Goal: Task Accomplishment & Management: Manage account settings

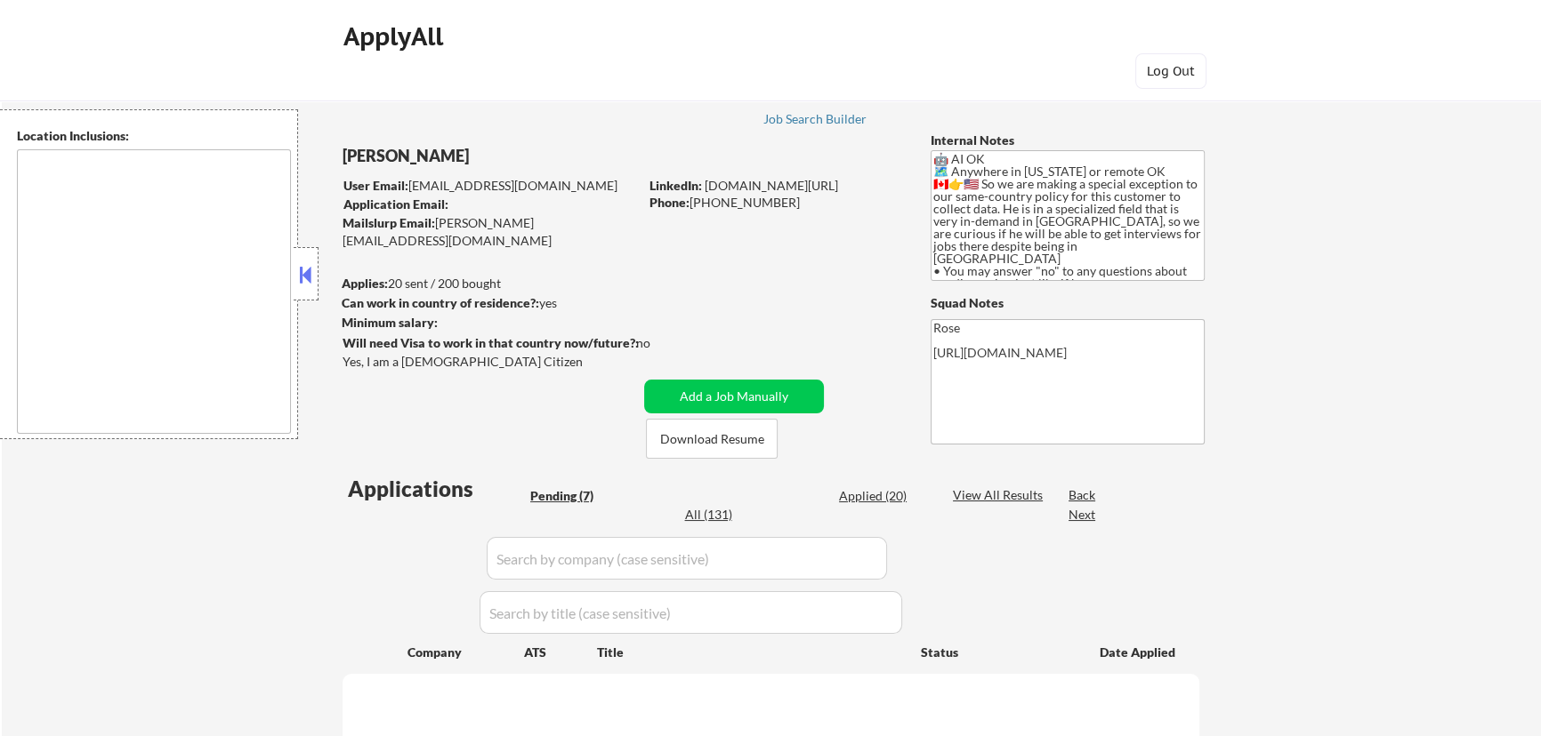
select select ""pending""
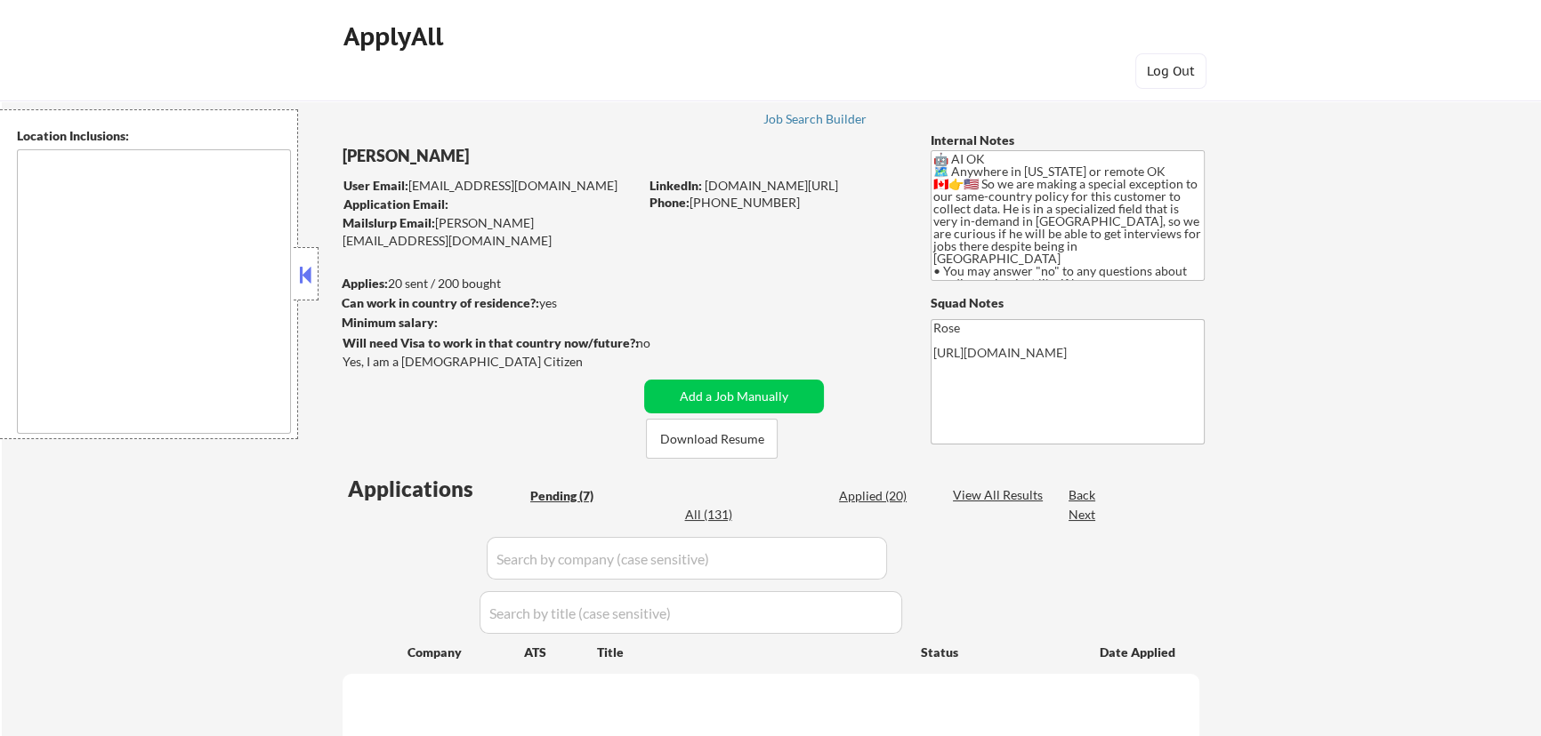
select select ""pending""
type textarea "Alameda, CA Oakland, CA Berkeley, CA San Leandro, CA Emeryville, CA Piedmont, C…"
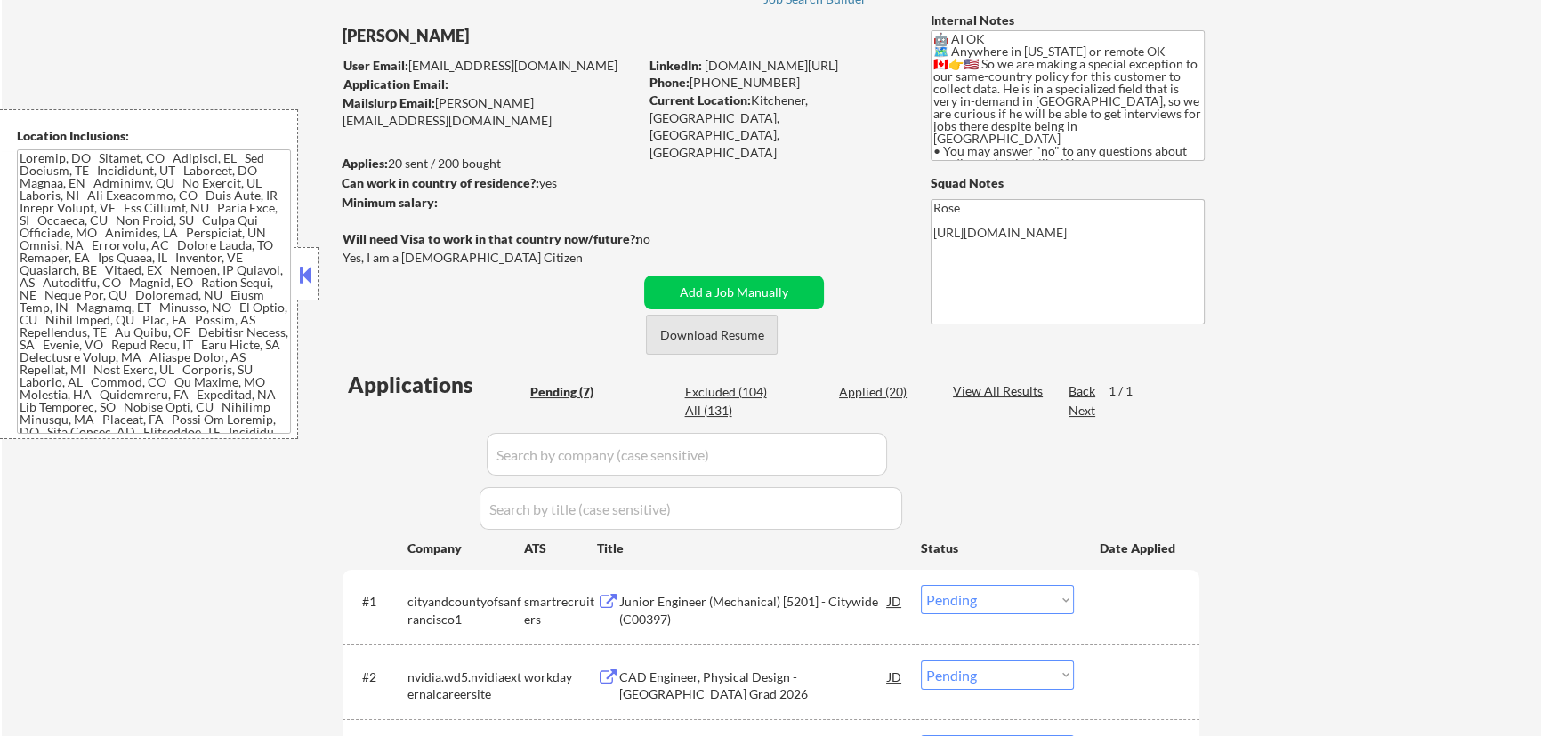
scroll to position [323, 0]
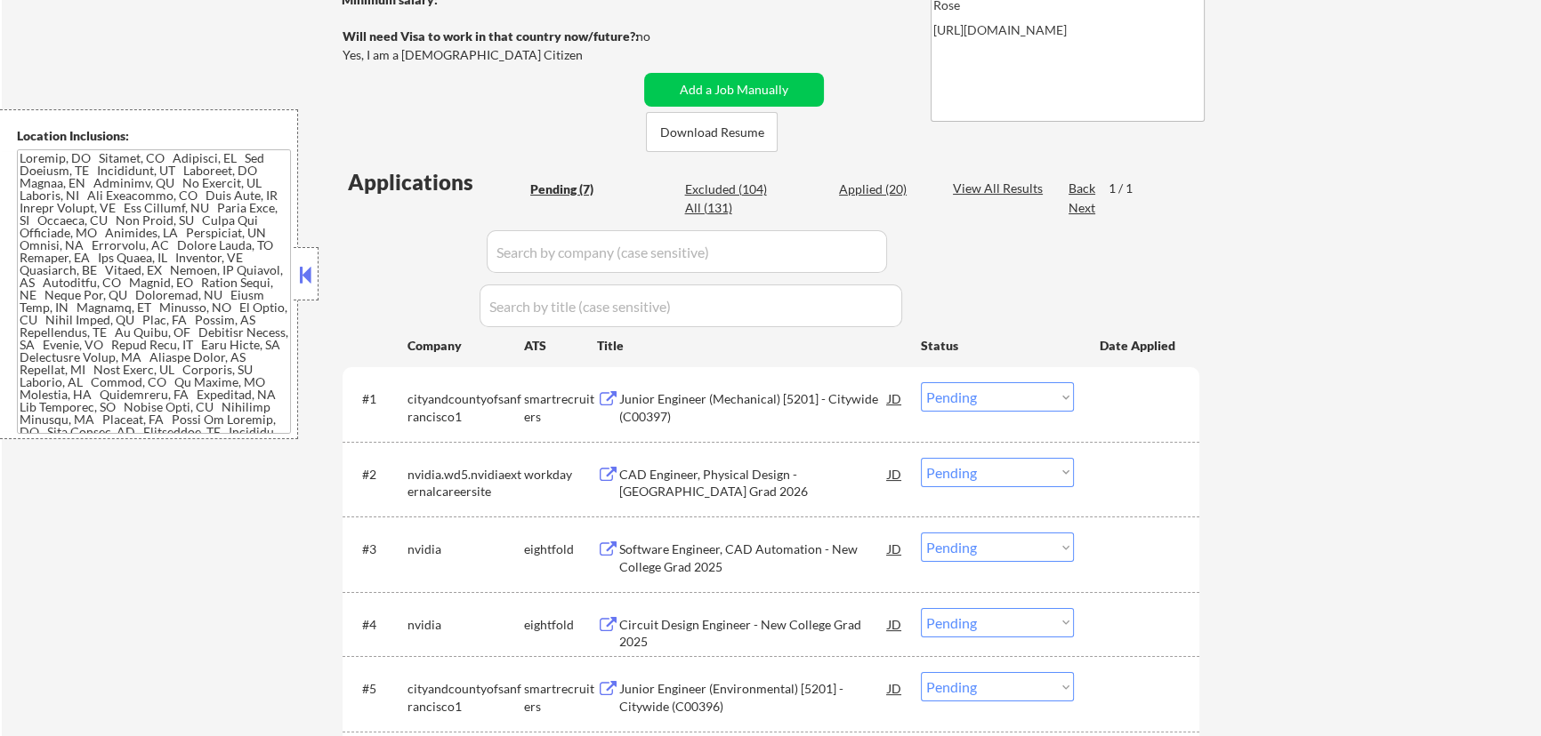
click at [827, 402] on div "Junior Engineer (Mechanical) [5201] - Citywide (C00397)" at bounding box center [753, 407] width 269 height 35
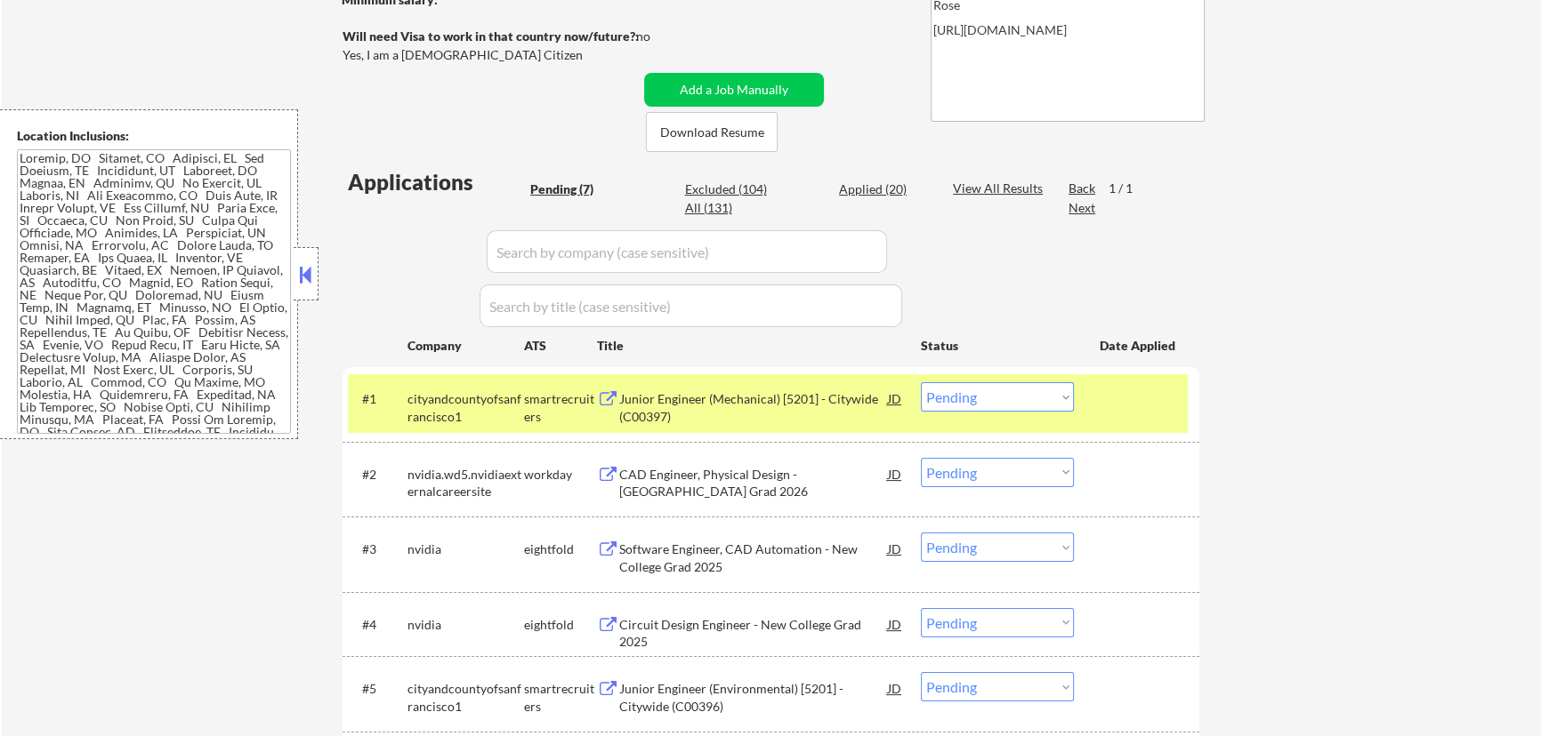
click at [303, 264] on button at bounding box center [306, 274] width 20 height 27
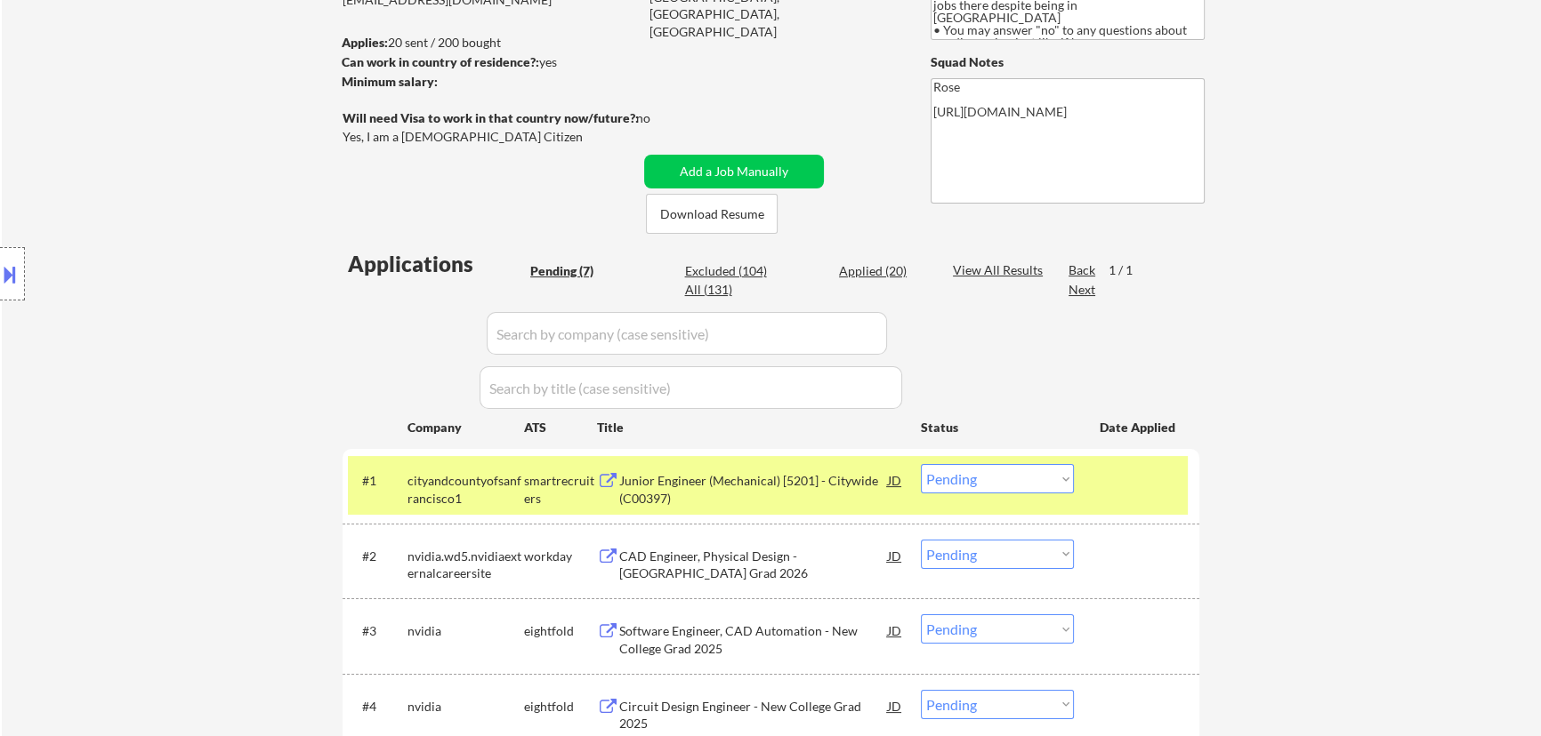
scroll to position [242, 0]
click at [17, 267] on button at bounding box center [10, 274] width 20 height 29
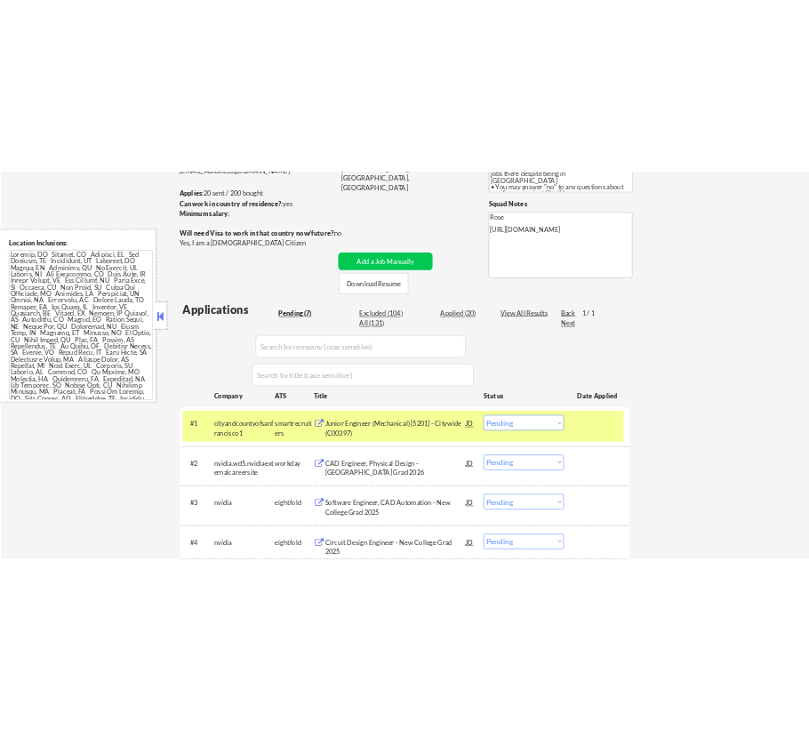
scroll to position [0, 0]
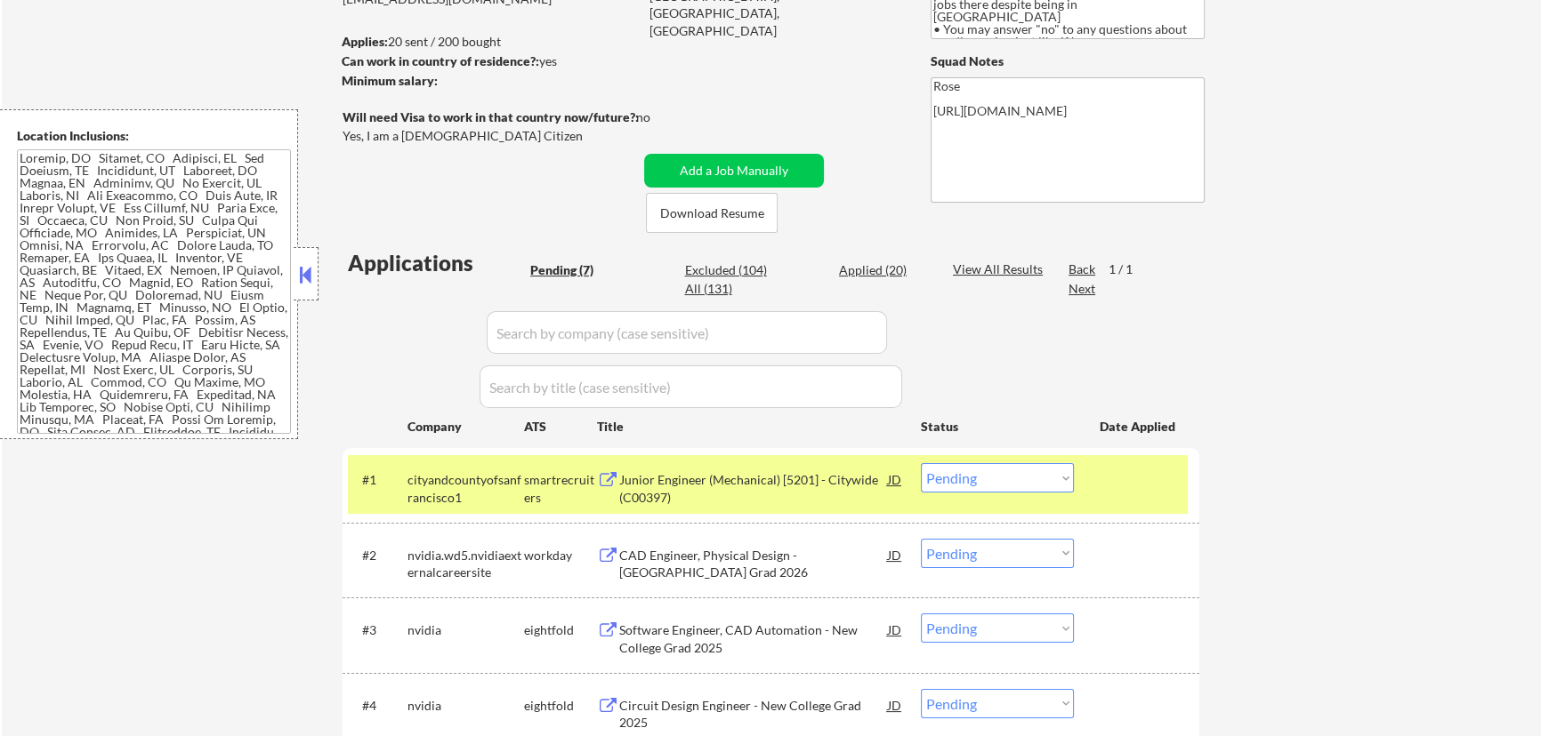
click at [652, 9] on div "← Return to /applysquad Mailslurp Inbox Job Search Builder John Buni User Email…" at bounding box center [771, 427] width 888 height 1197
select select ""pending""
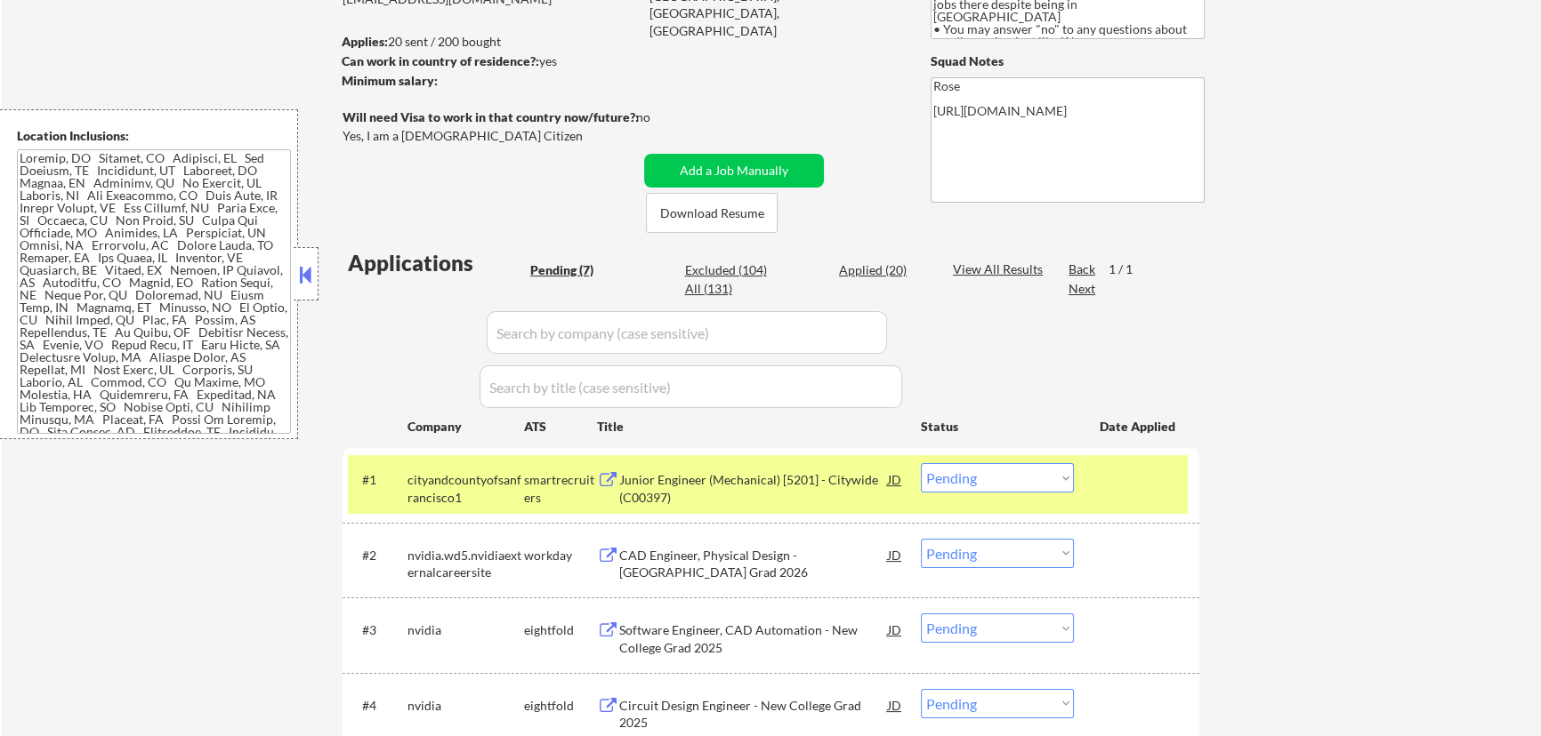
select select ""pending""
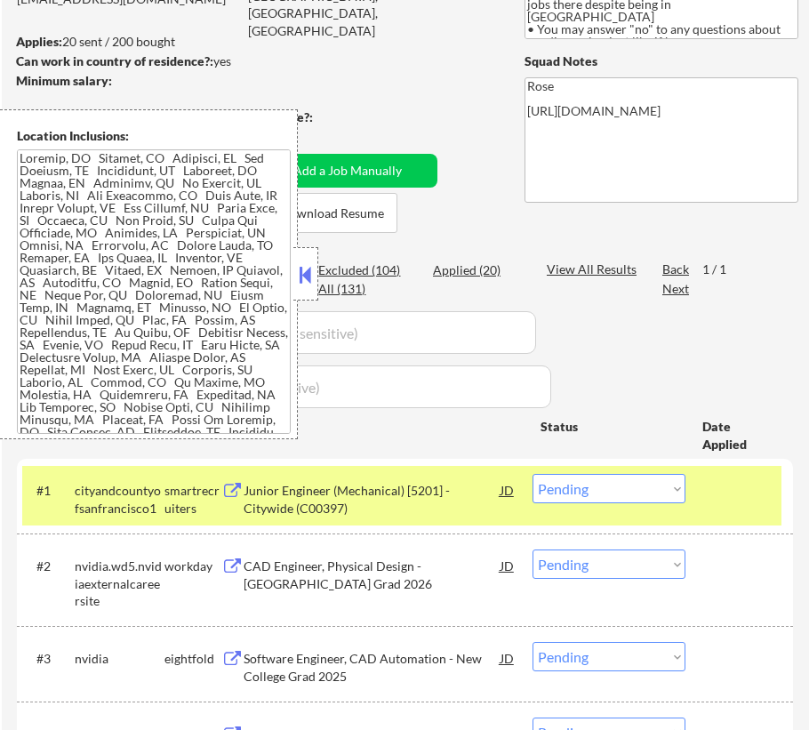
click at [307, 262] on button at bounding box center [306, 274] width 20 height 27
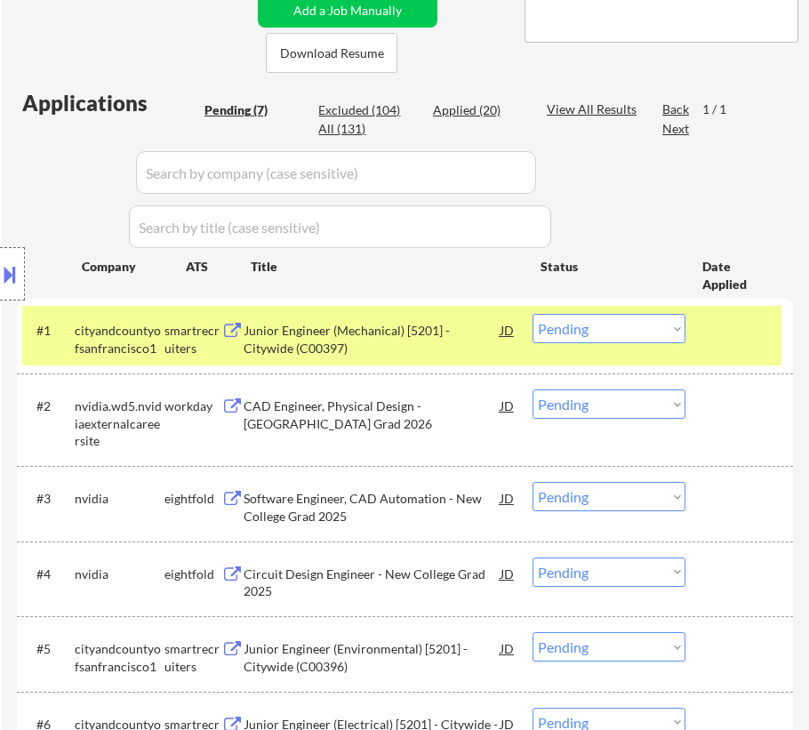
scroll to position [404, 0]
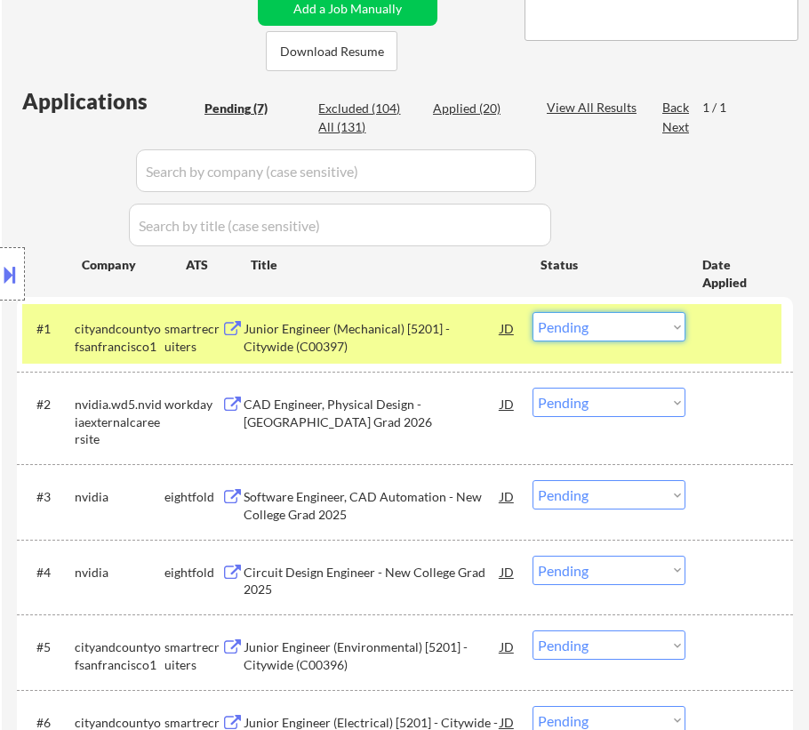
click at [611, 334] on select "Choose an option... Pending Applied Excluded (Questions) Excluded (Expired) Exc…" at bounding box center [609, 326] width 153 height 29
click at [533, 312] on select "Choose an option... Pending Applied Excluded (Questions) Excluded (Expired) Exc…" at bounding box center [609, 326] width 153 height 29
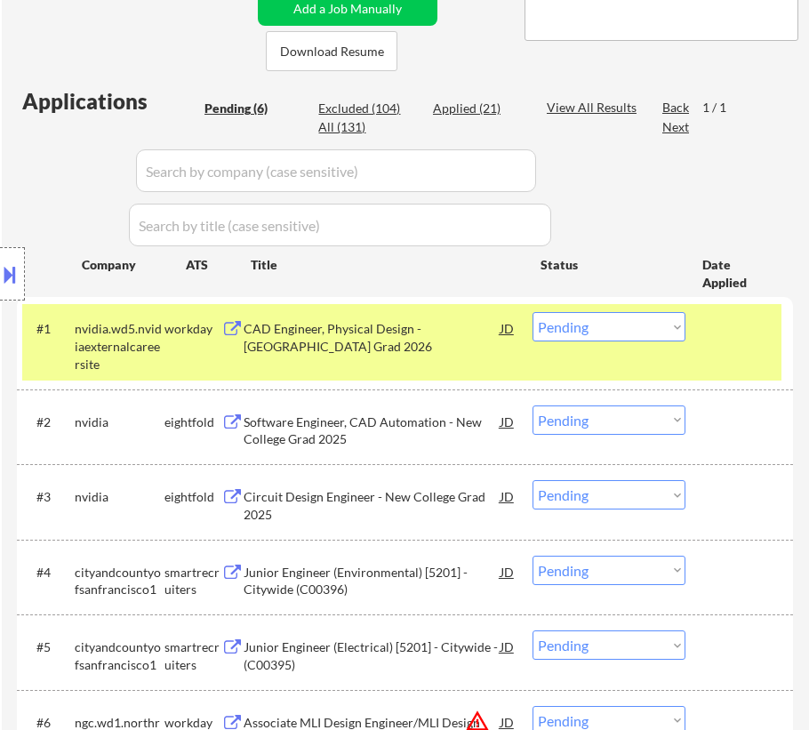
click at [362, 344] on div "CAD Engineer, Physical Design - New College Grad 2026" at bounding box center [372, 337] width 257 height 35
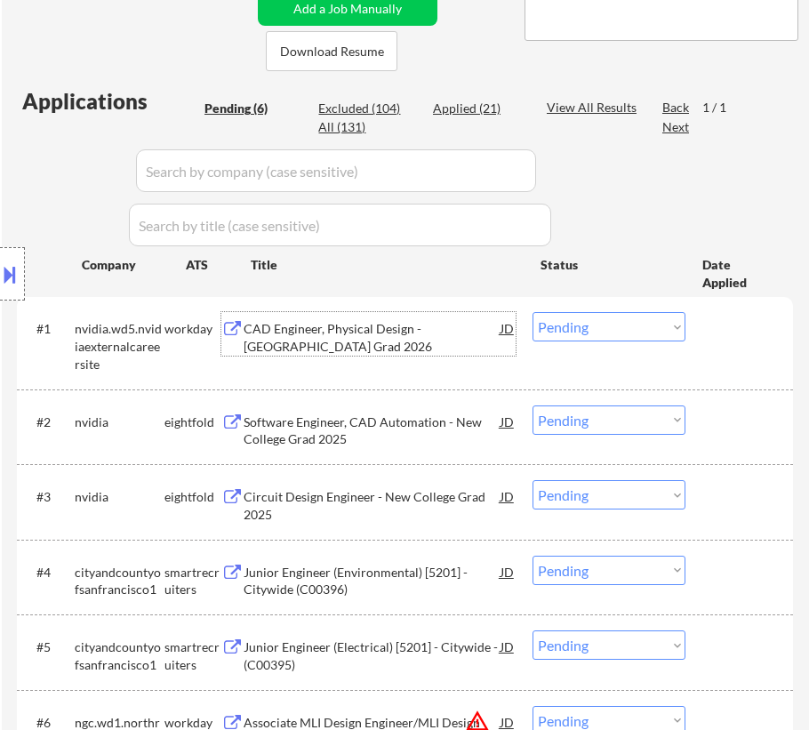
click at [617, 324] on select "Choose an option... Pending Applied Excluded (Questions) Excluded (Expired) Exc…" at bounding box center [609, 326] width 153 height 29
click at [533, 312] on select "Choose an option... Pending Applied Excluded (Questions) Excluded (Expired) Exc…" at bounding box center [609, 326] width 153 height 29
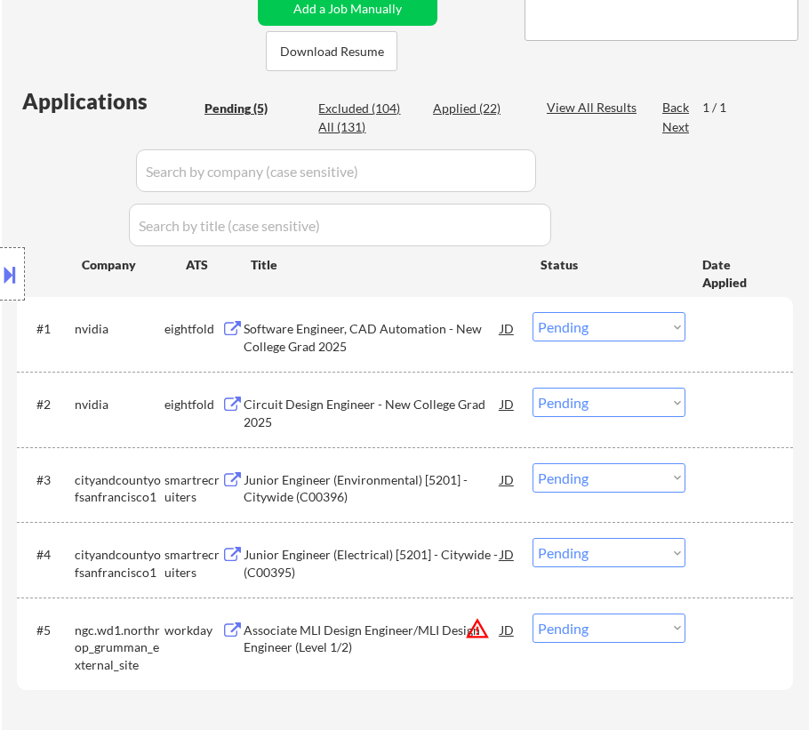
click at [381, 327] on div "Software Engineer, CAD Automation - New College Grad 2025" at bounding box center [372, 337] width 257 height 35
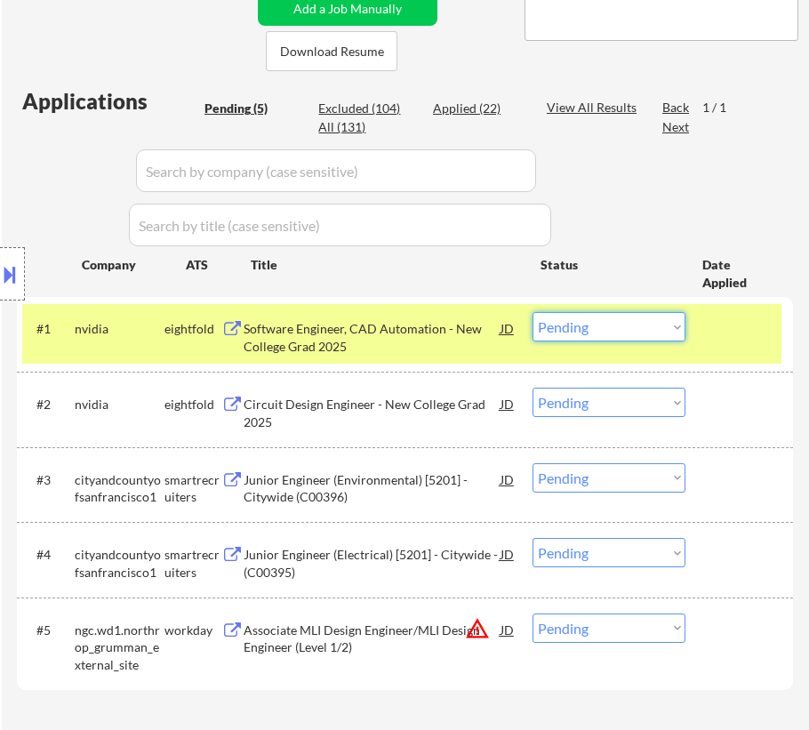
click at [623, 320] on select "Choose an option... Pending Applied Excluded (Questions) Excluded (Expired) Exc…" at bounding box center [609, 326] width 153 height 29
click at [533, 312] on select "Choose an option... Pending Applied Excluded (Questions) Excluded (Expired) Exc…" at bounding box center [609, 326] width 153 height 29
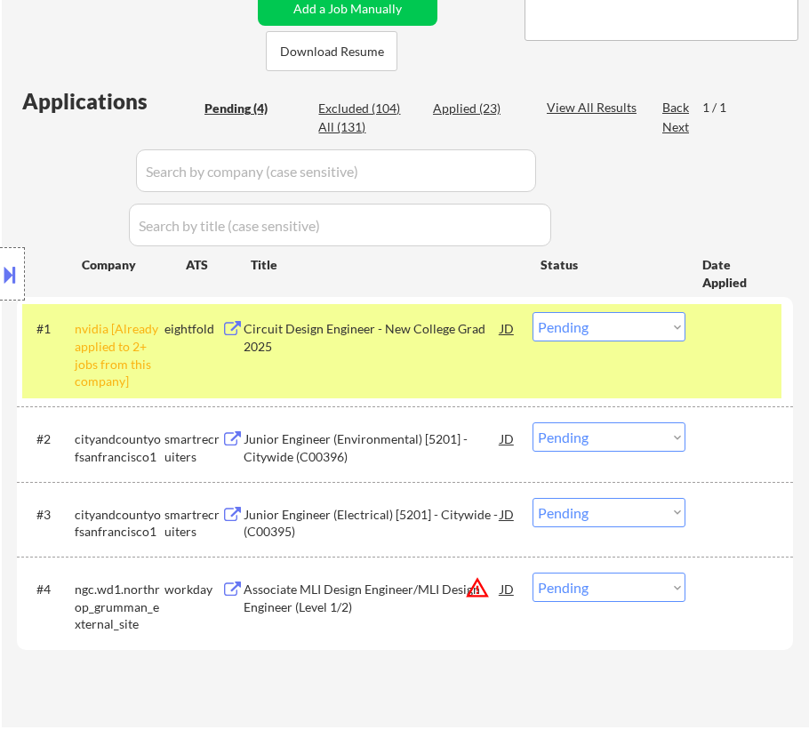
click at [664, 331] on select "Choose an option... Pending Applied Excluded (Questions) Excluded (Expired) Exc…" at bounding box center [609, 326] width 153 height 29
click at [533, 312] on select "Choose an option... Pending Applied Excluded (Questions) Excluded (Expired) Exc…" at bounding box center [609, 326] width 153 height 29
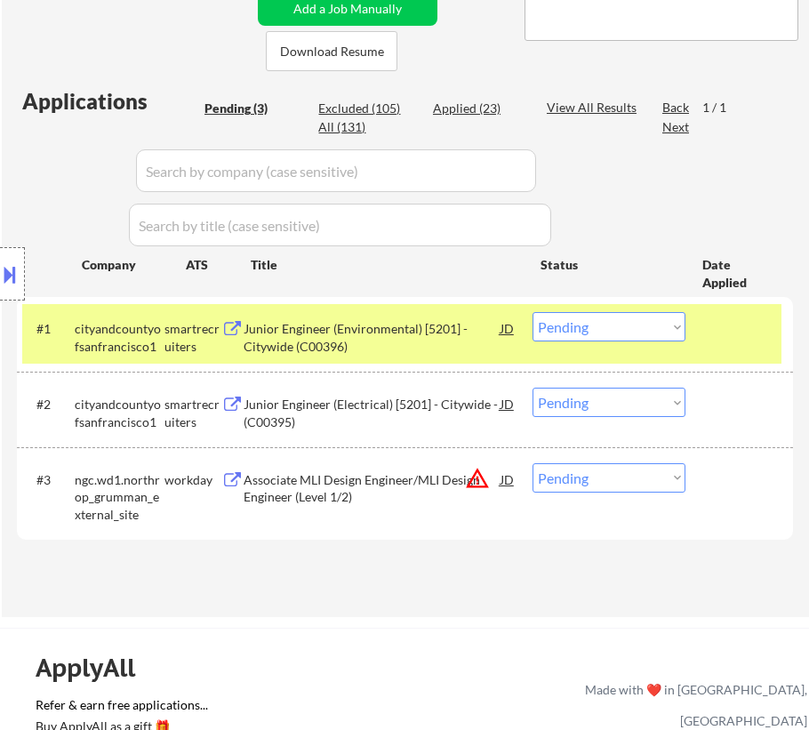
click at [466, 335] on div "Junior Engineer (Environmental) [5201] - Citywide (C00396)" at bounding box center [372, 337] width 257 height 35
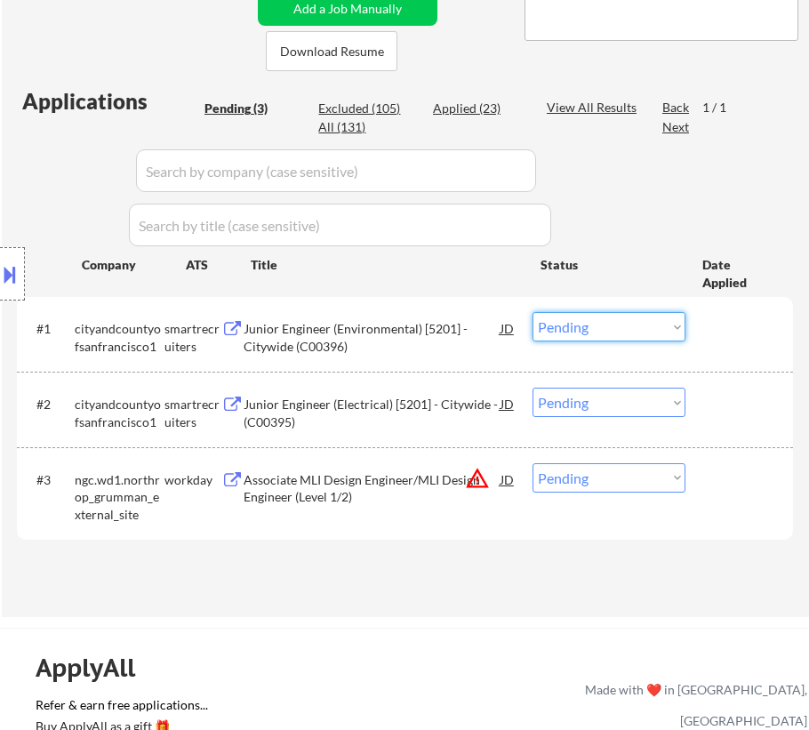
click at [648, 321] on select "Choose an option... Pending Applied Excluded (Questions) Excluded (Expired) Exc…" at bounding box center [609, 326] width 153 height 29
click at [533, 312] on select "Choose an option... Pending Applied Excluded (Questions) Excluded (Expired) Exc…" at bounding box center [609, 326] width 153 height 29
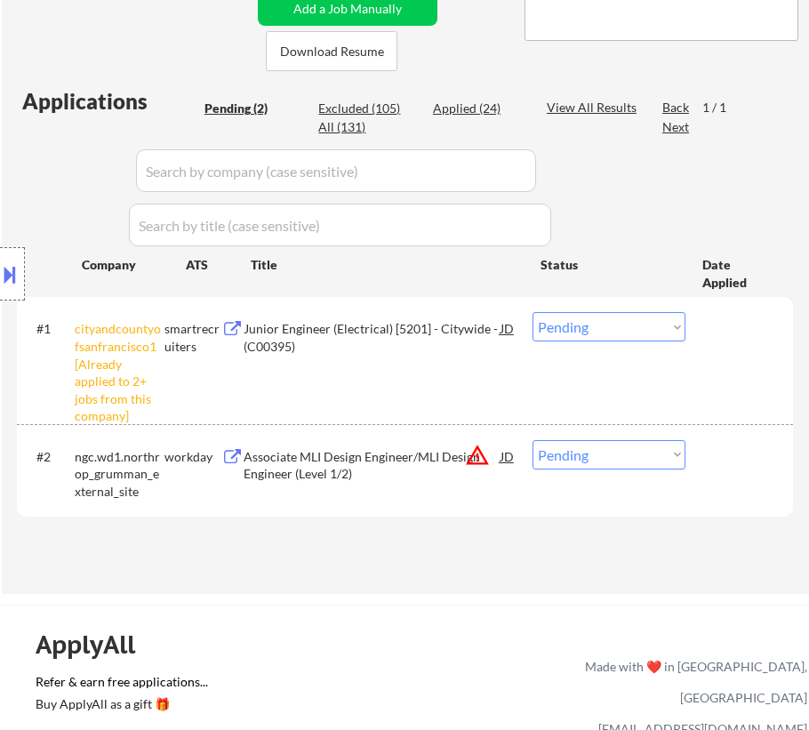
click at [631, 329] on select "Choose an option... Pending Applied Excluded (Questions) Excluded (Expired) Exc…" at bounding box center [609, 326] width 153 height 29
click at [533, 312] on select "Choose an option... Pending Applied Excluded (Questions) Excluded (Expired) Exc…" at bounding box center [609, 326] width 153 height 29
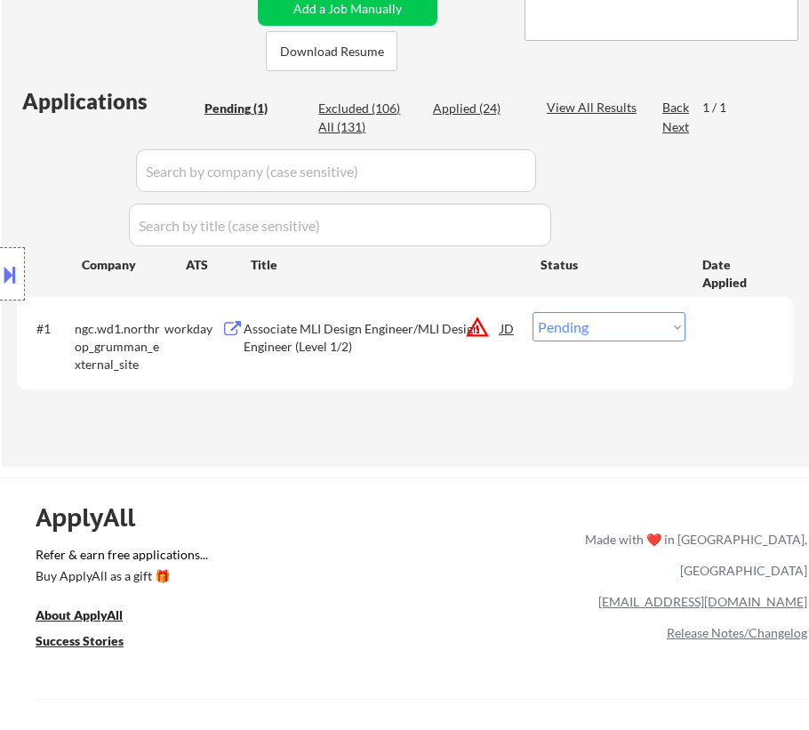
click at [401, 339] on div "Associate MLI Design Engineer/MLI Design Engineer (Level 1/2)" at bounding box center [372, 337] width 257 height 35
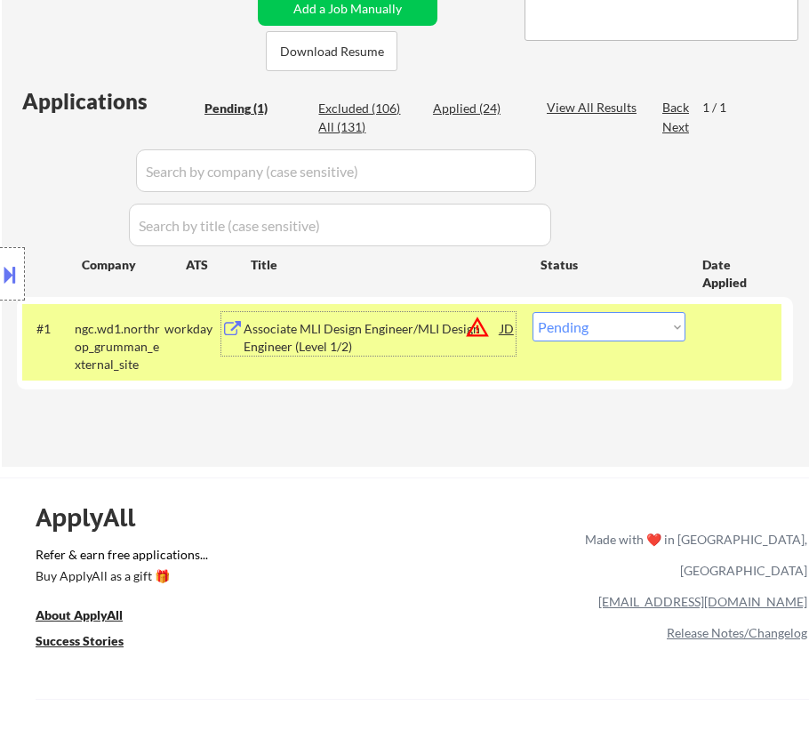
click at [634, 331] on select "Choose an option... Pending Applied Excluded (Questions) Excluded (Expired) Exc…" at bounding box center [609, 326] width 153 height 29
select select ""applied""
click at [533, 312] on select "Choose an option... Pending Applied Excluded (Questions) Excluded (Expired) Exc…" at bounding box center [609, 326] width 153 height 29
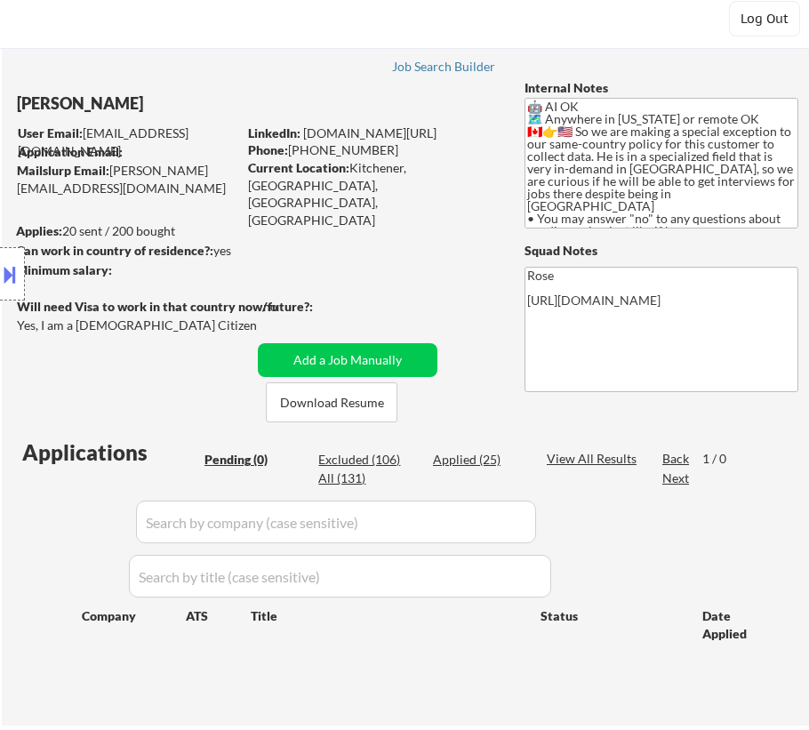
scroll to position [80, 0]
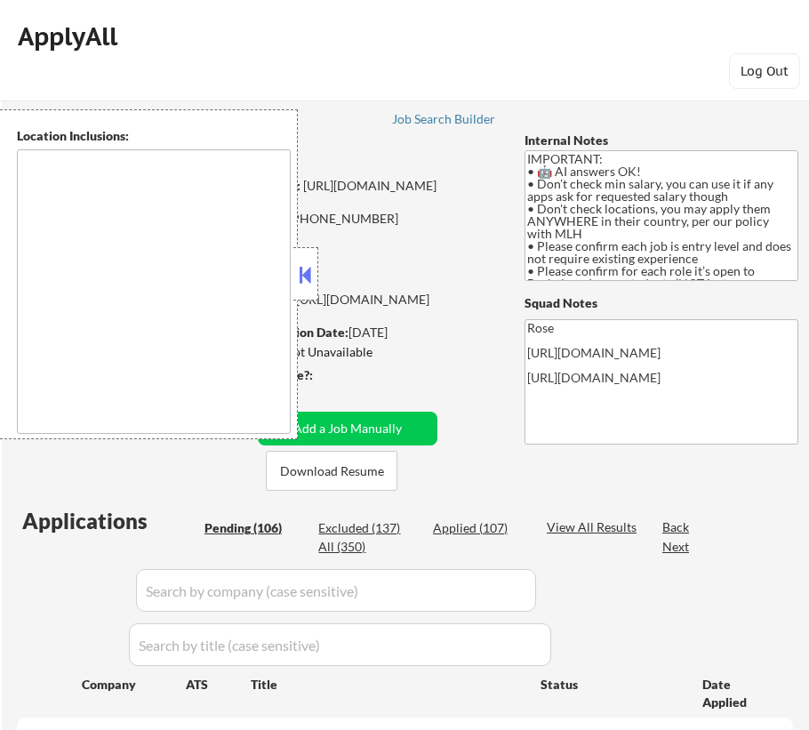
type textarea "country:US"
click at [317, 272] on div at bounding box center [306, 273] width 25 height 53
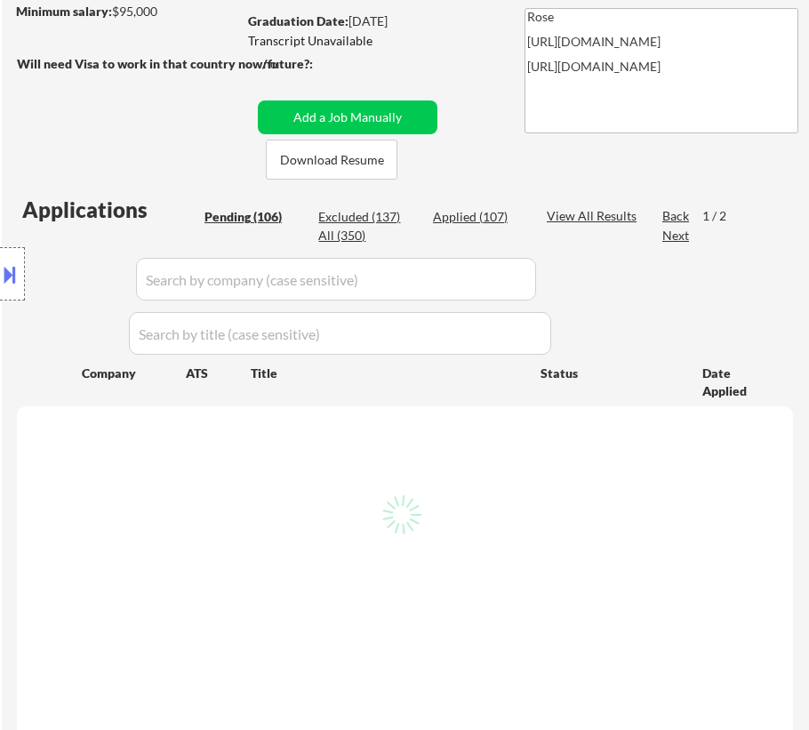
scroll to position [323, 0]
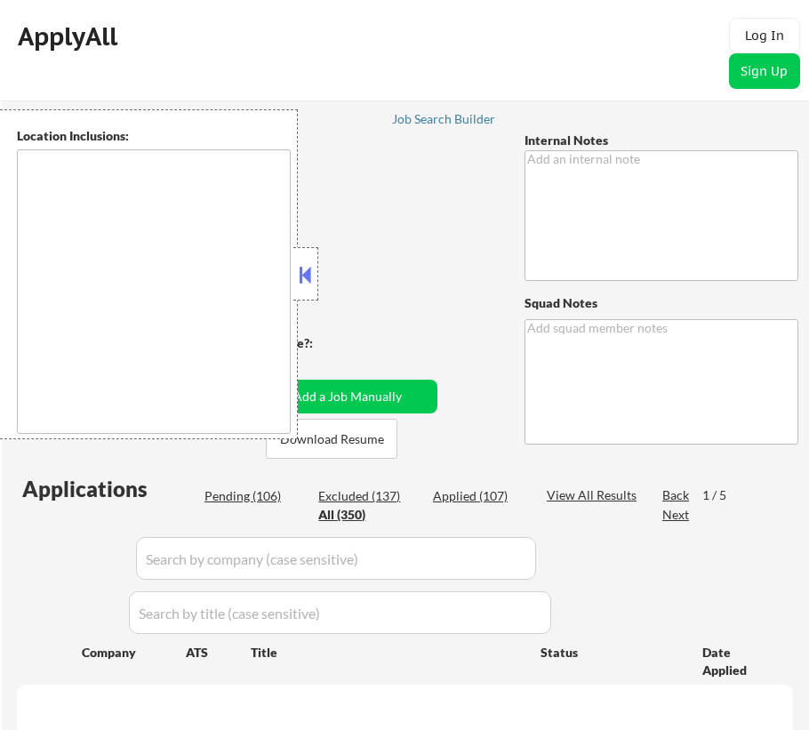
type textarea "IMPORTANT: • 🤖 AI answers OK! • Don’t check min salary, you can use it if any a…"
type textarea "Rose https://docs.google.com/spreadsheets/d/1hZOPz22dHCLztw5U9oHGO1NqRlmVAhBDsC…"
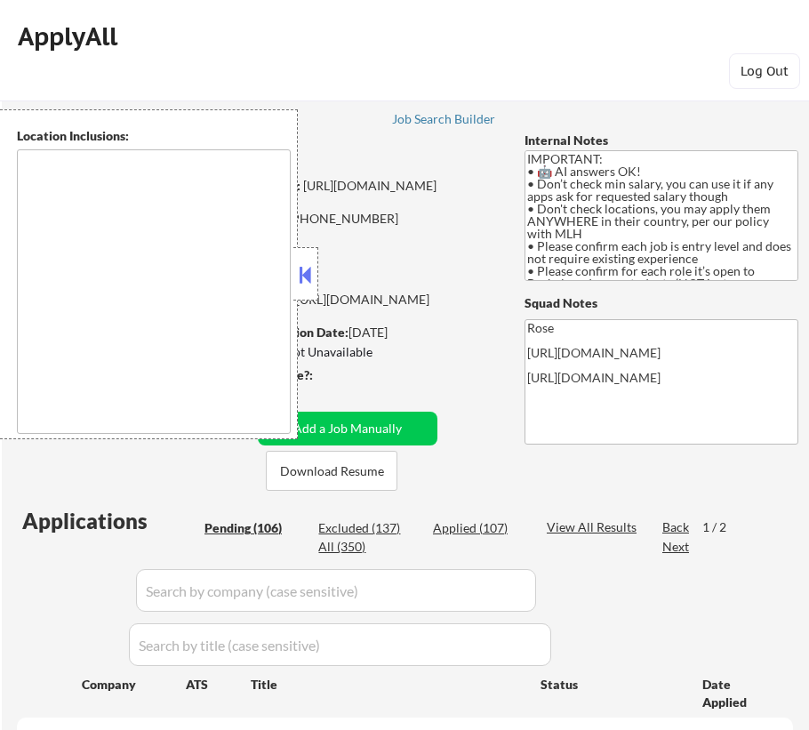
type textarea "country:US"
click at [303, 269] on button at bounding box center [306, 274] width 20 height 27
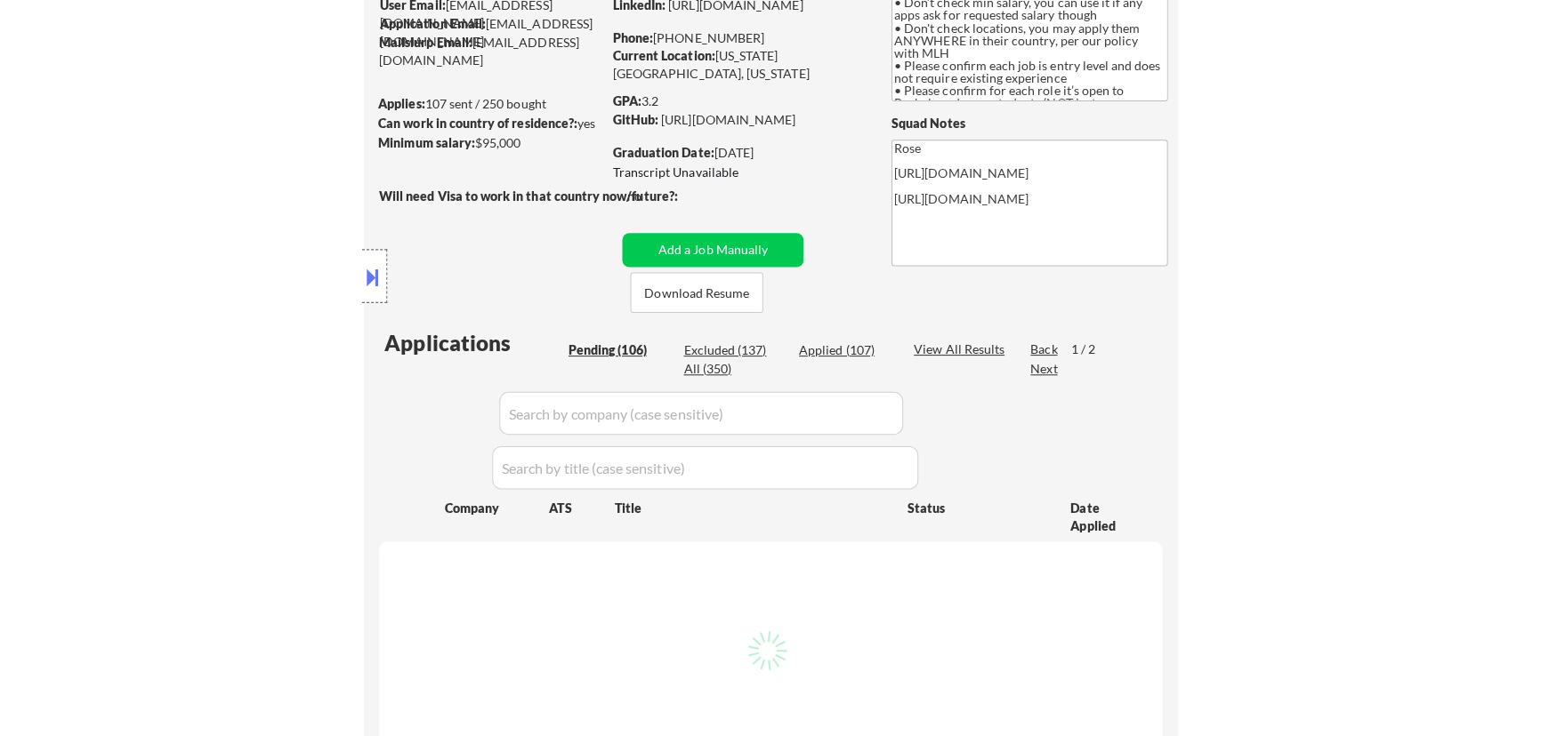
scroll to position [323, 0]
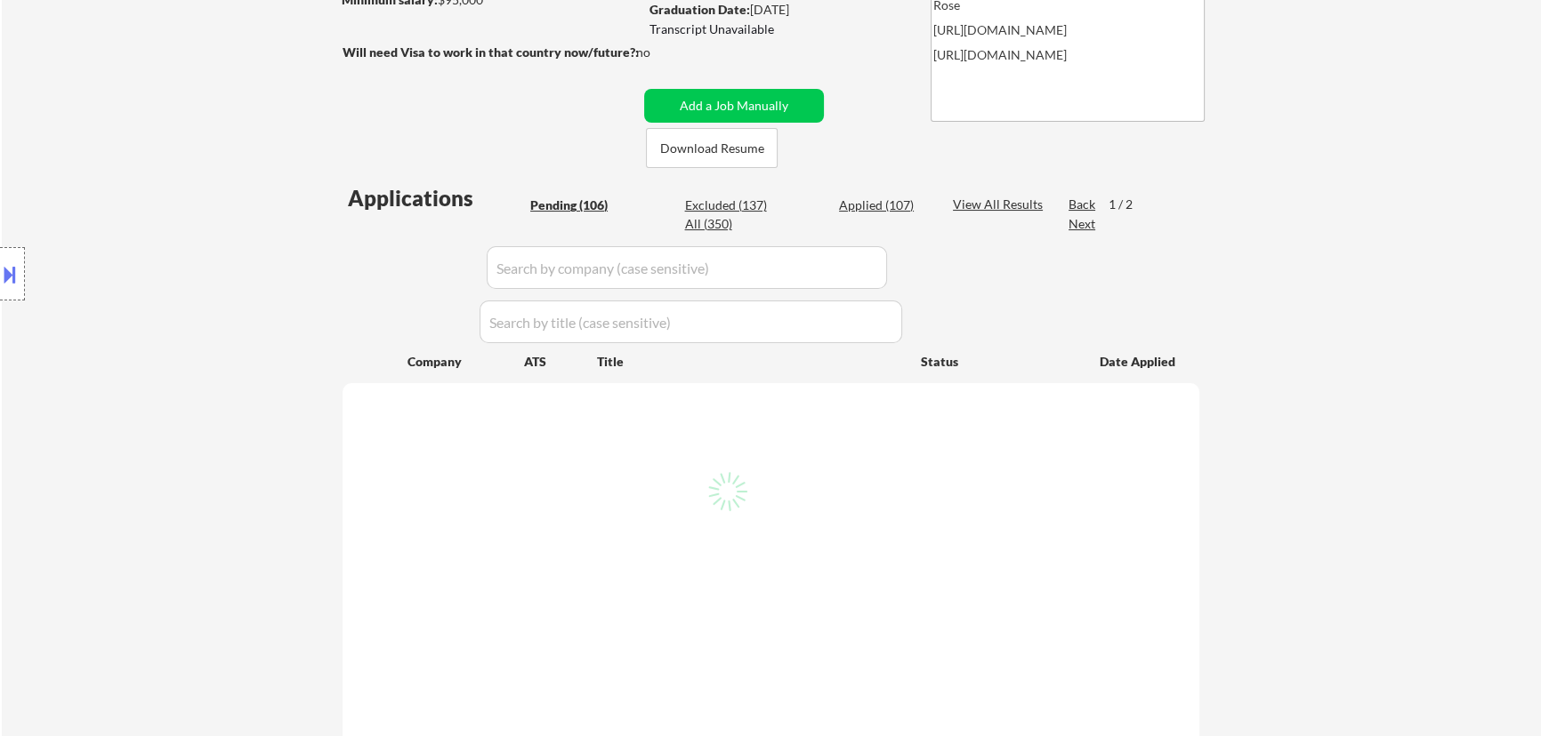
select select ""pending""
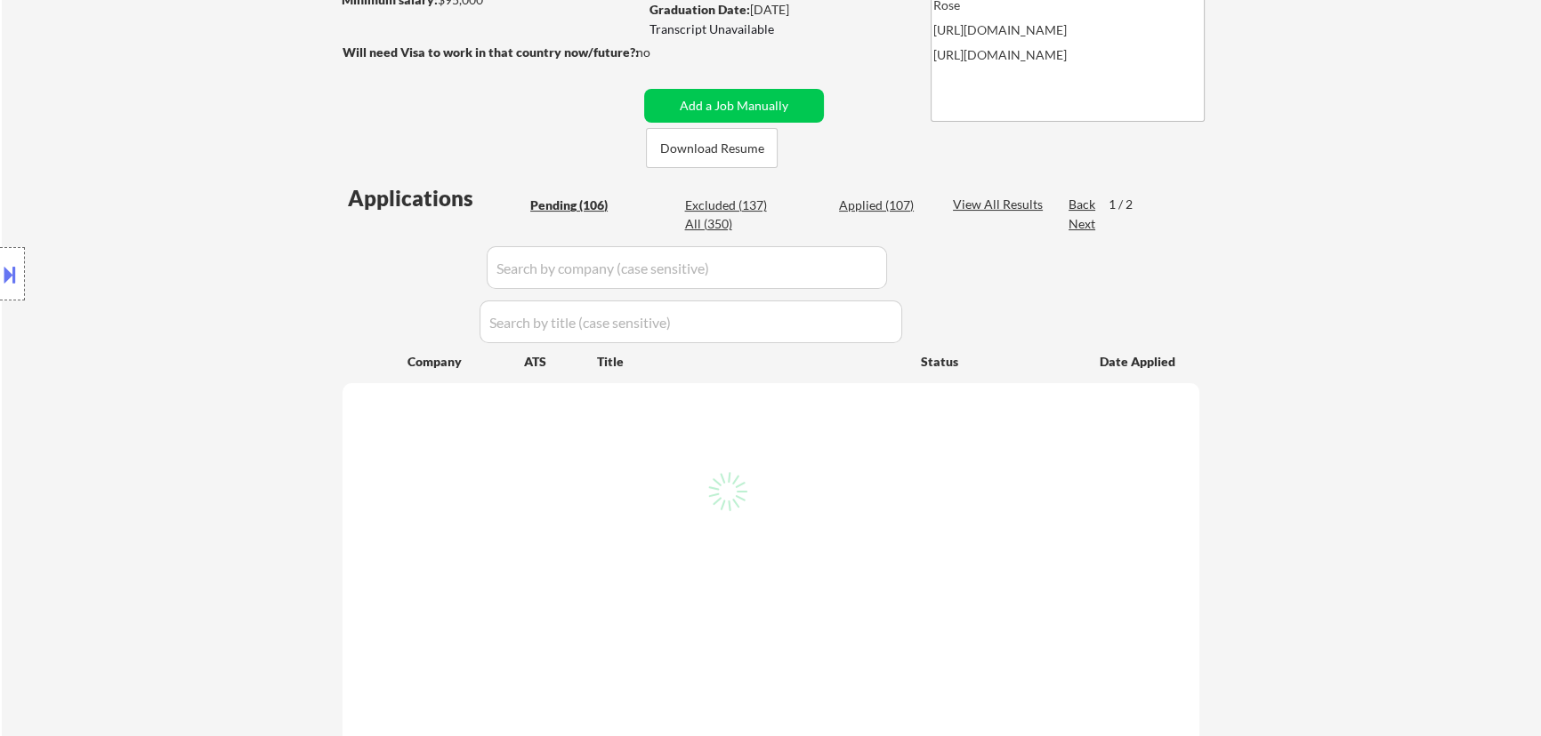
select select ""pending""
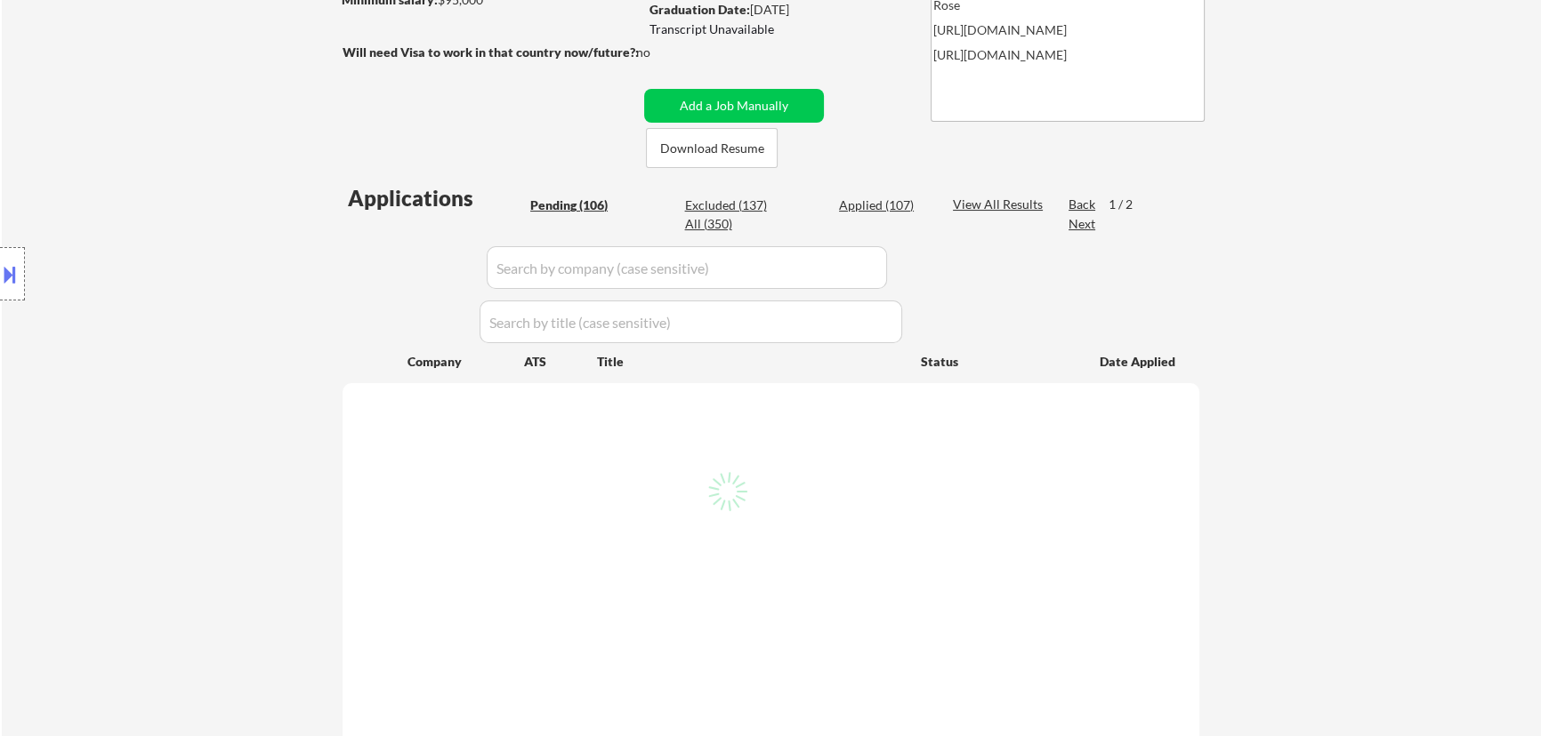
select select ""pending""
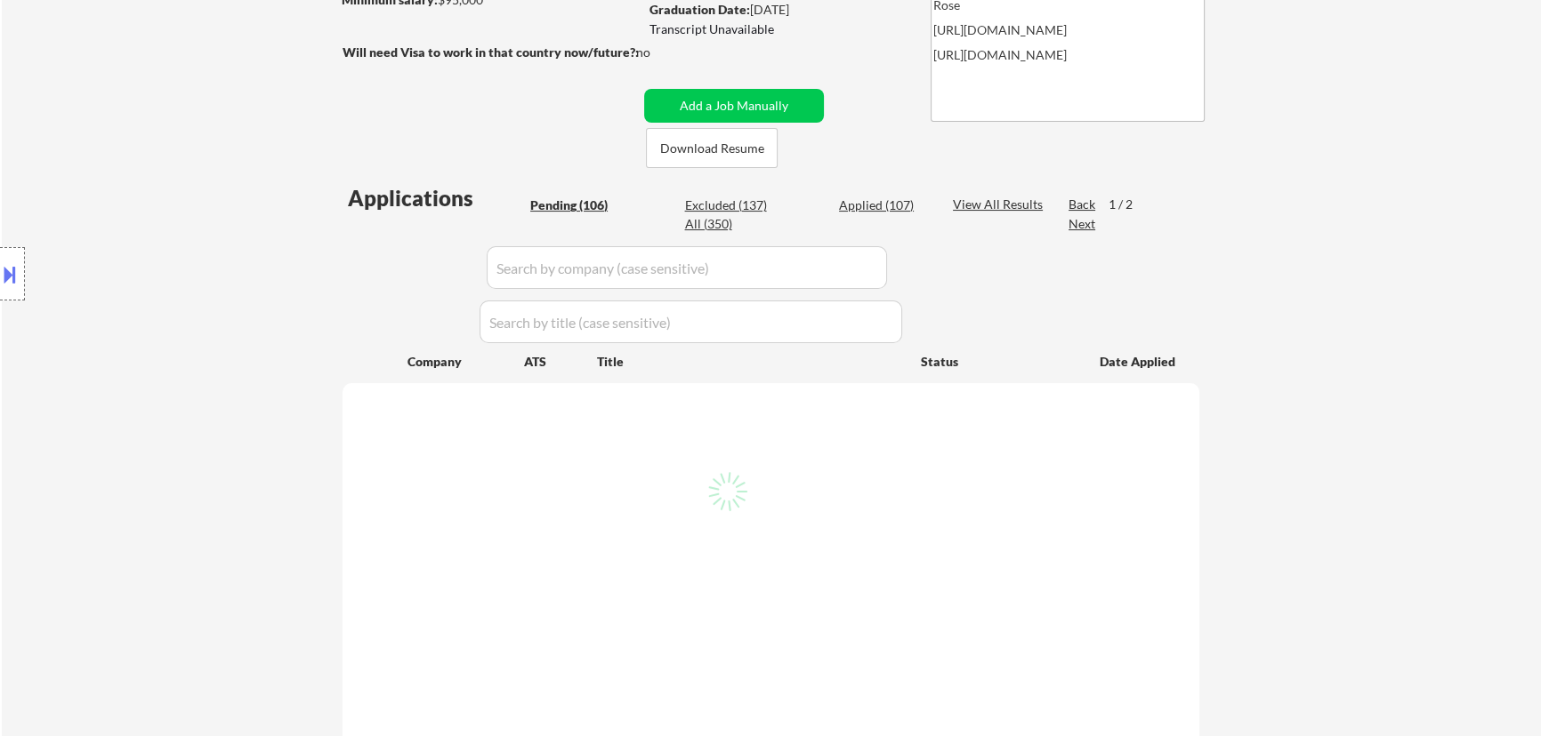
select select ""pending""
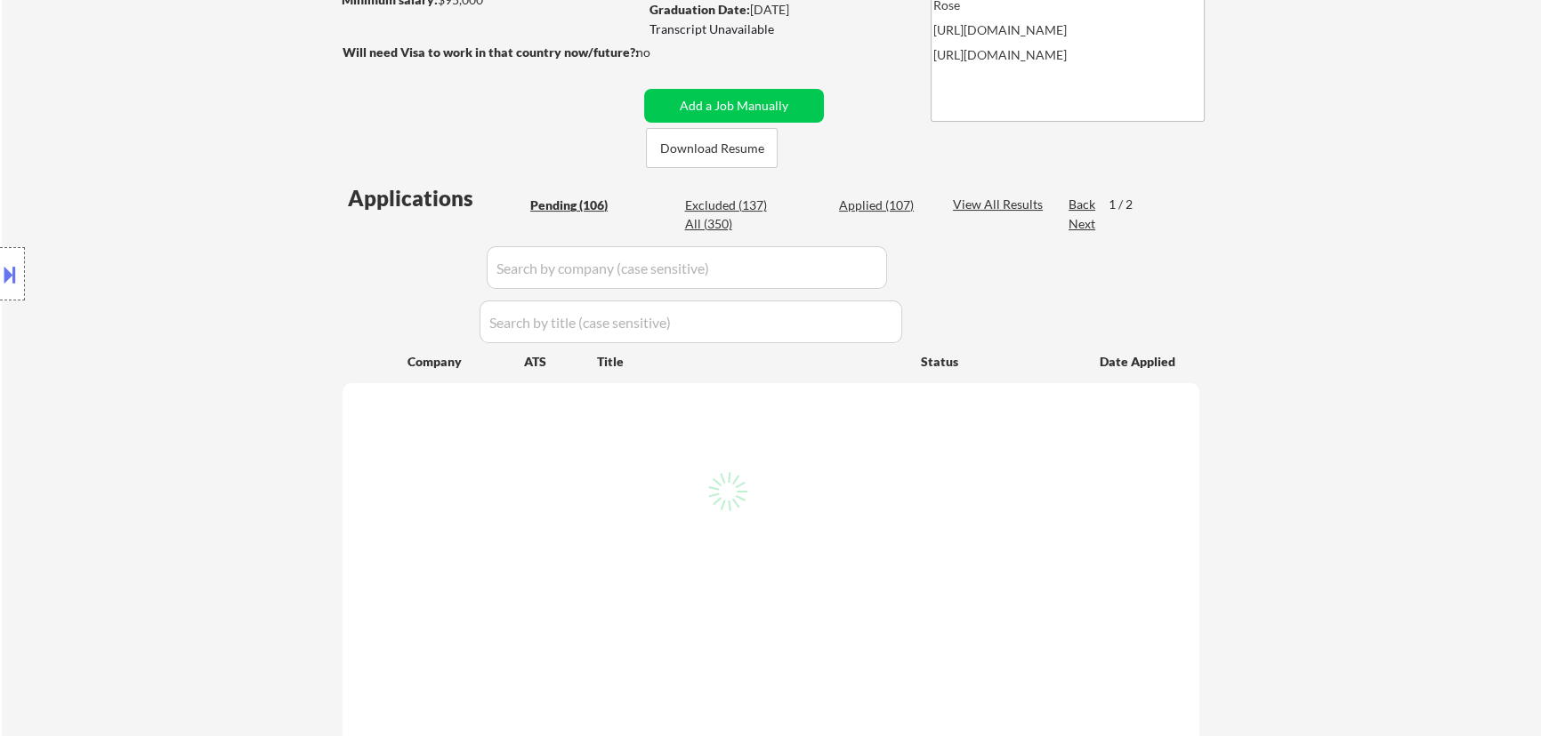
select select ""pending""
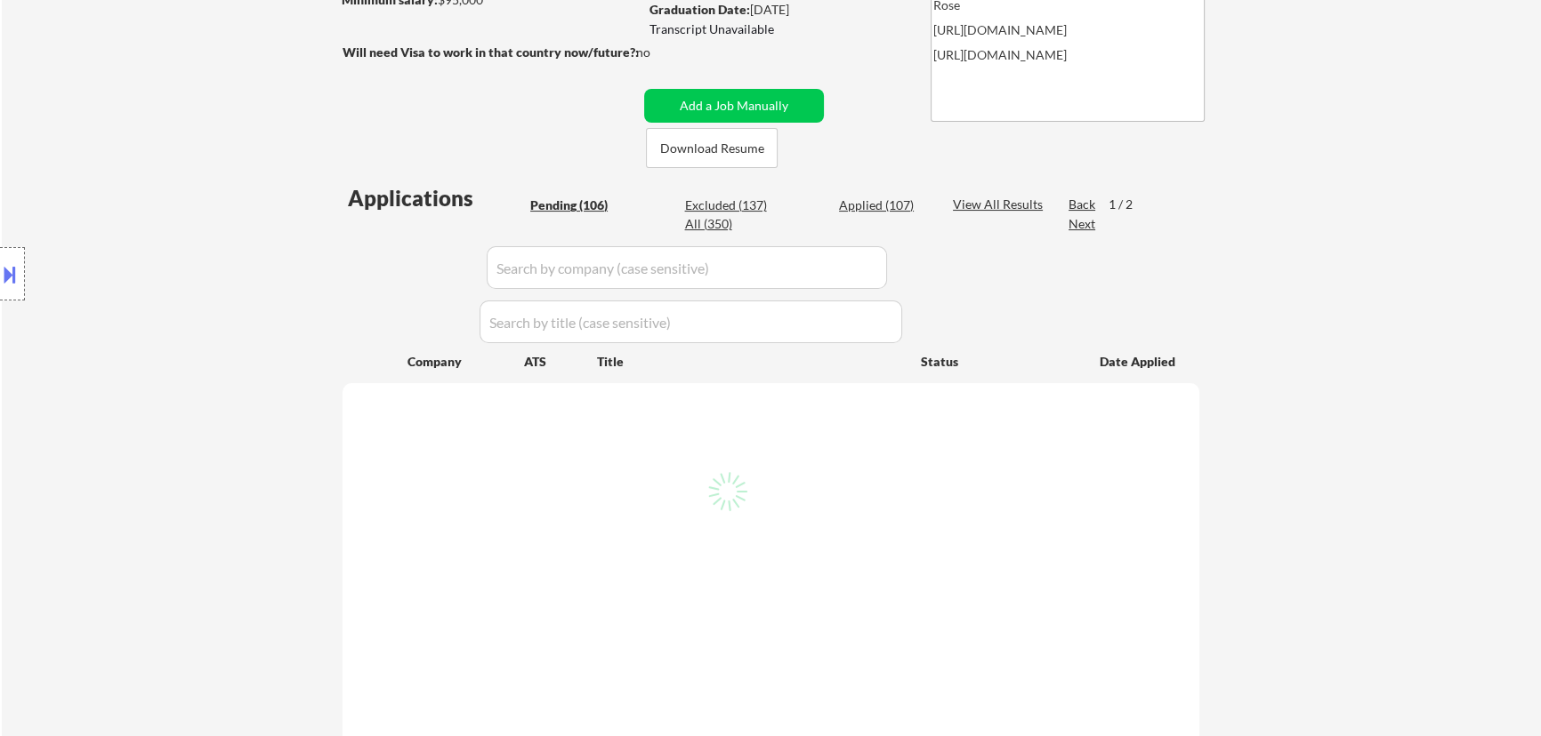
select select ""pending""
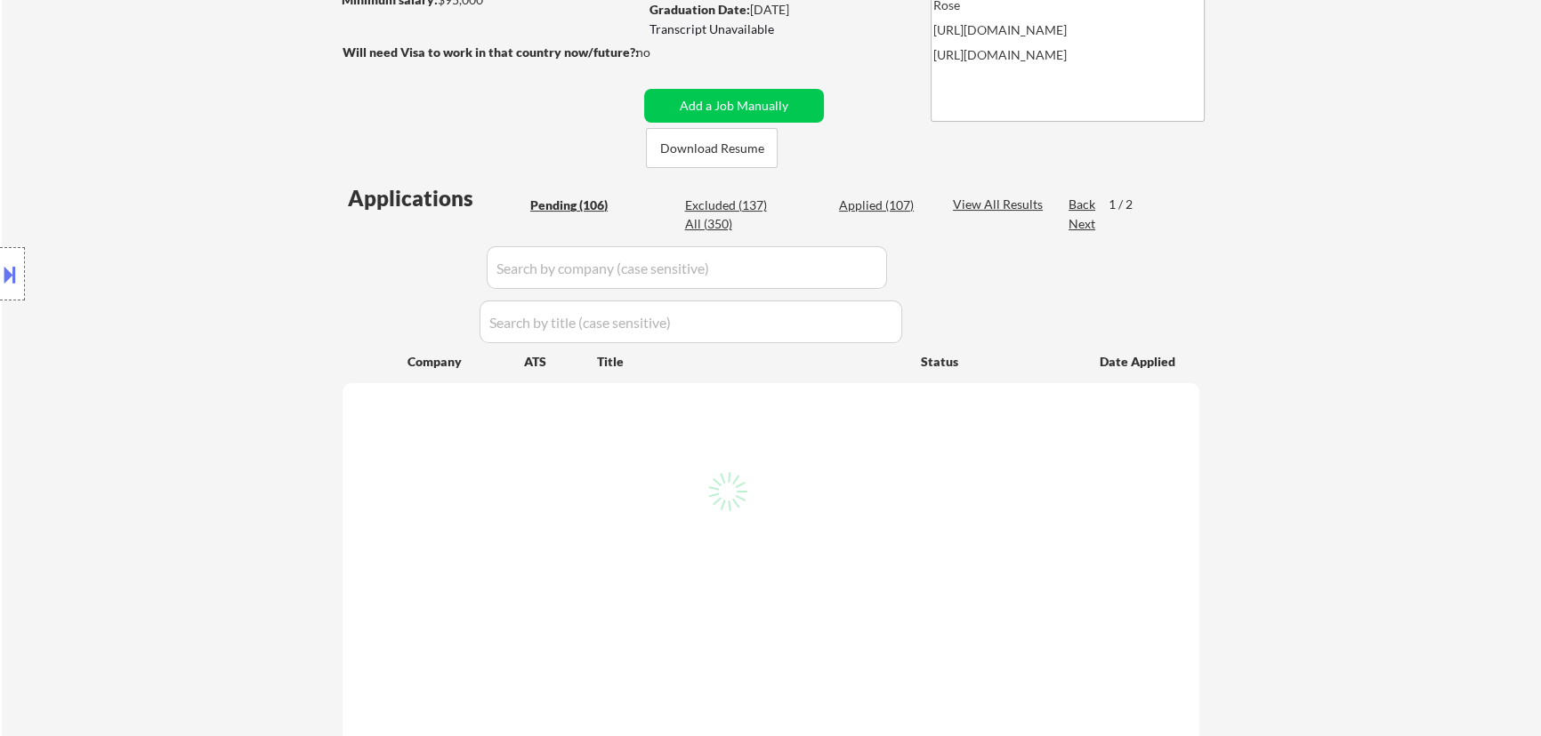
select select ""pending""
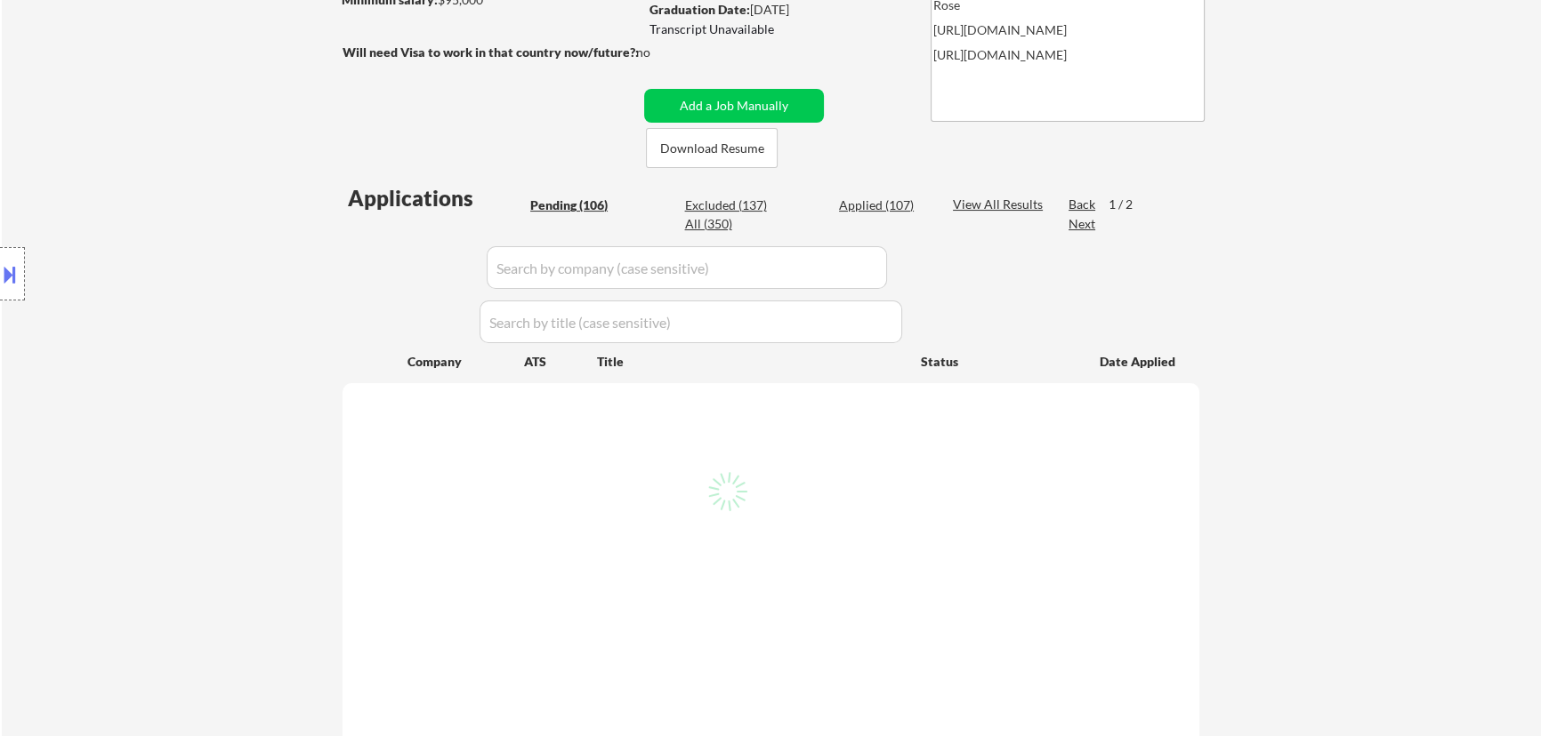
select select ""pending""
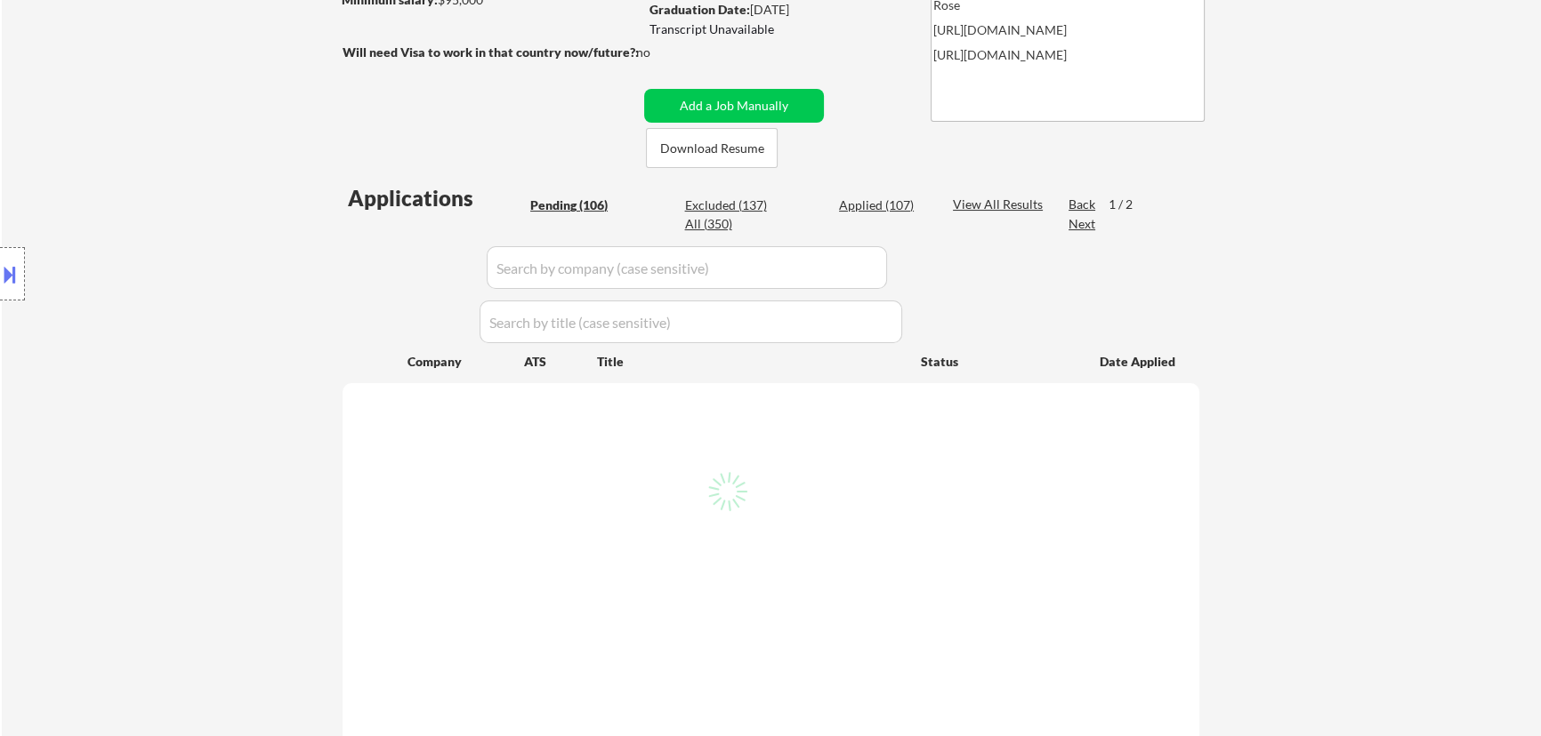
select select ""pending""
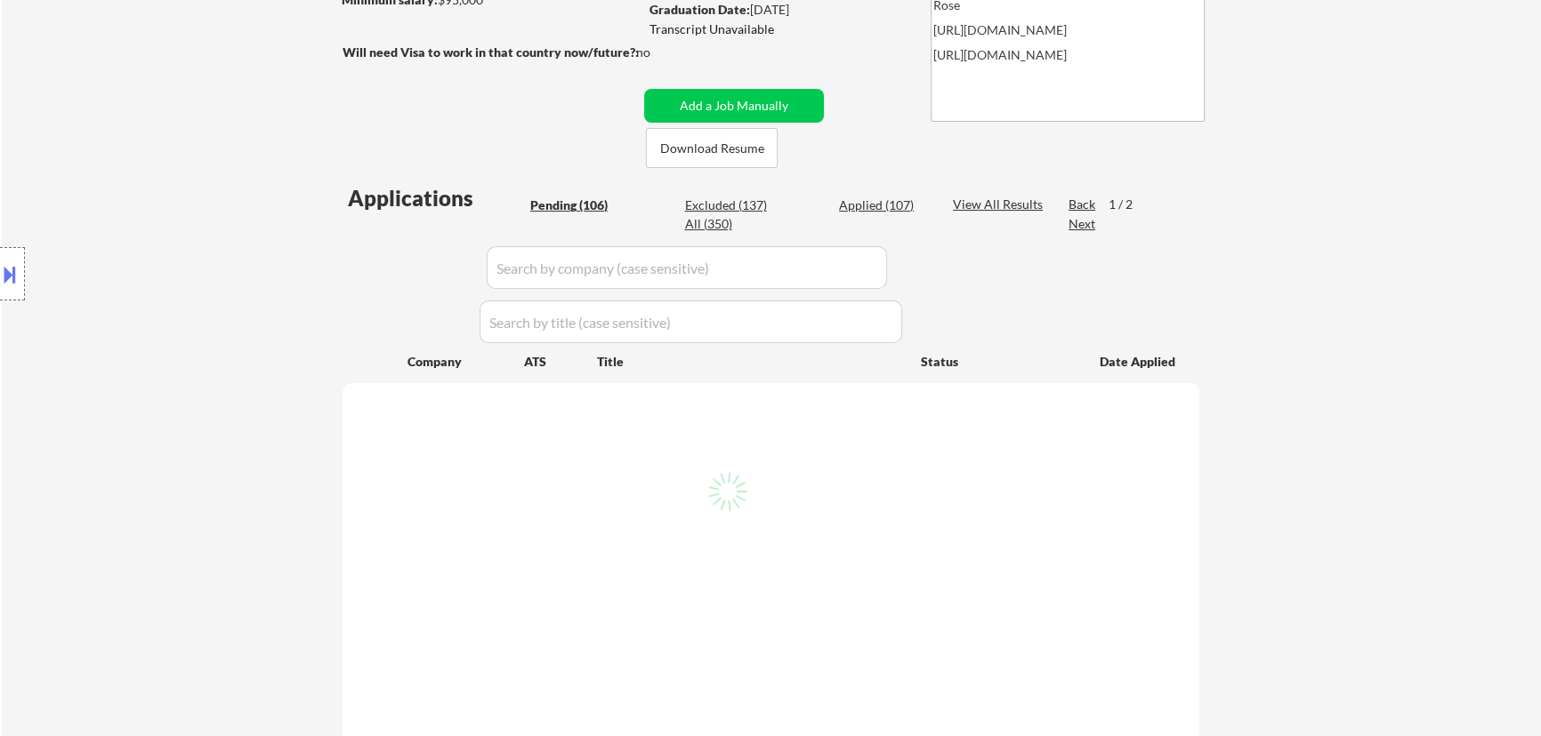
select select ""pending""
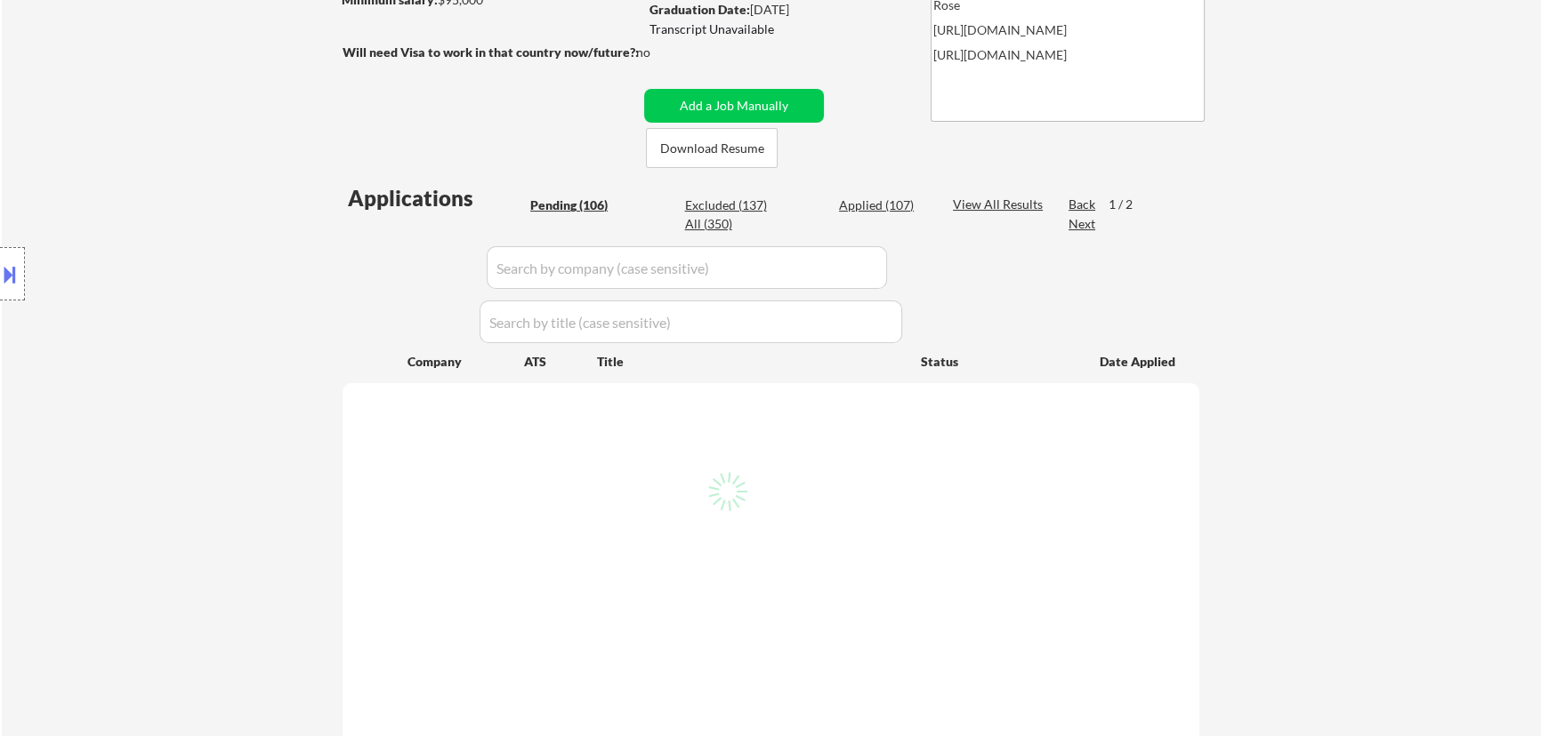
select select ""pending""
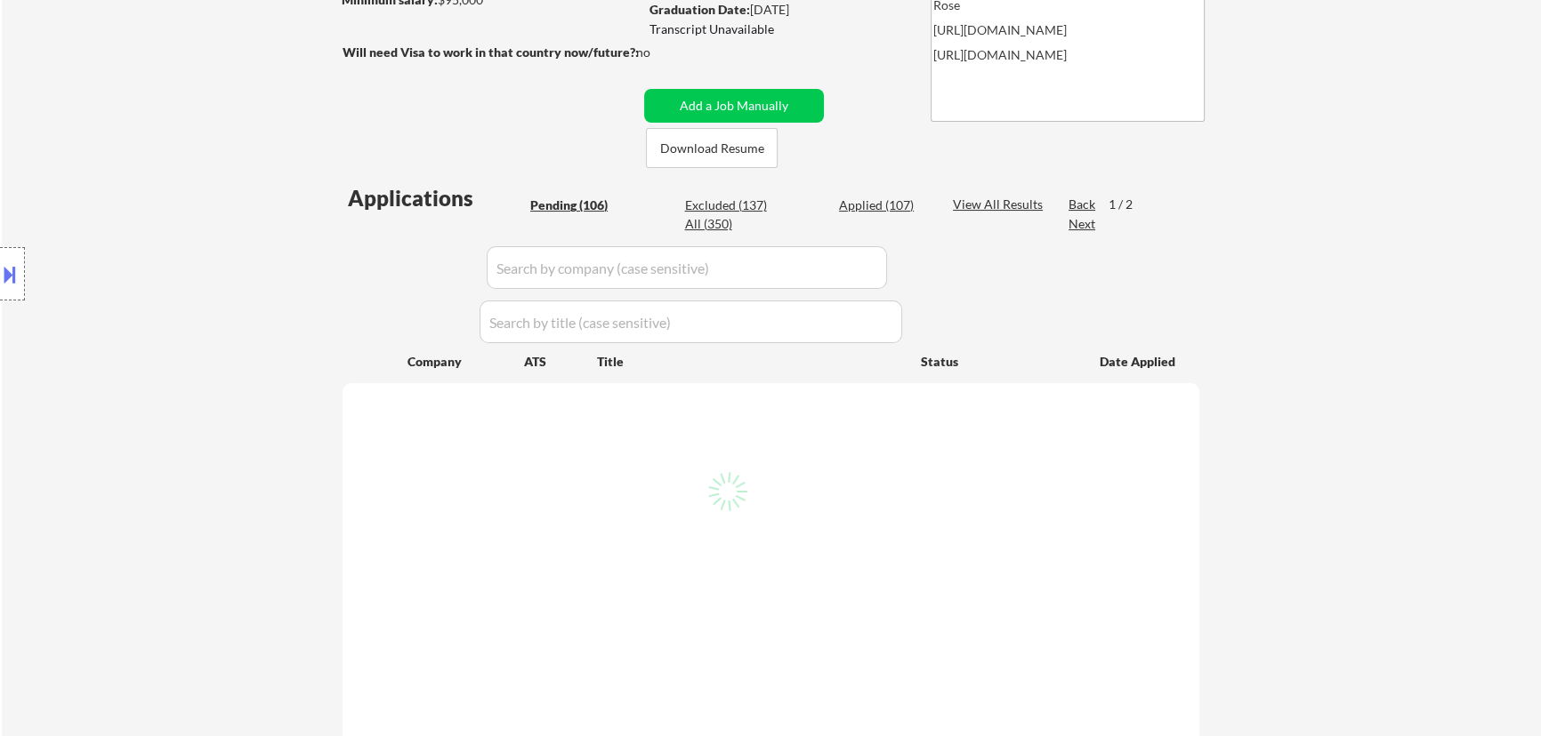
select select ""pending""
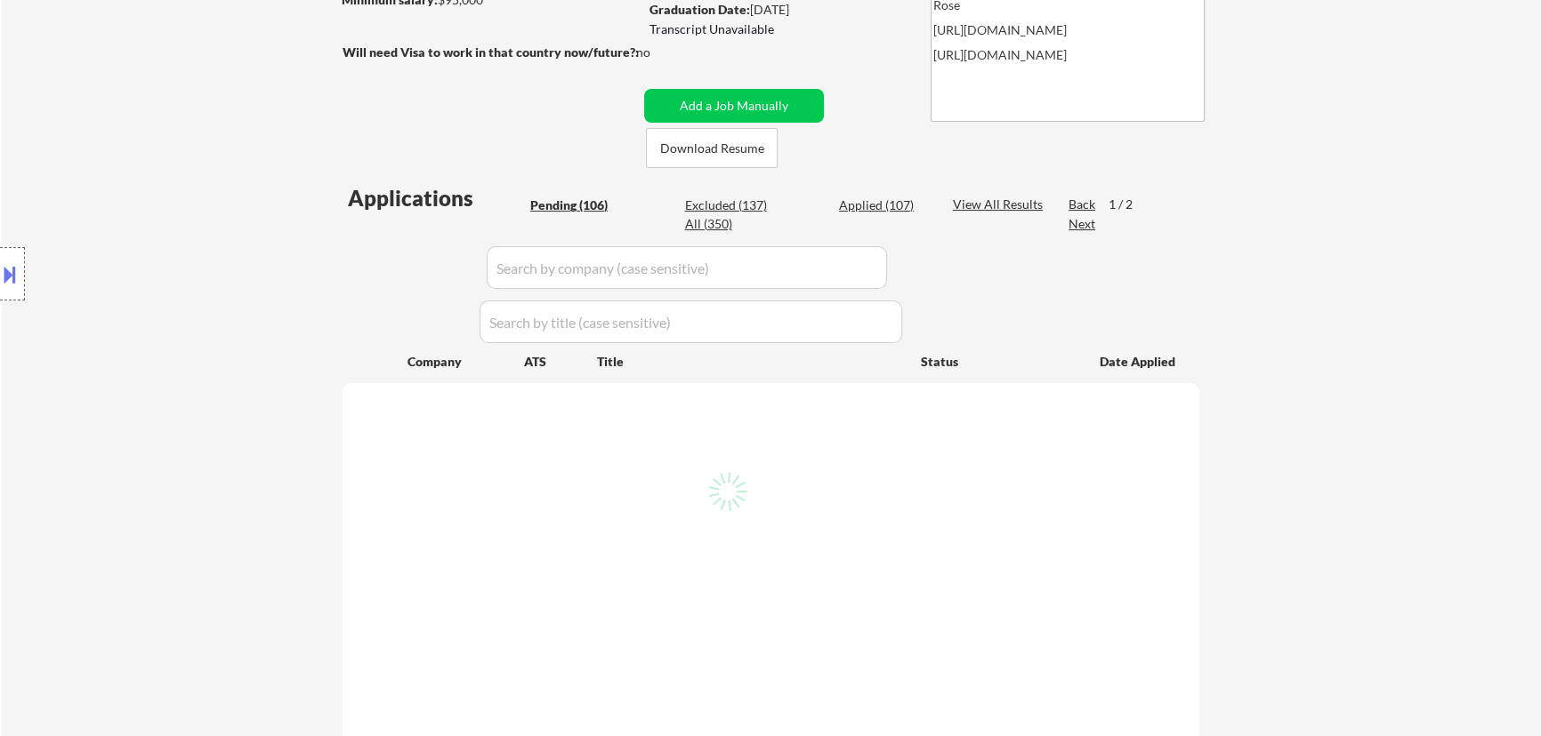
select select ""pending""
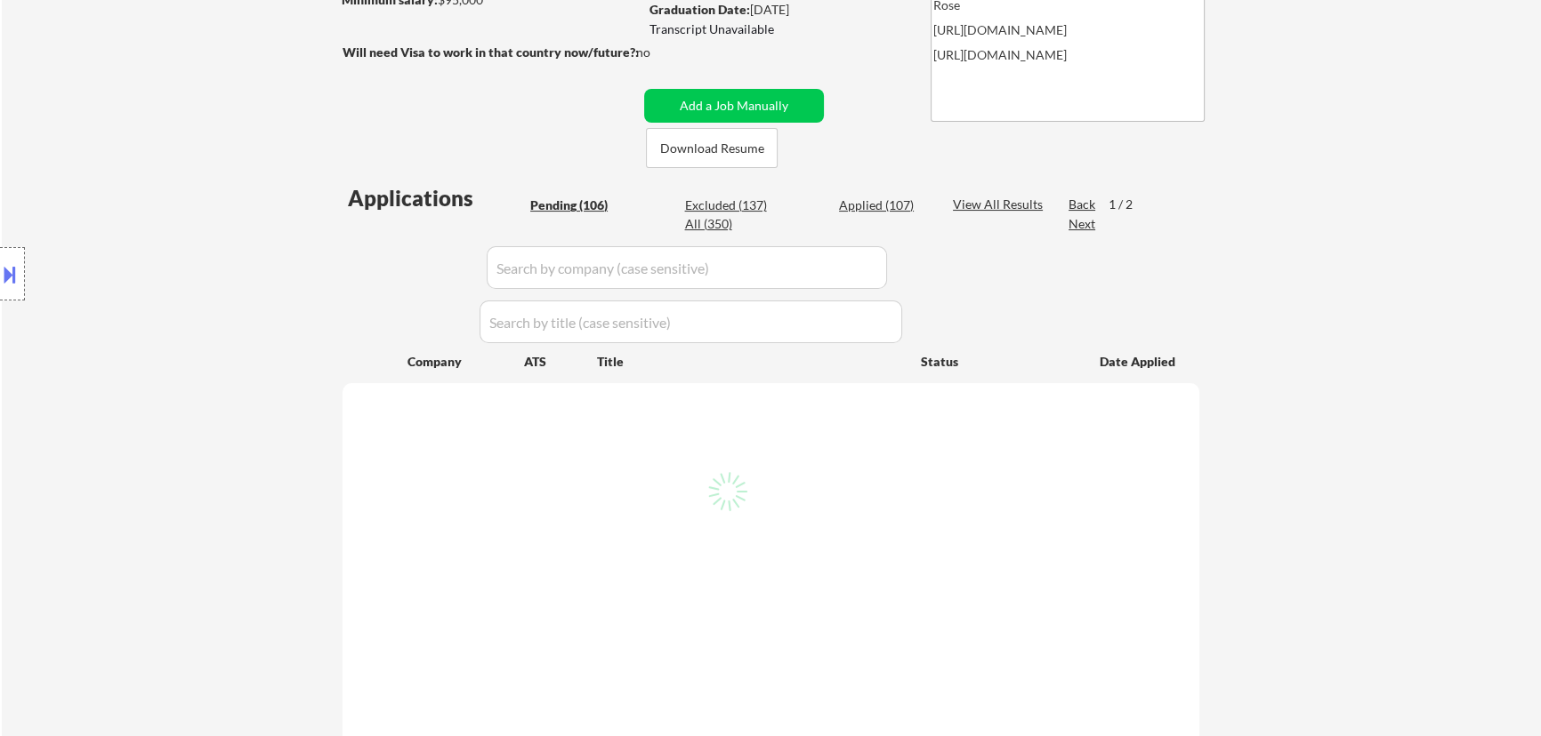
select select ""pending""
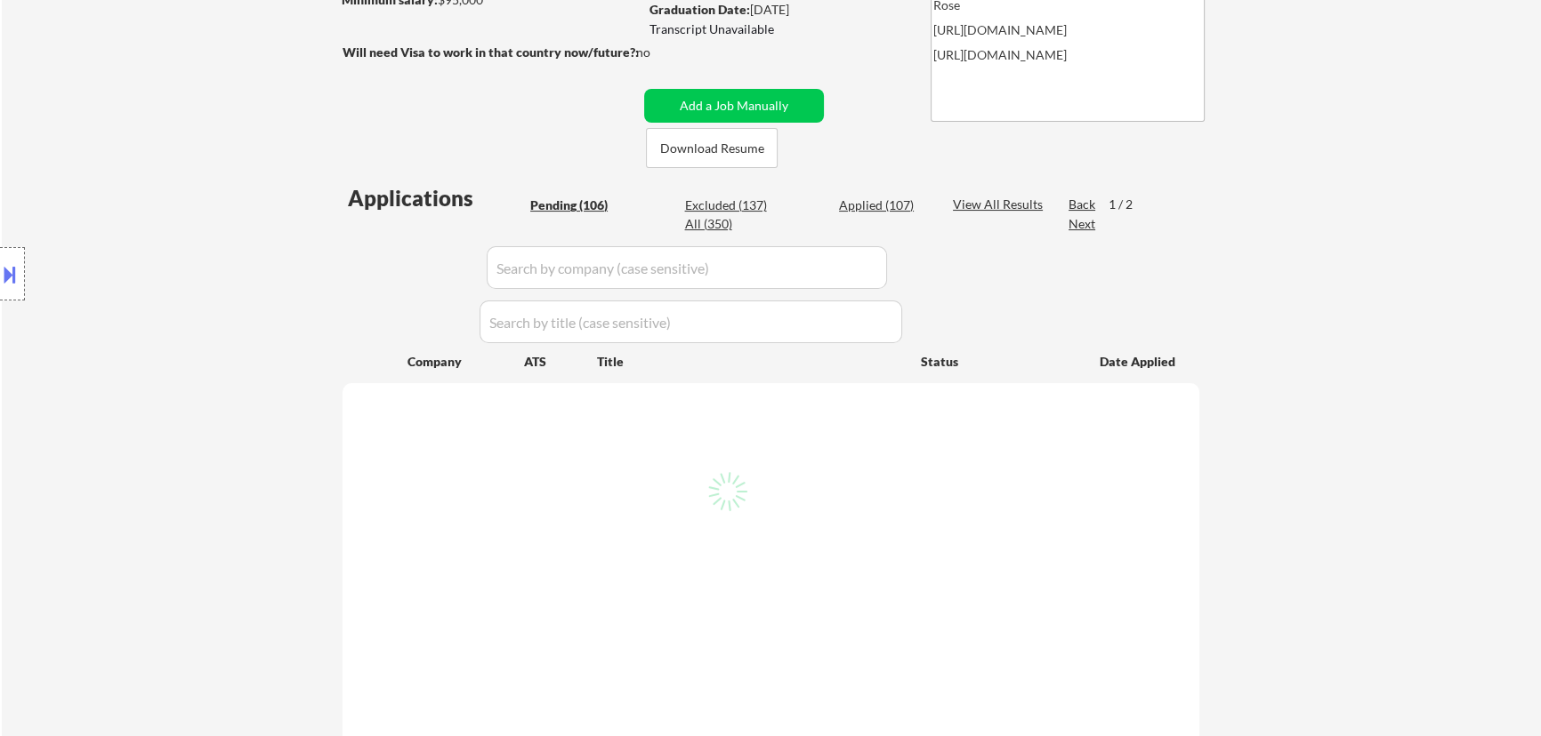
select select ""pending""
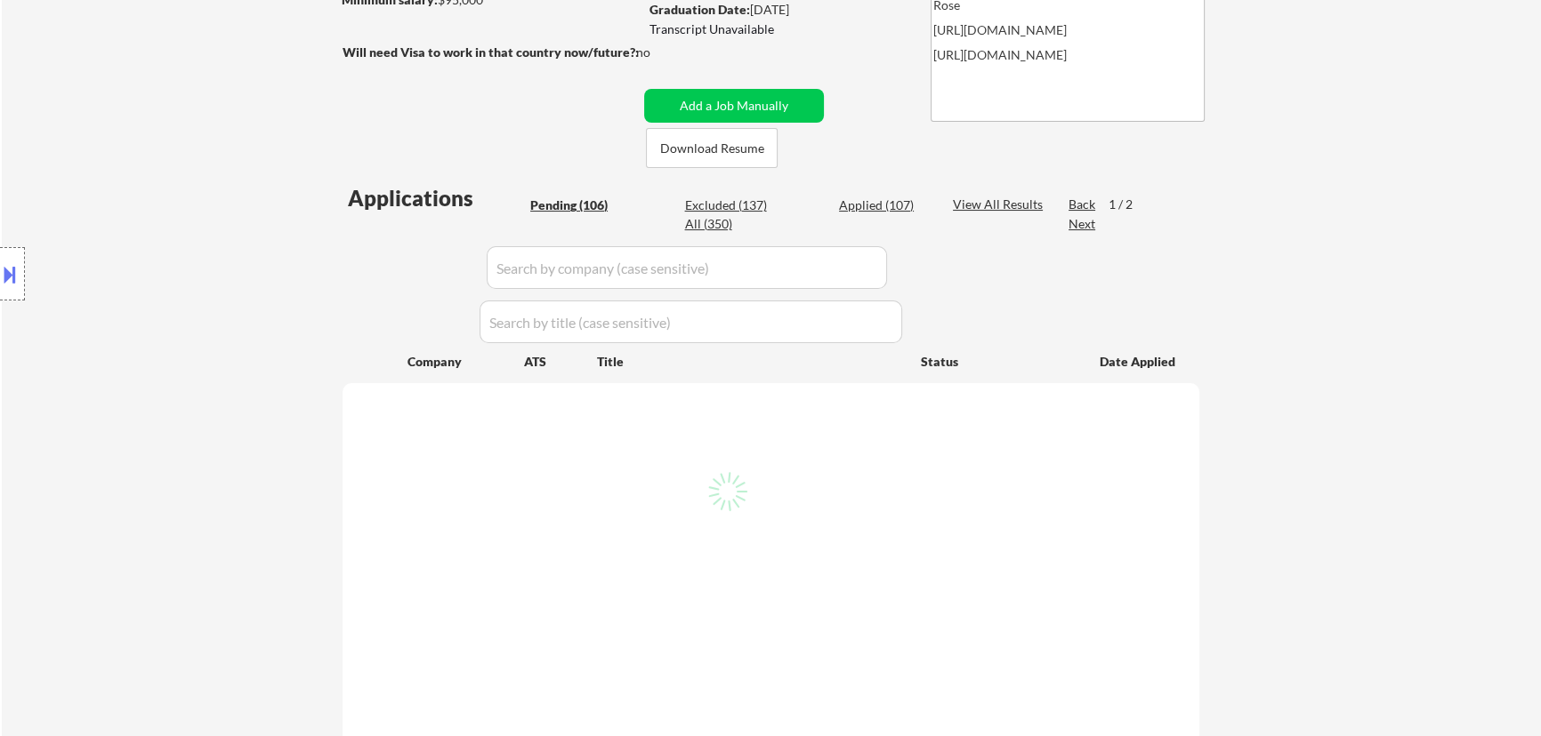
select select ""pending""
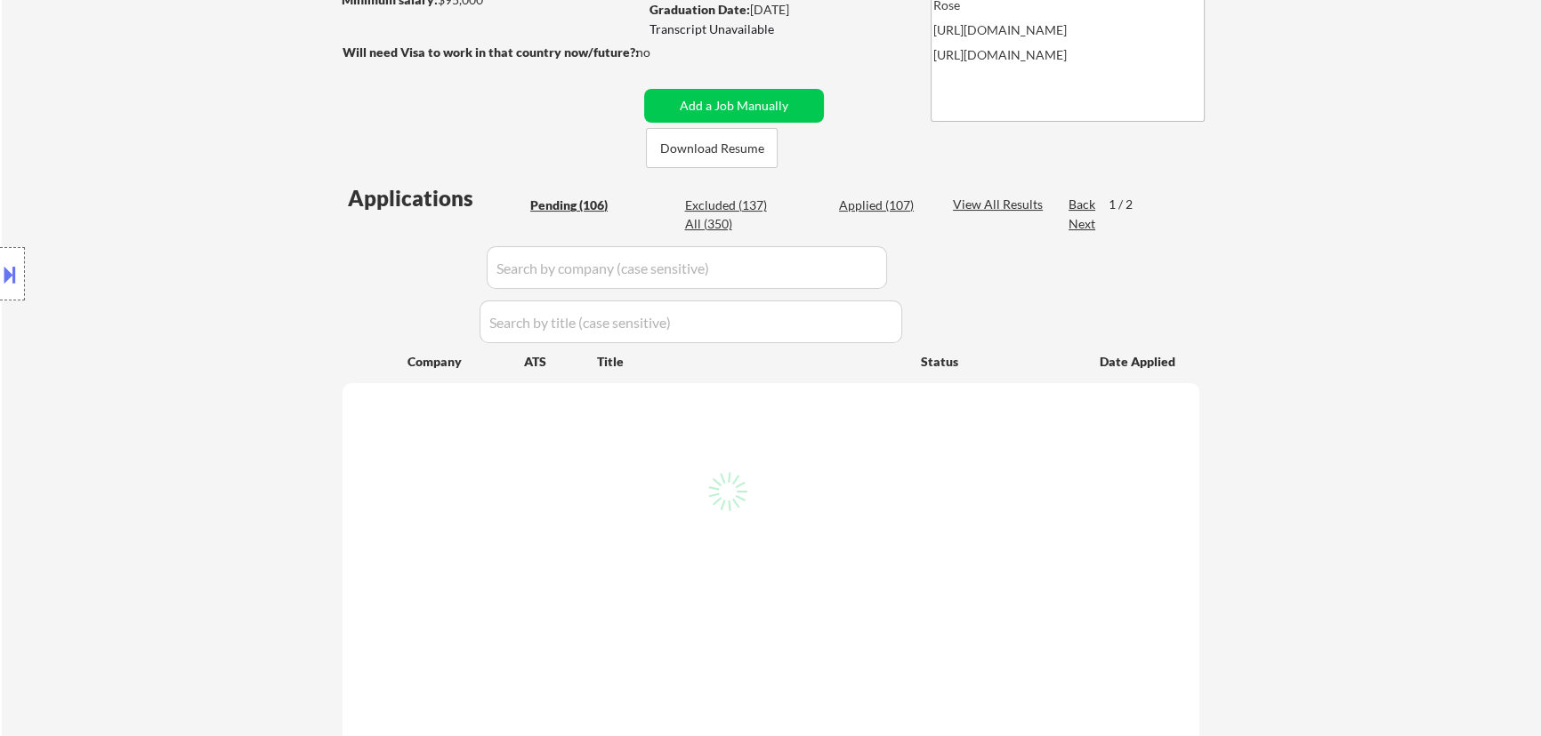
select select ""pending""
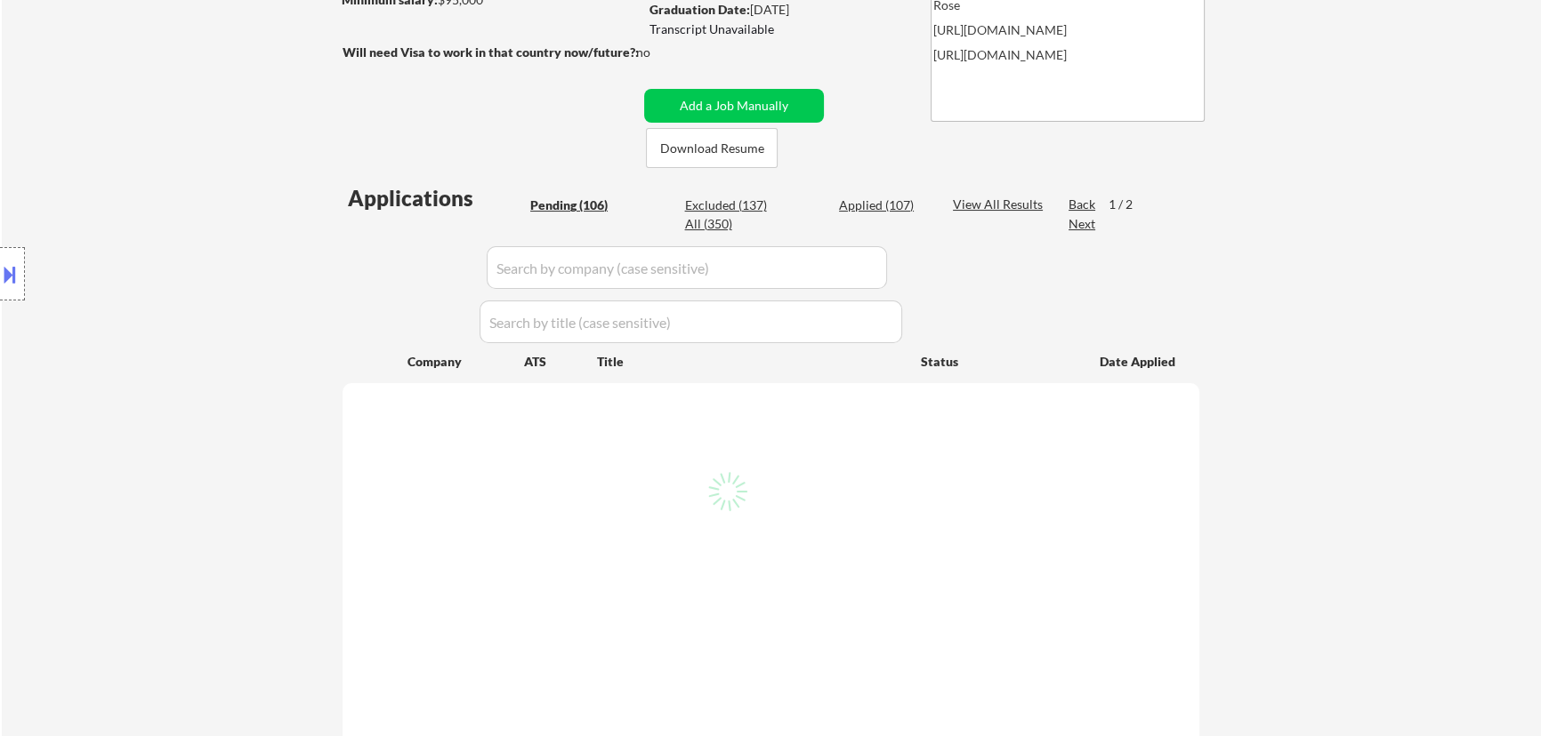
select select ""pending""
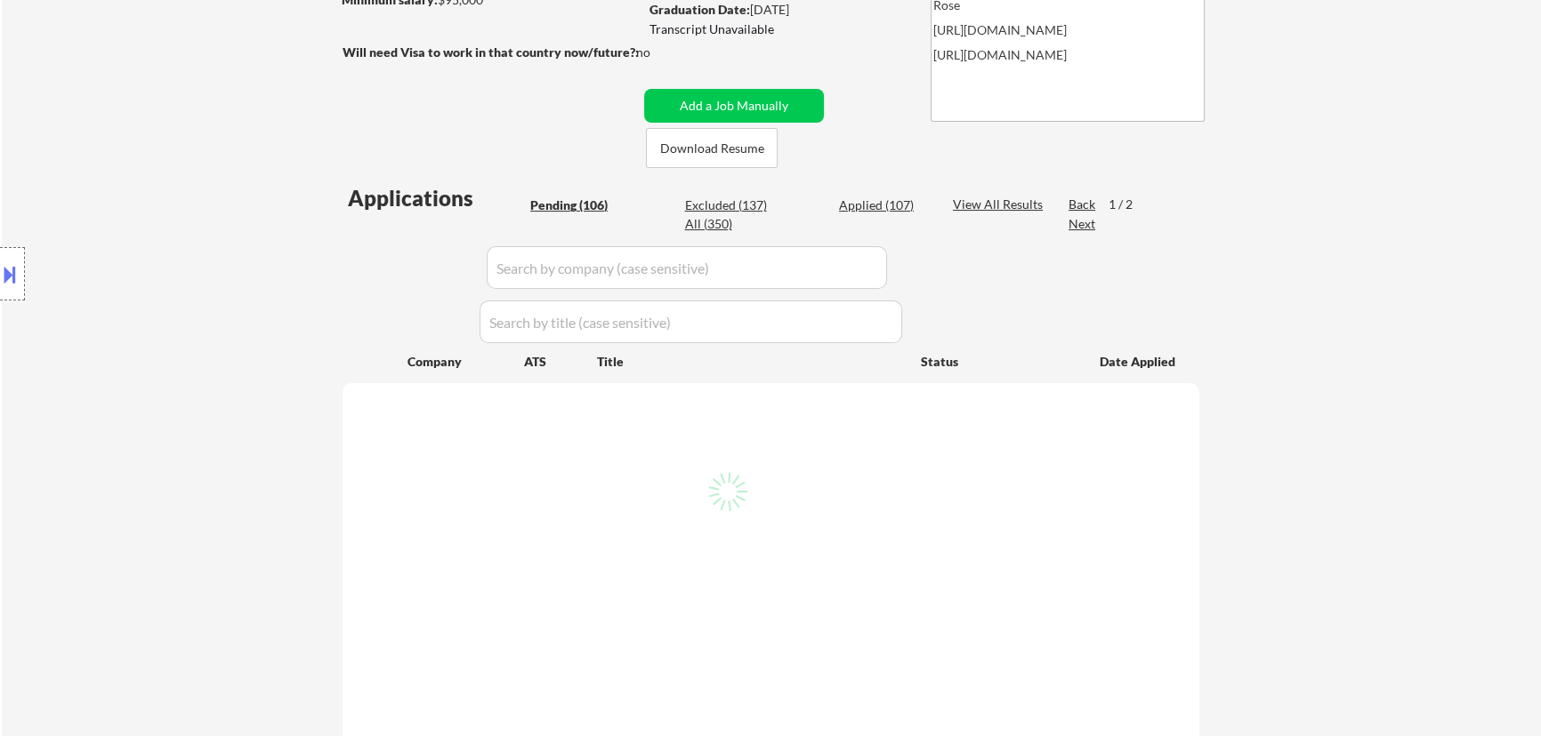
select select ""pending""
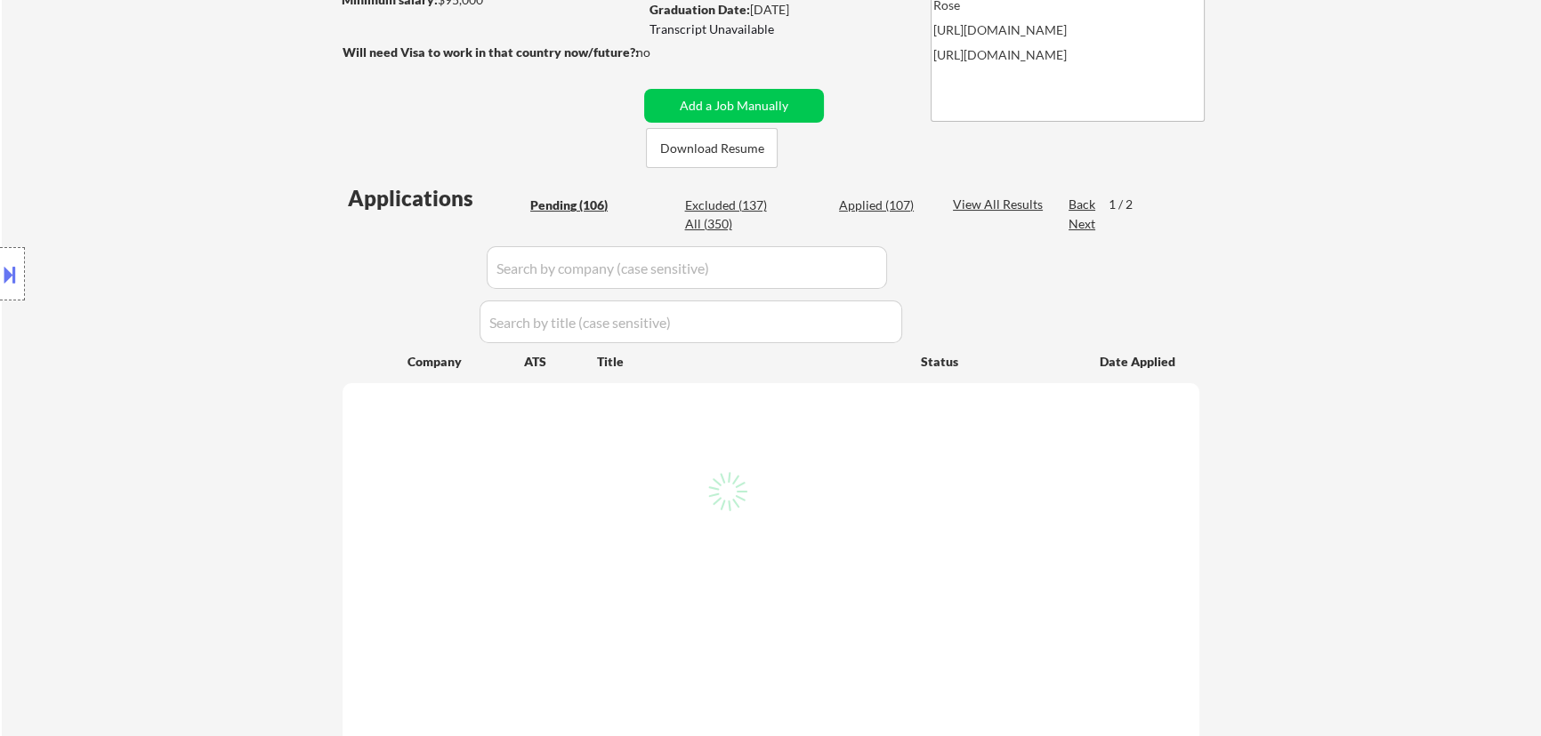
select select ""pending""
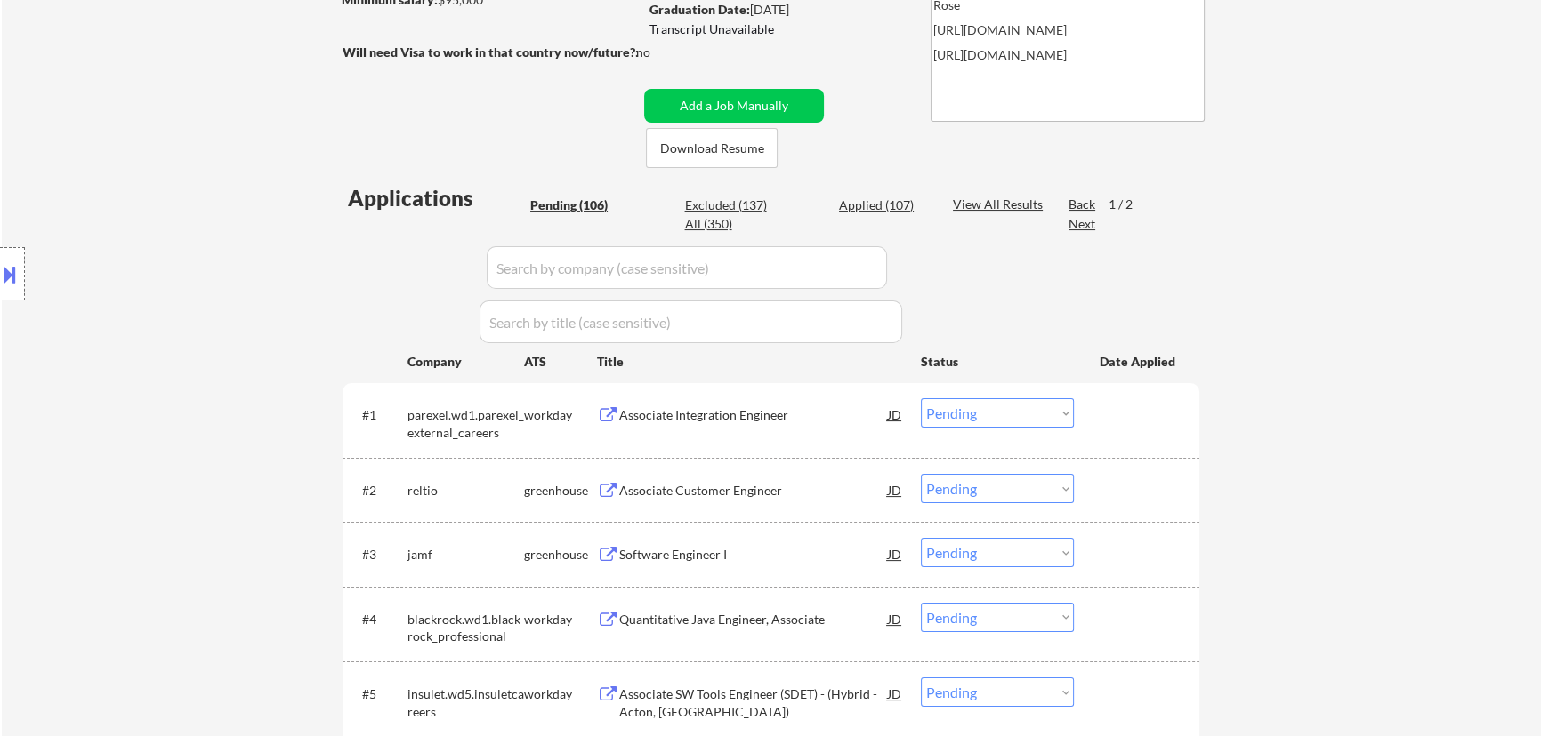
click at [808, 416] on div "Associate Integration Engineer" at bounding box center [753, 415] width 269 height 18
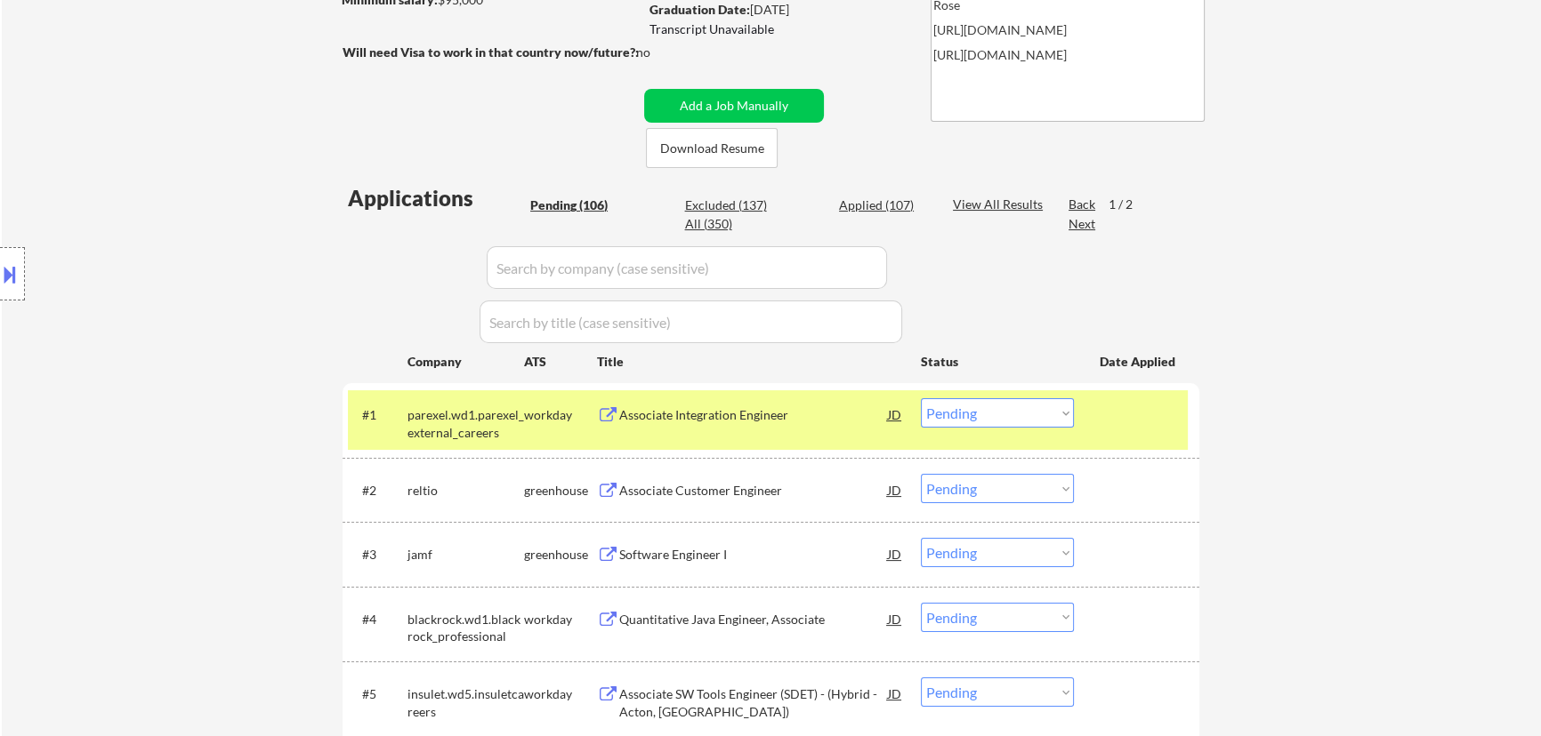
select select ""pending""
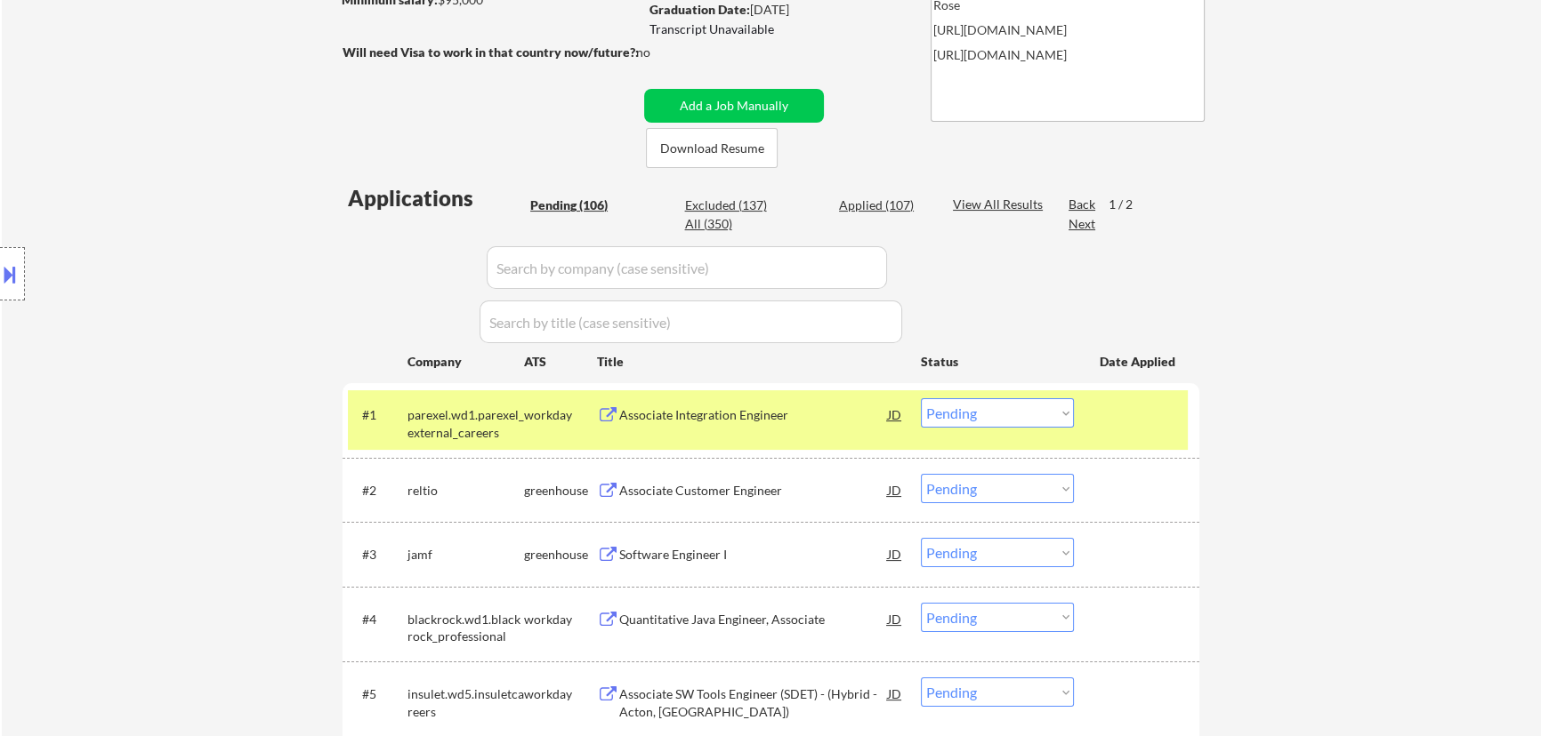
select select ""pending""
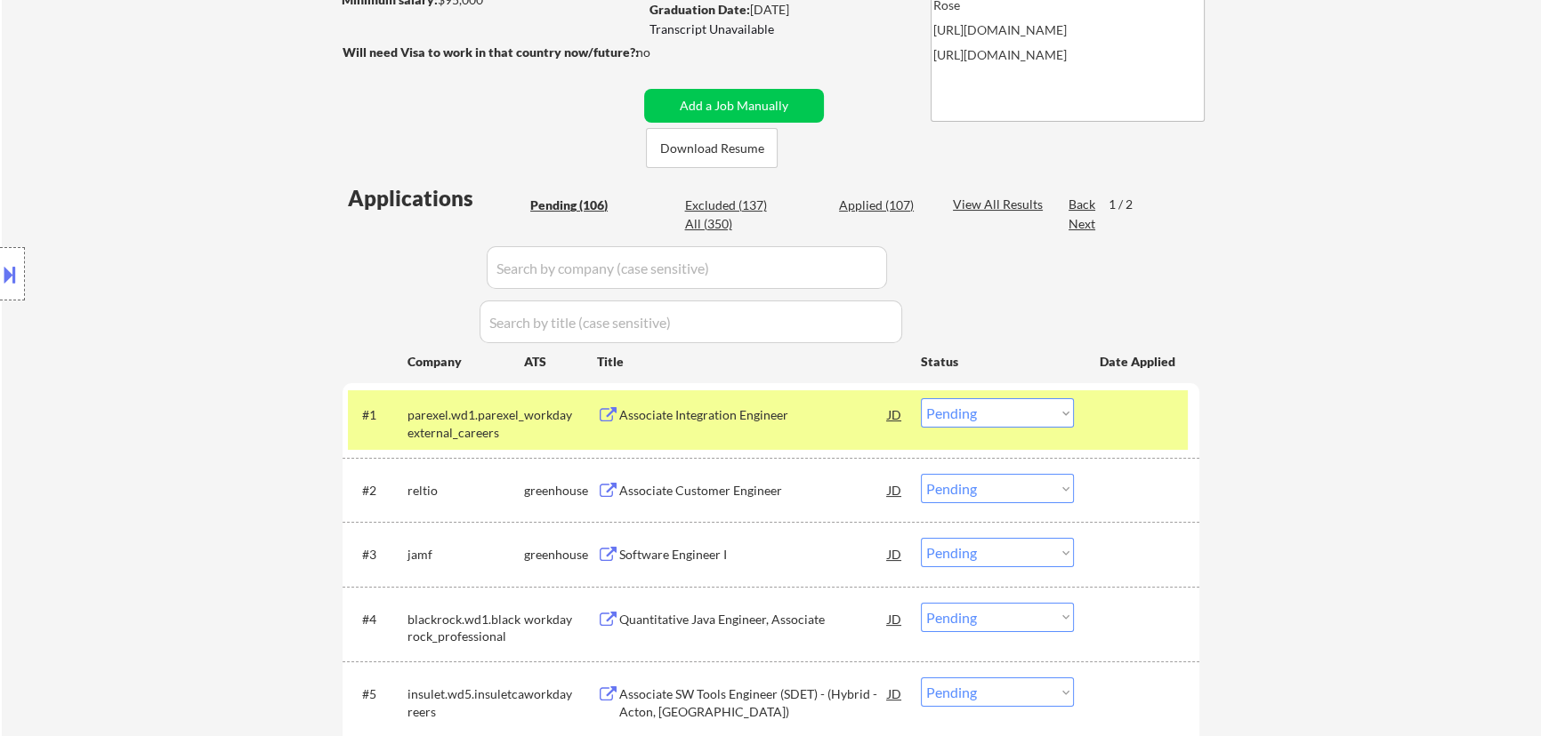
select select ""pending""
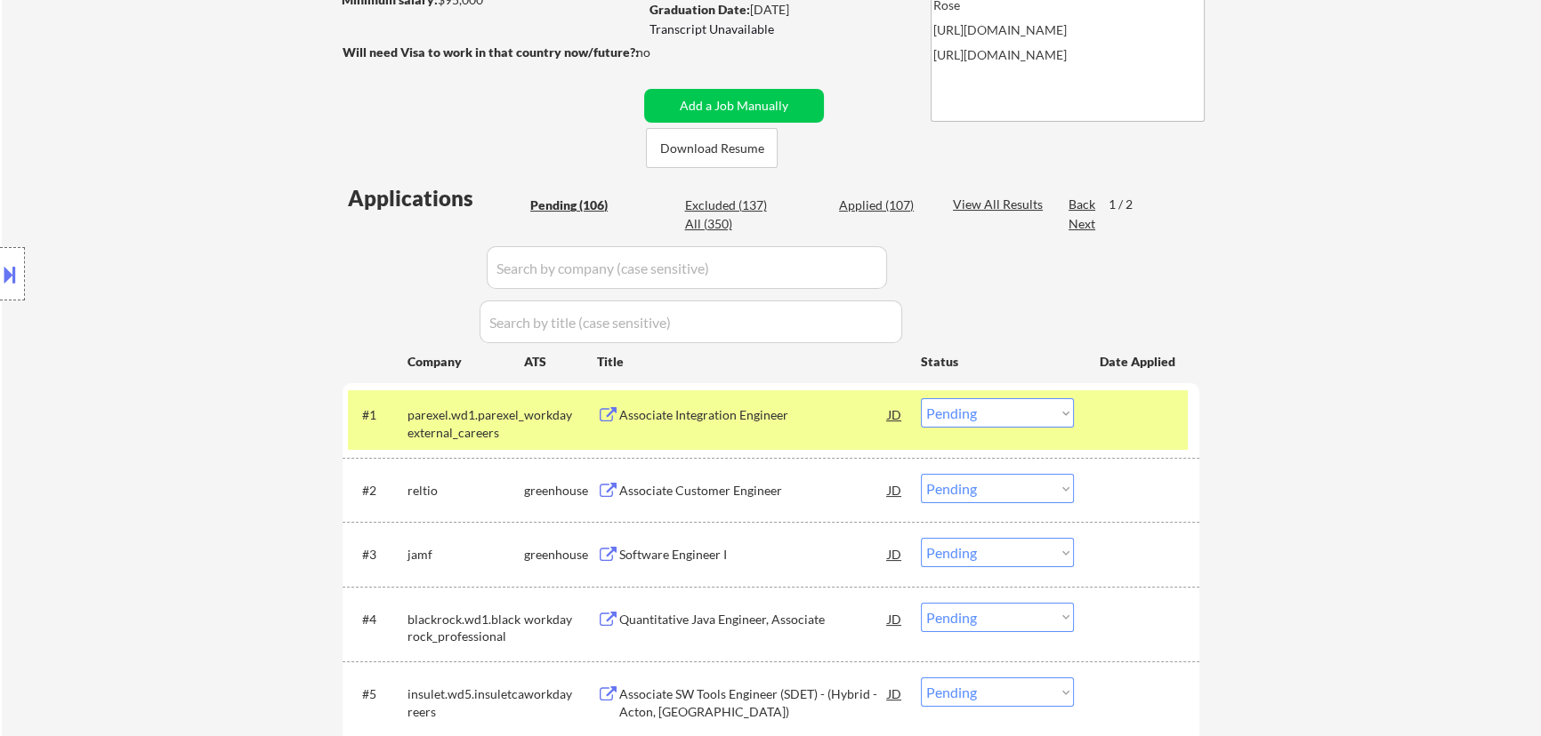
select select ""pending""
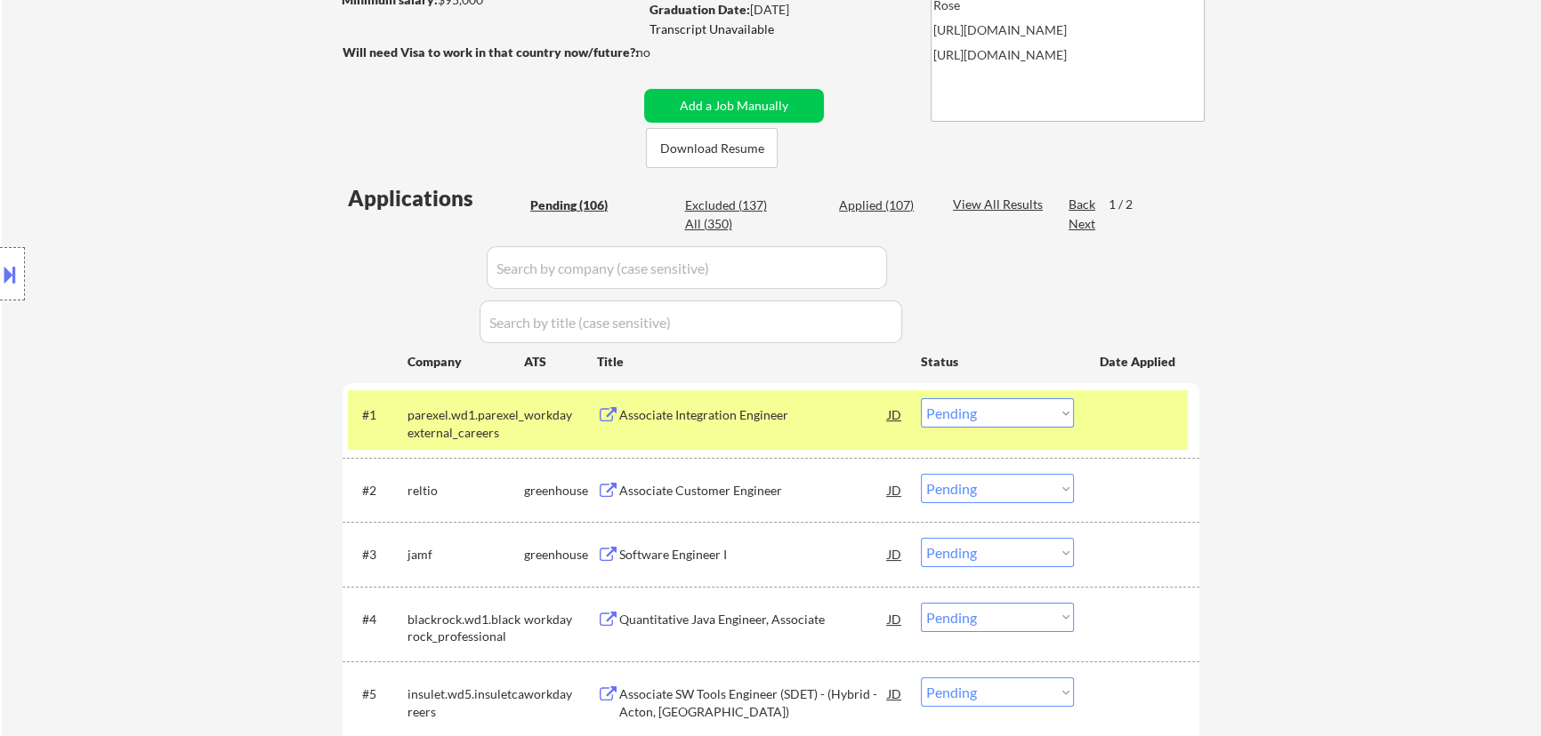
select select ""pending""
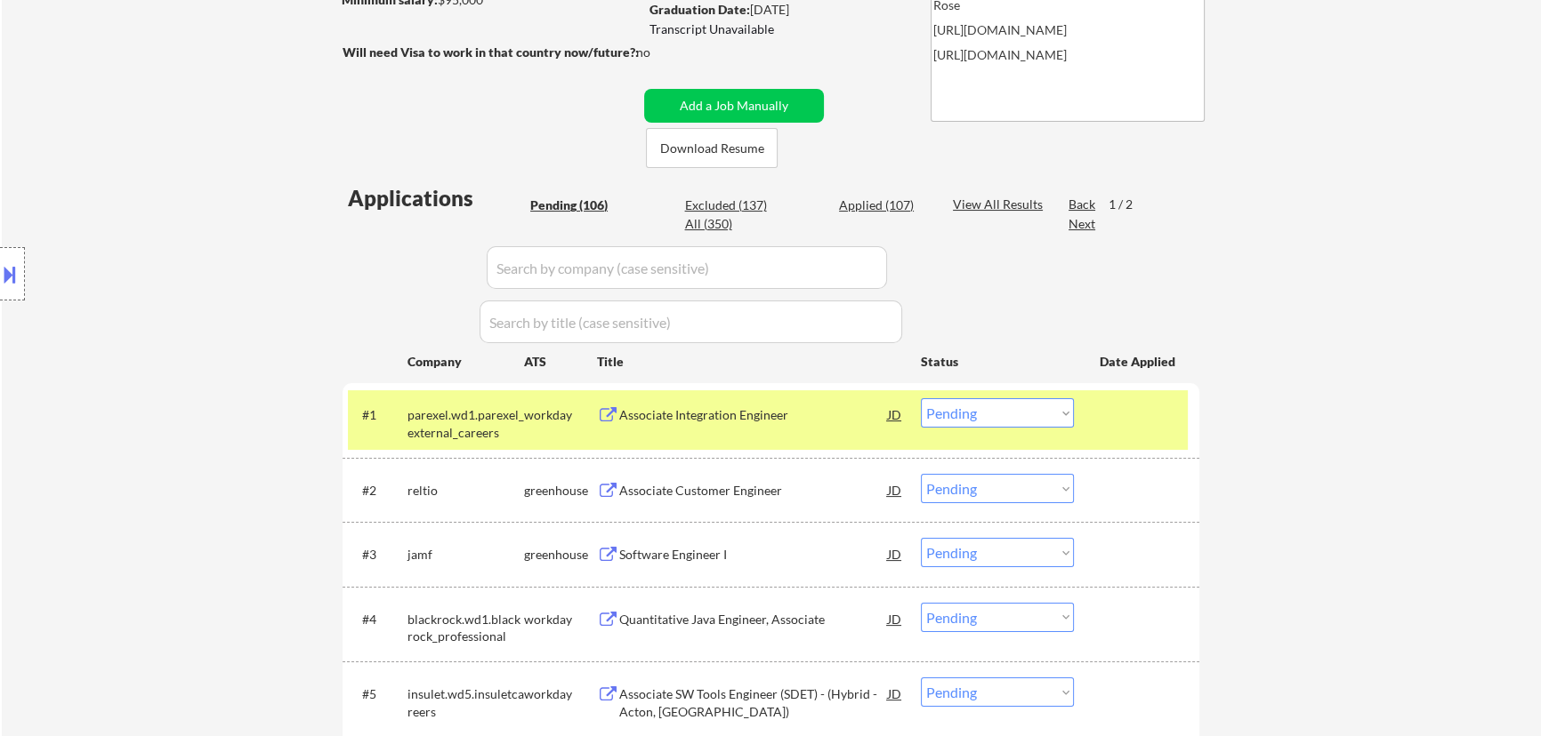
select select ""pending""
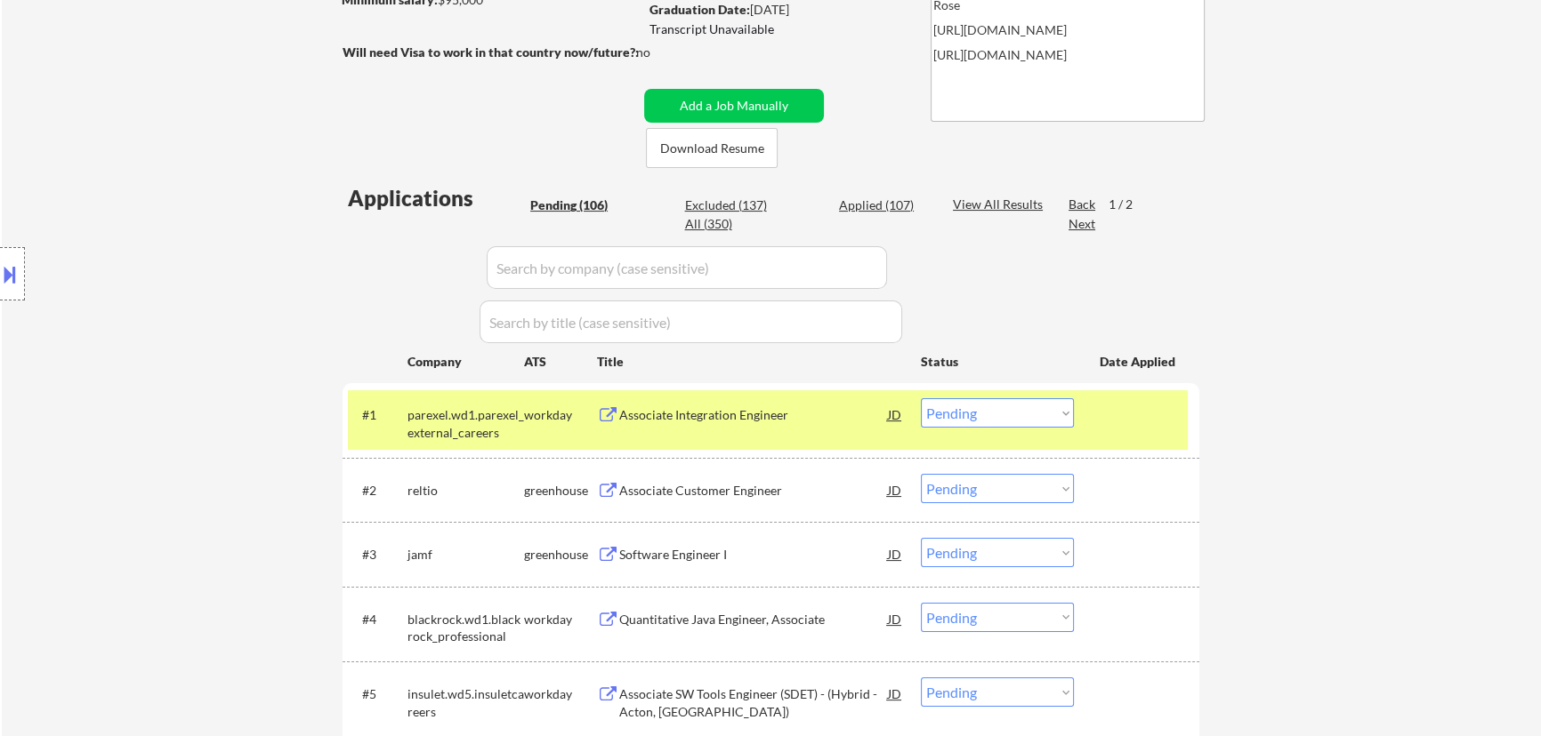
select select ""pending""
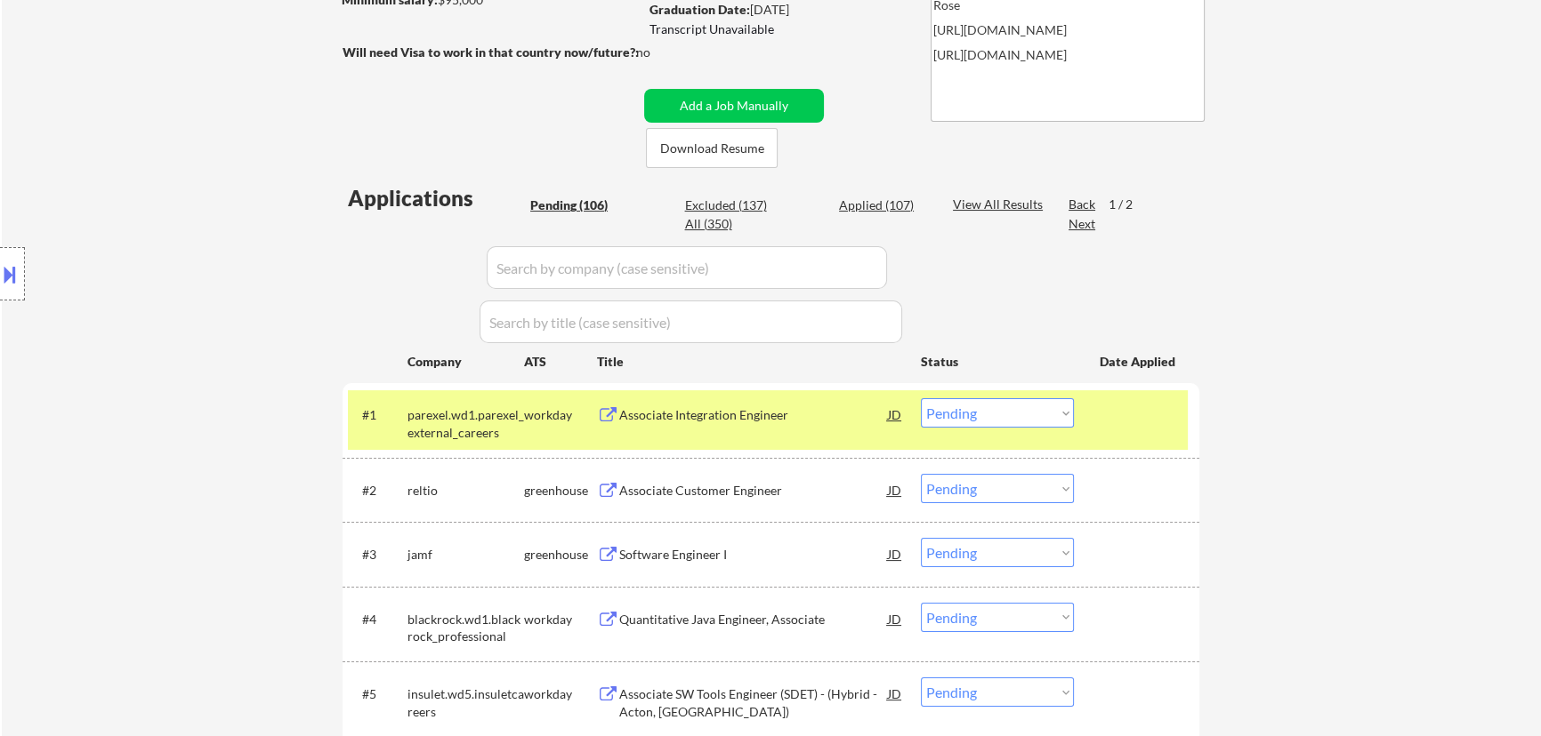
select select ""pending""
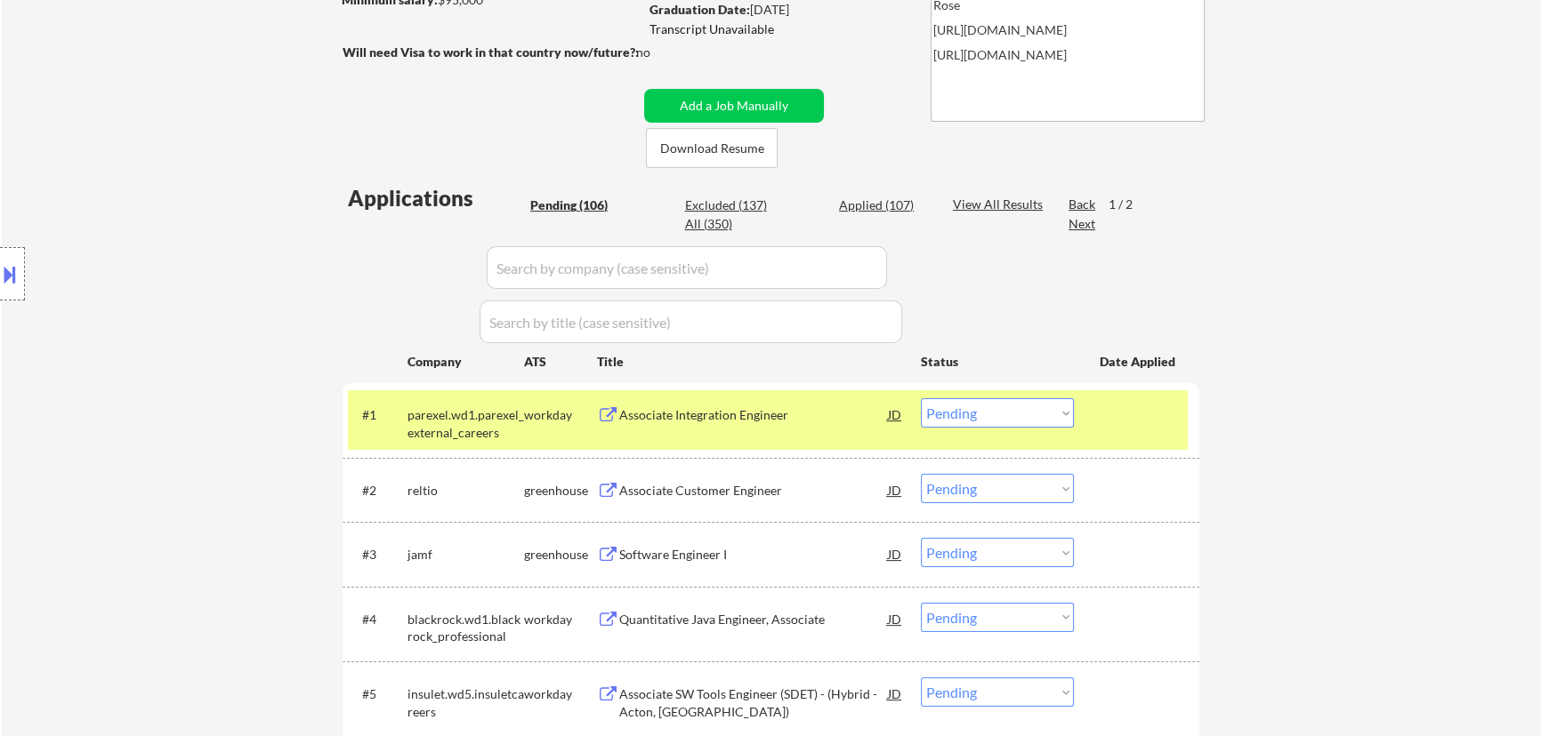
select select ""pending""
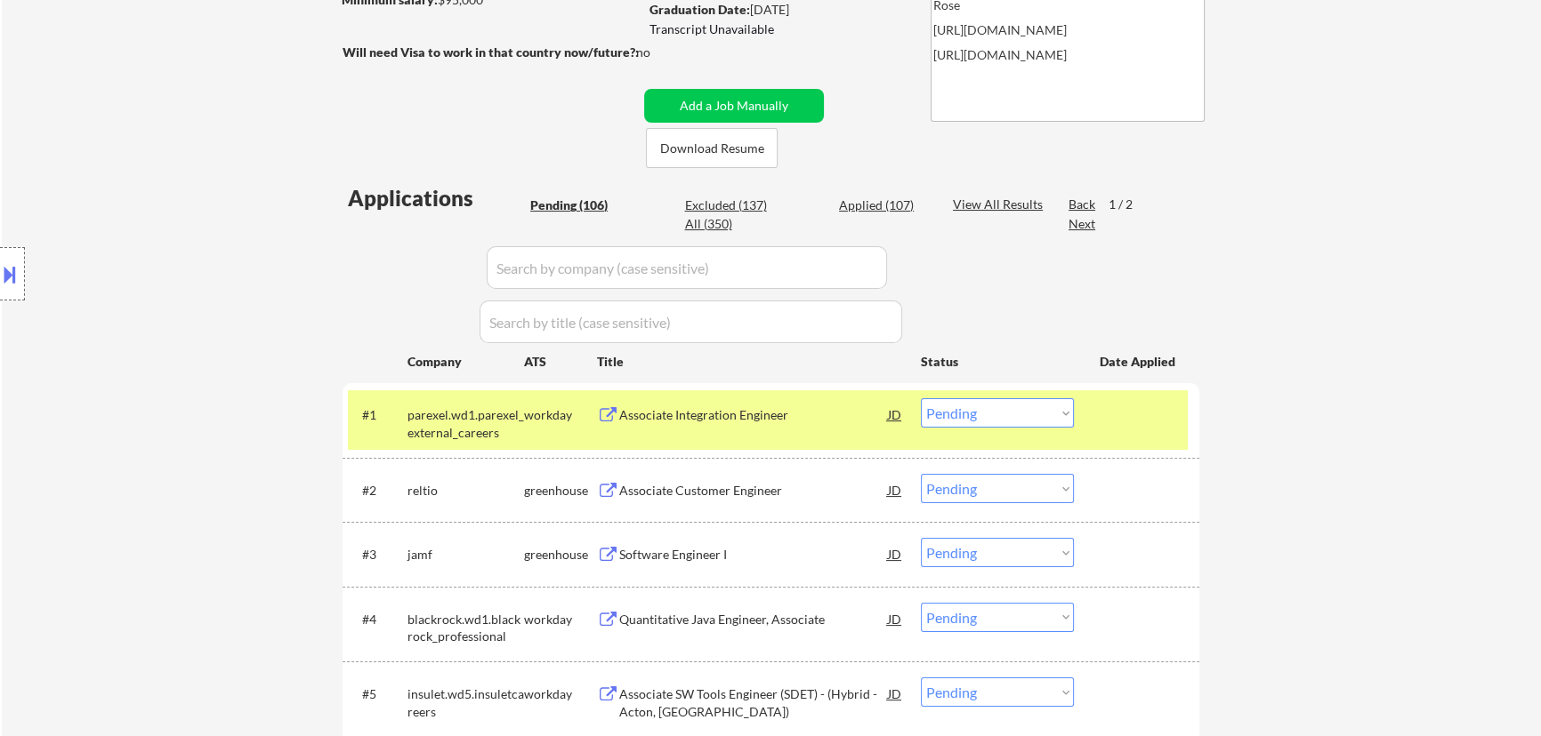
select select ""pending""
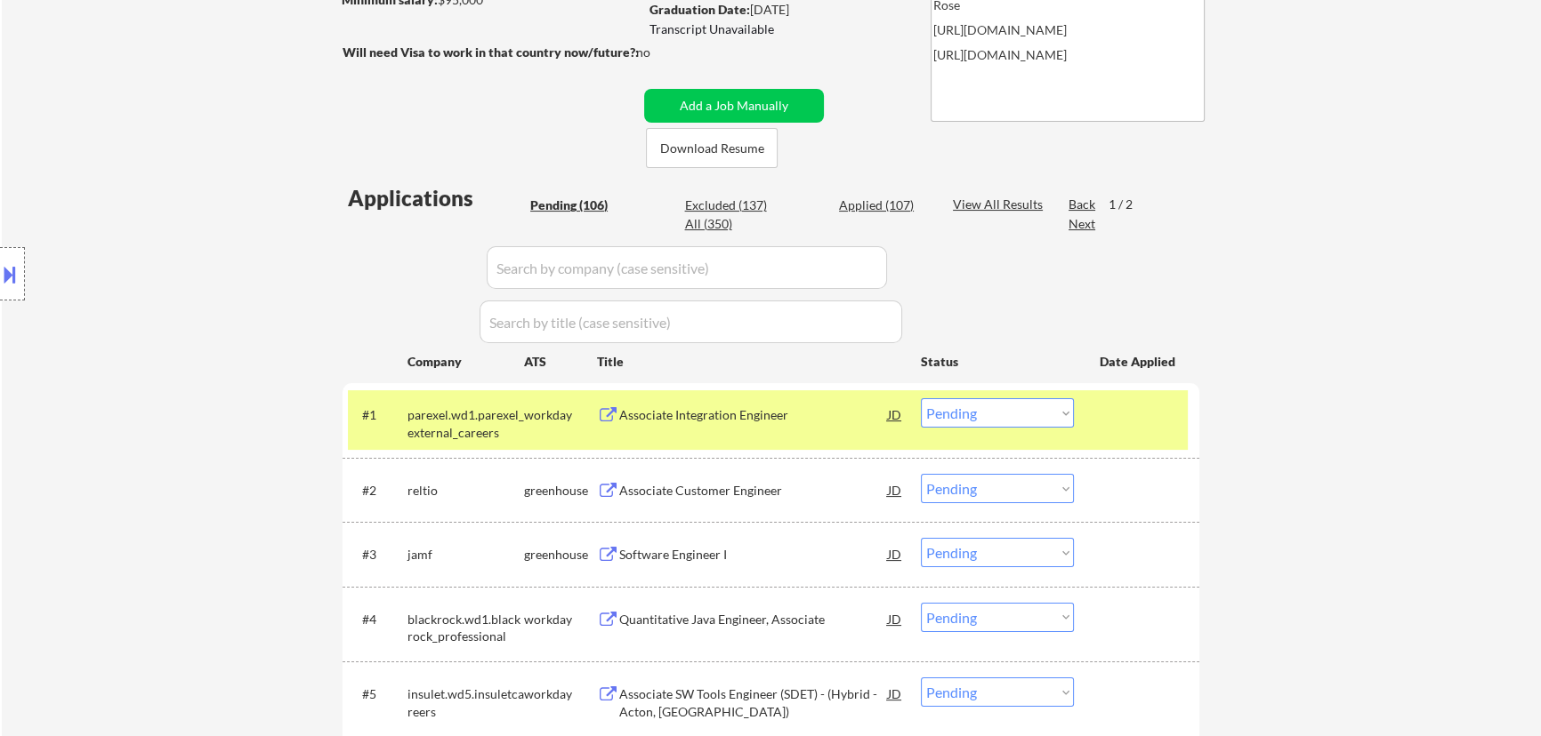
select select ""pending""
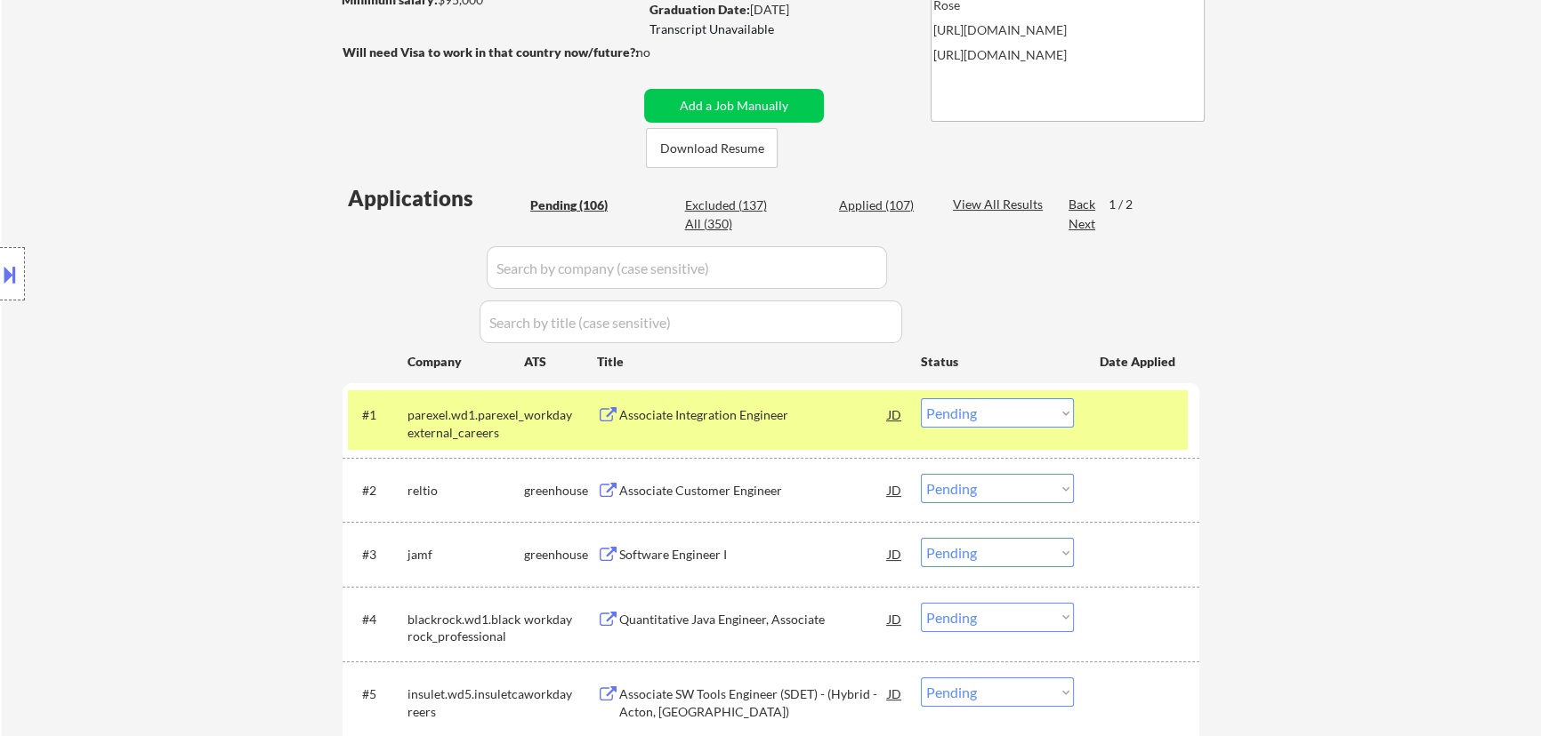
select select ""pending""
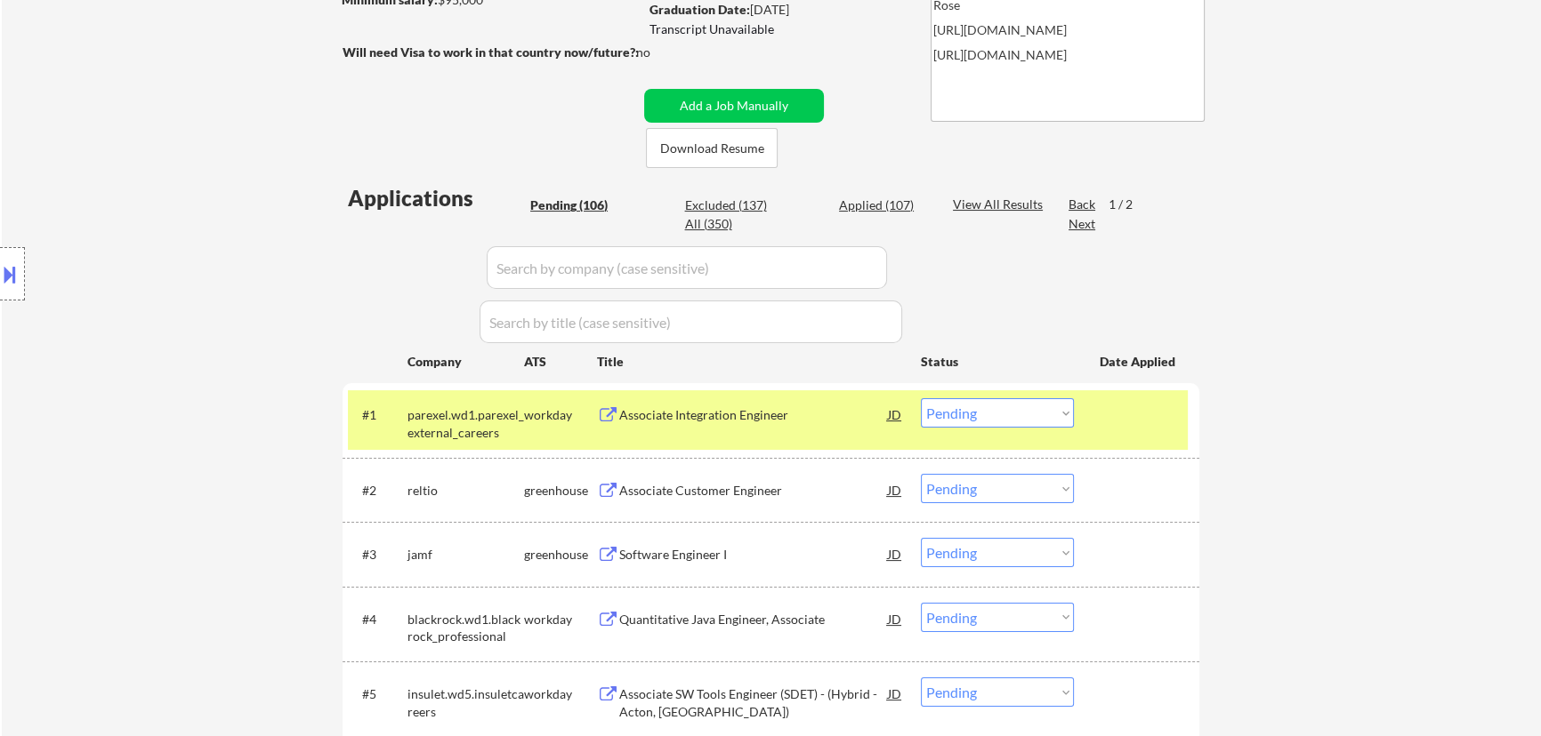
select select ""pending""
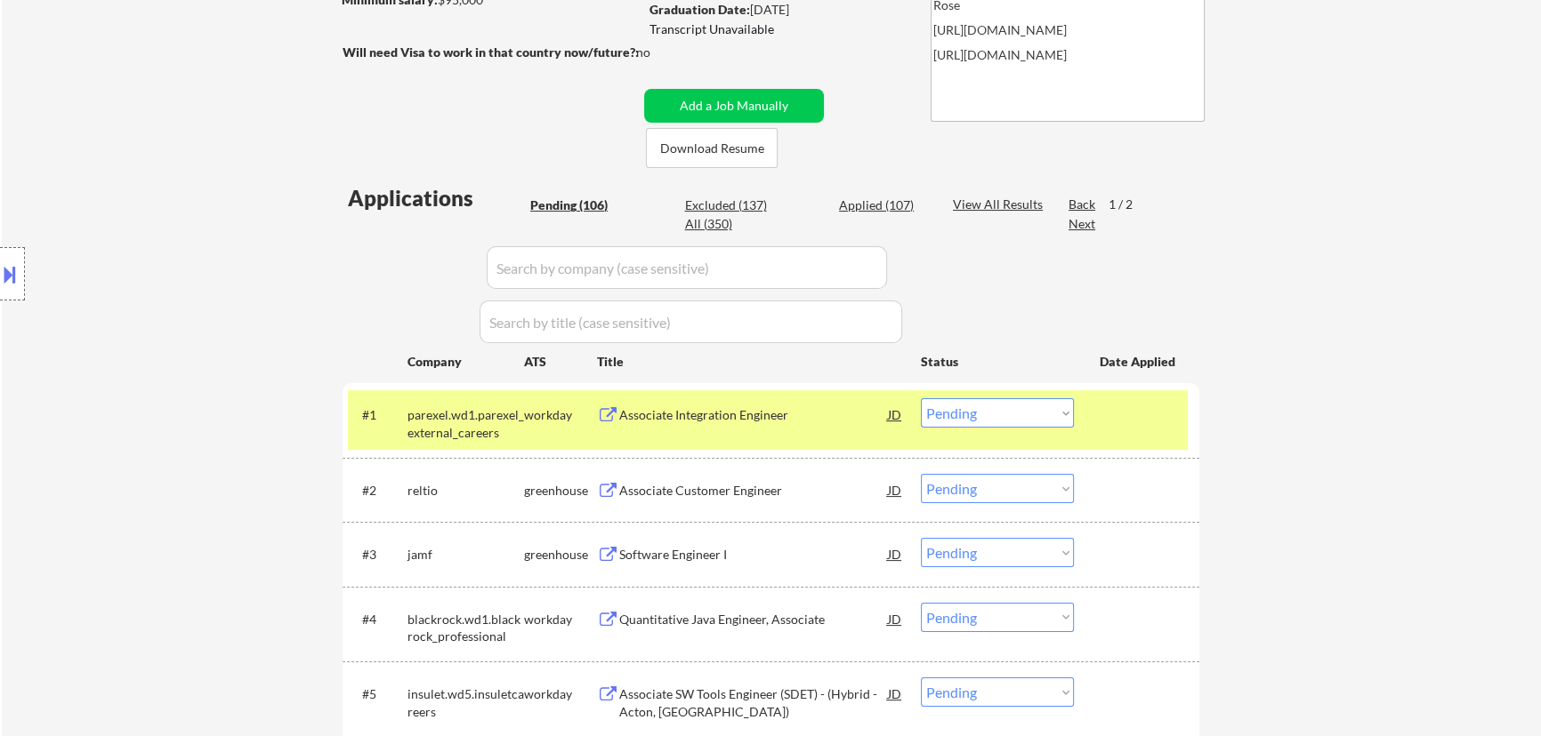
select select ""pending""
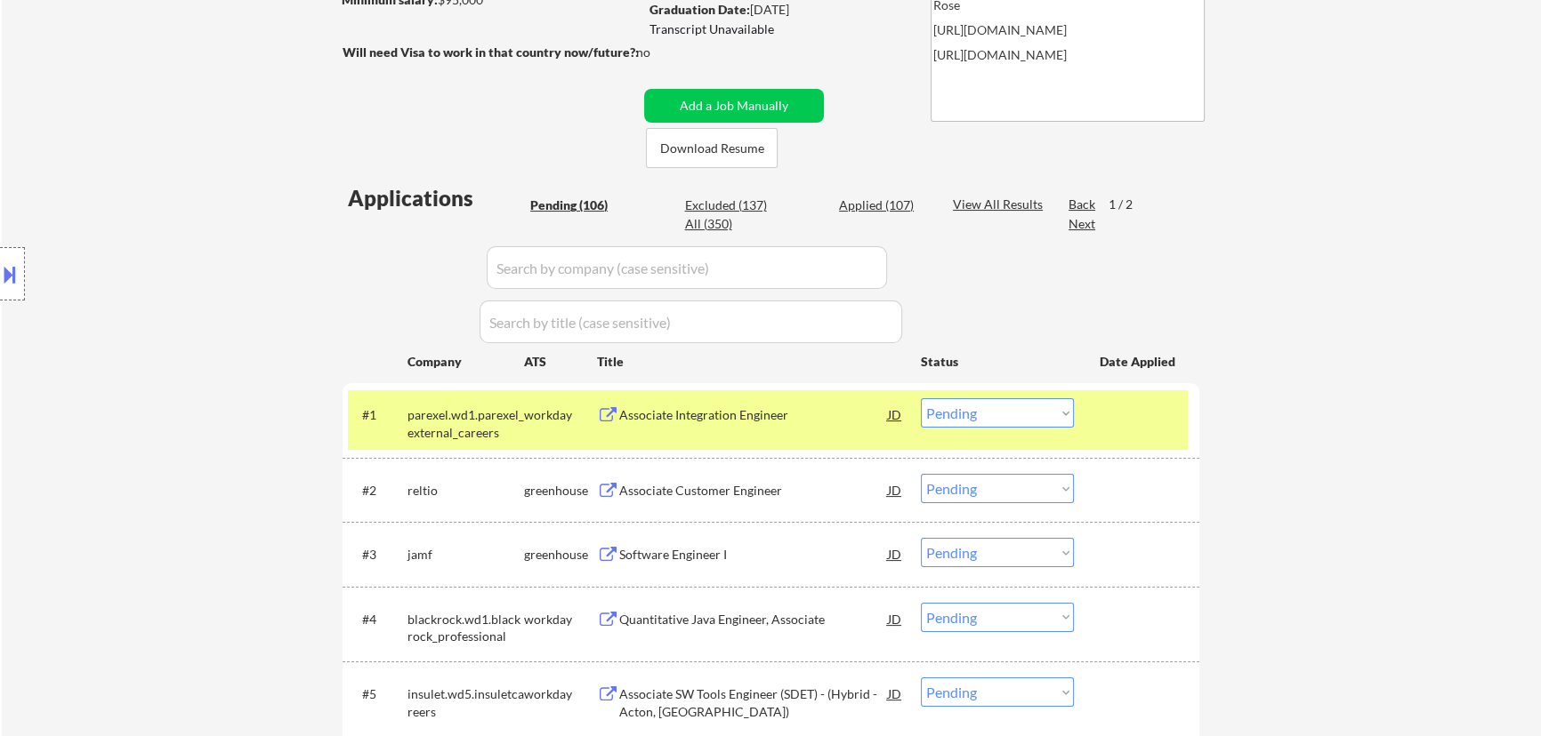
select select ""pending""
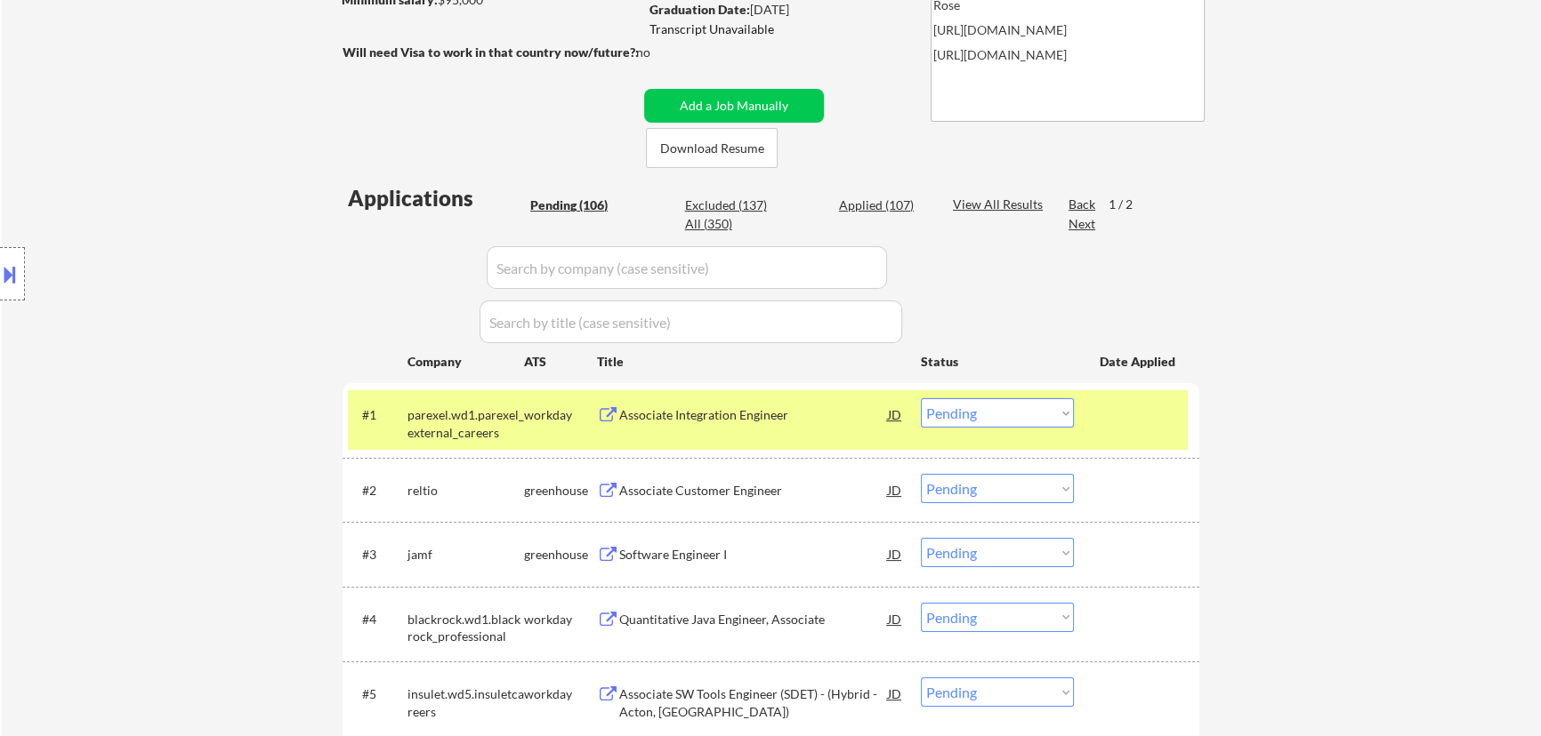
select select ""pending""
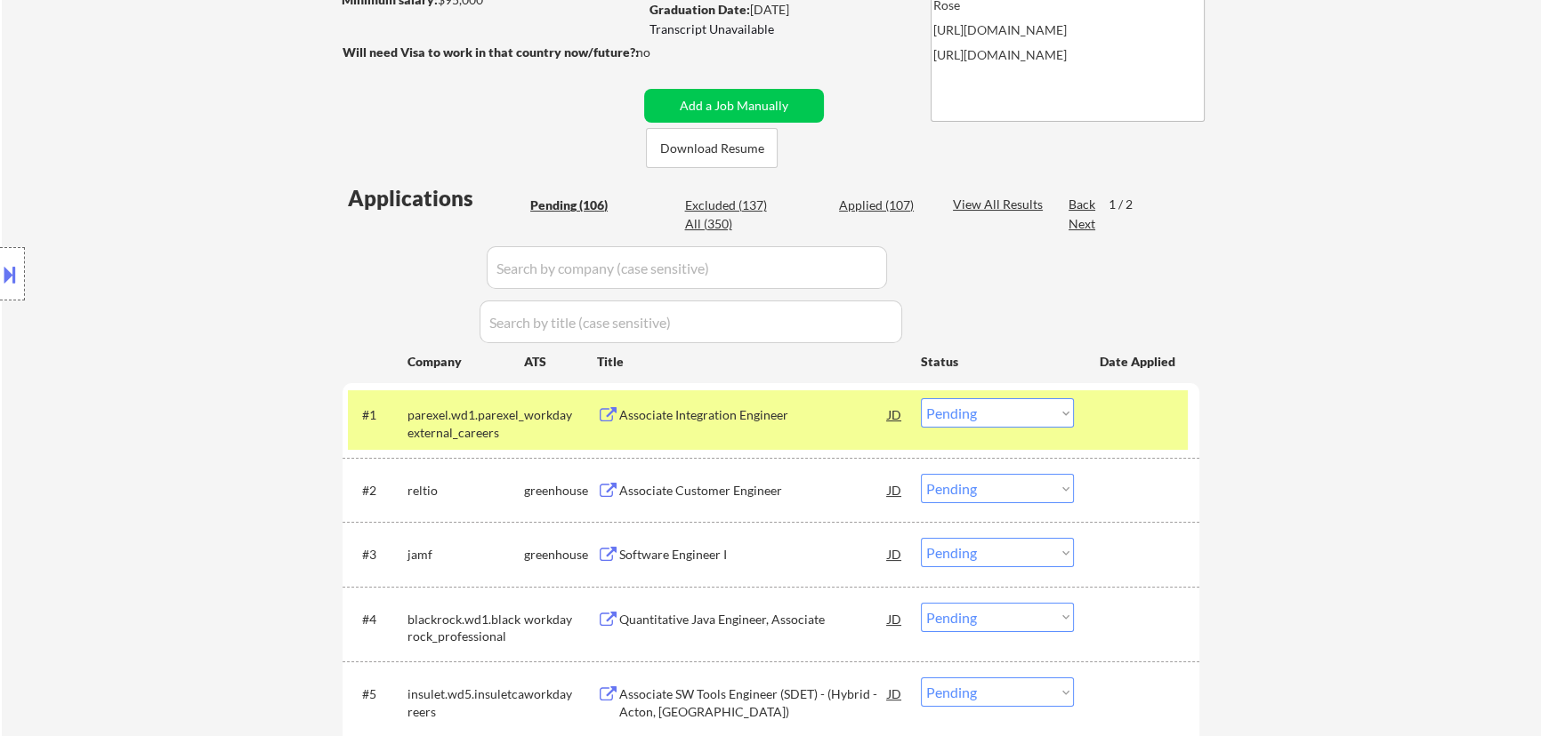
select select ""pending""
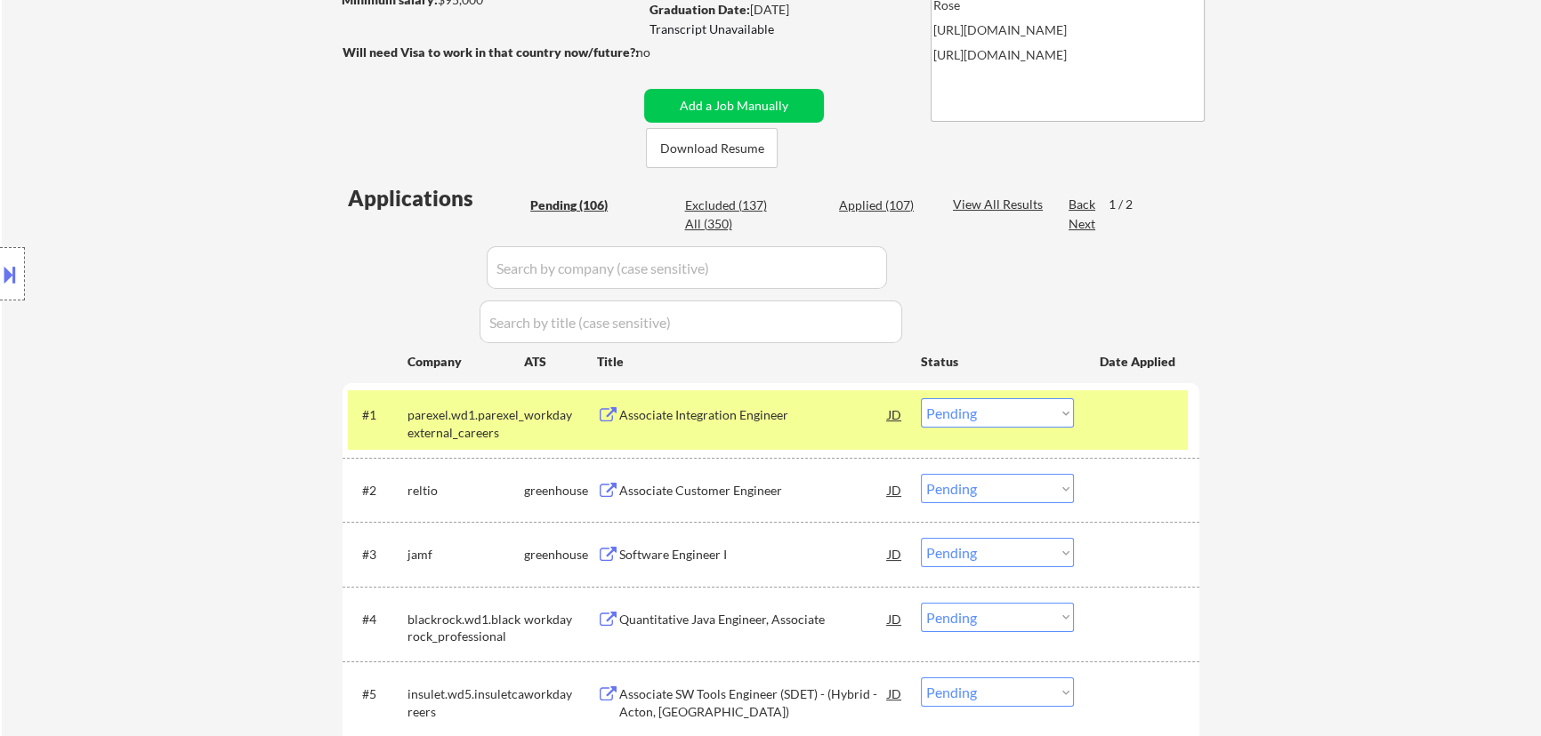
select select ""pending""
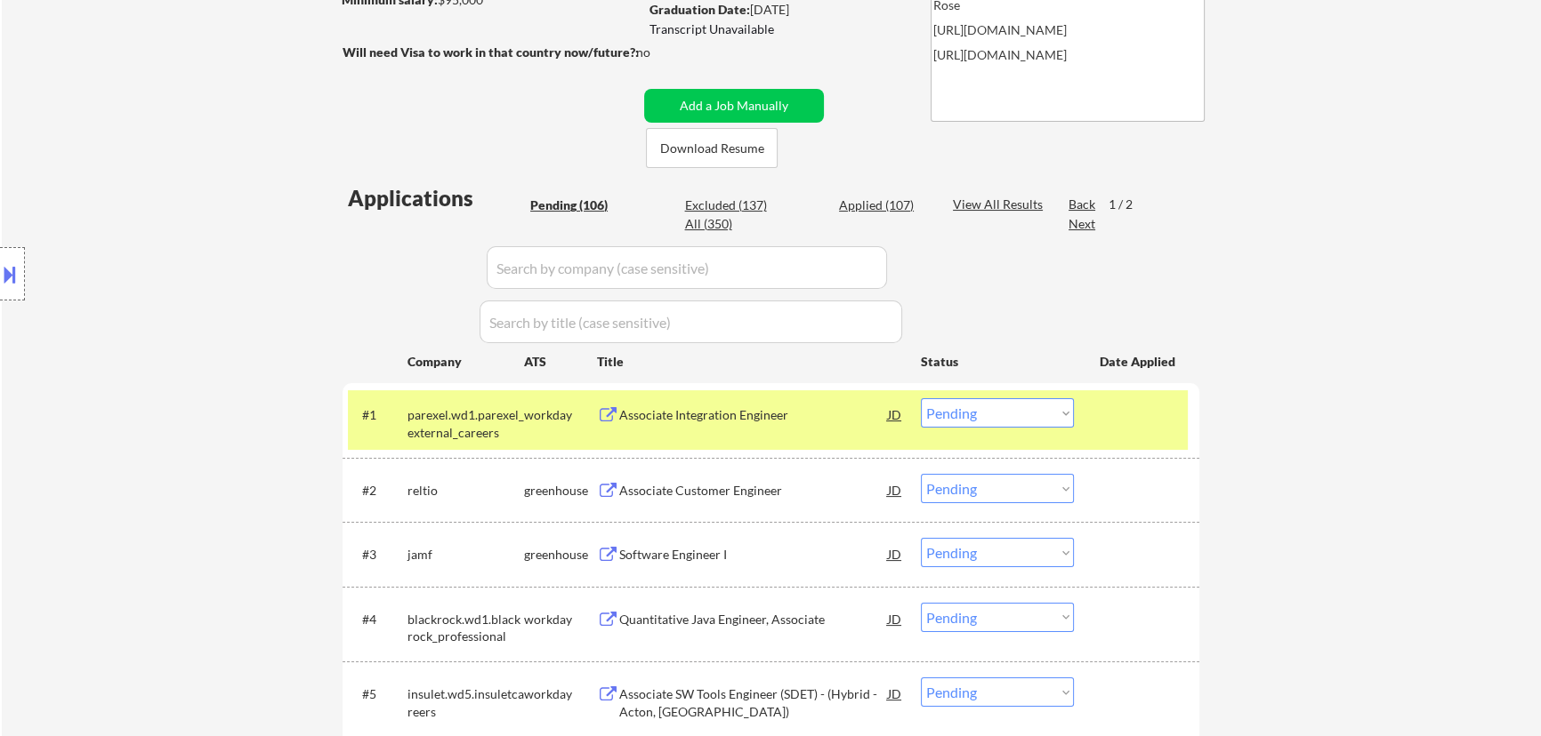
select select ""pending""
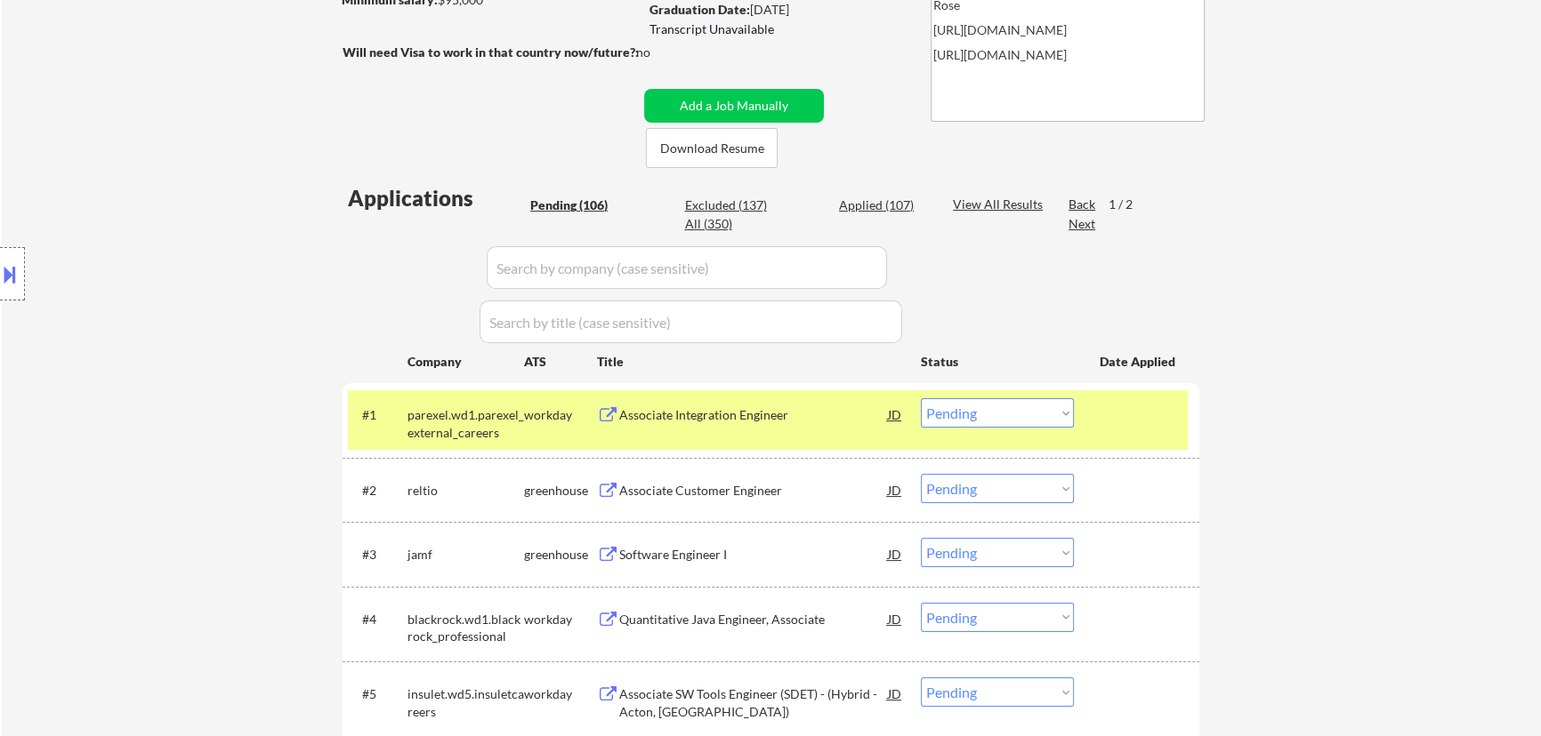
select select ""pending""
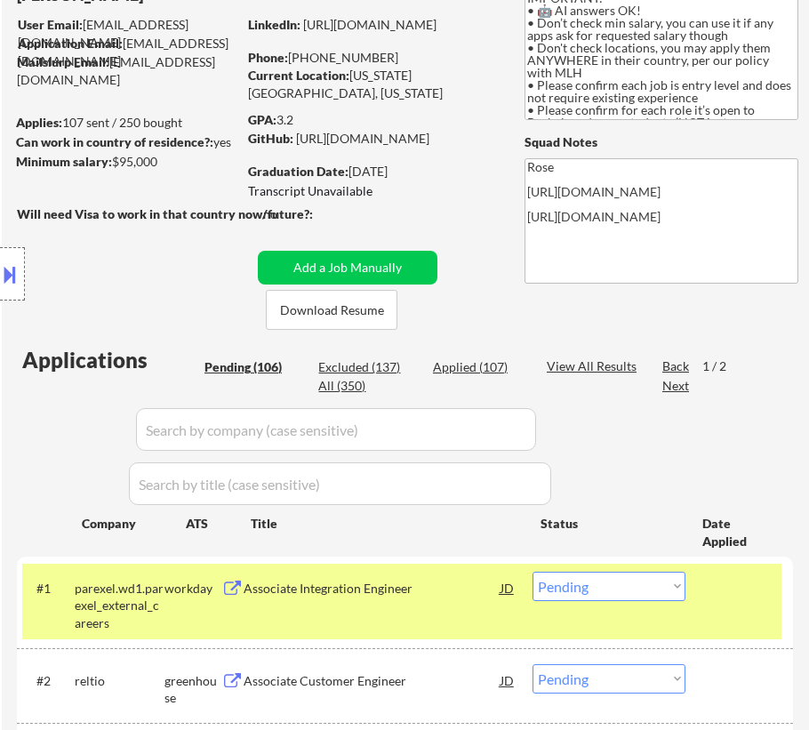
scroll to position [242, 0]
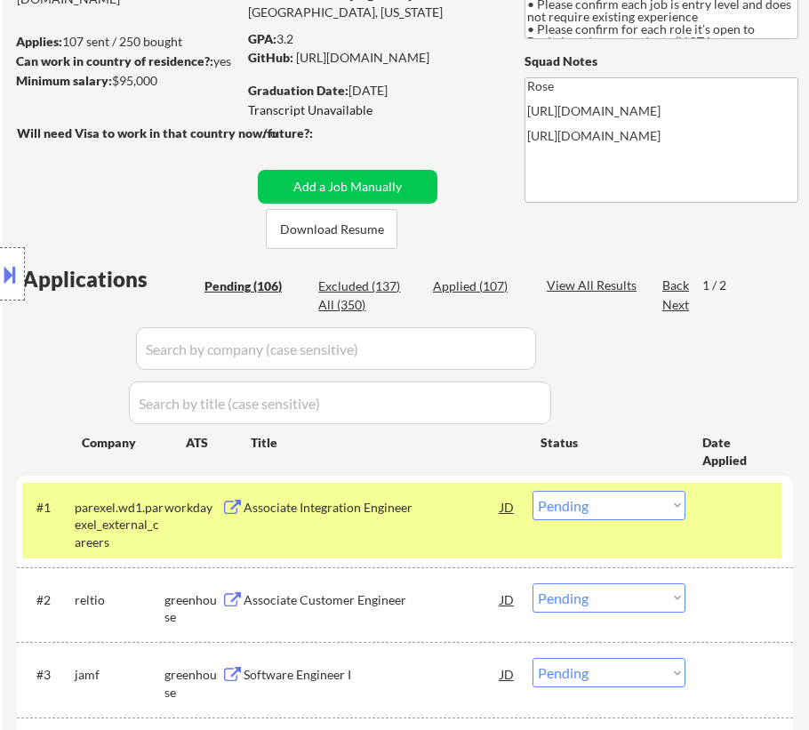
click at [662, 507] on select "Choose an option... Pending Applied Excluded (Questions) Excluded (Expired) Exc…" at bounding box center [609, 505] width 153 height 29
click at [533, 491] on select "Choose an option... Pending Applied Excluded (Questions) Excluded (Expired) Exc…" at bounding box center [609, 505] width 153 height 29
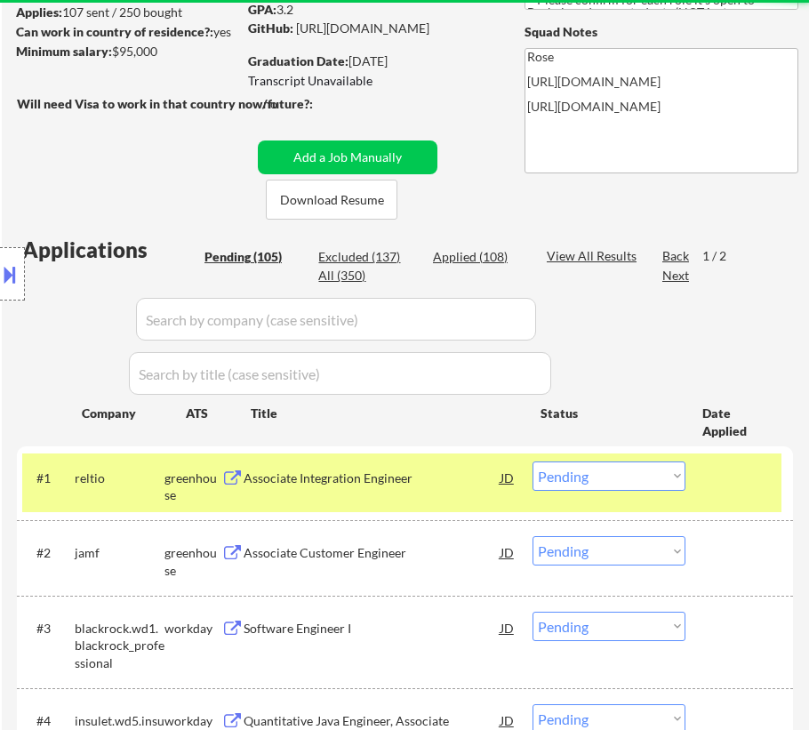
scroll to position [323, 0]
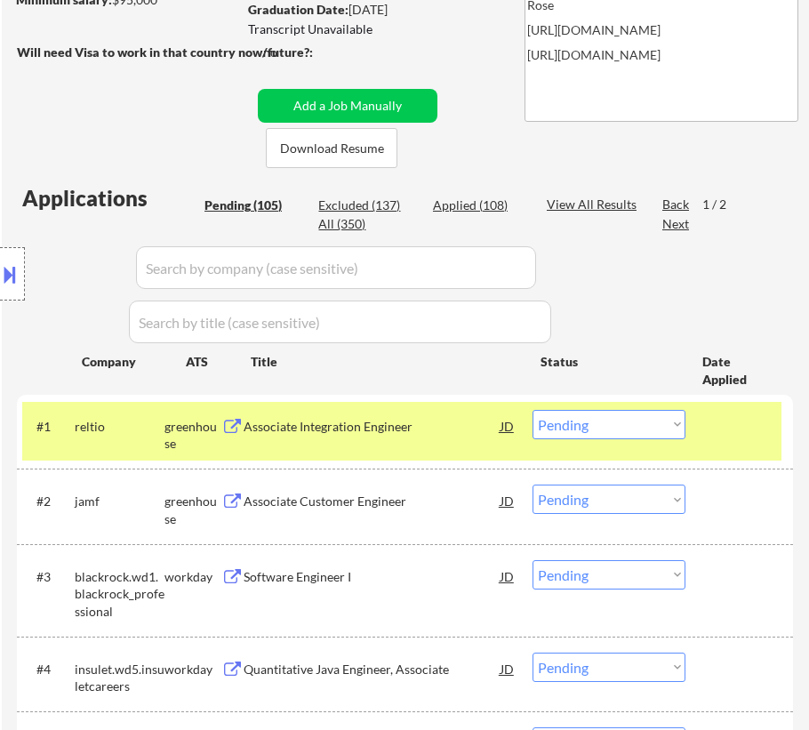
click at [434, 424] on div "Associate Integration Engineer" at bounding box center [372, 427] width 257 height 18
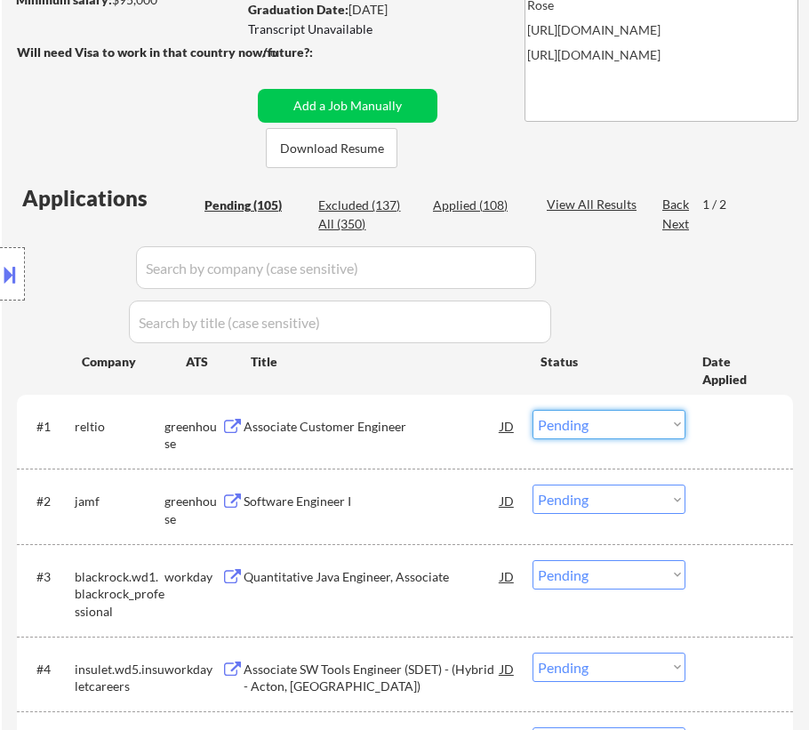
click at [605, 425] on select "Choose an option... Pending Applied Excluded (Questions) Excluded (Expired) Exc…" at bounding box center [609, 424] width 153 height 29
click at [533, 410] on select "Choose an option... Pending Applied Excluded (Questions) Excluded (Expired) Exc…" at bounding box center [609, 424] width 153 height 29
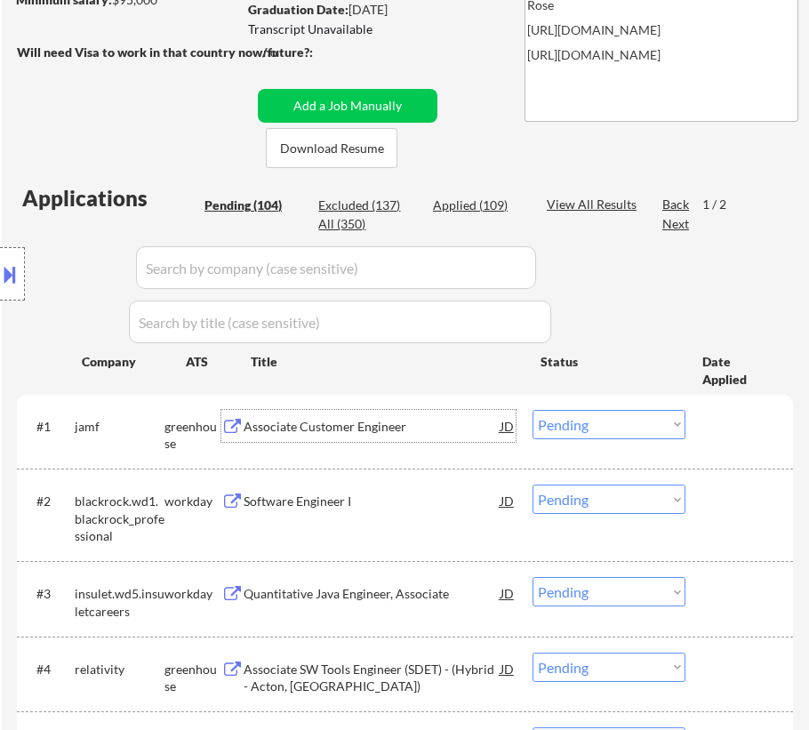
click at [440, 431] on div "Associate Customer Engineer" at bounding box center [372, 427] width 257 height 18
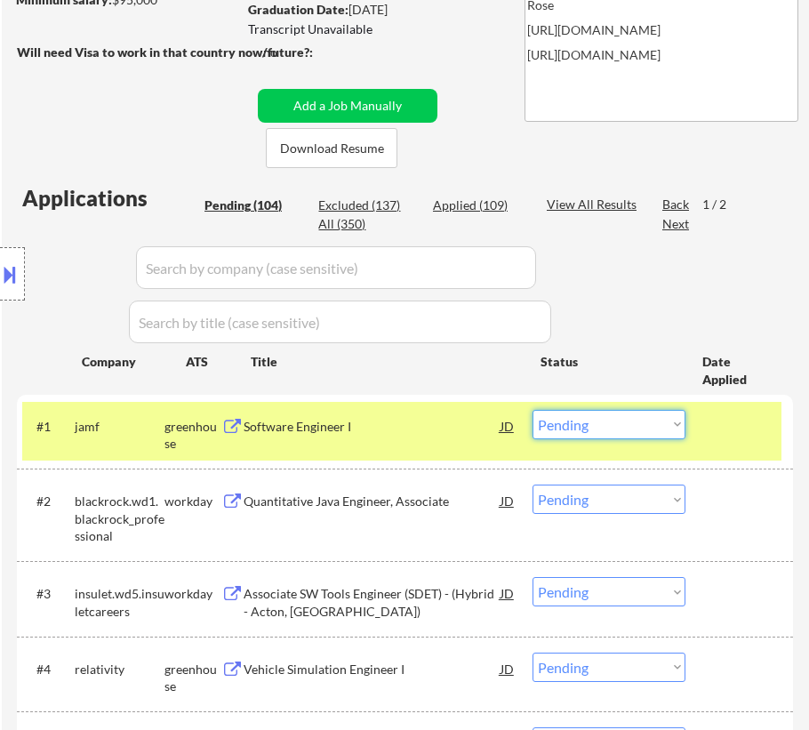
click at [651, 428] on select "Choose an option... Pending Applied Excluded (Questions) Excluded (Expired) Exc…" at bounding box center [609, 424] width 153 height 29
click at [533, 410] on select "Choose an option... Pending Applied Excluded (Questions) Excluded (Expired) Exc…" at bounding box center [609, 424] width 153 height 29
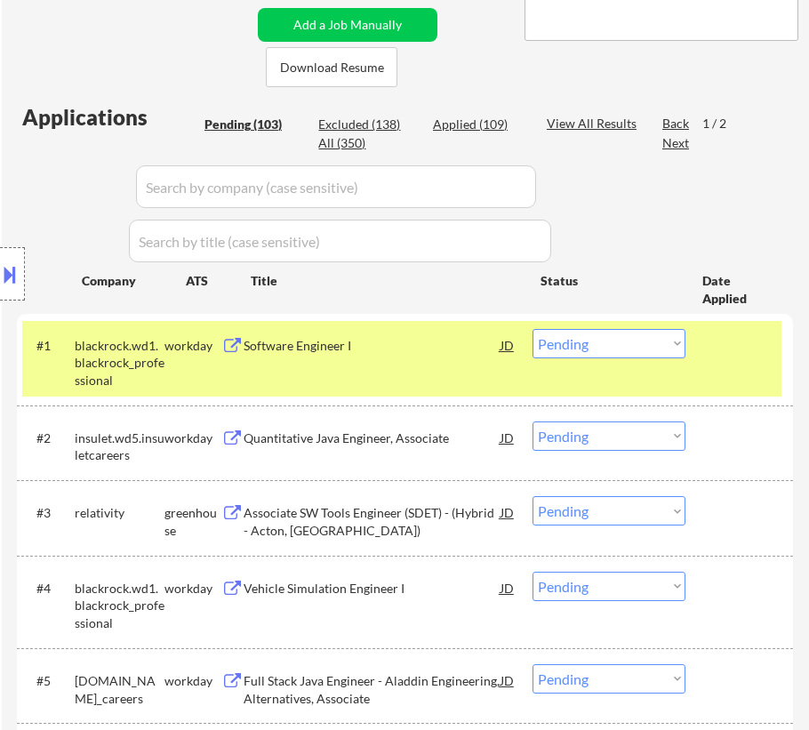
click at [710, 367] on div "#1 blackrock.wd1.blackrock_professional workday Software Engineer I JD Choose a…" at bounding box center [402, 359] width 760 height 76
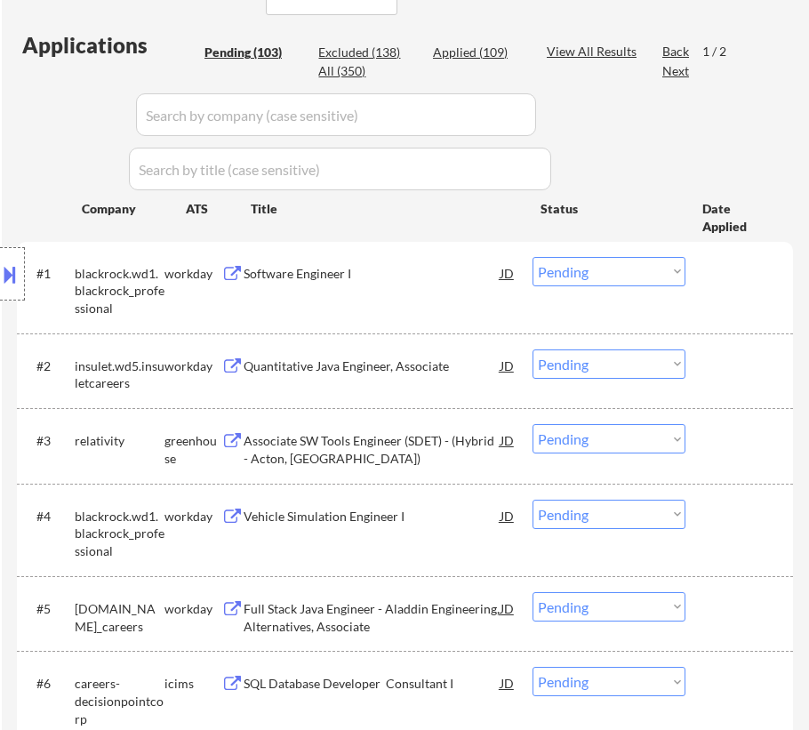
scroll to position [485, 0]
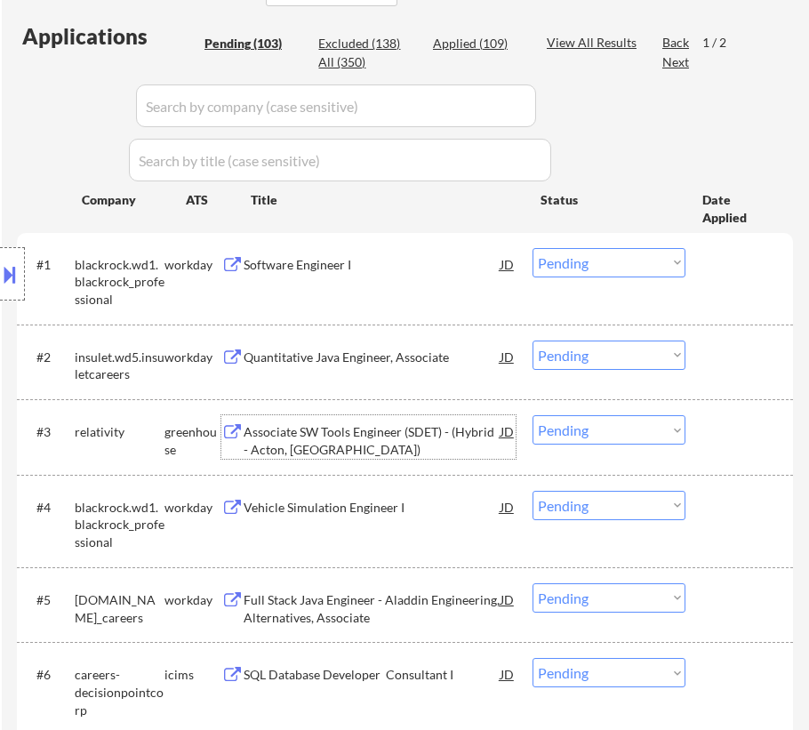
click at [370, 425] on div "Associate SW Tools Engineer (SDET) - (Hybrid - Acton, MA)" at bounding box center [372, 440] width 257 height 35
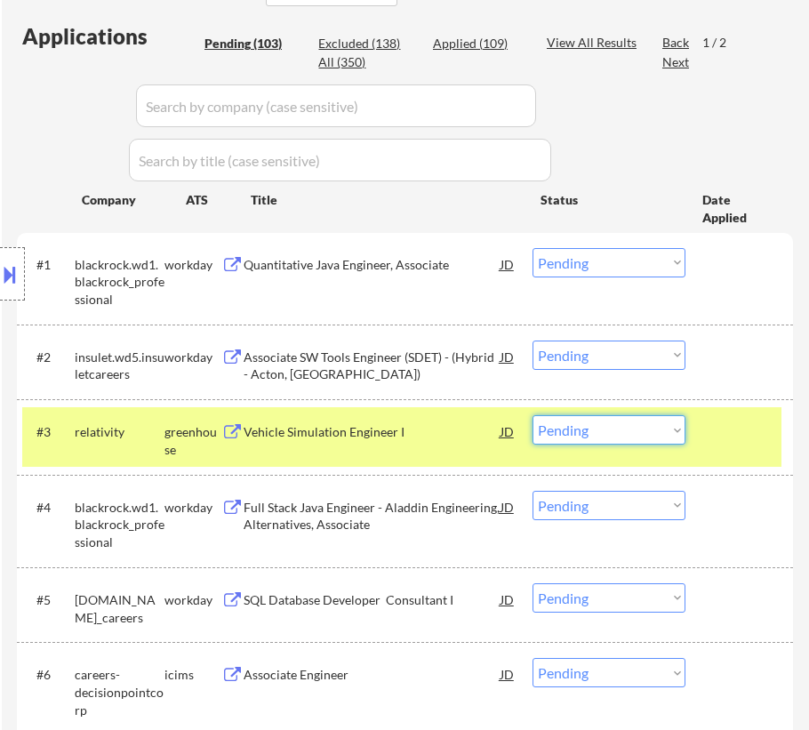
drag, startPoint x: 647, startPoint y: 420, endPoint x: 650, endPoint y: 438, distance: 19.0
click at [647, 419] on select "Choose an option... Pending Applied Excluded (Questions) Excluded (Expired) Exc…" at bounding box center [609, 429] width 153 height 29
click at [533, 415] on select "Choose an option... Pending Applied Excluded (Questions) Excluded (Expired) Exc…" at bounding box center [609, 429] width 153 height 29
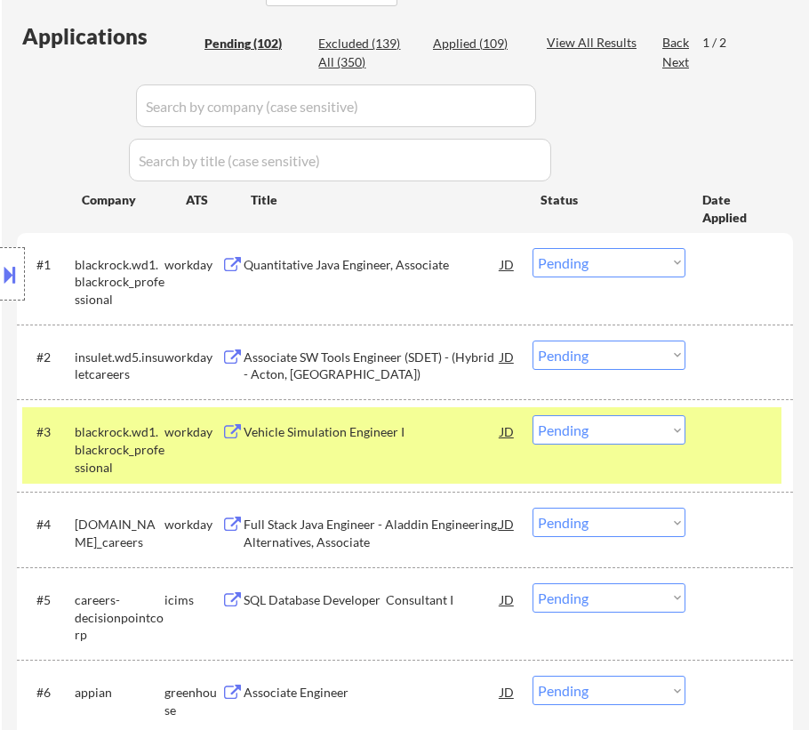
click at [727, 445] on div at bounding box center [742, 431] width 60 height 32
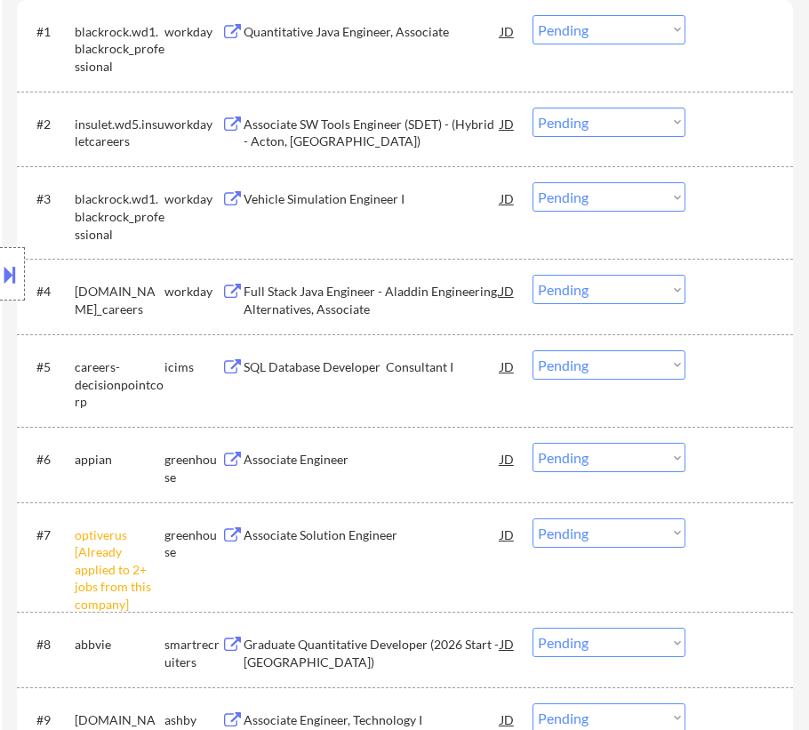
scroll to position [728, 0]
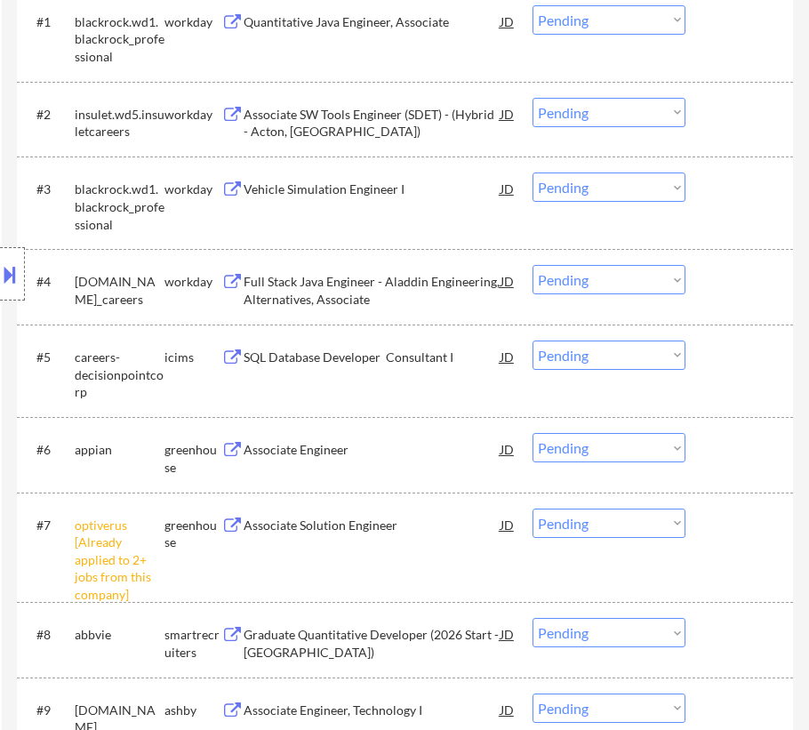
click at [365, 479] on div "#6 appian greenhouse Associate Engineer JD Choose an option... Pending Applied …" at bounding box center [402, 454] width 760 height 59
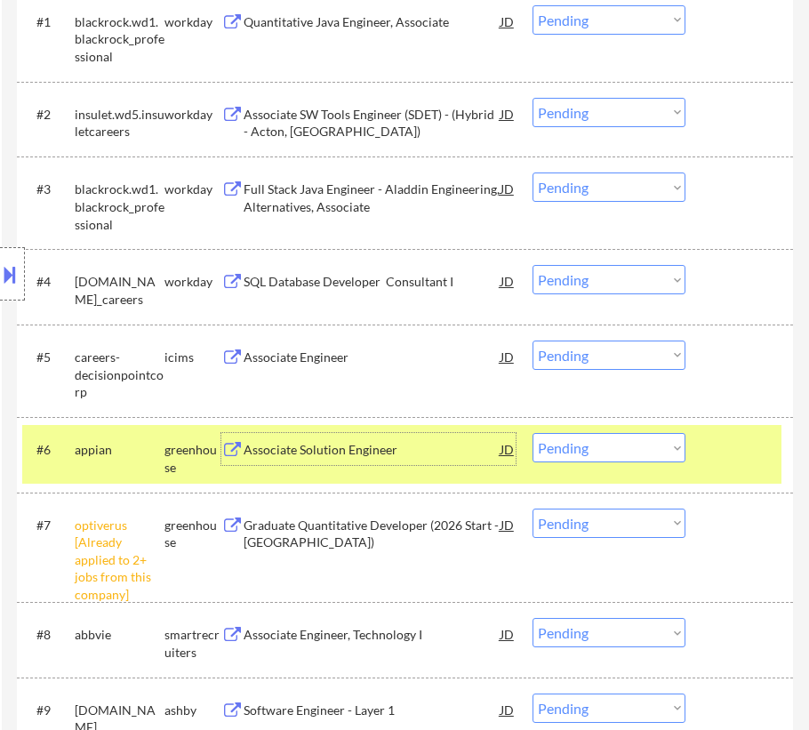
click at [370, 460] on div "Associate Solution Engineer" at bounding box center [372, 449] width 257 height 32
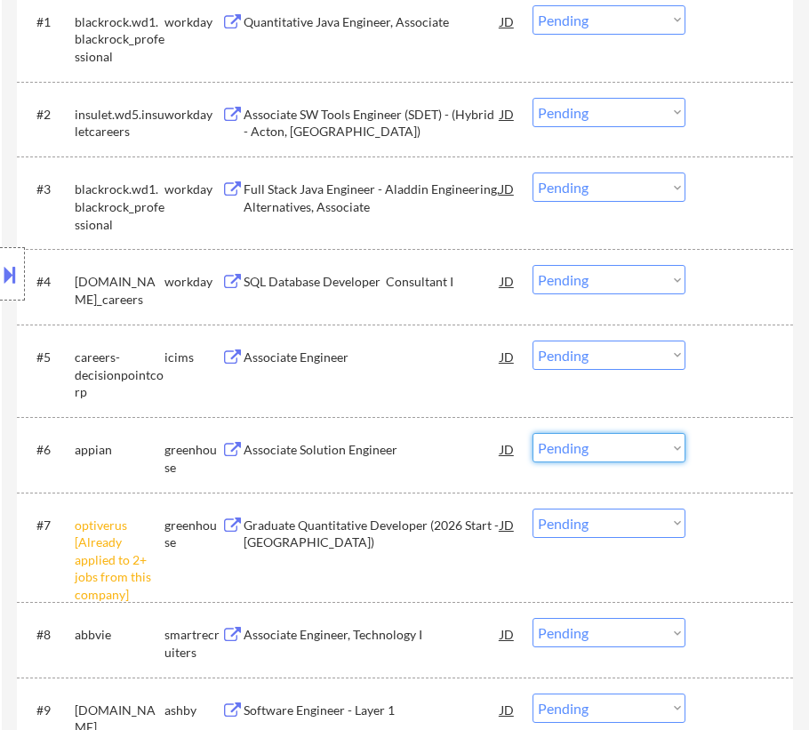
click at [629, 441] on select "Choose an option... Pending Applied Excluded (Questions) Excluded (Expired) Exc…" at bounding box center [609, 447] width 153 height 29
click at [533, 433] on select "Choose an option... Pending Applied Excluded (Questions) Excluded (Expired) Exc…" at bounding box center [609, 447] width 153 height 29
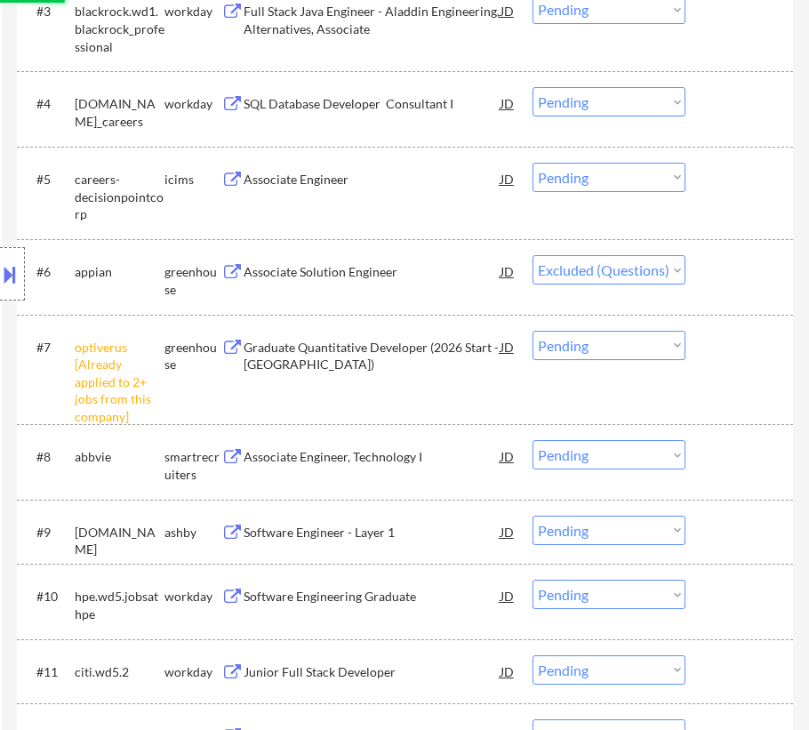
scroll to position [969, 0]
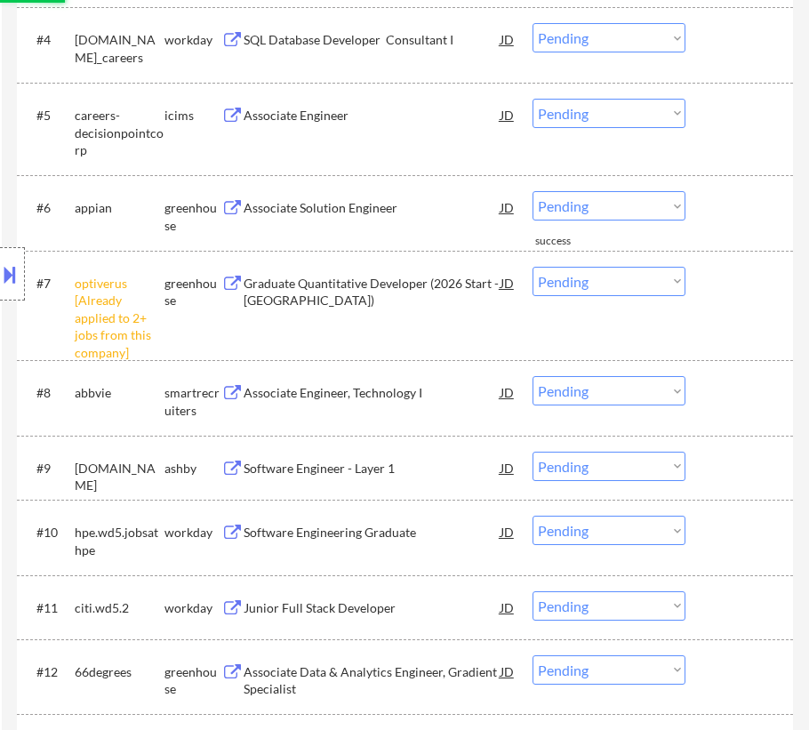
click at [646, 275] on select "Choose an option... Pending Applied Excluded (Questions) Excluded (Expired) Exc…" at bounding box center [609, 281] width 153 height 29
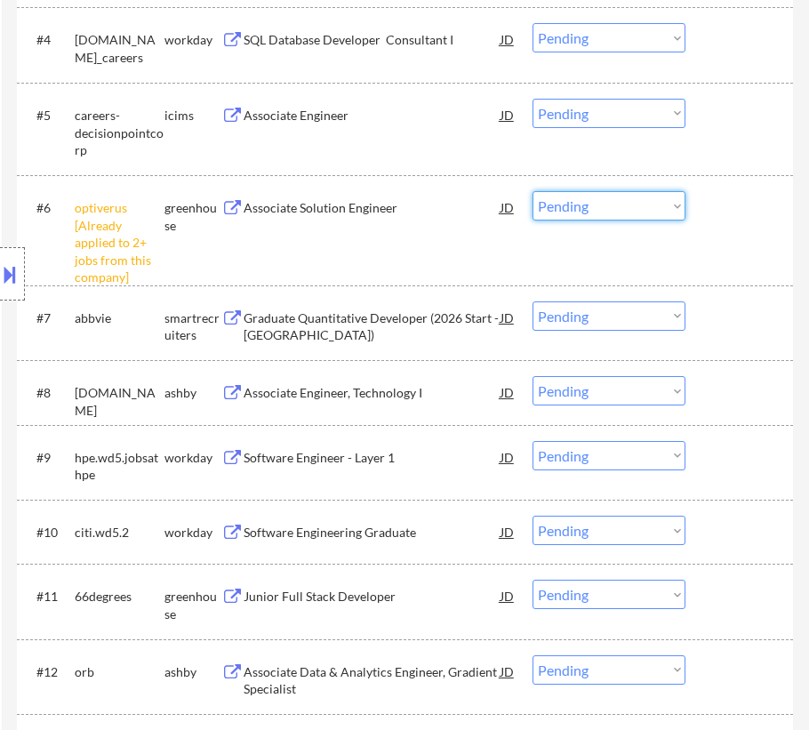
click at [633, 197] on select "Choose an option... Pending Applied Excluded (Questions) Excluded (Expired) Exc…" at bounding box center [609, 205] width 153 height 29
click at [533, 191] on select "Choose an option... Pending Applied Excluded (Questions) Excluded (Expired) Exc…" at bounding box center [609, 205] width 153 height 29
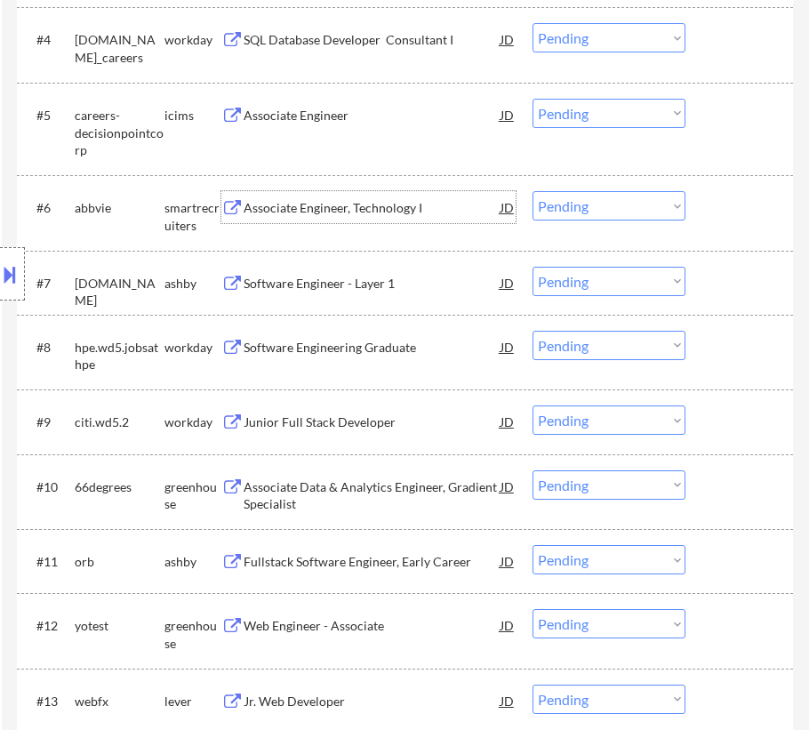
click at [383, 202] on div "Associate Engineer, Technology I" at bounding box center [372, 208] width 257 height 18
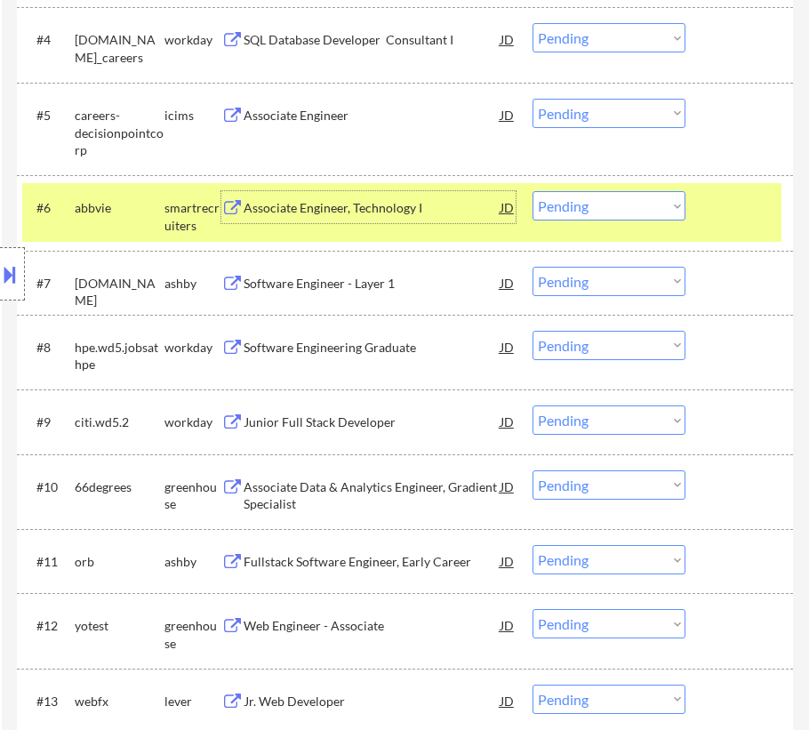
click at [599, 197] on select "Choose an option... Pending Applied Excluded (Questions) Excluded (Expired) Exc…" at bounding box center [609, 205] width 153 height 29
click at [533, 191] on select "Choose an option... Pending Applied Excluded (Questions) Excluded (Expired) Exc…" at bounding box center [609, 205] width 153 height 29
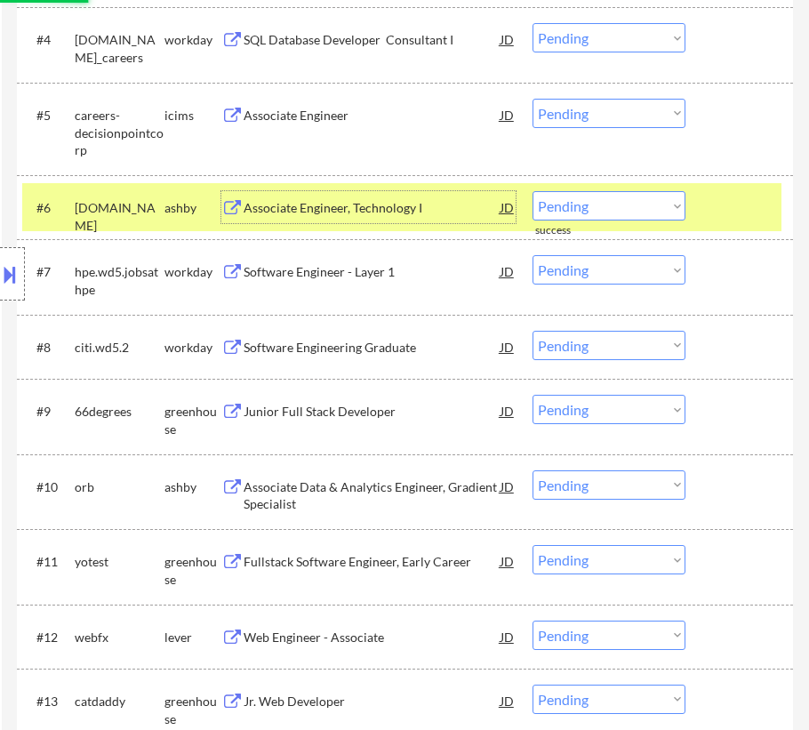
click at [361, 212] on div "Associate Engineer, Technology I" at bounding box center [372, 208] width 257 height 18
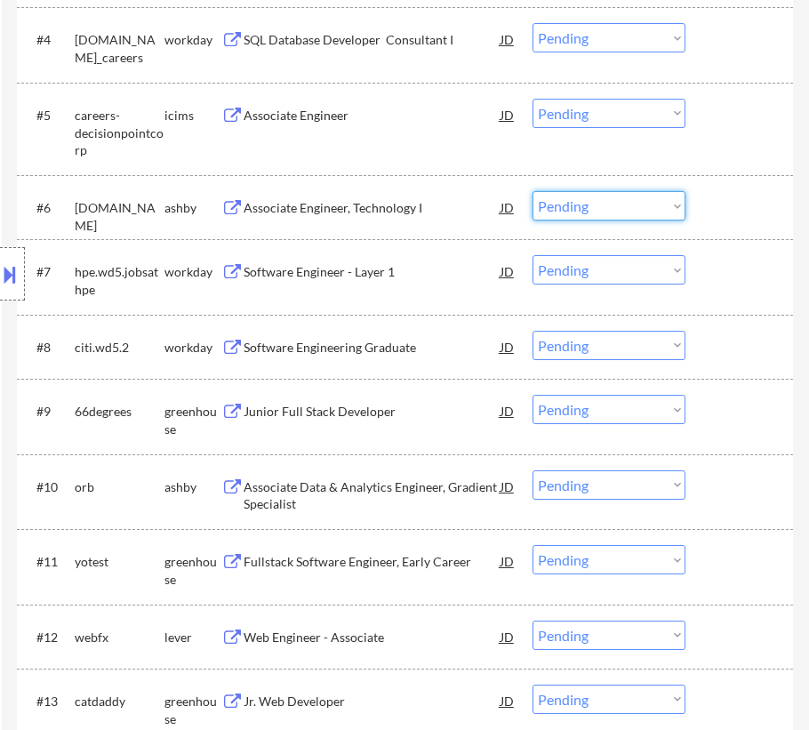
click at [558, 205] on select "Choose an option... Pending Applied Excluded (Questions) Excluded (Expired) Exc…" at bounding box center [609, 205] width 153 height 29
click at [533, 191] on select "Choose an option... Pending Applied Excluded (Questions) Excluded (Expired) Exc…" at bounding box center [609, 205] width 153 height 29
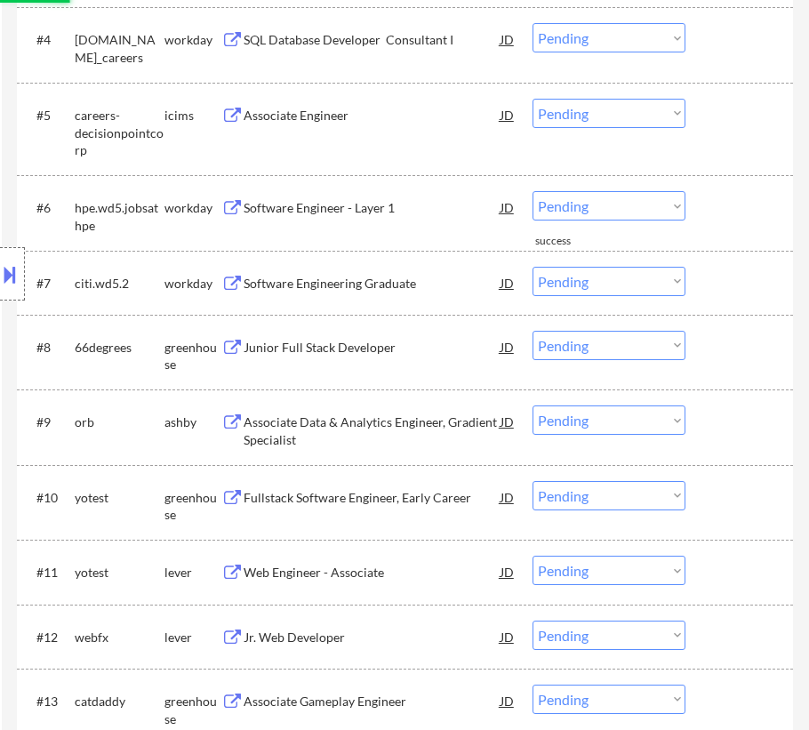
scroll to position [1050, 0]
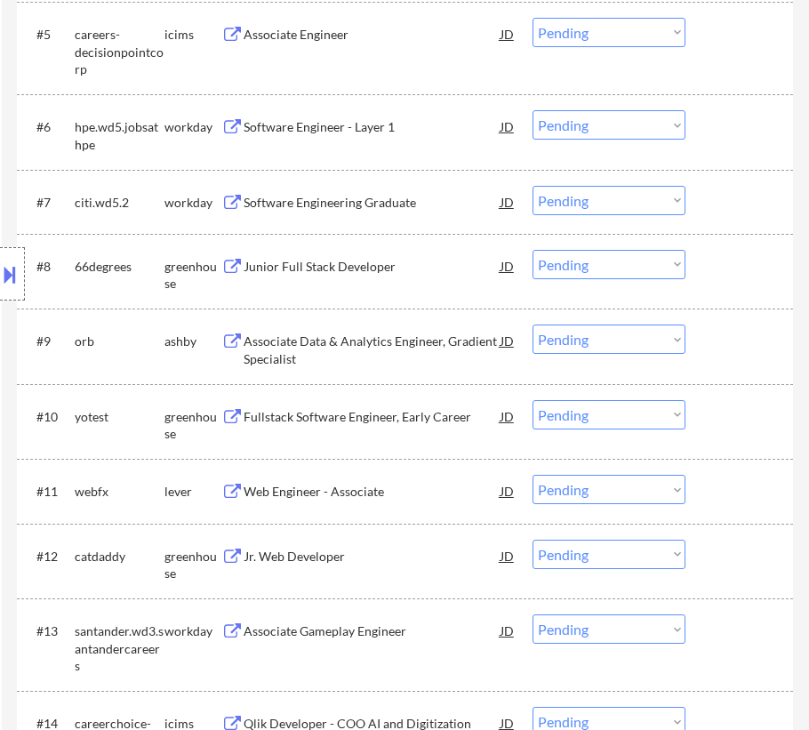
click at [359, 262] on div "Junior Full Stack Developer" at bounding box center [372, 267] width 257 height 18
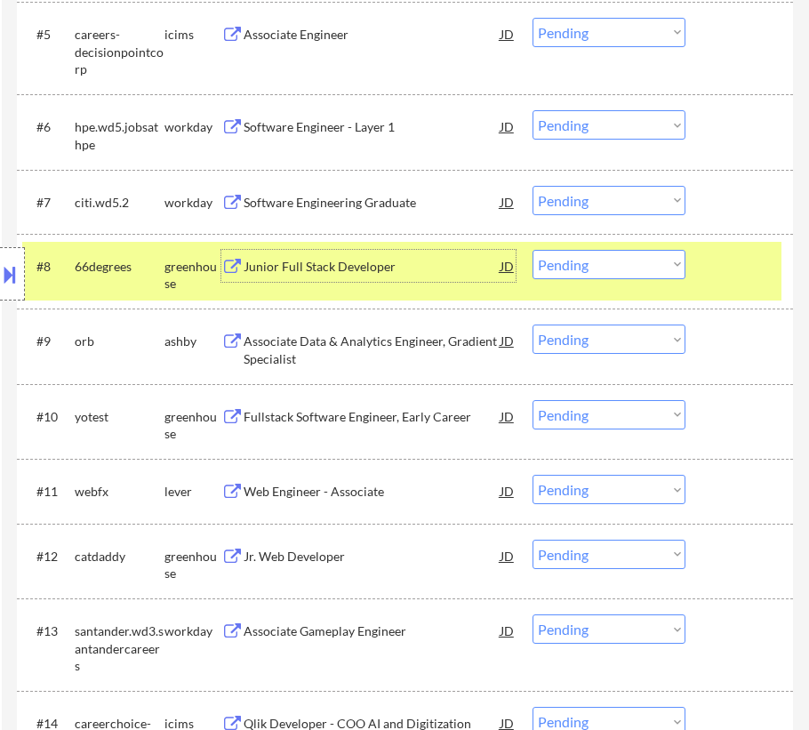
click at [609, 264] on select "Choose an option... Pending Applied Excluded (Questions) Excluded (Expired) Exc…" at bounding box center [609, 264] width 153 height 29
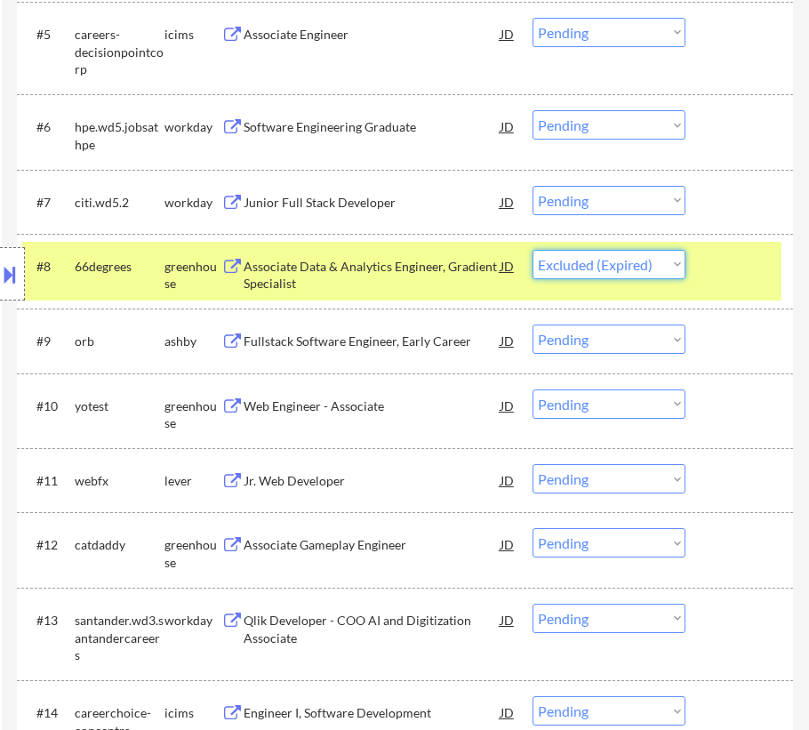
click at [533, 250] on select "Choose an option... Pending Applied Excluded (Questions) Excluded (Expired) Exc…" at bounding box center [609, 264] width 153 height 29
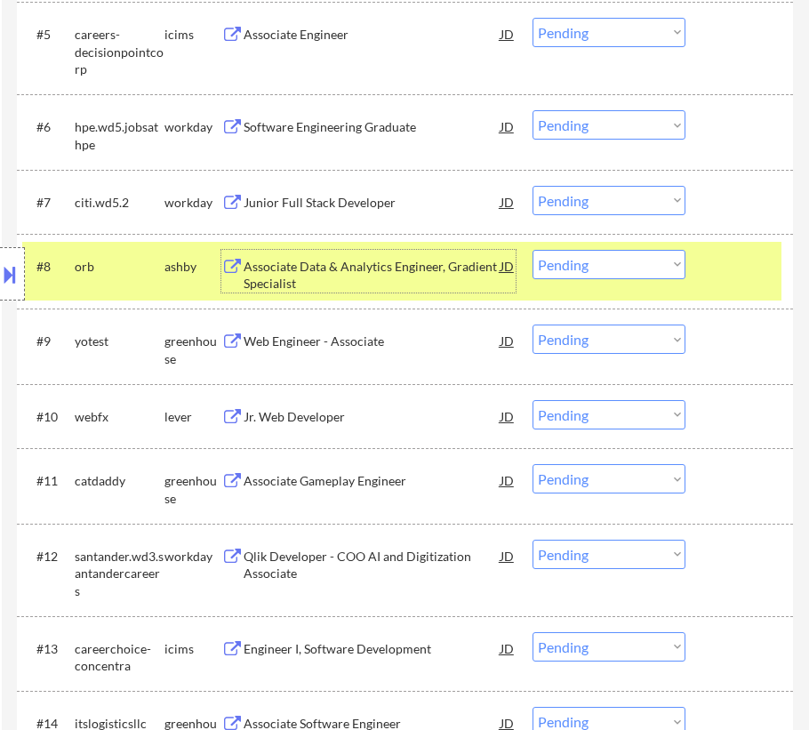
click at [367, 265] on div "Associate Data & Analytics Engineer, Gradient Specialist" at bounding box center [372, 275] width 257 height 35
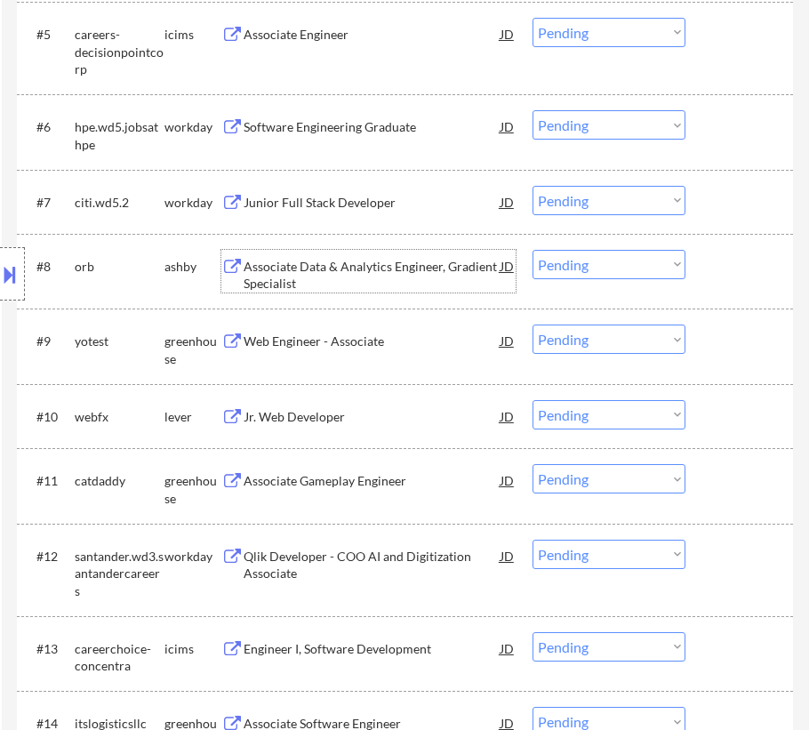
click at [619, 261] on select "Choose an option... Pending Applied Excluded (Questions) Excluded (Expired) Exc…" at bounding box center [609, 264] width 153 height 29
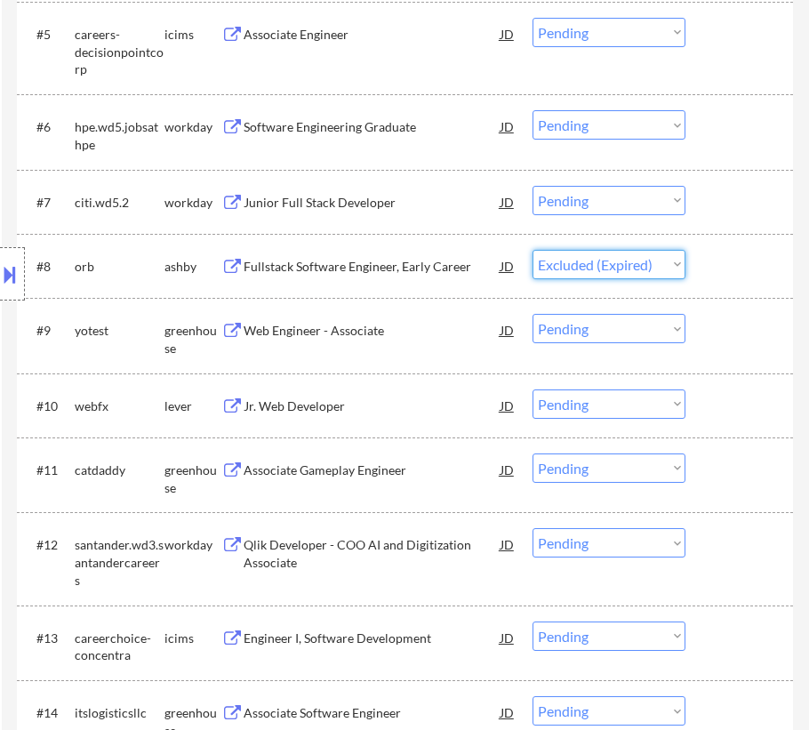
click at [533, 250] on select "Choose an option... Pending Applied Excluded (Questions) Excluded (Expired) Exc…" at bounding box center [609, 264] width 153 height 29
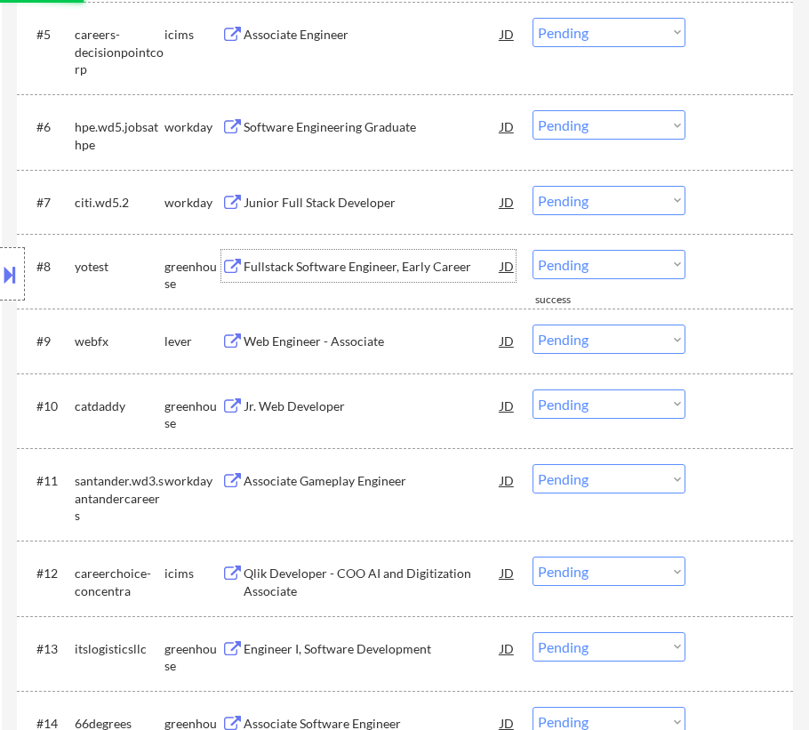
click at [327, 278] on div "Fullstack Software Engineer, Early Career" at bounding box center [372, 266] width 257 height 32
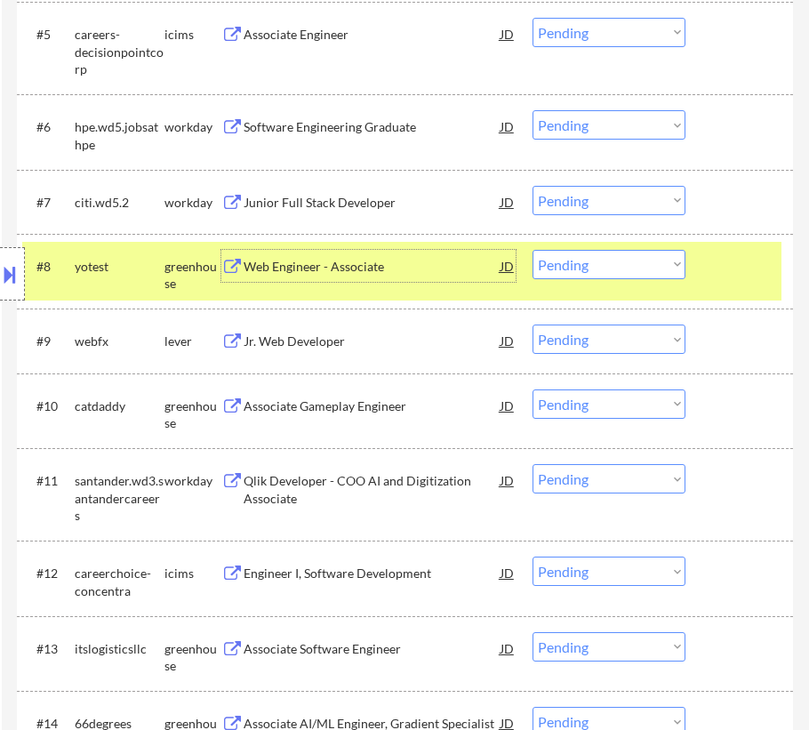
click at [590, 260] on select "Choose an option... Pending Applied Excluded (Questions) Excluded (Expired) Exc…" at bounding box center [609, 264] width 153 height 29
click at [533, 250] on select "Choose an option... Pending Applied Excluded (Questions) Excluded (Expired) Exc…" at bounding box center [609, 264] width 153 height 29
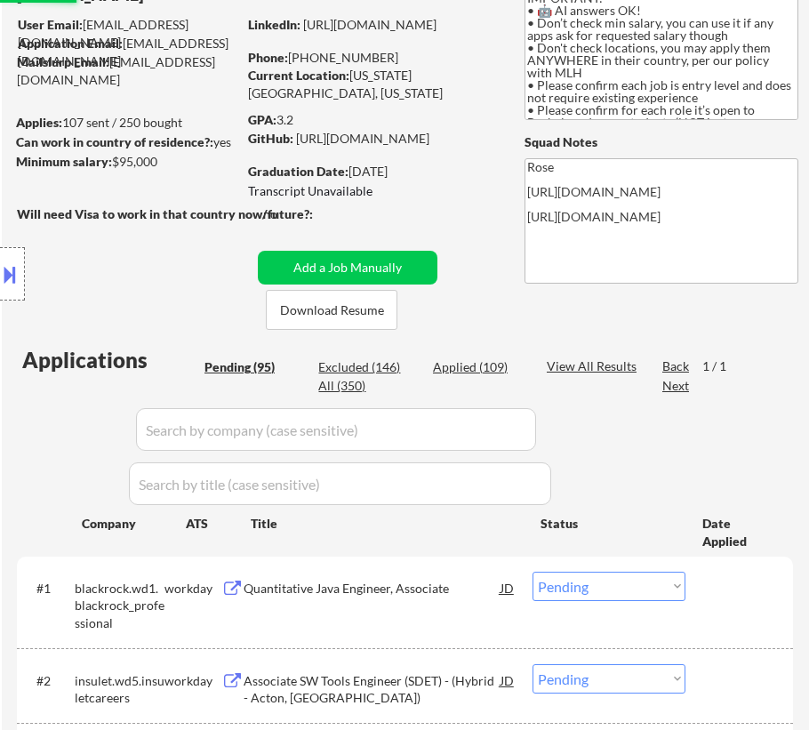
scroll to position [323, 0]
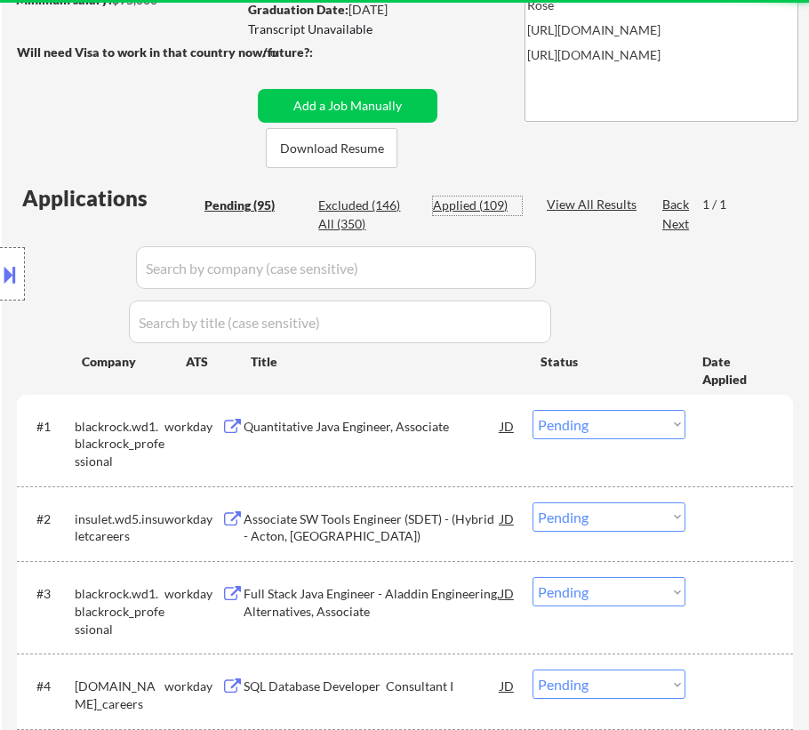
click at [450, 204] on div "Applied (109)" at bounding box center [477, 206] width 89 height 18
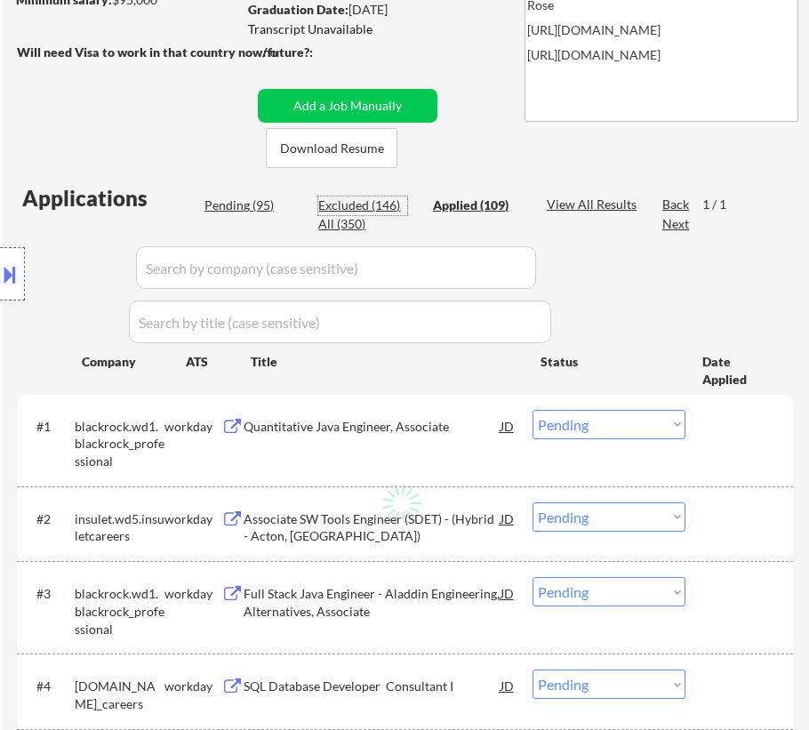
click at [358, 205] on div "Excluded (146)" at bounding box center [362, 206] width 89 height 18
click at [365, 262] on input "input" at bounding box center [336, 267] width 400 height 43
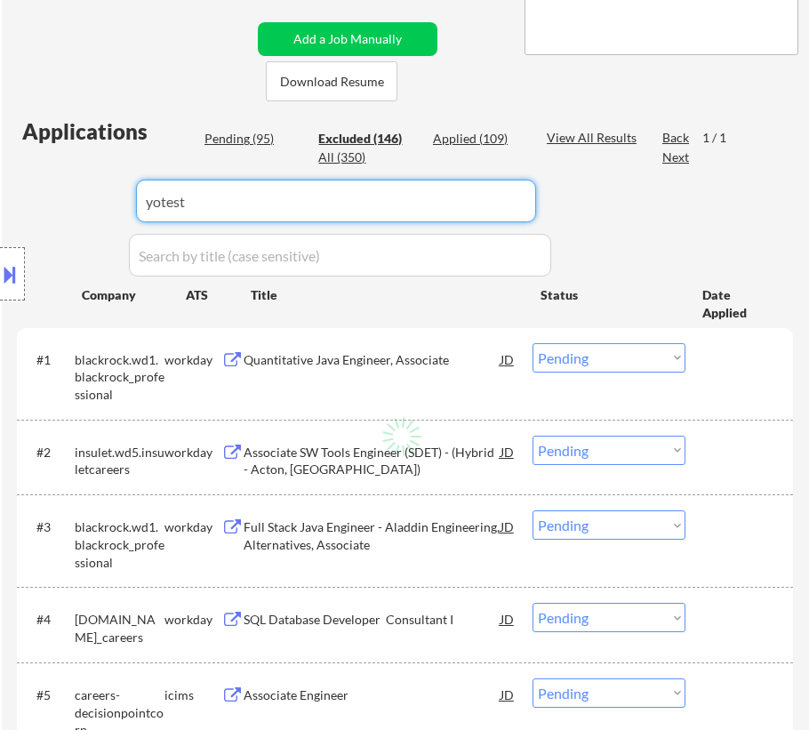
scroll to position [404, 0]
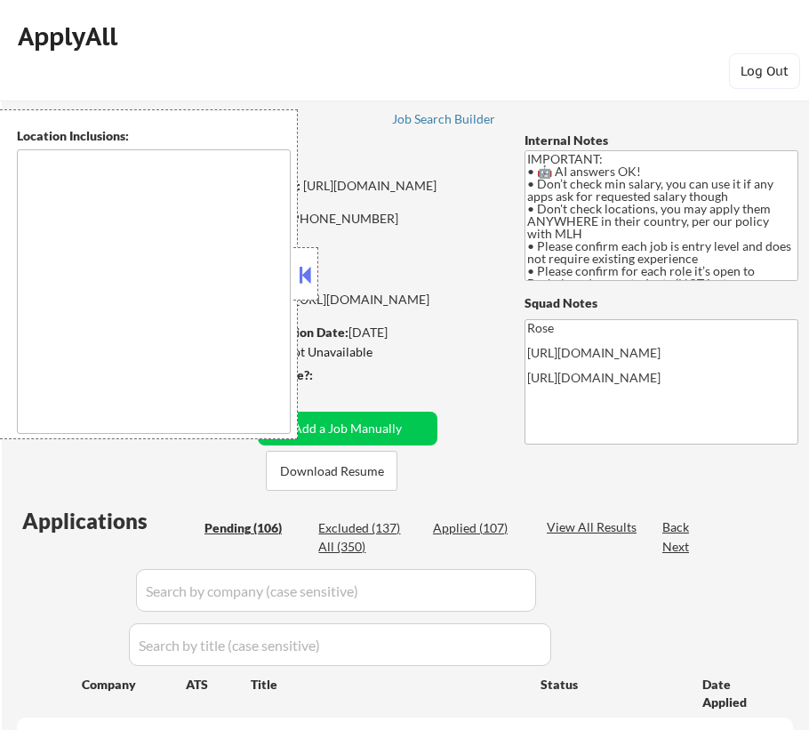
type textarea "country:[GEOGRAPHIC_DATA]"
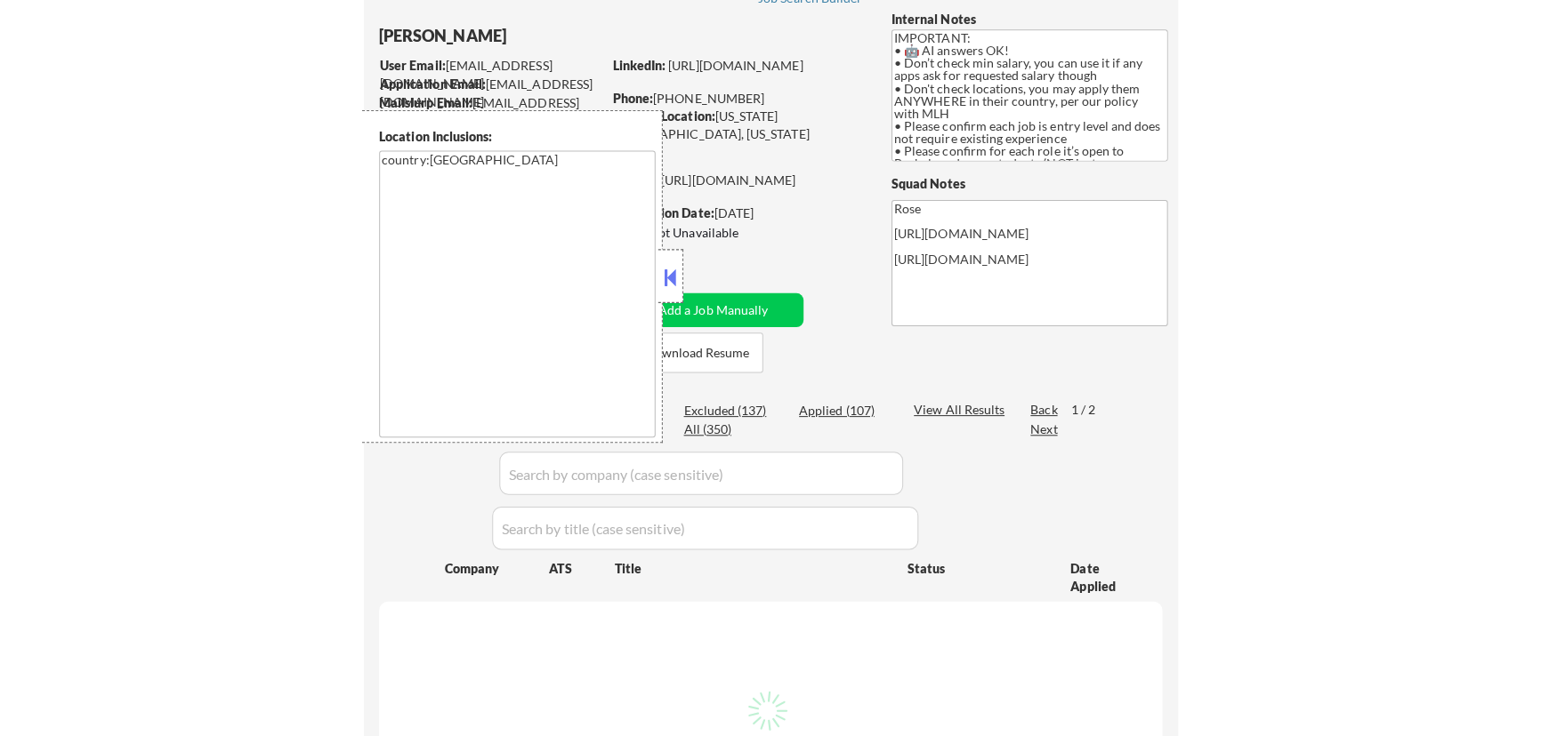
scroll to position [323, 0]
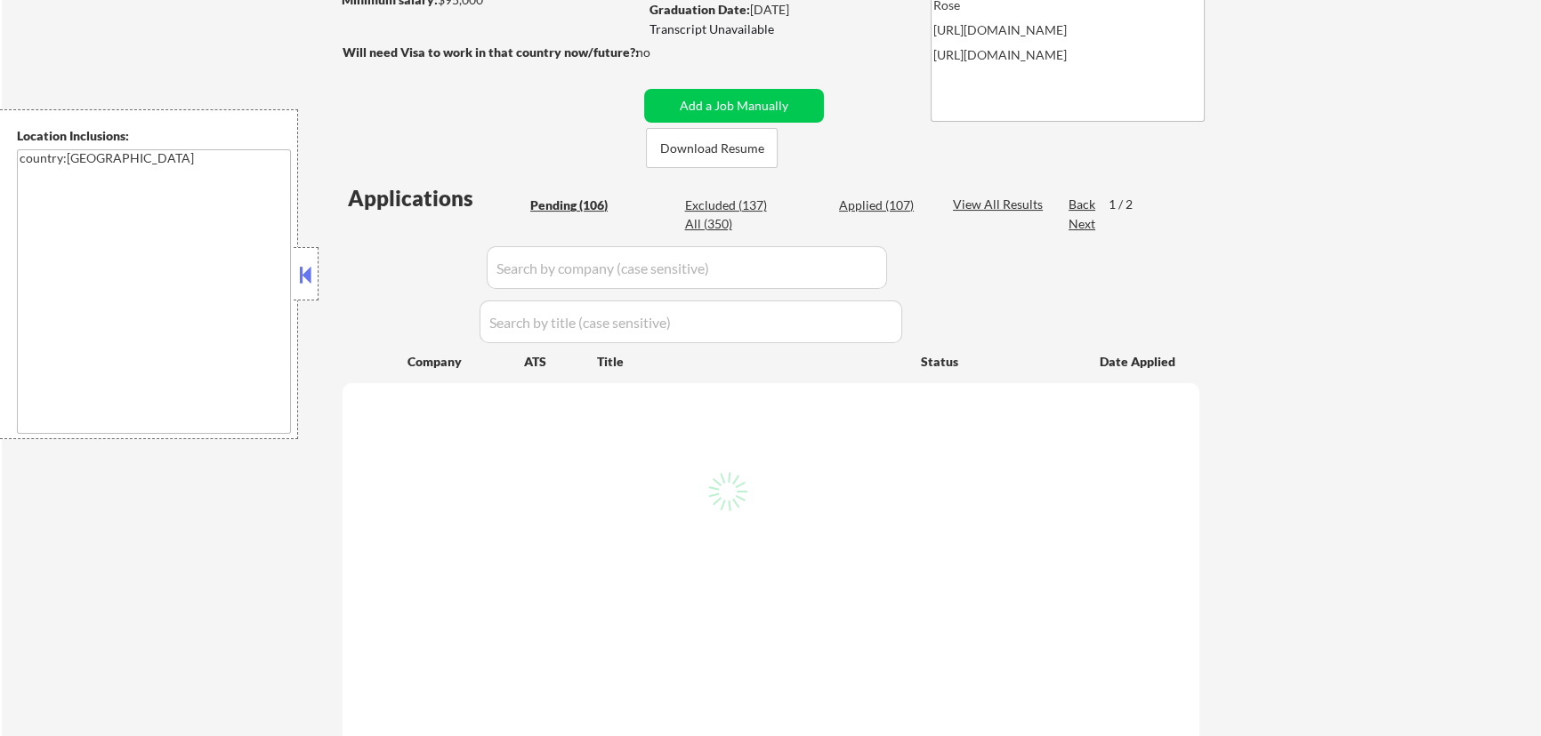
click at [297, 274] on button at bounding box center [306, 274] width 20 height 27
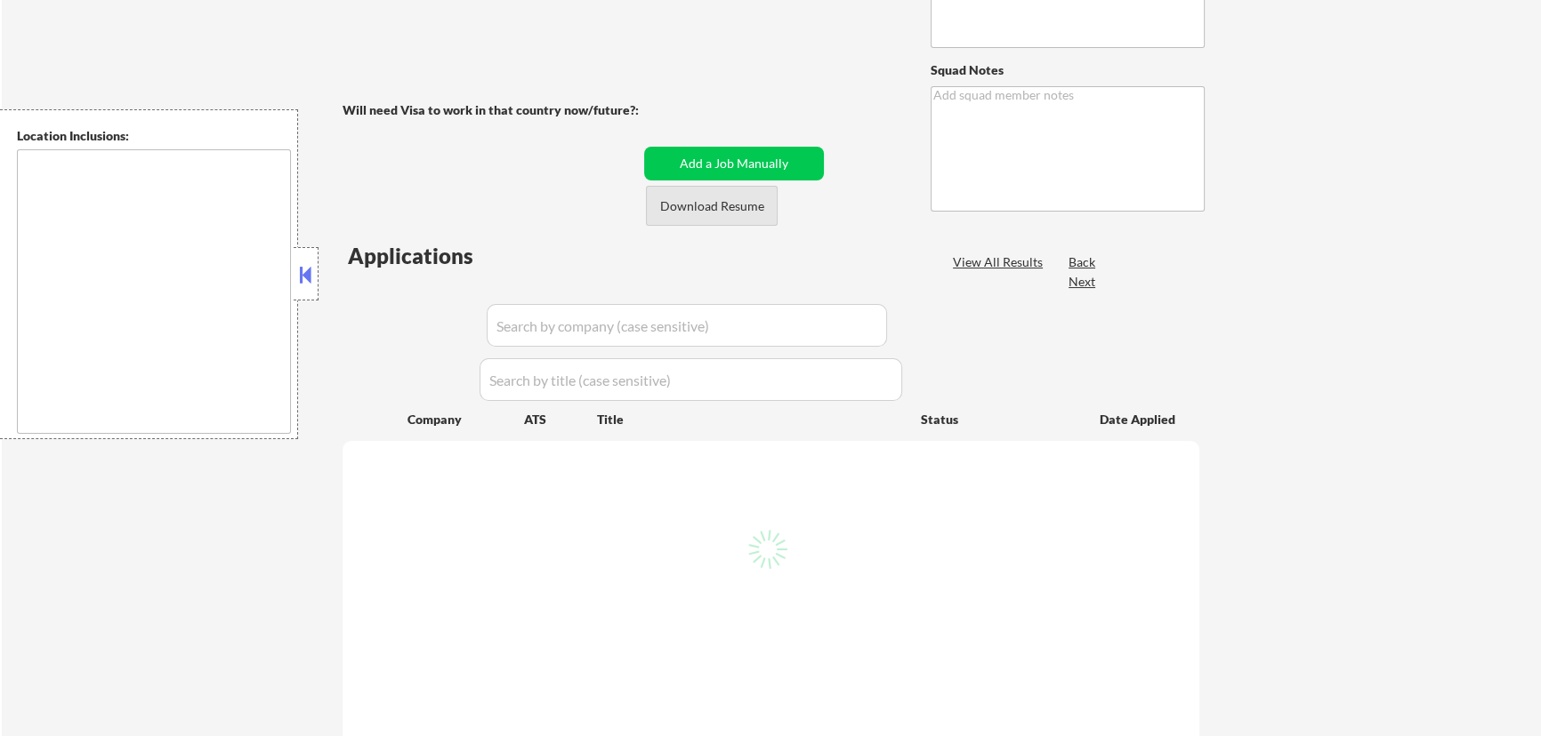
scroll to position [242, 0]
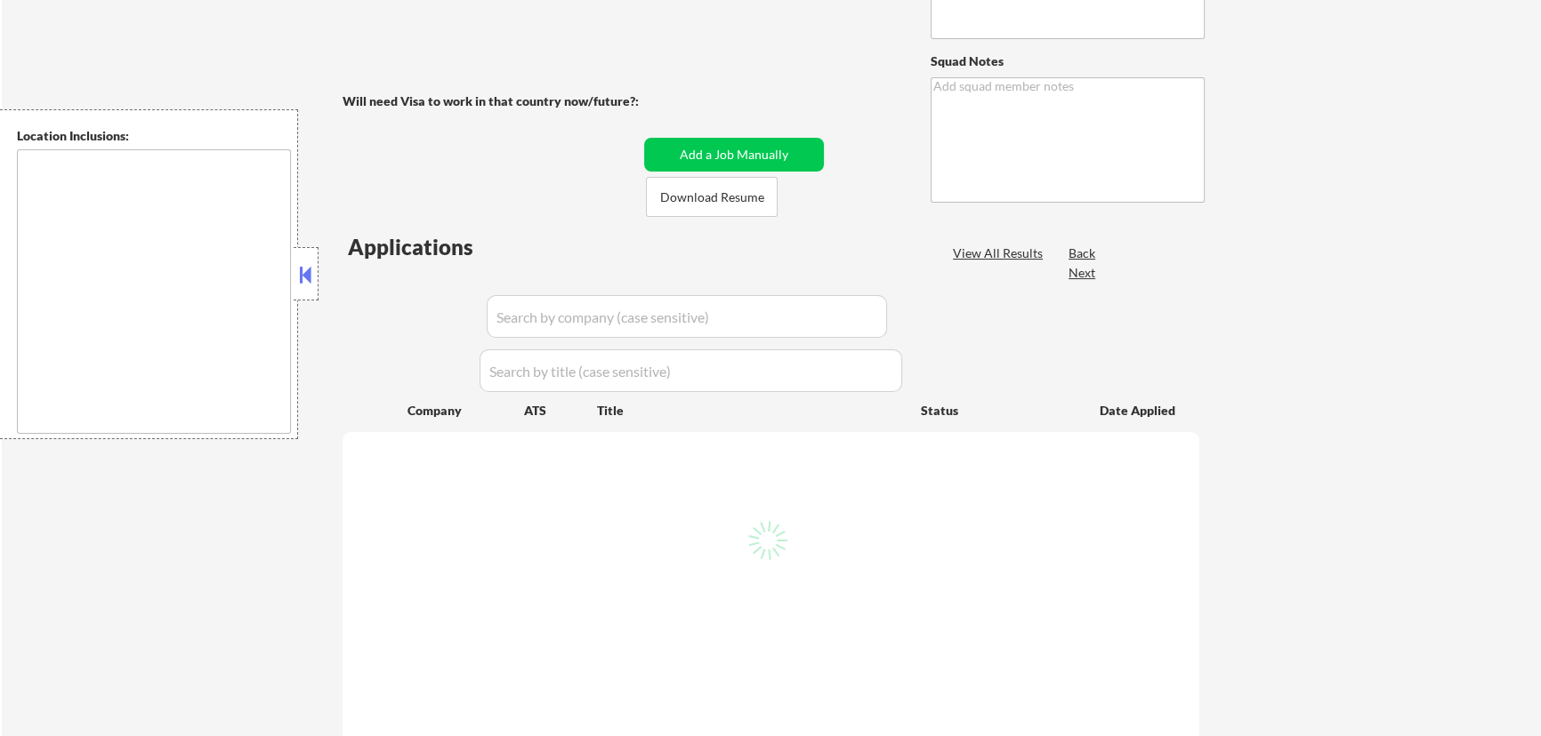
type textarea "IMPORTANT: • 🤖 AI answers OK! • Don’t check min salary, you can use it if any a…"
type textarea "Rose| [URL][DOMAIN_NAME] [URL][DOMAIN_NAME]"
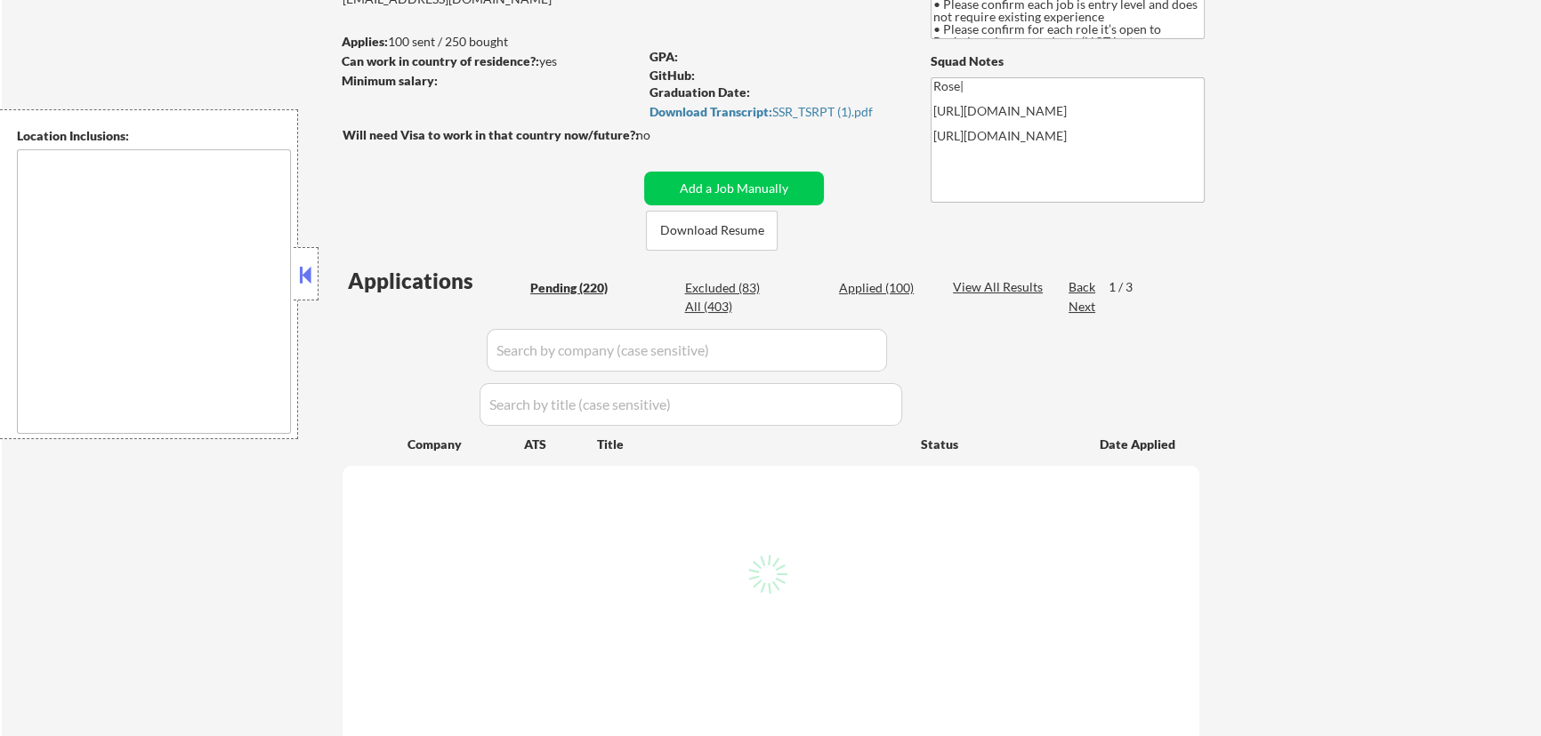
type textarea "country:[GEOGRAPHIC_DATA]"
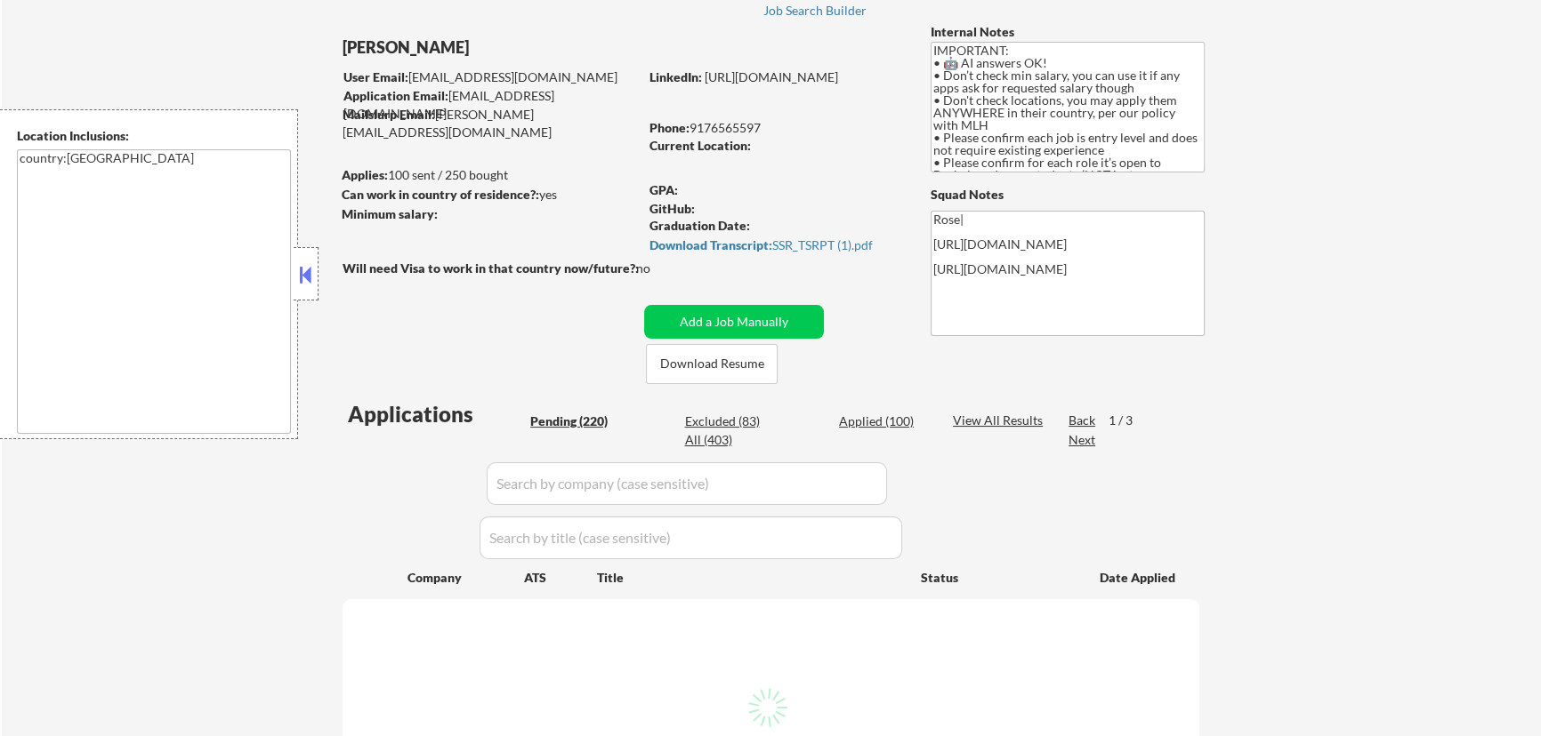
scroll to position [80, 0]
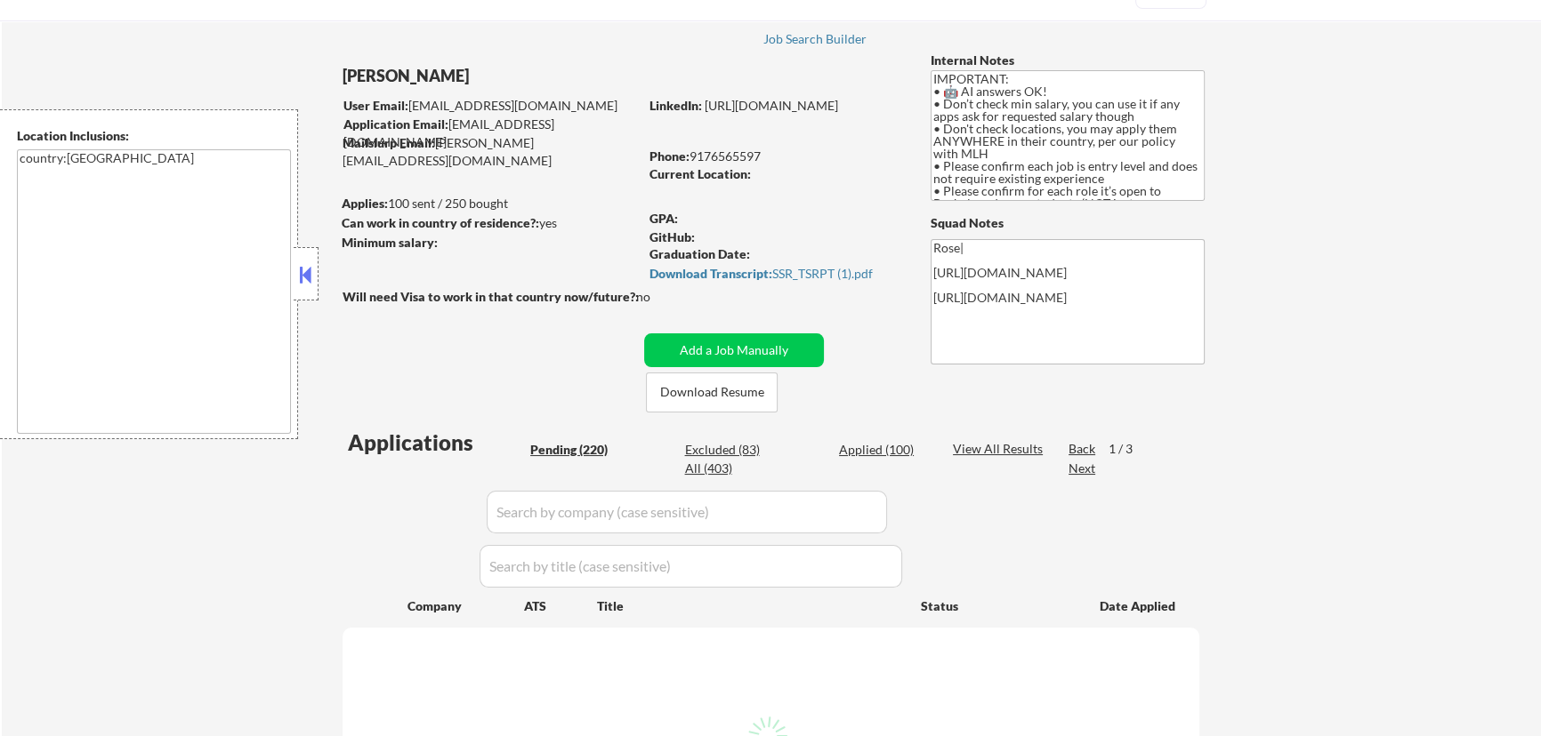
select select ""pending""
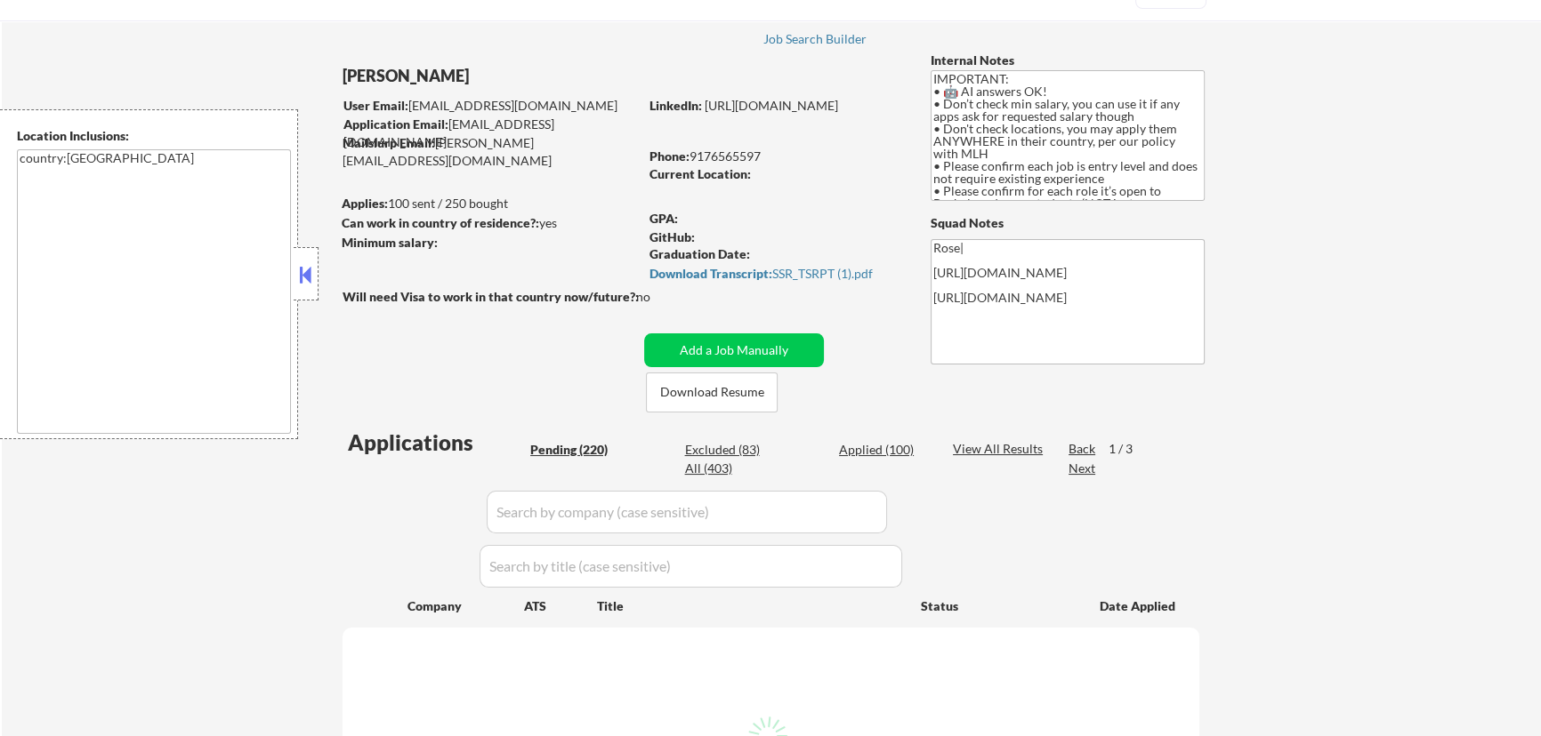
select select ""pending""
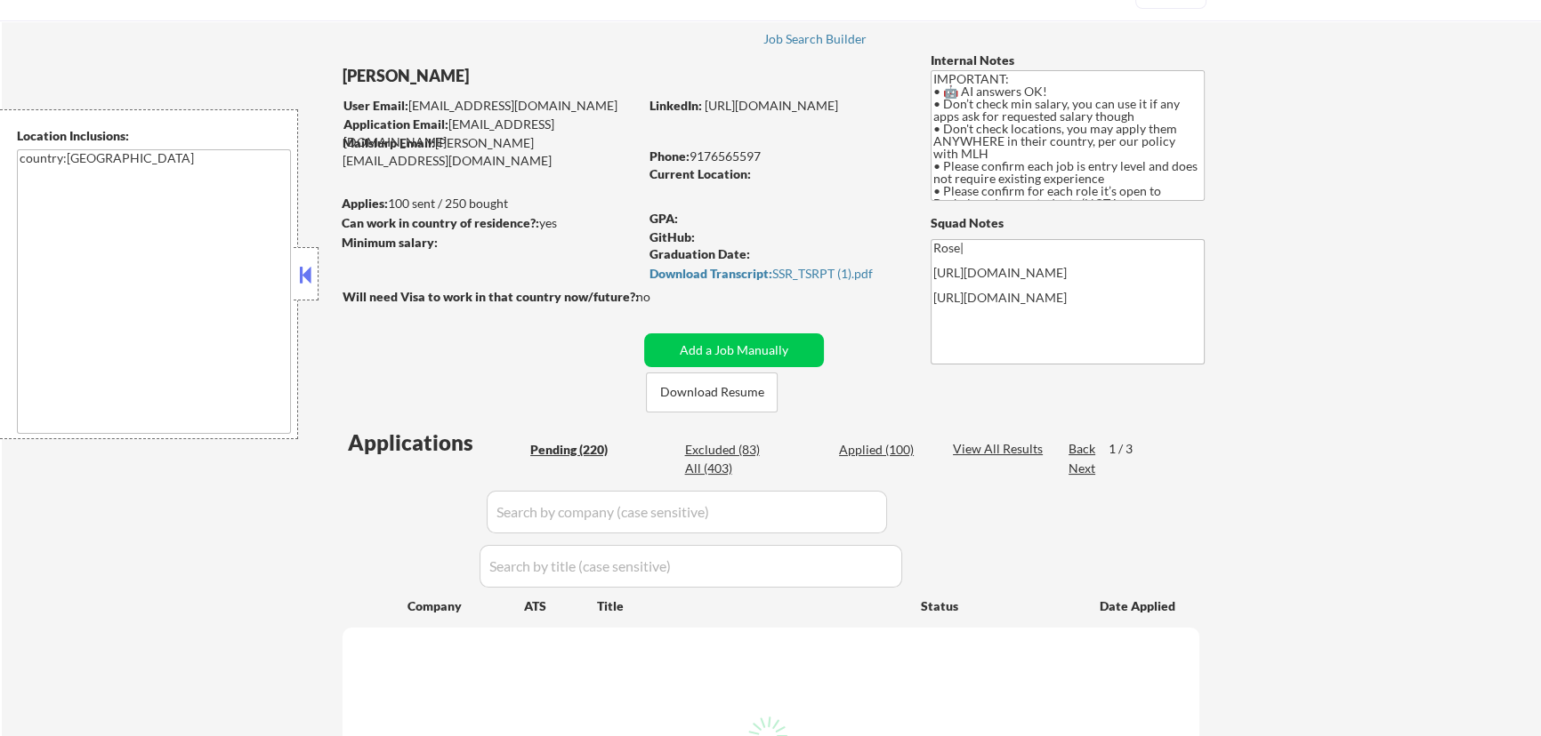
select select ""pending""
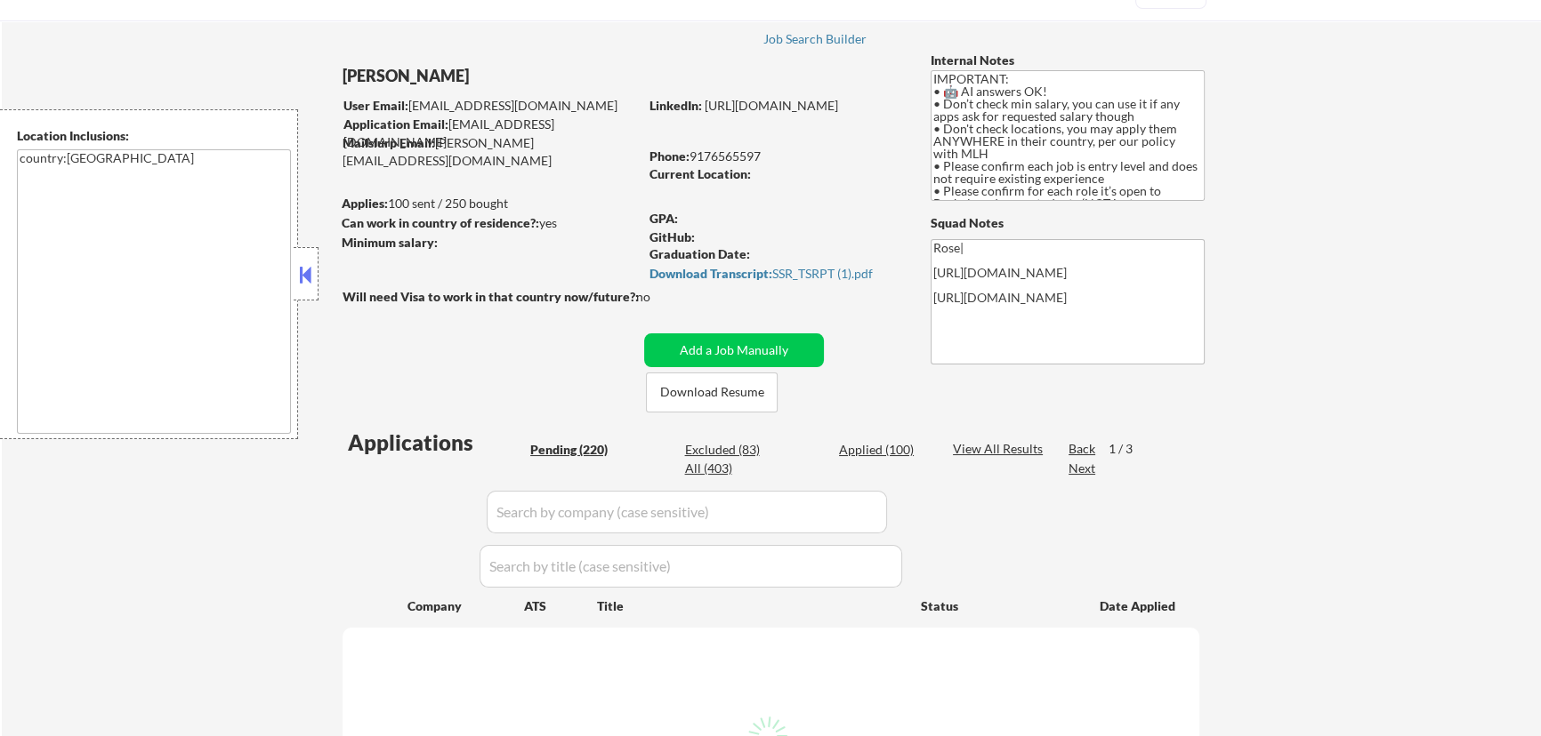
select select ""pending""
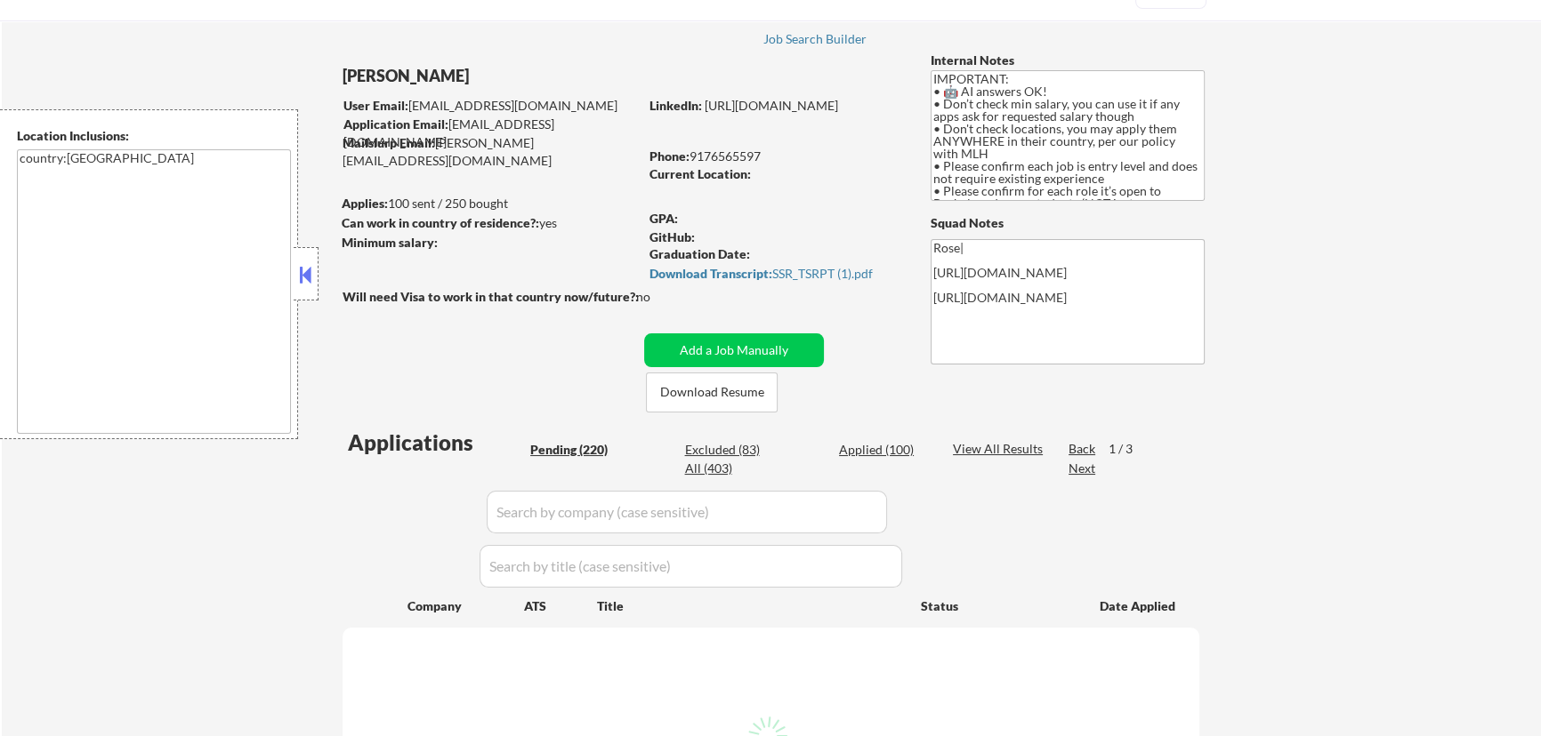
select select ""pending""
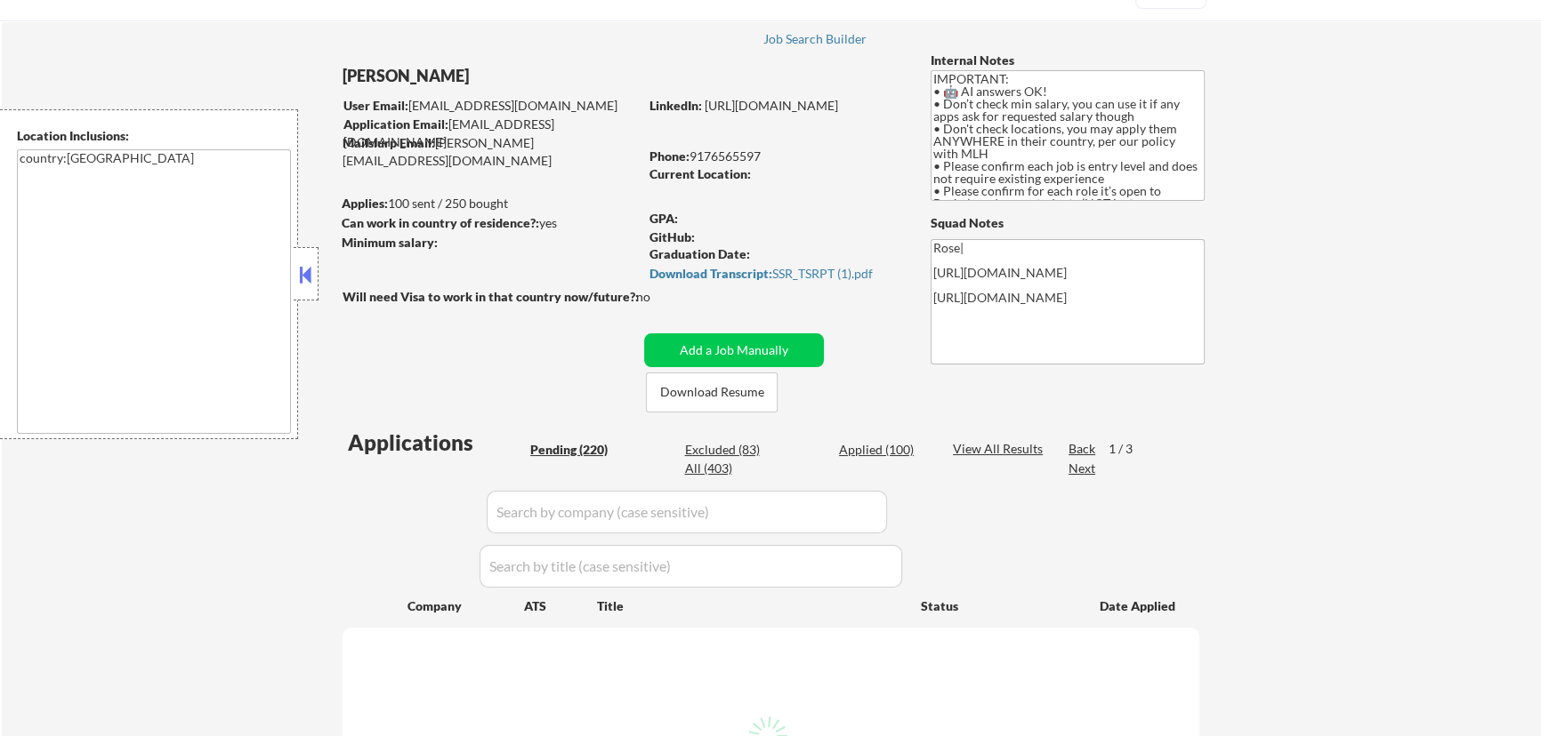
select select ""pending""
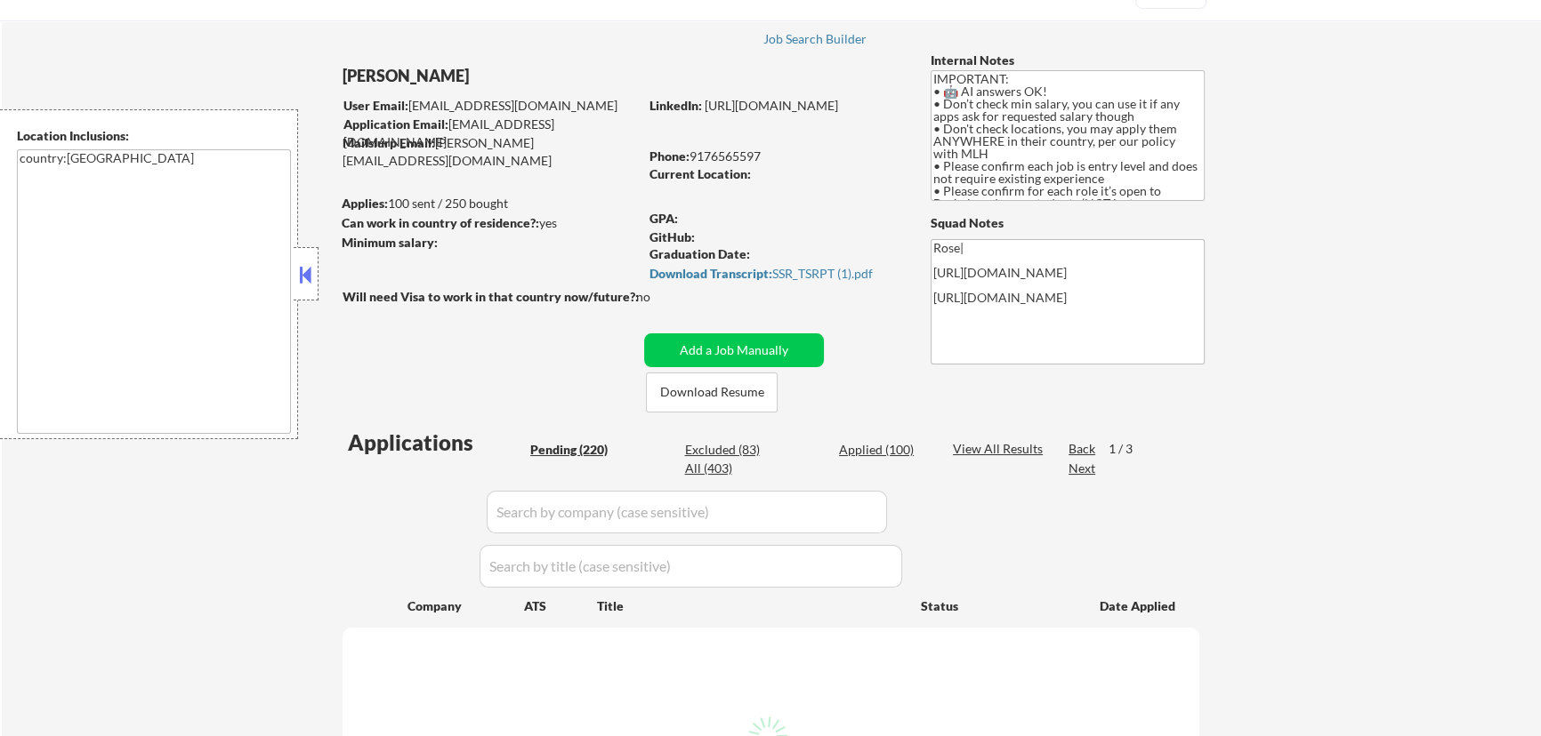
select select ""pending""
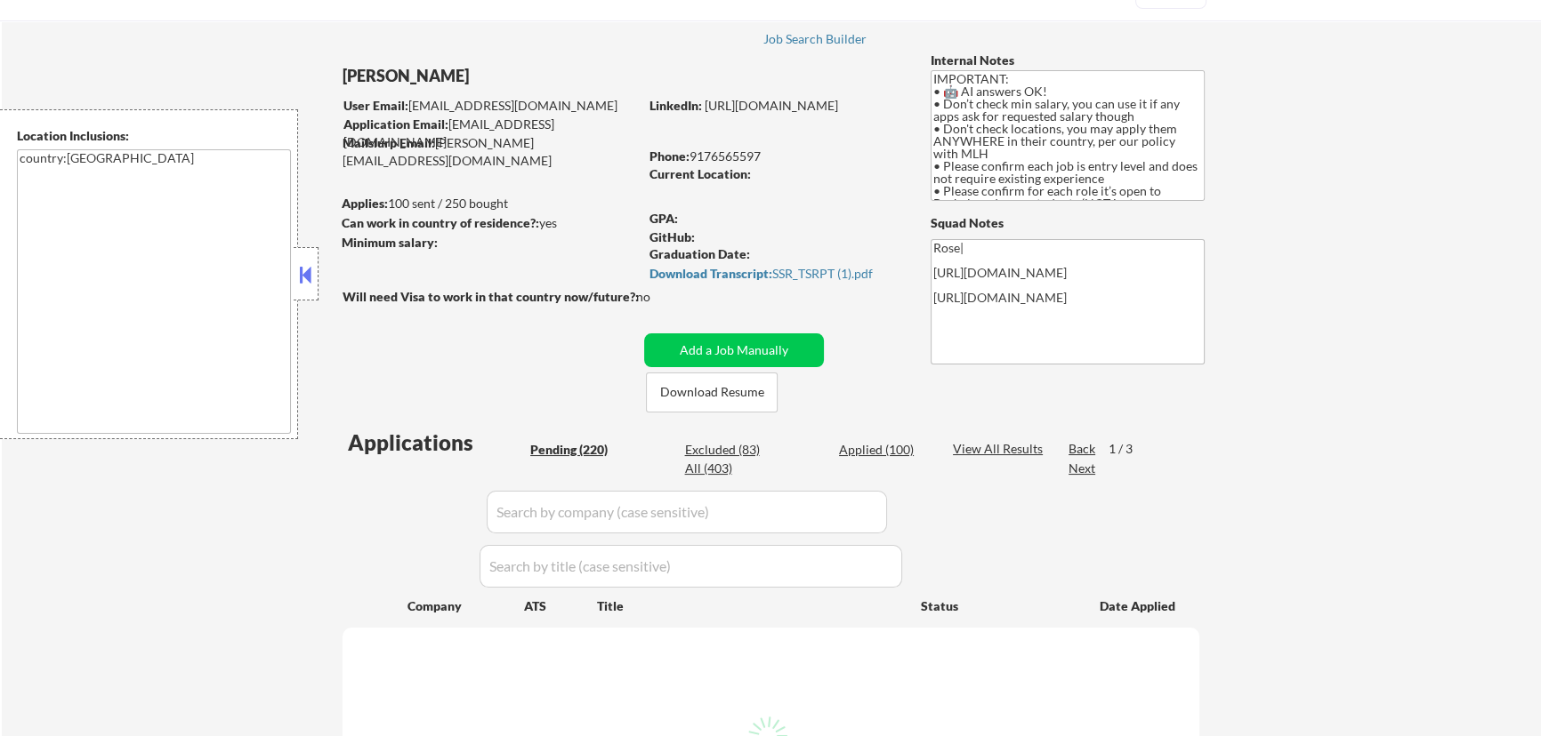
select select ""pending""
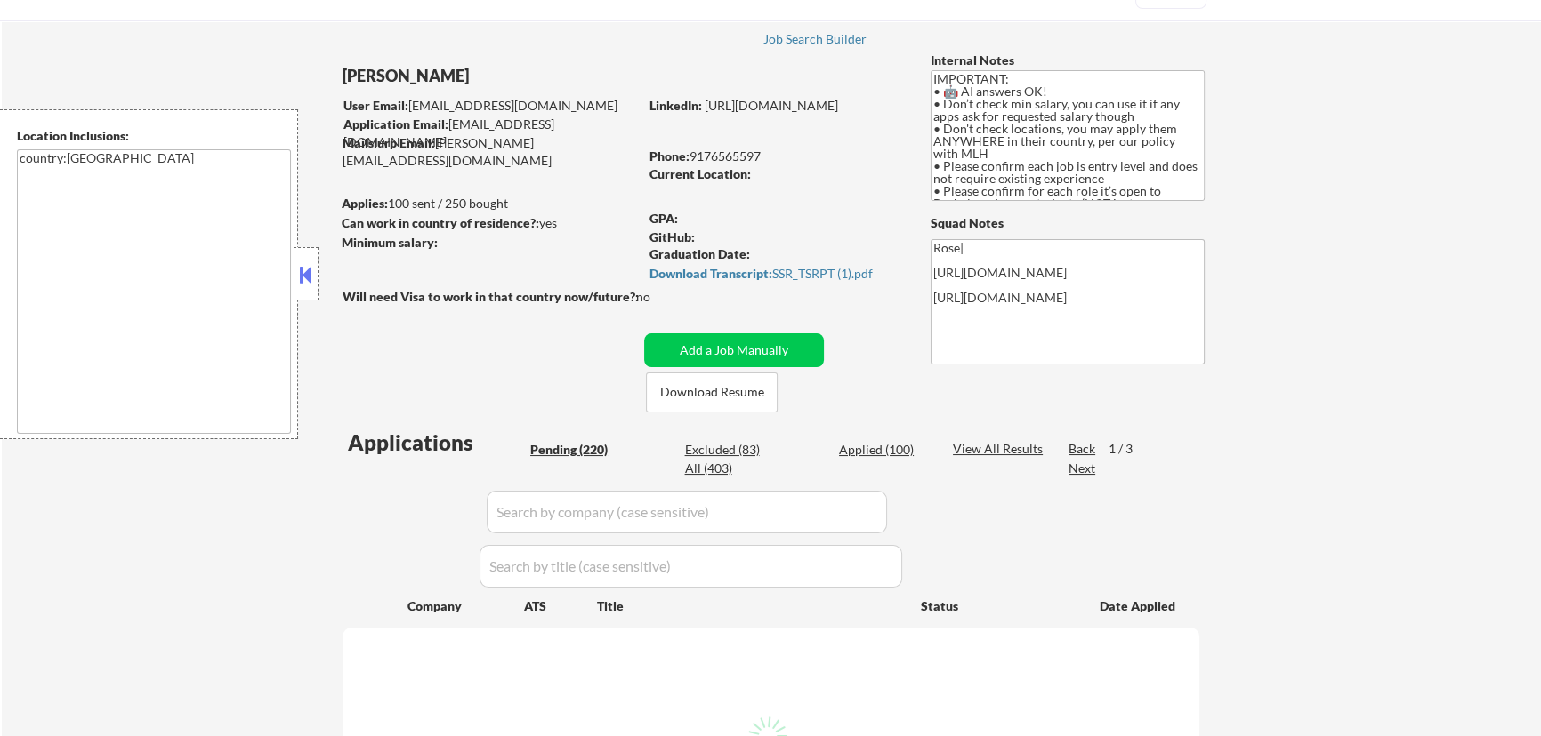
select select ""pending""
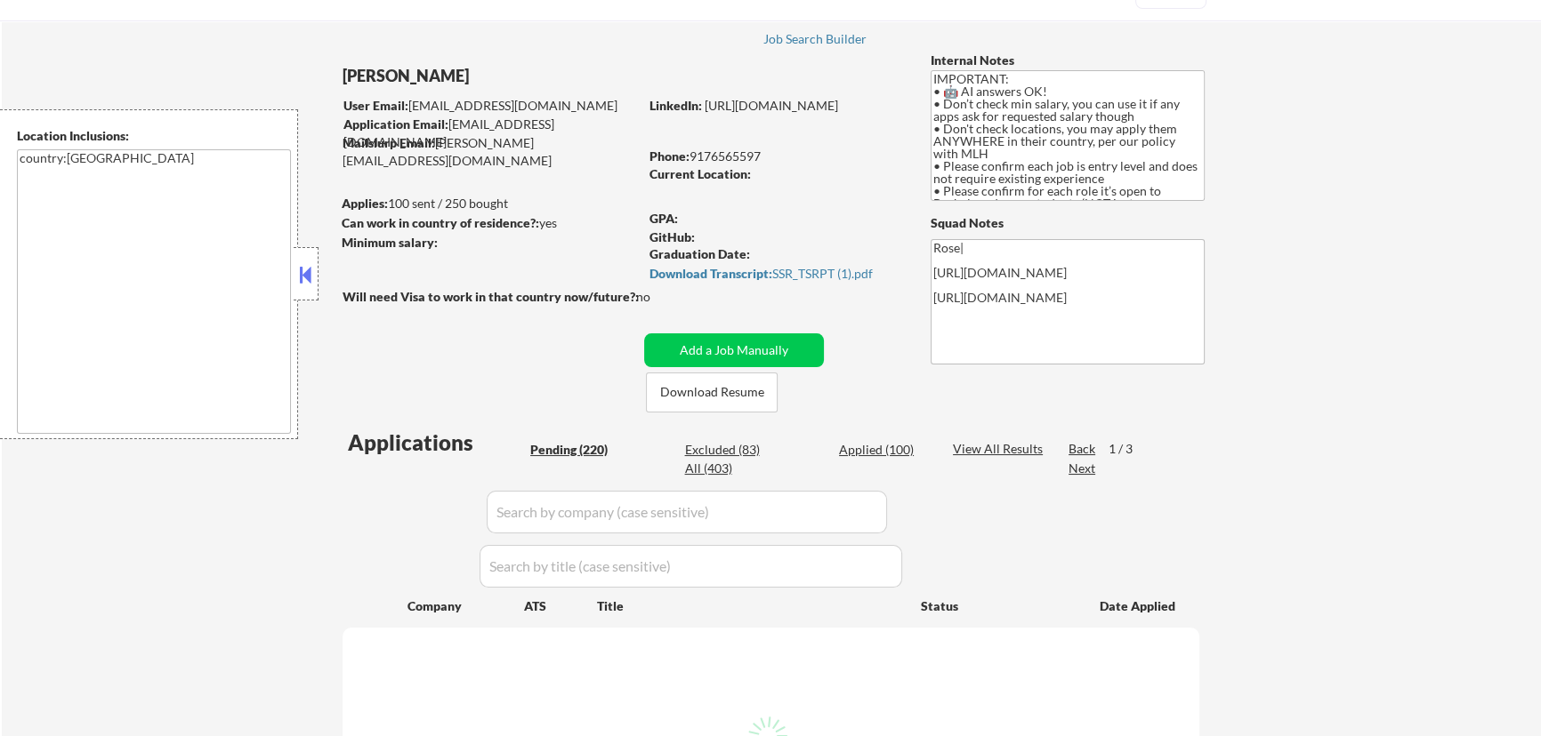
select select ""pending""
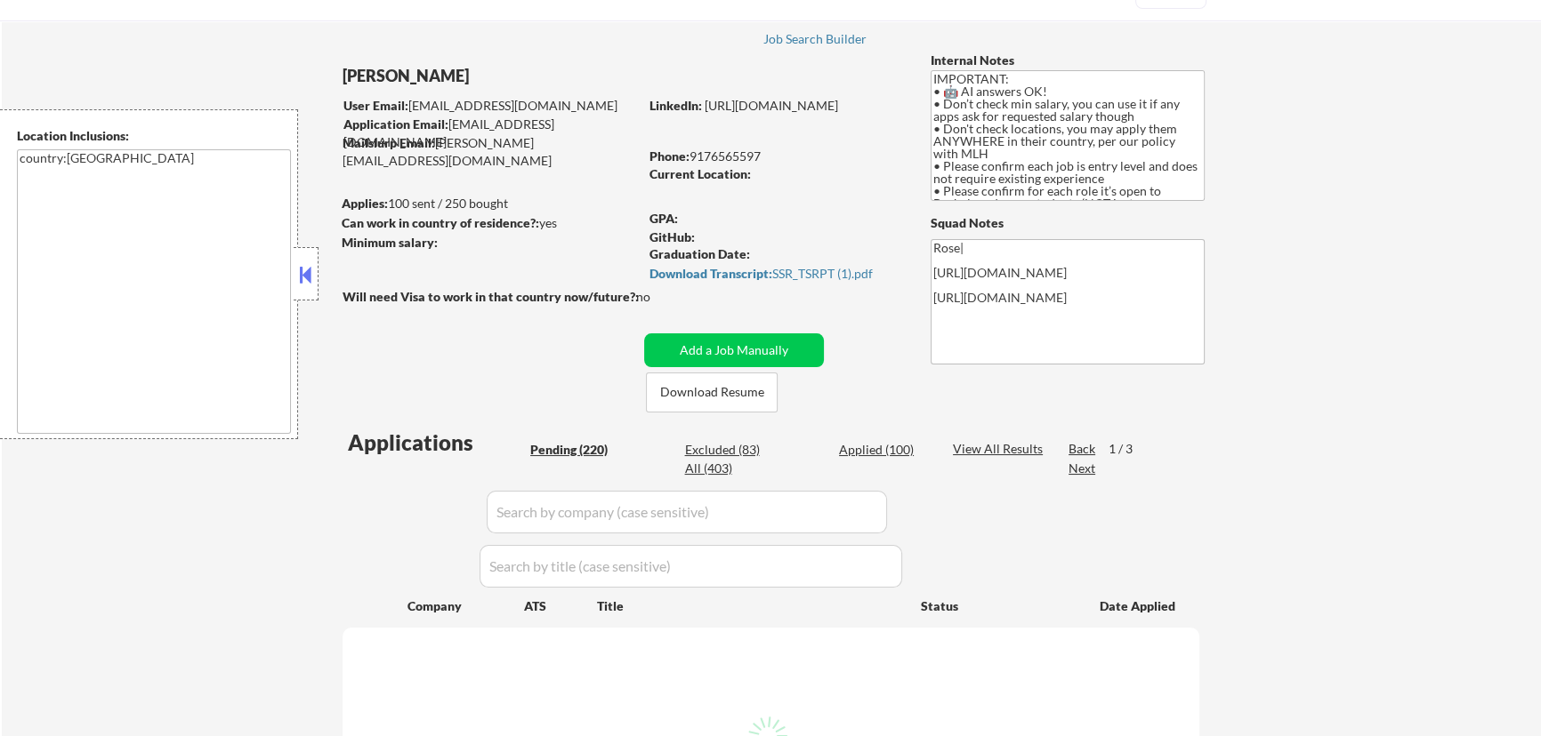
select select ""pending""
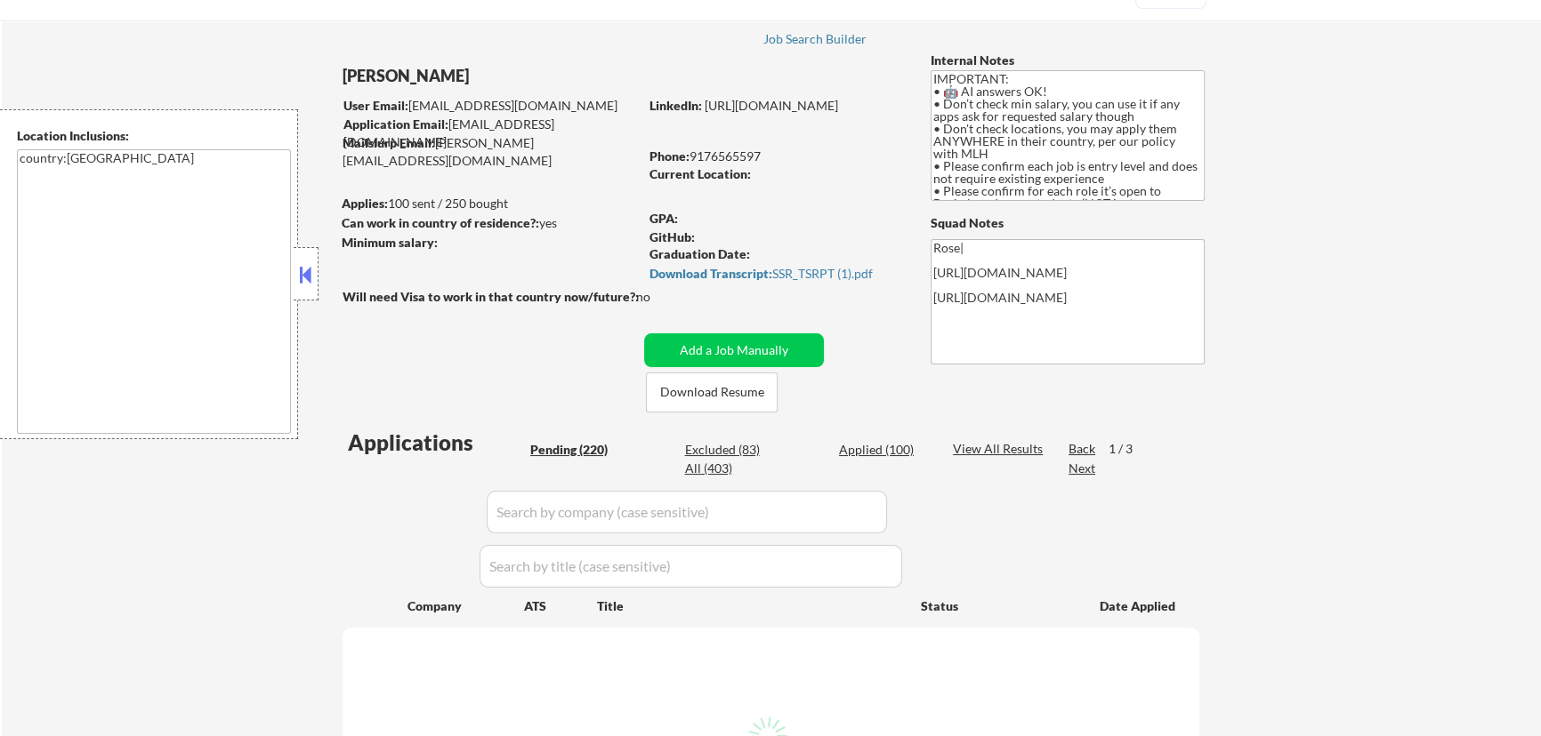
select select ""pending""
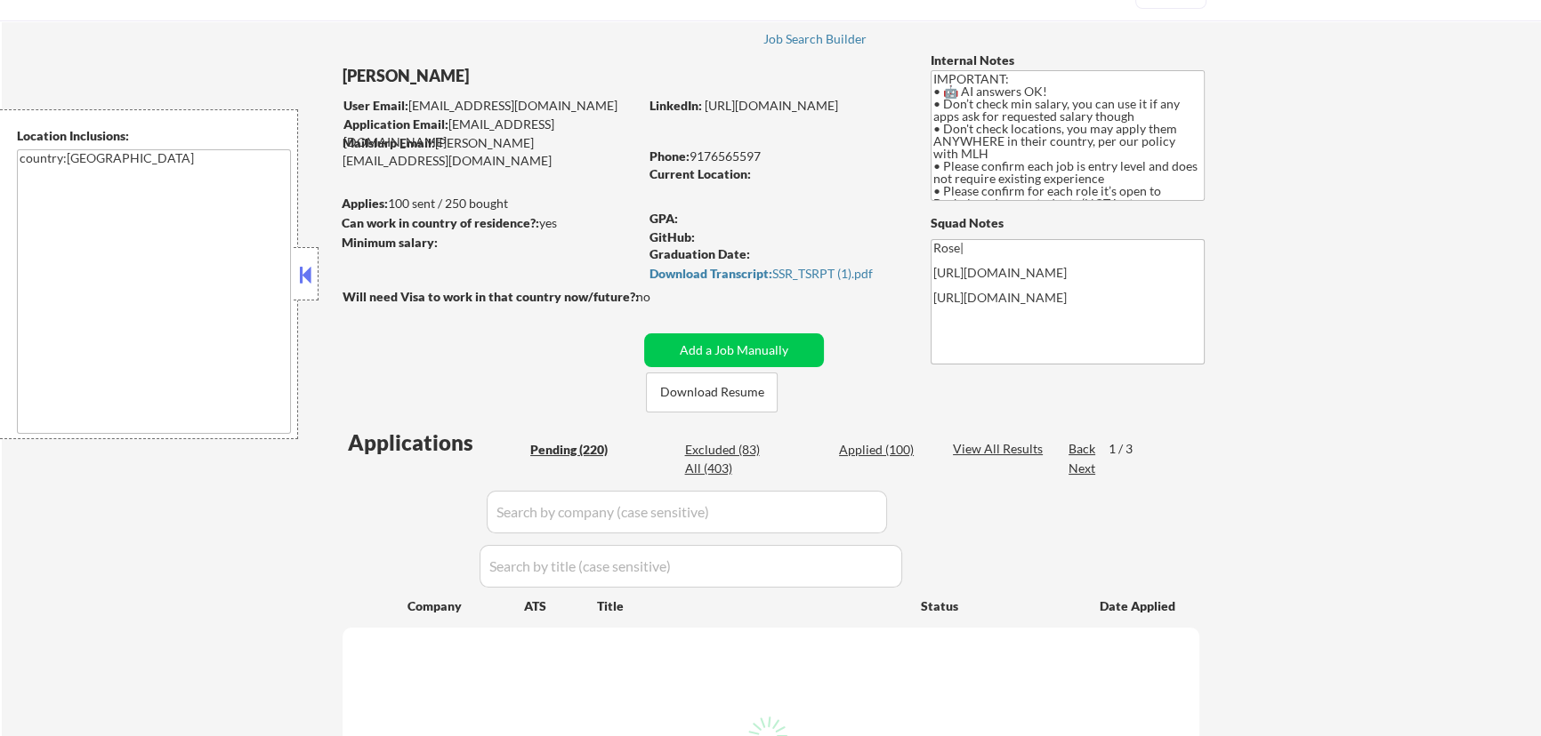
select select ""pending""
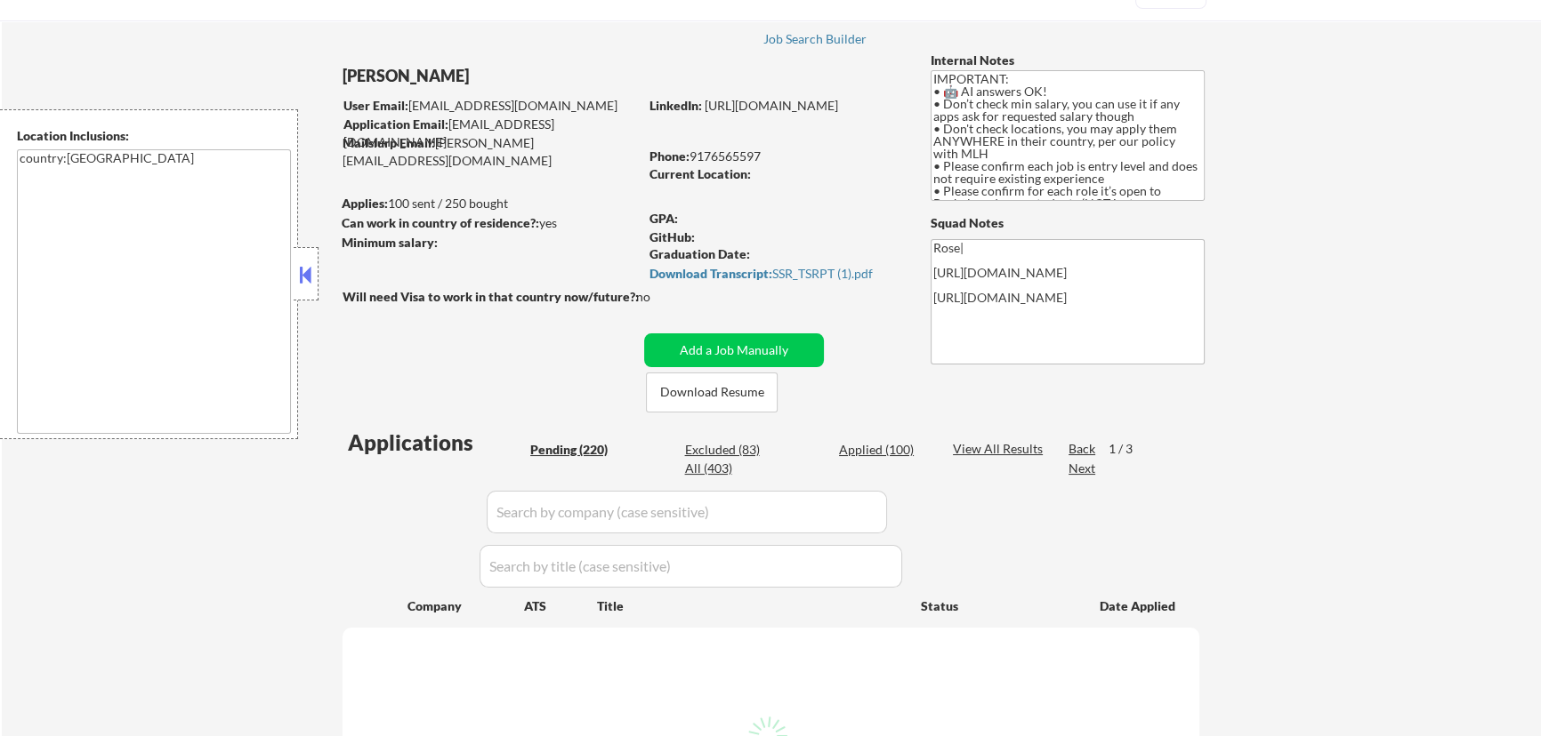
select select ""pending""
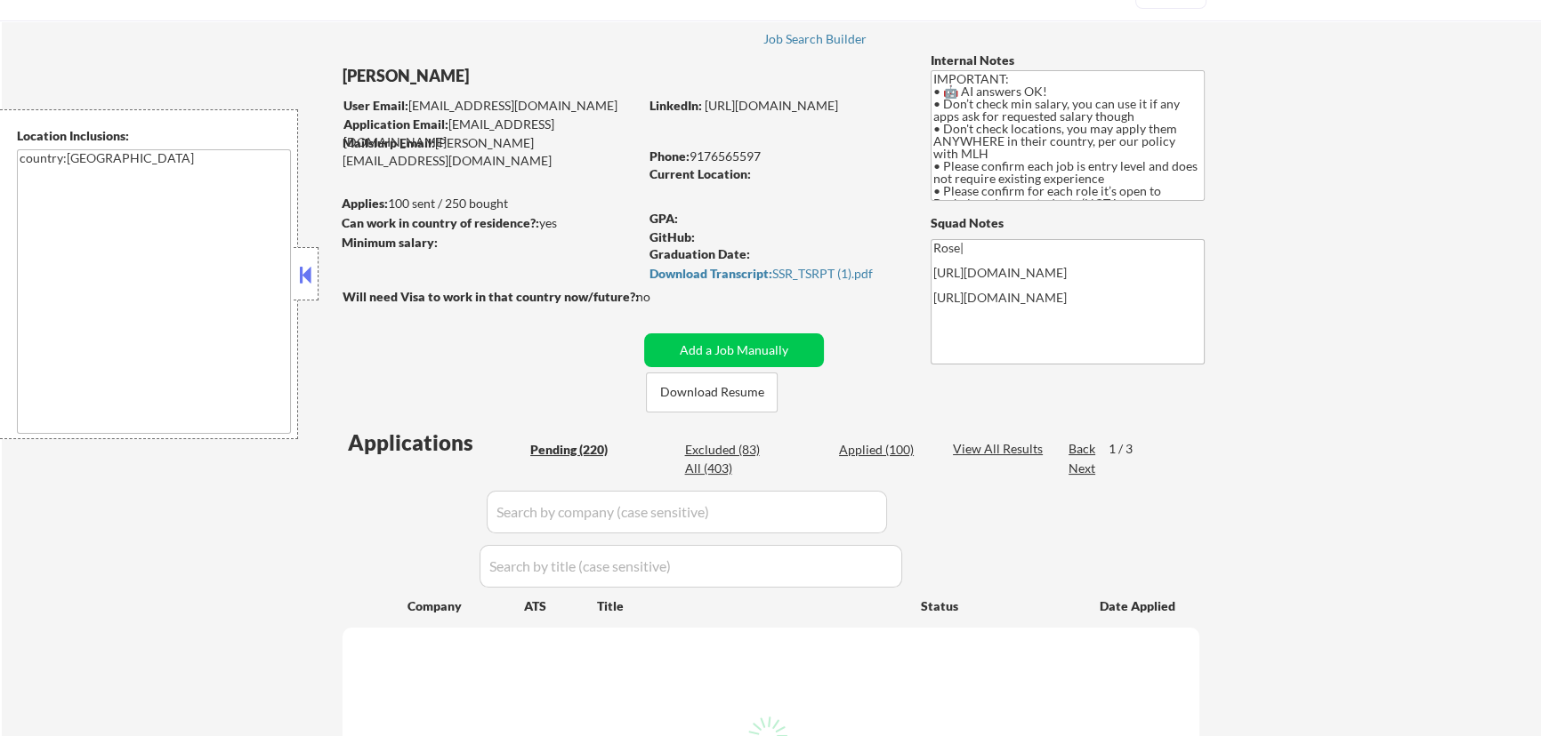
select select ""pending""
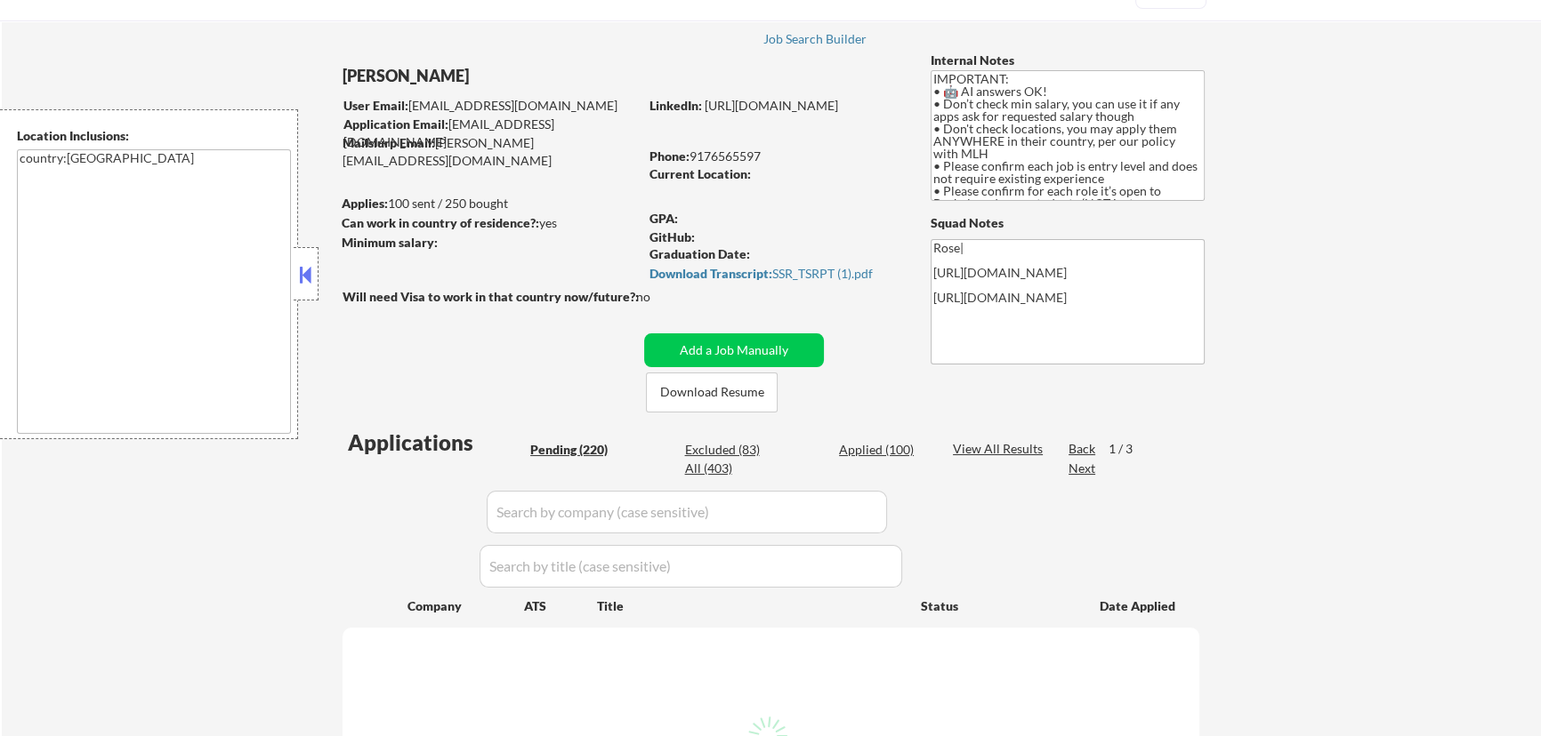
select select ""pending""
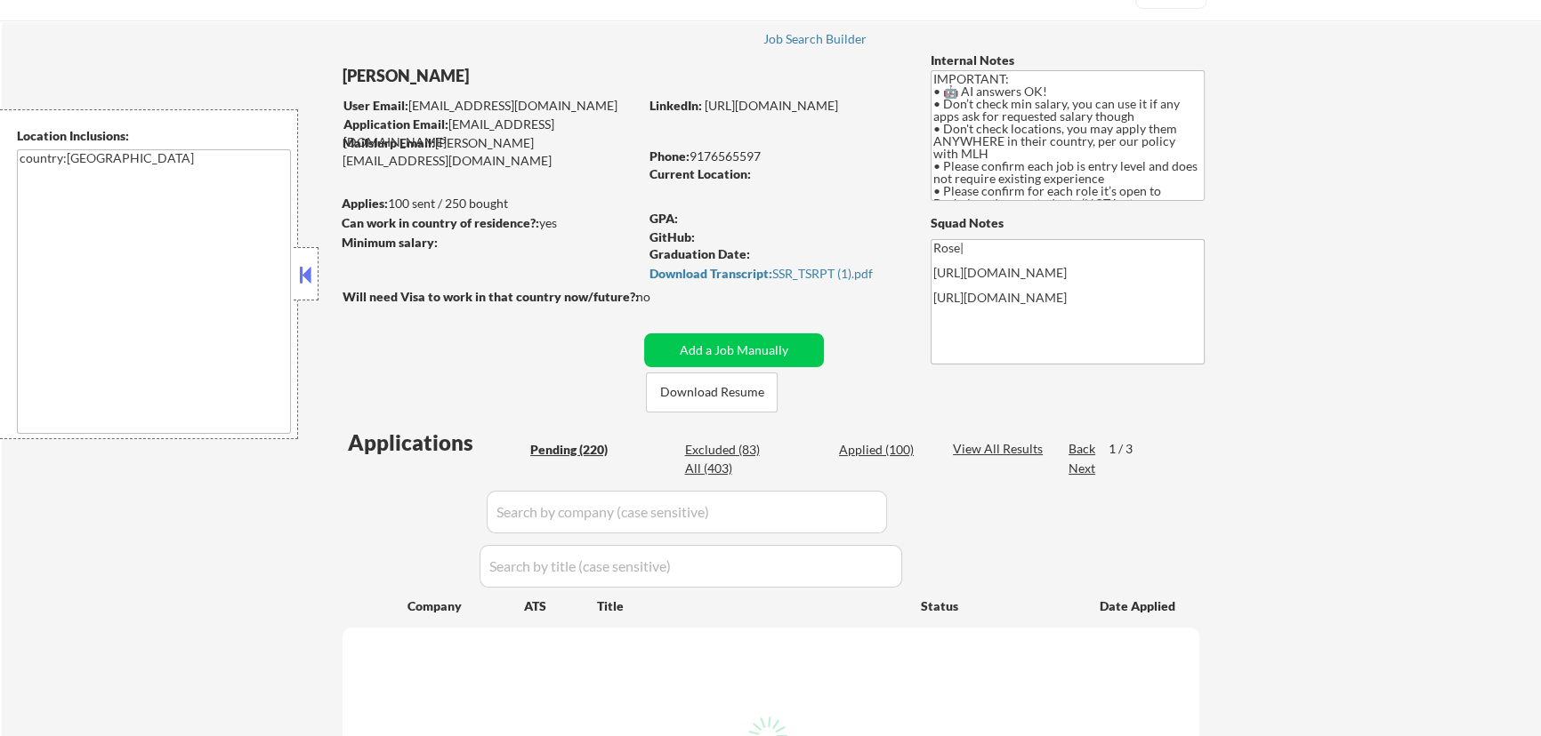
select select ""pending""
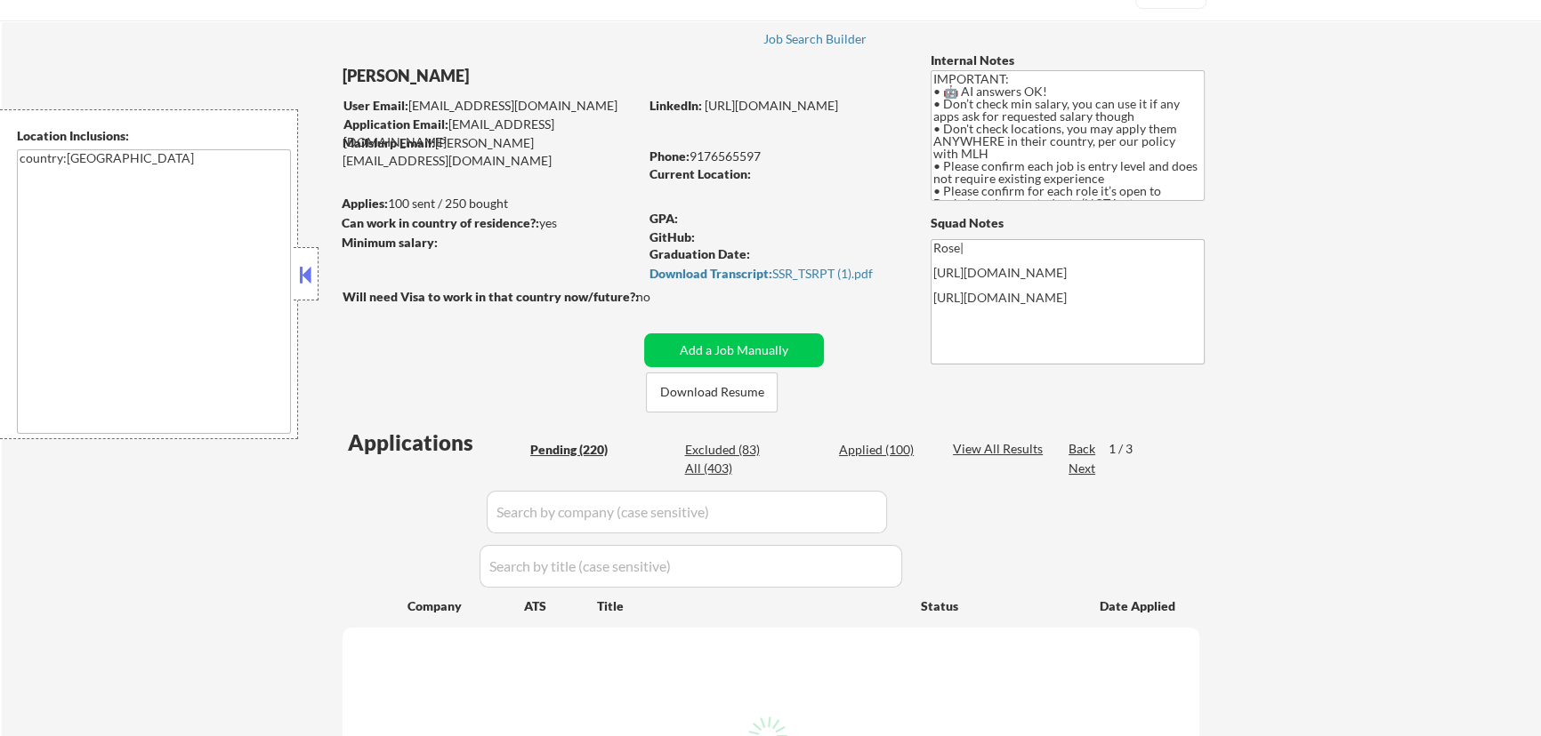
select select ""pending""
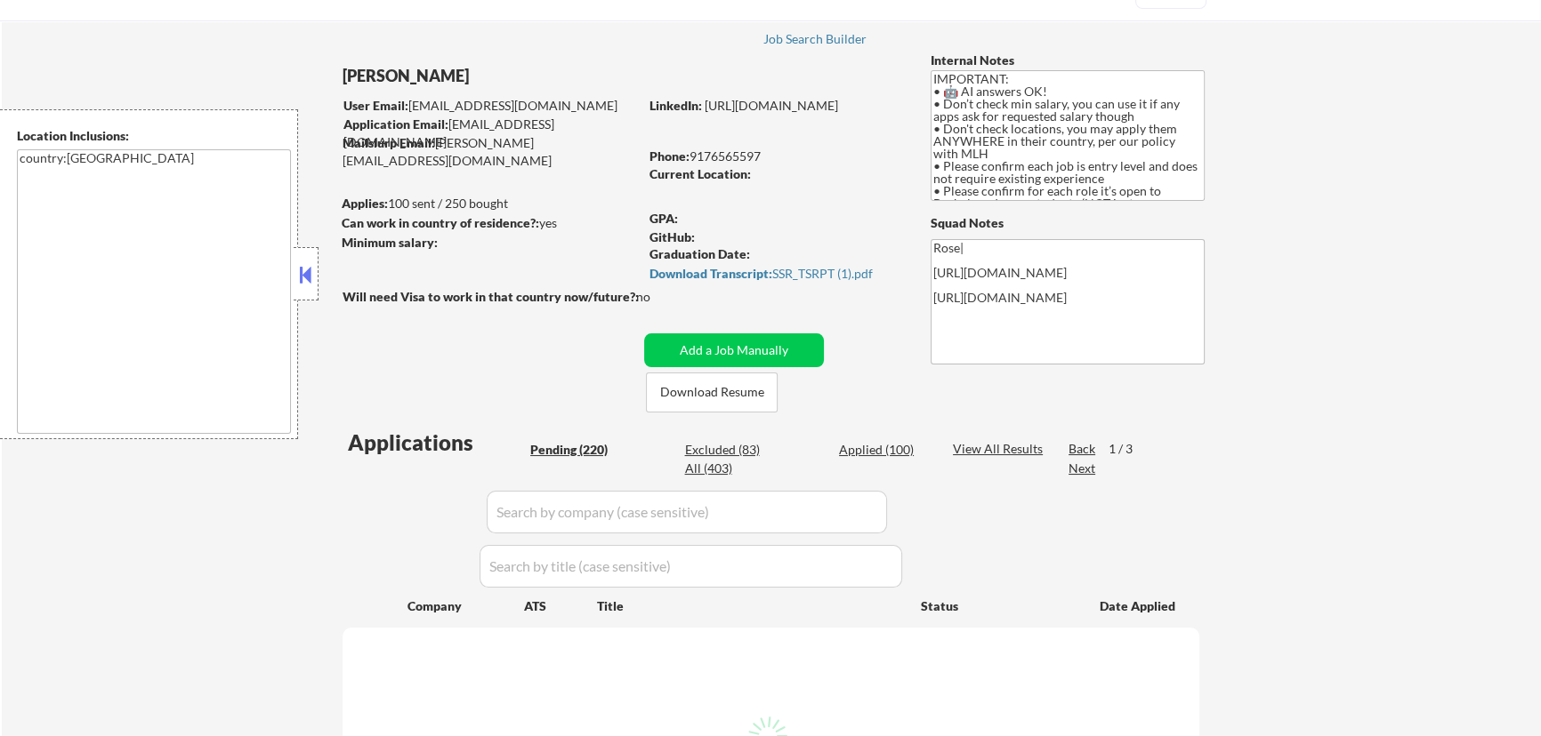
select select ""pending""
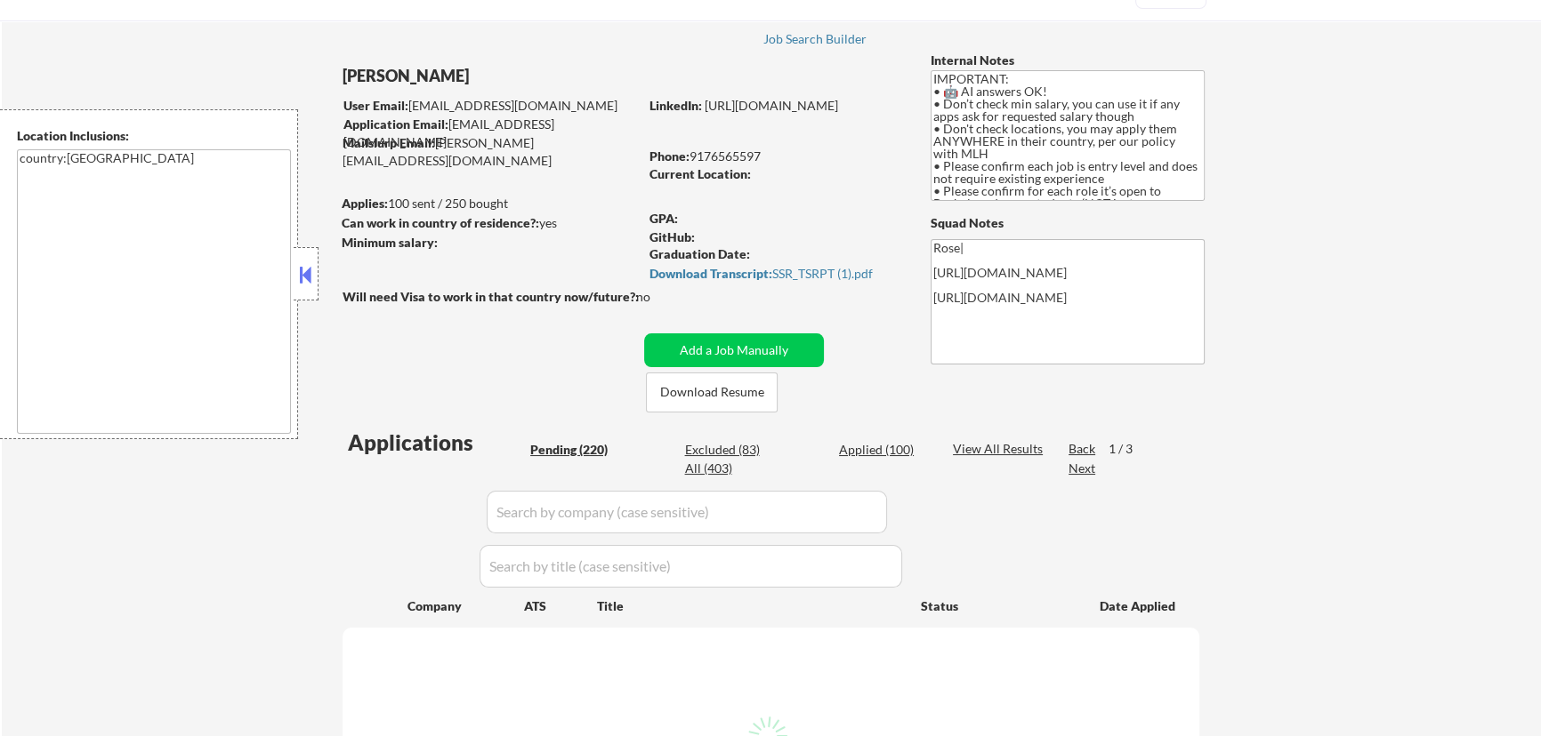
select select ""pending""
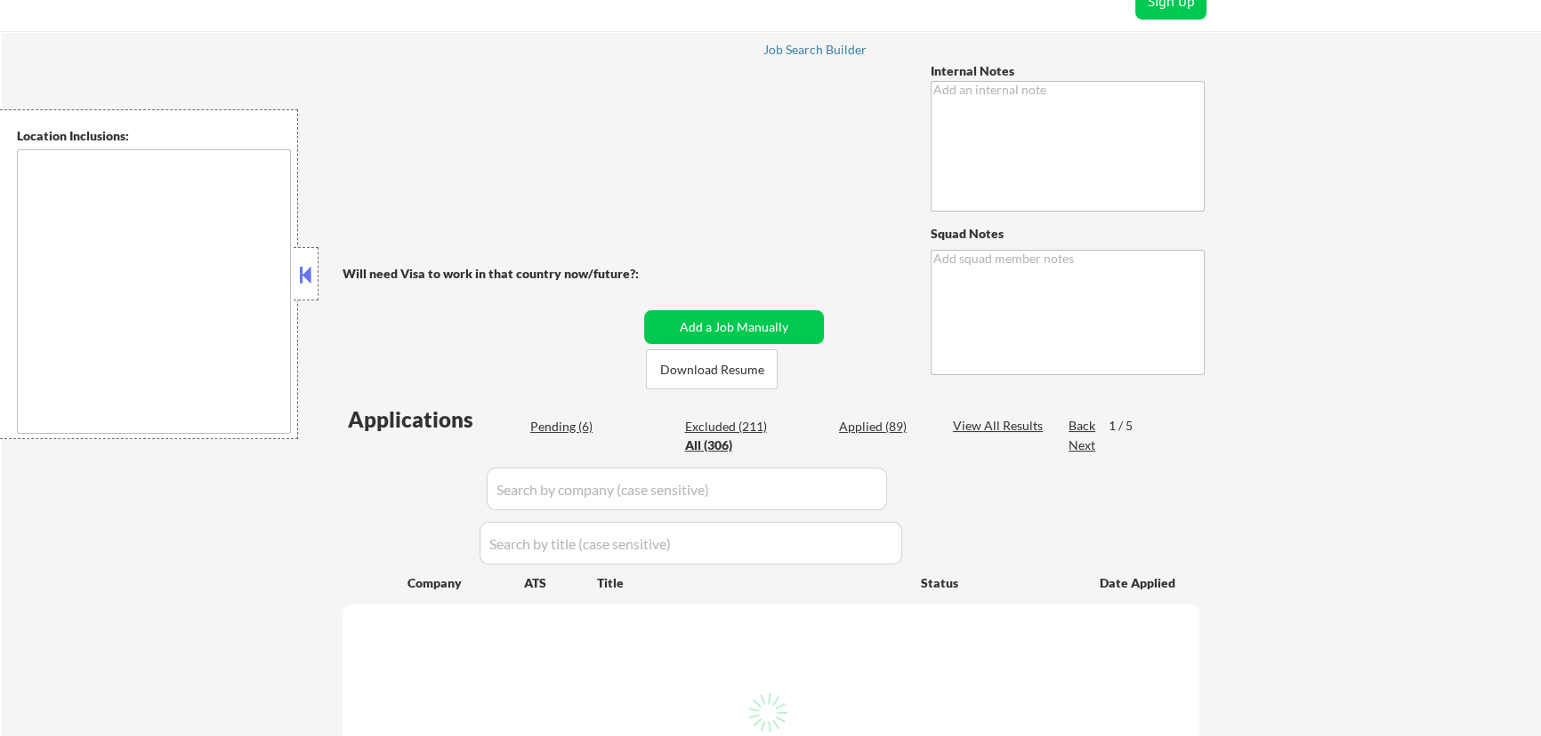
scroll to position [242, 0]
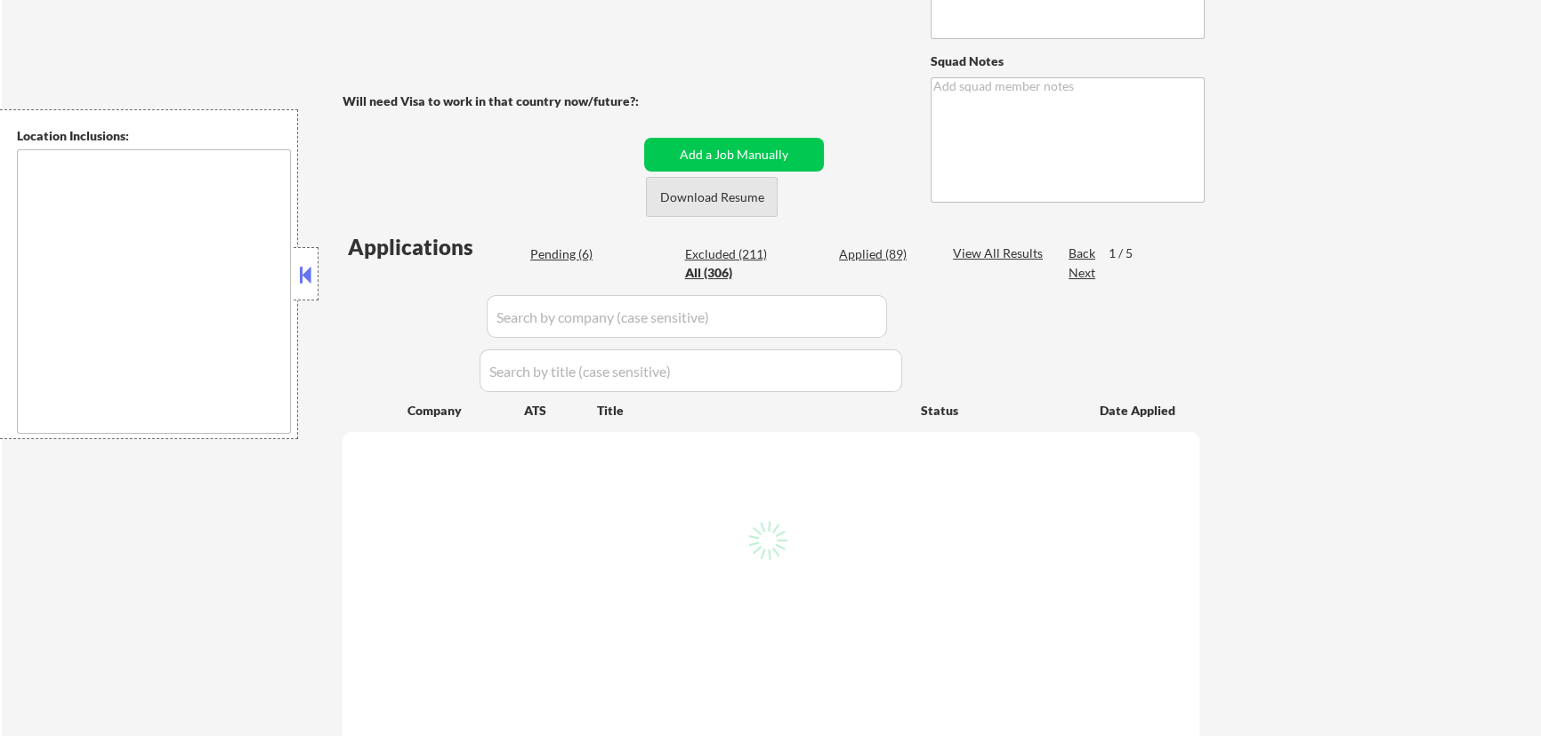
type textarea "MLH - Already finished masters degree (STUDENT VISA) 🚨 • 🤖 AI answers OK! • 👉👉👉…"
type textarea "Rose [URL][DOMAIN_NAME] [URL][DOMAIN_NAME]"
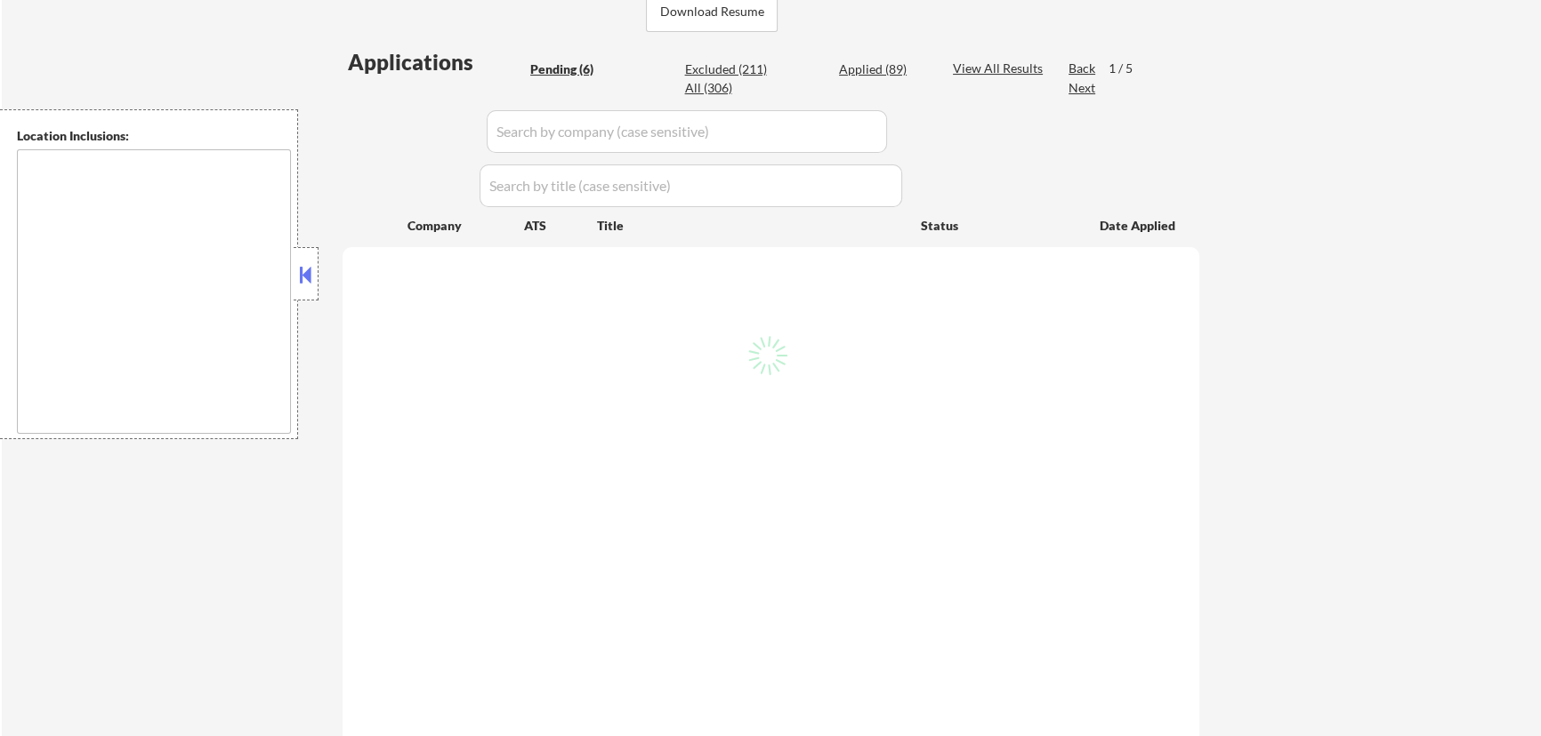
scroll to position [485, 0]
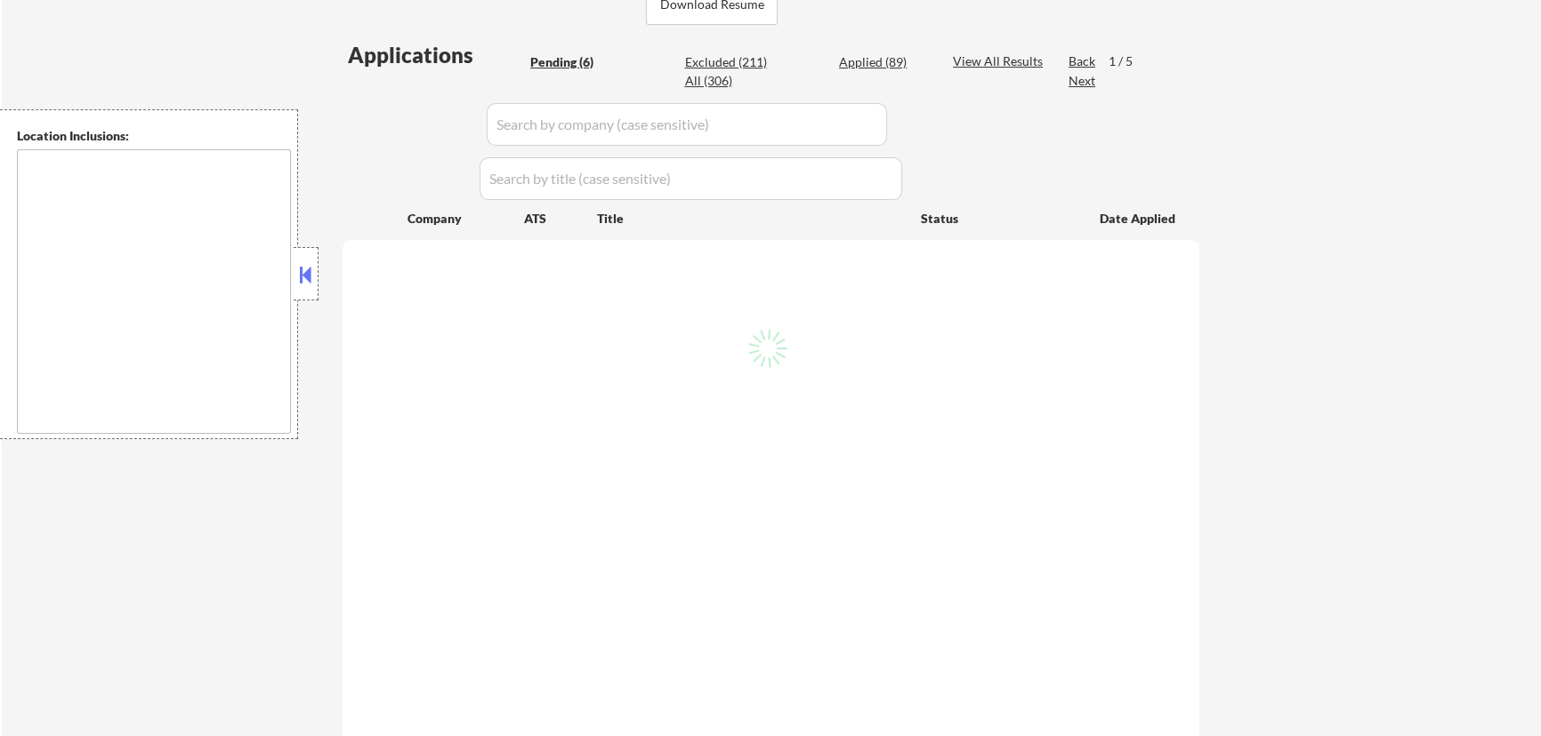
type textarea "country:[GEOGRAPHIC_DATA]"
select select ""pending""
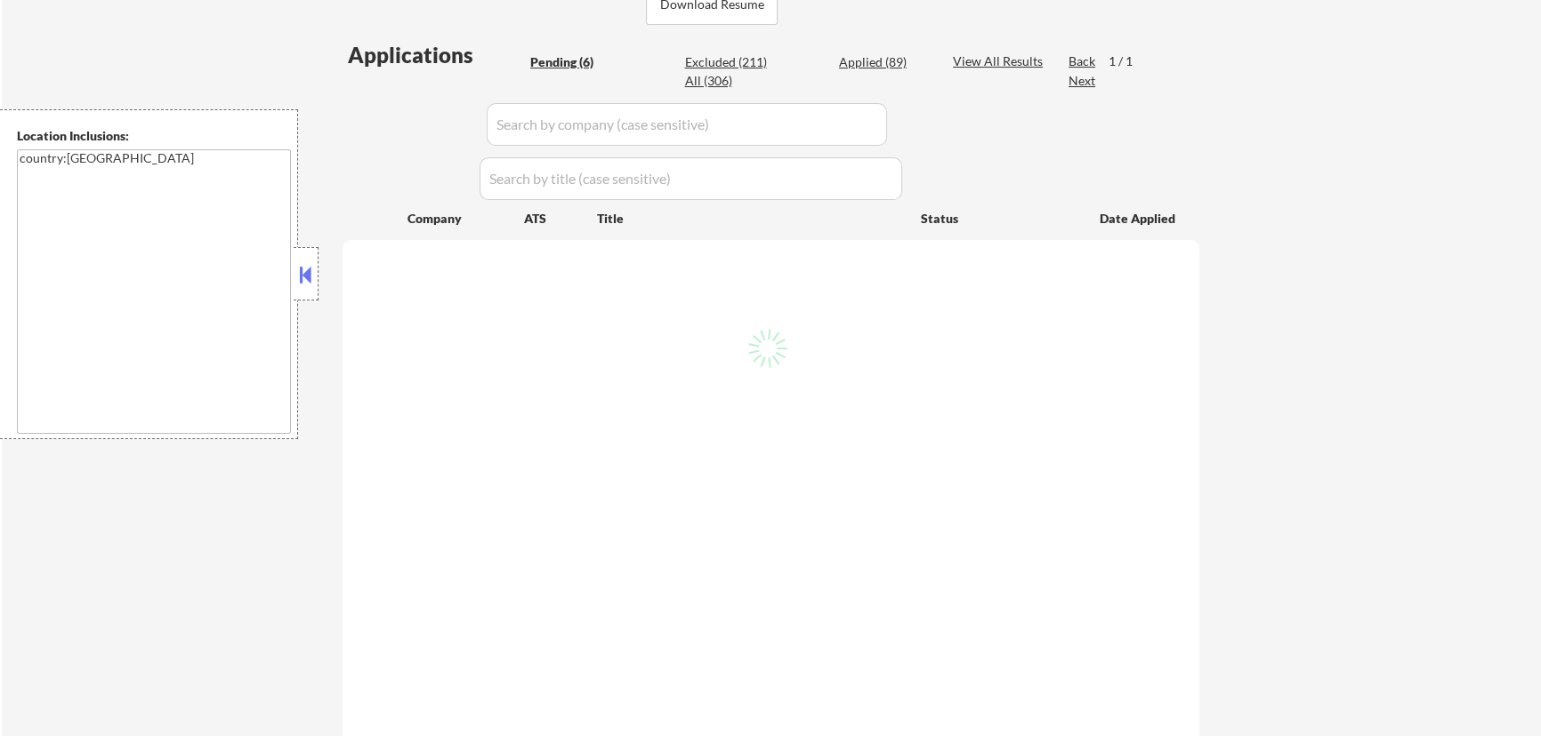
select select ""pending""
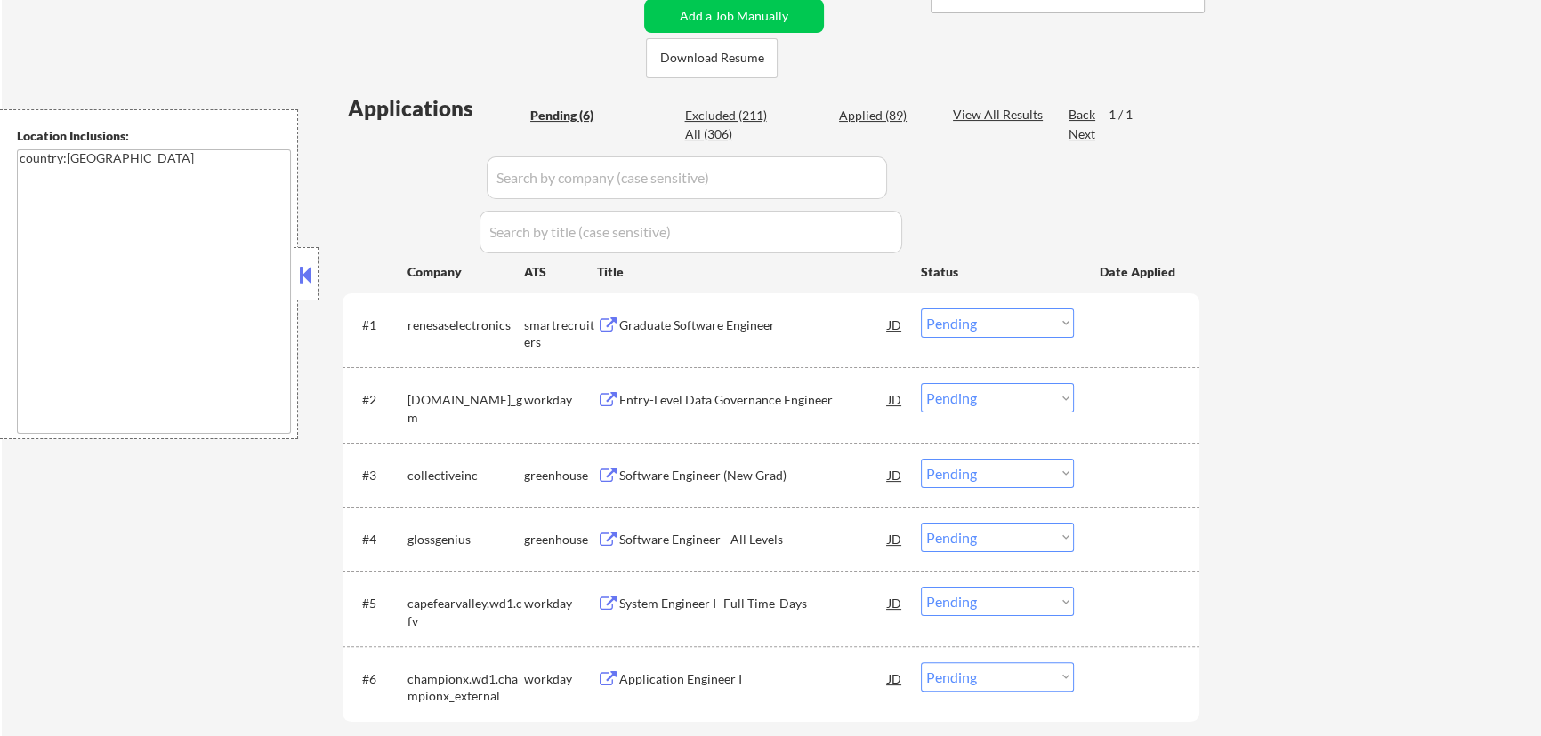
scroll to position [404, 0]
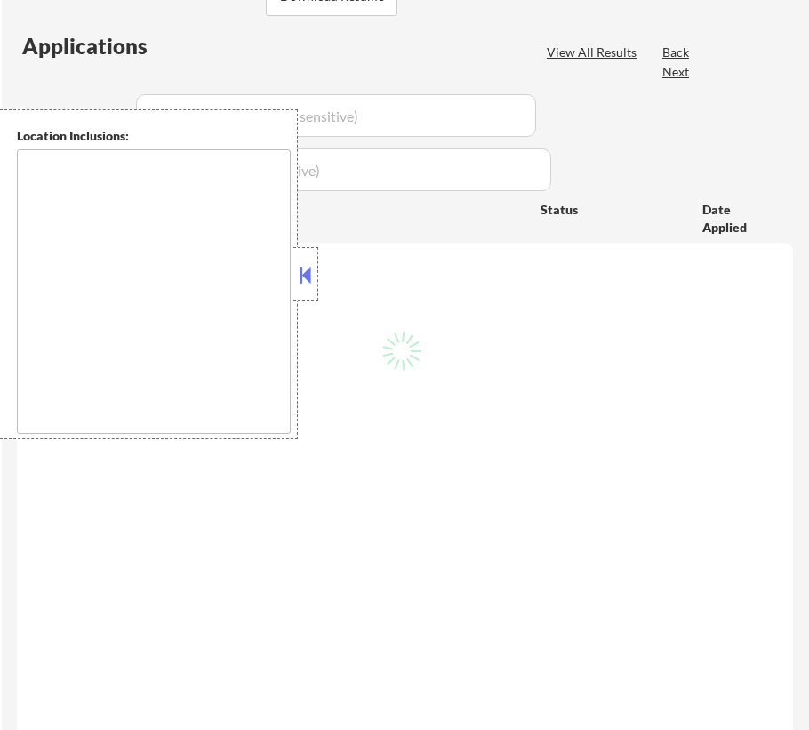
scroll to position [404, 0]
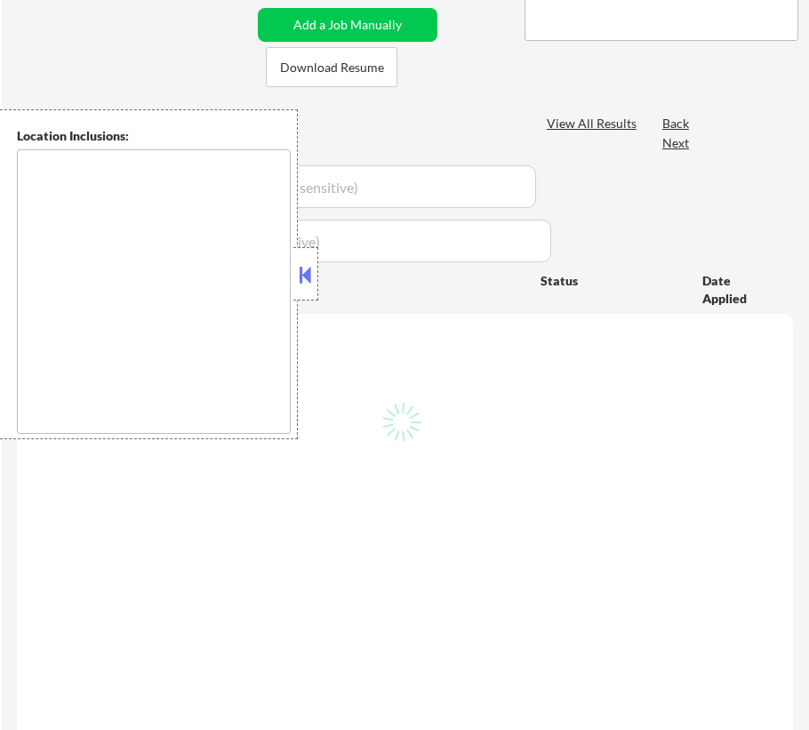
click at [309, 263] on button at bounding box center [306, 274] width 20 height 27
type textarea "country:[GEOGRAPHIC_DATA]"
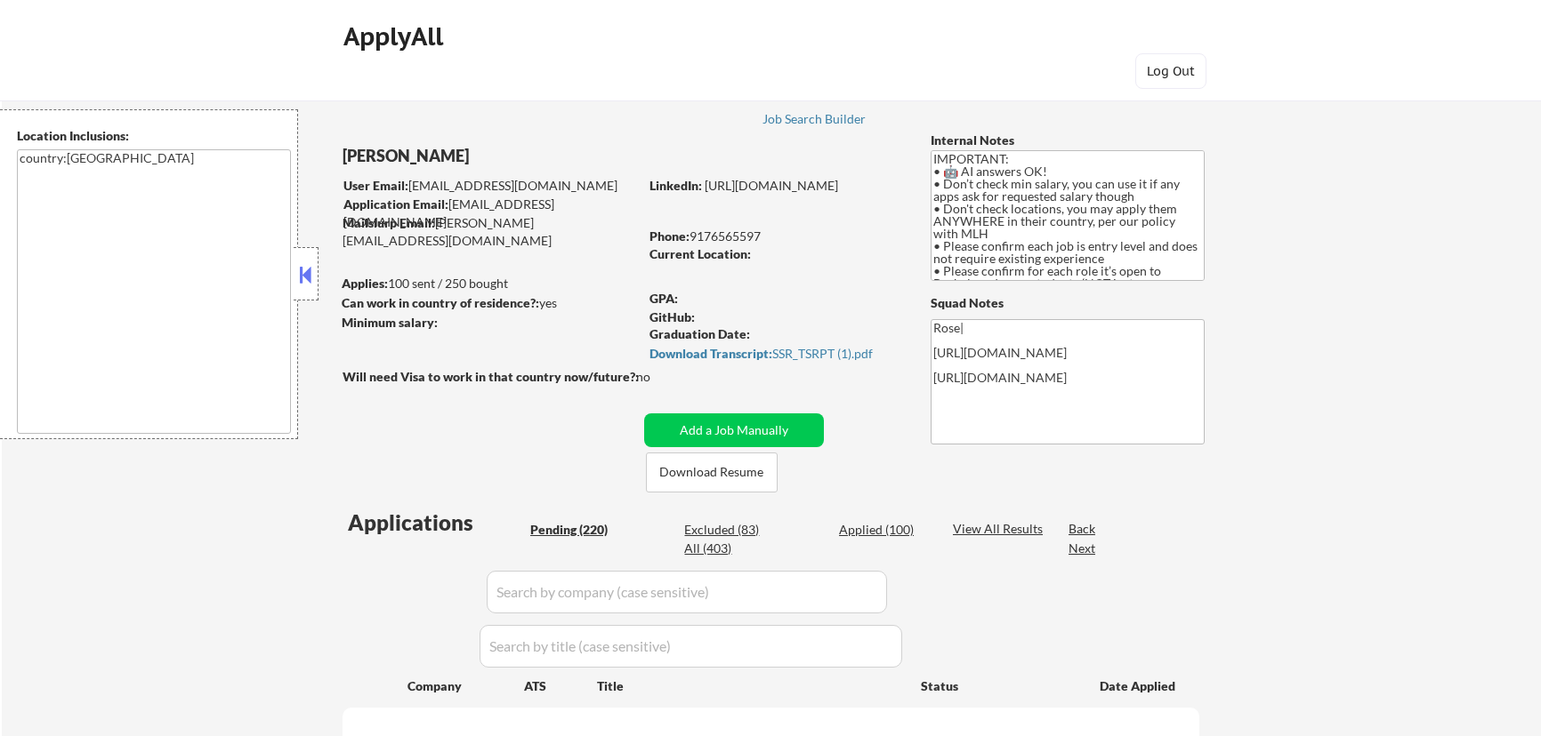
scroll to position [80, 0]
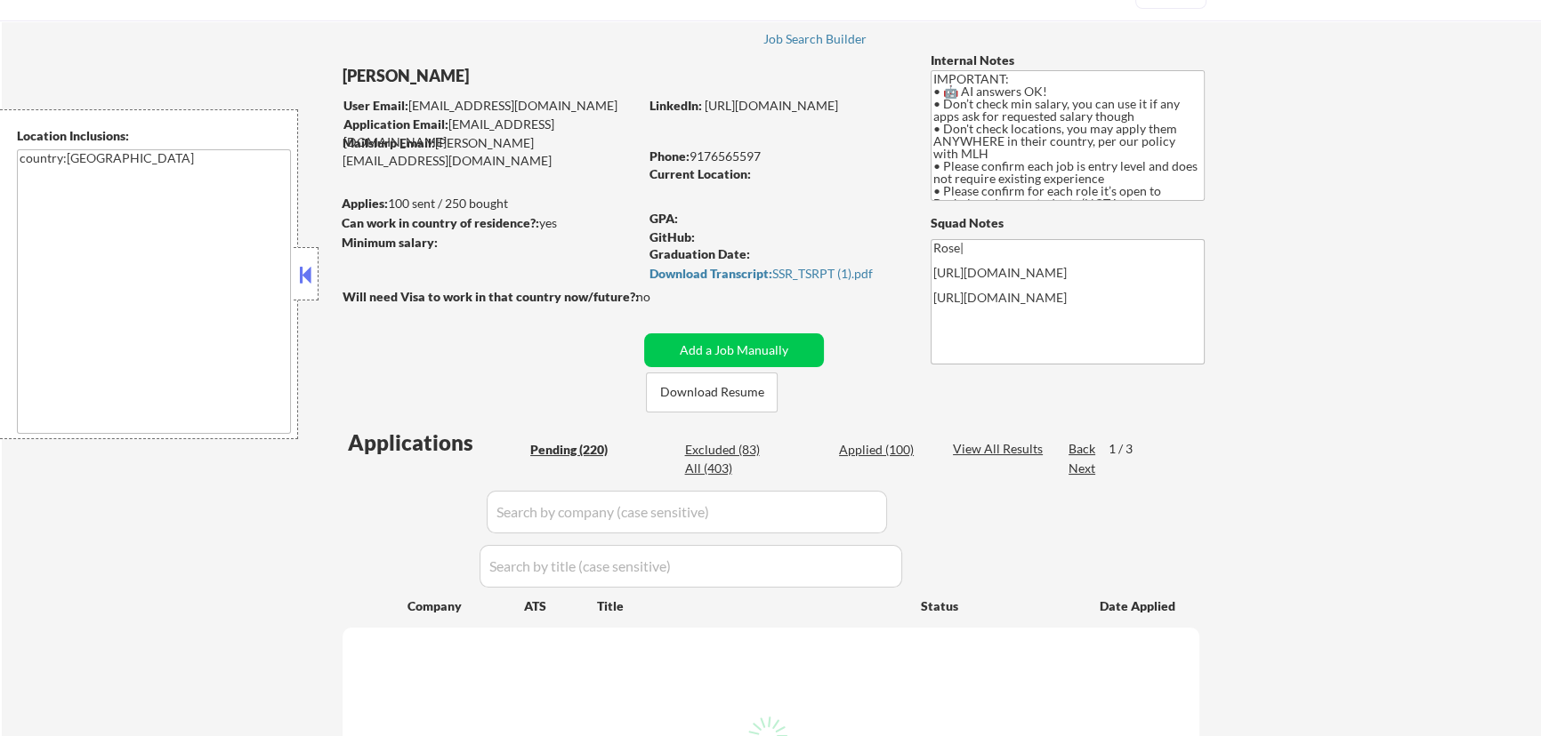
select select ""pending""
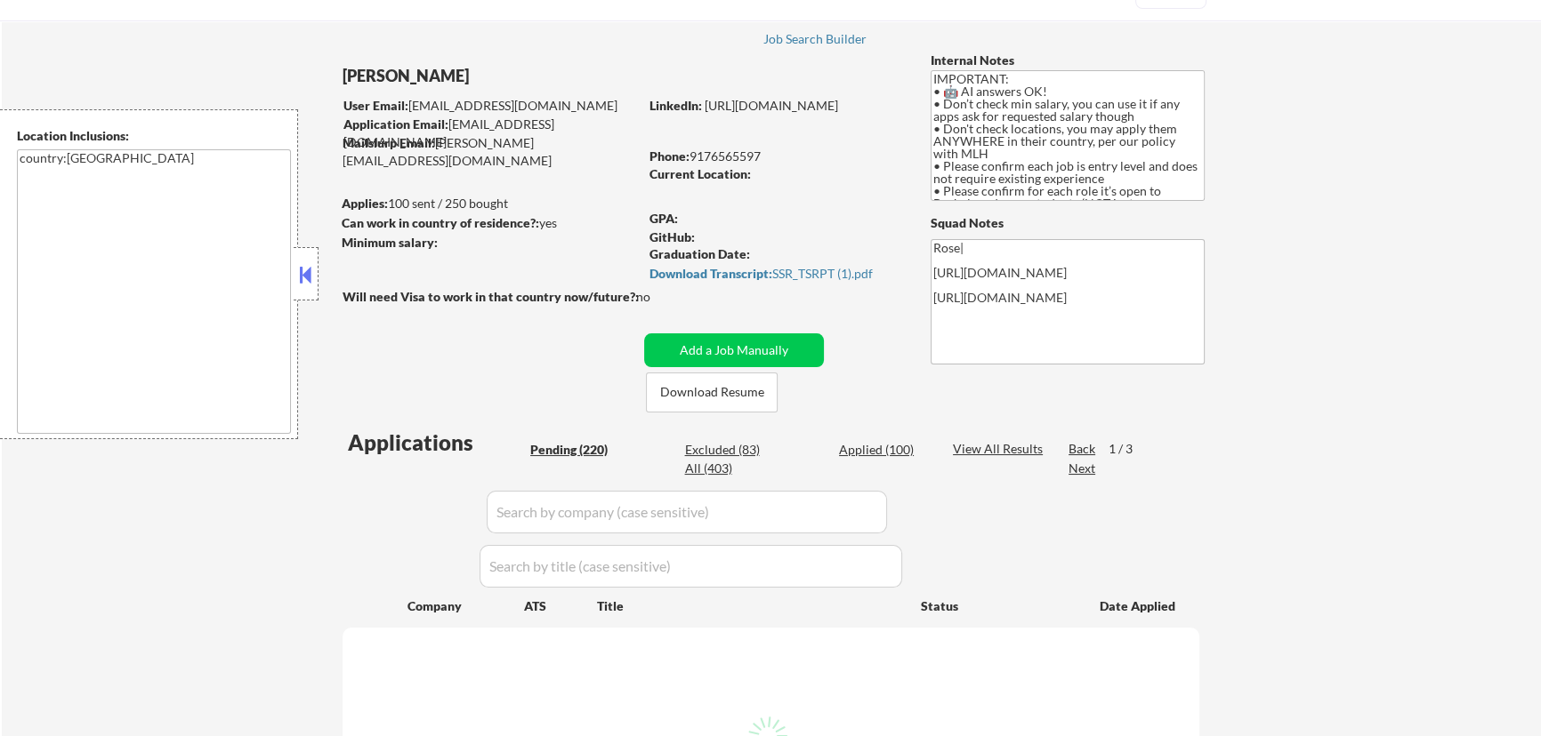
select select ""pending""
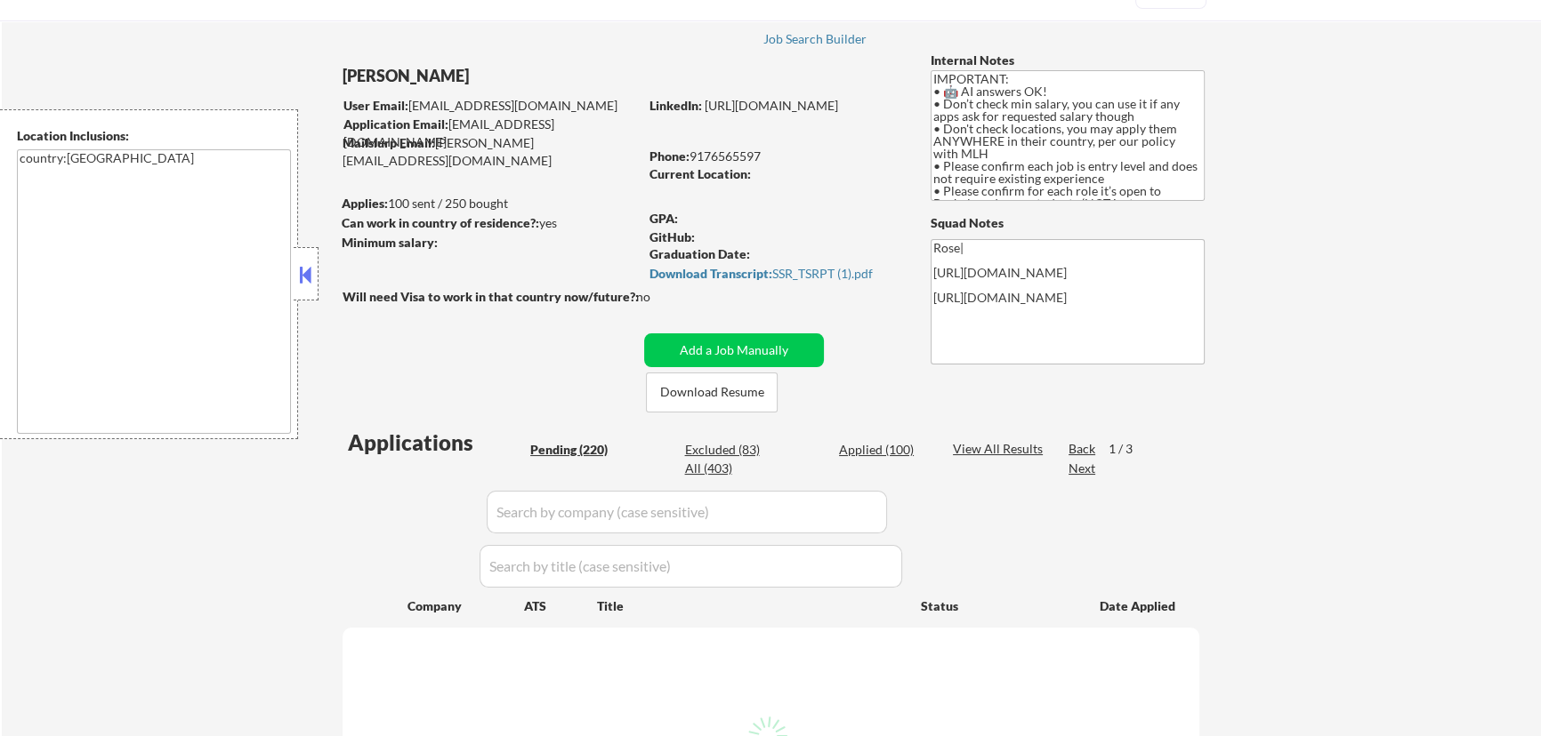
select select ""pending""
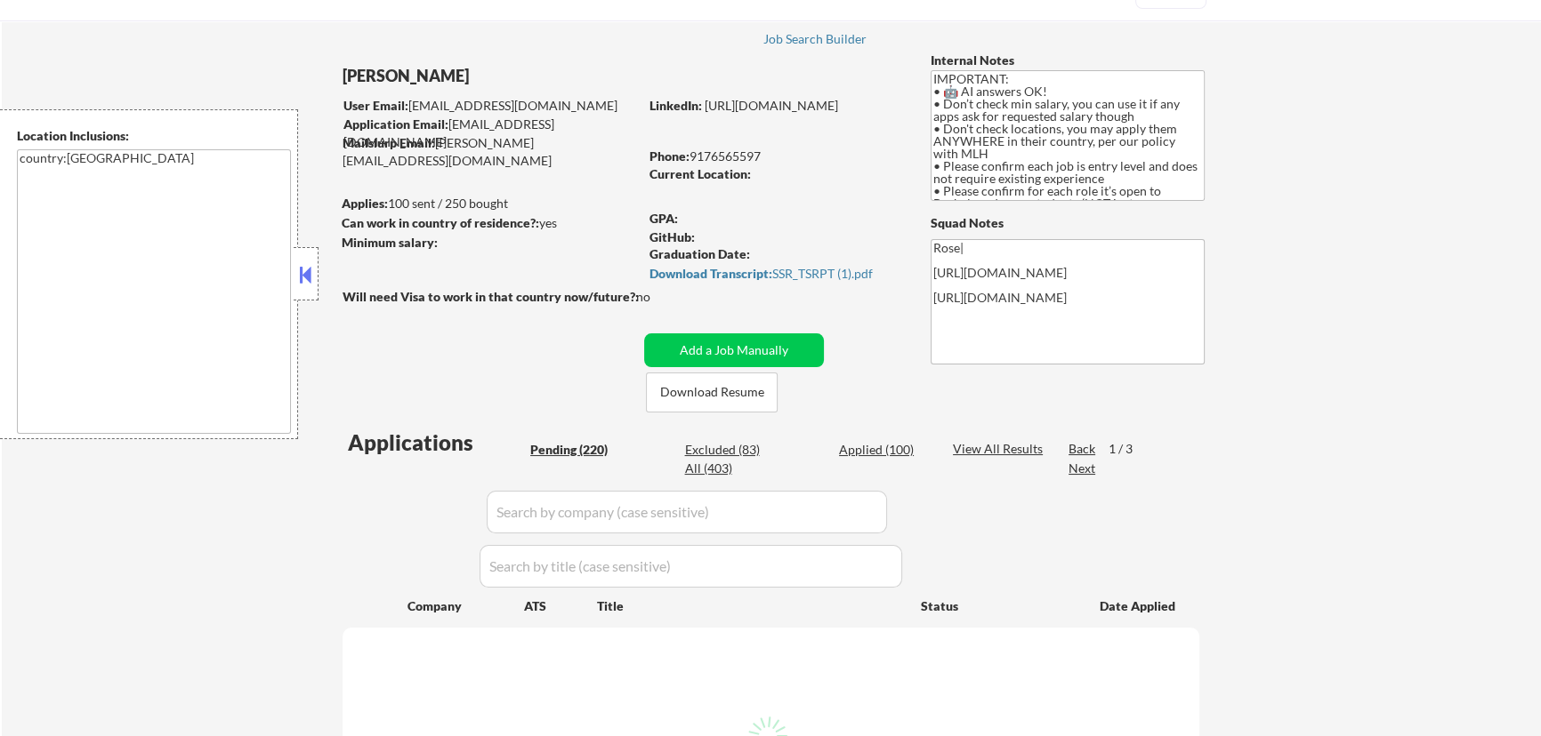
select select ""pending""
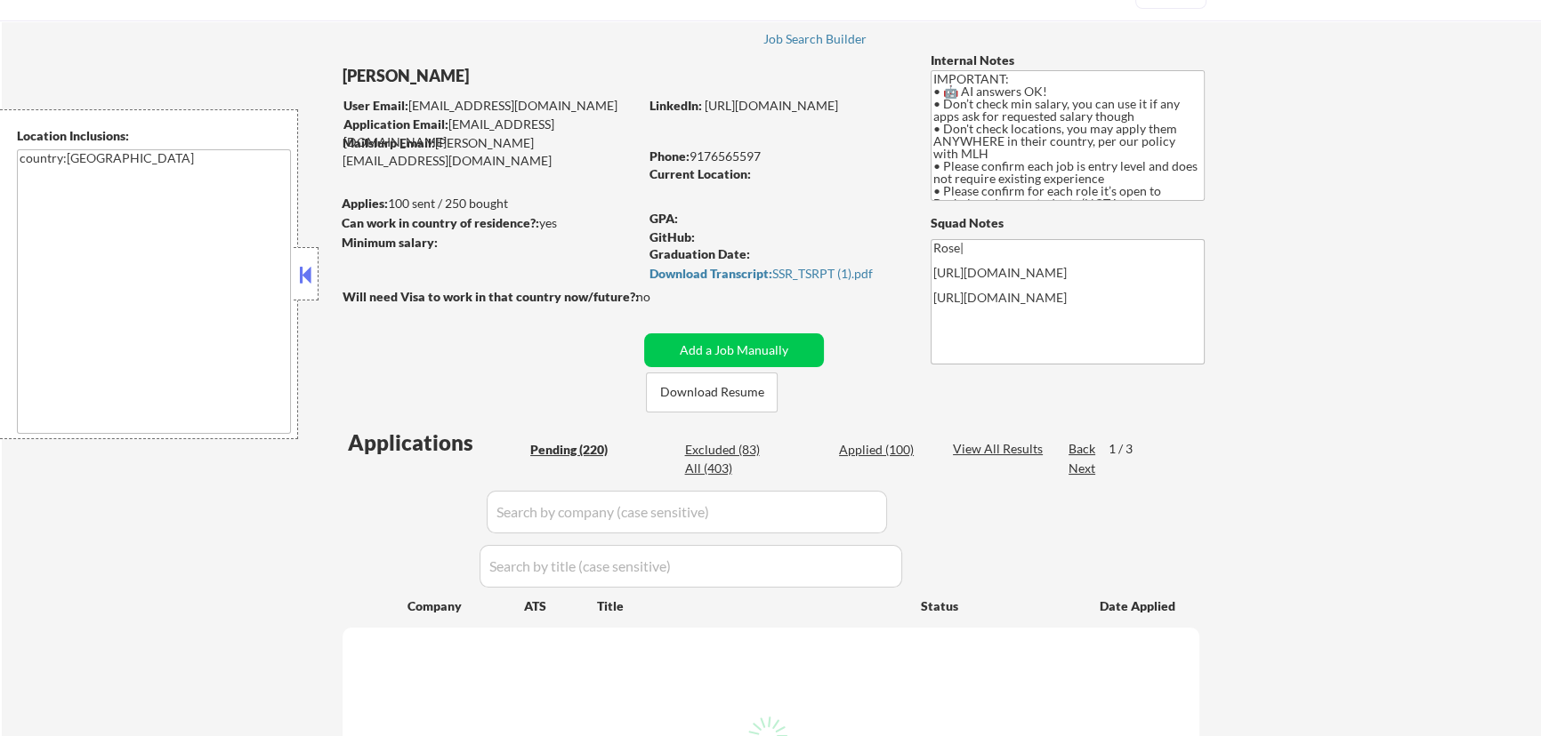
select select ""pending""
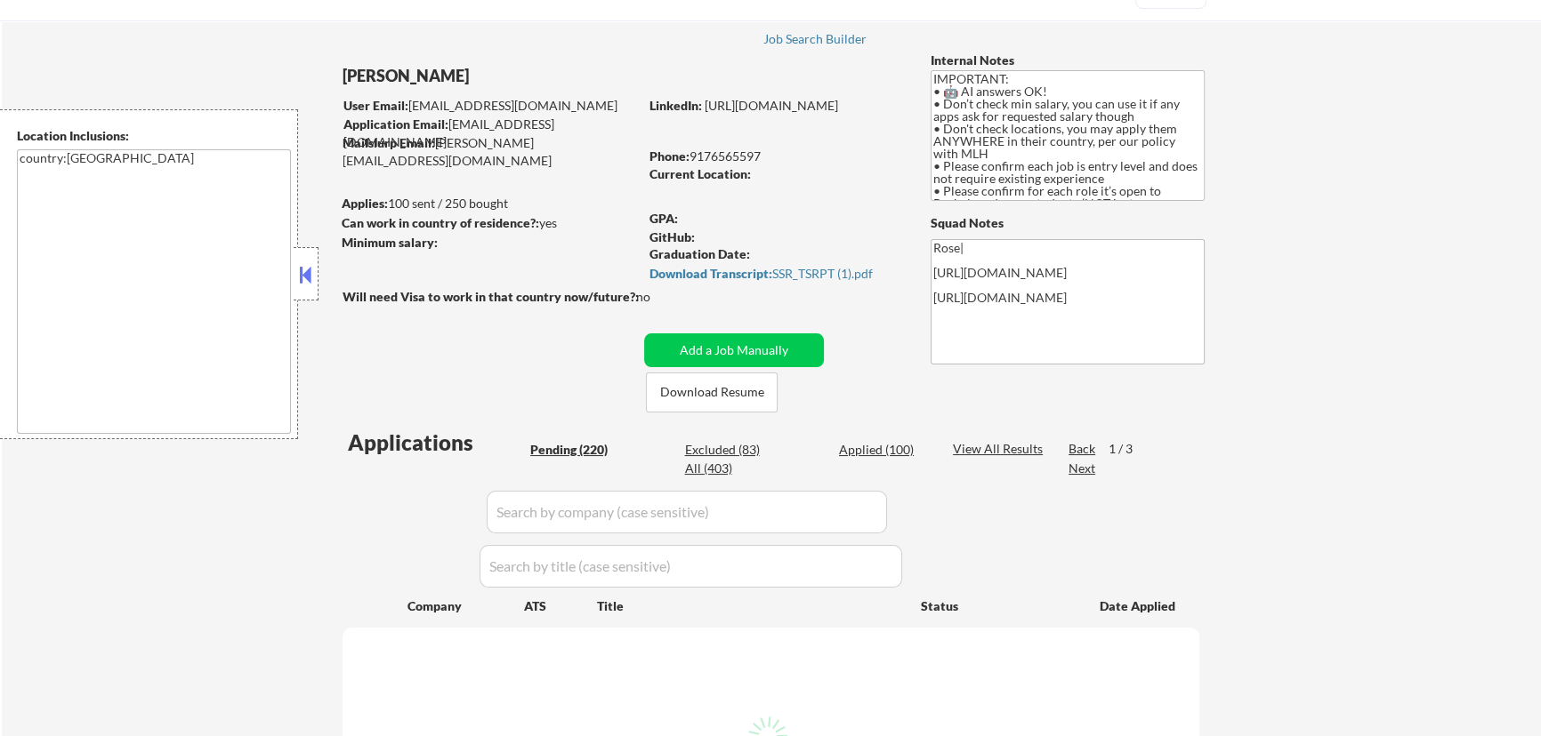
select select ""pending""
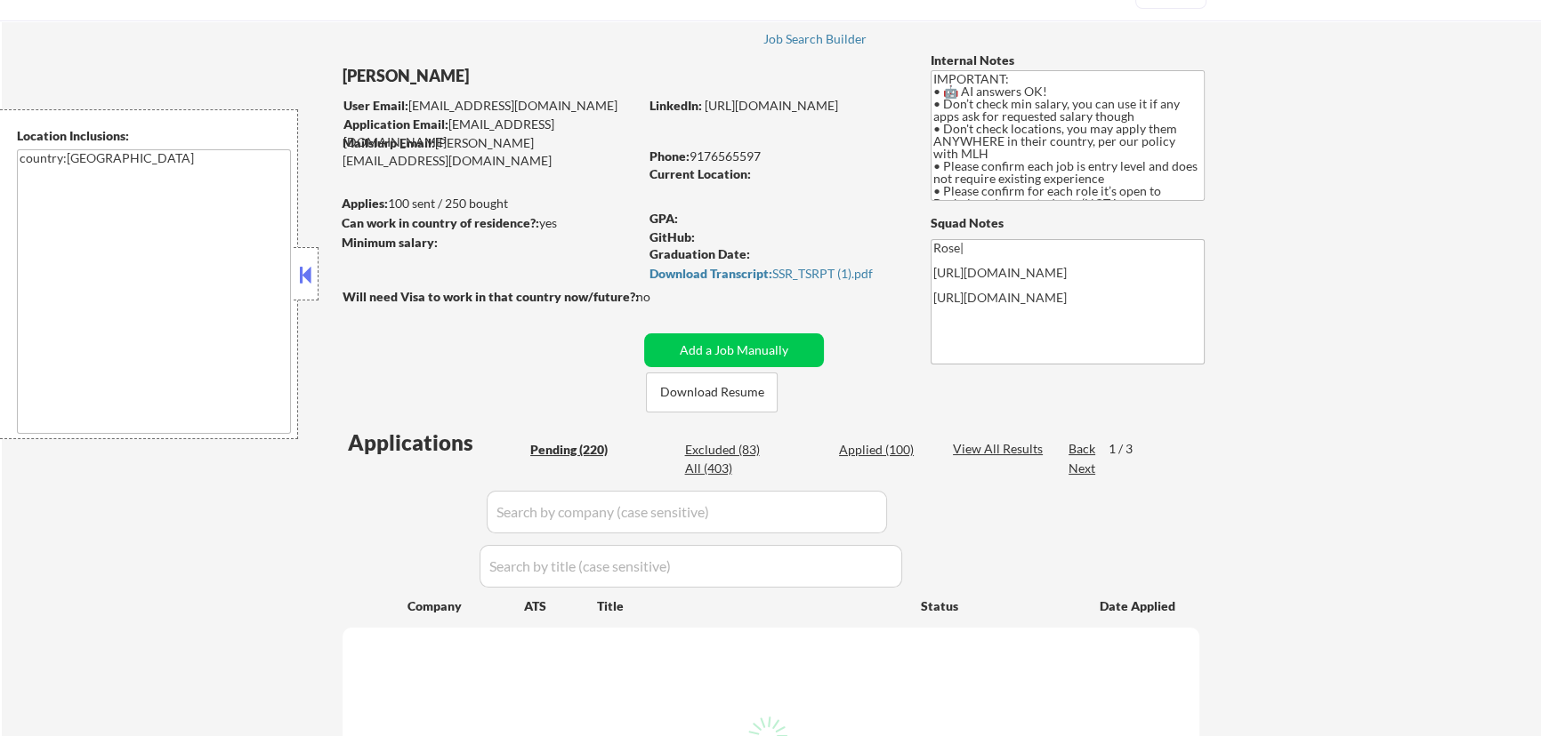
select select ""pending""
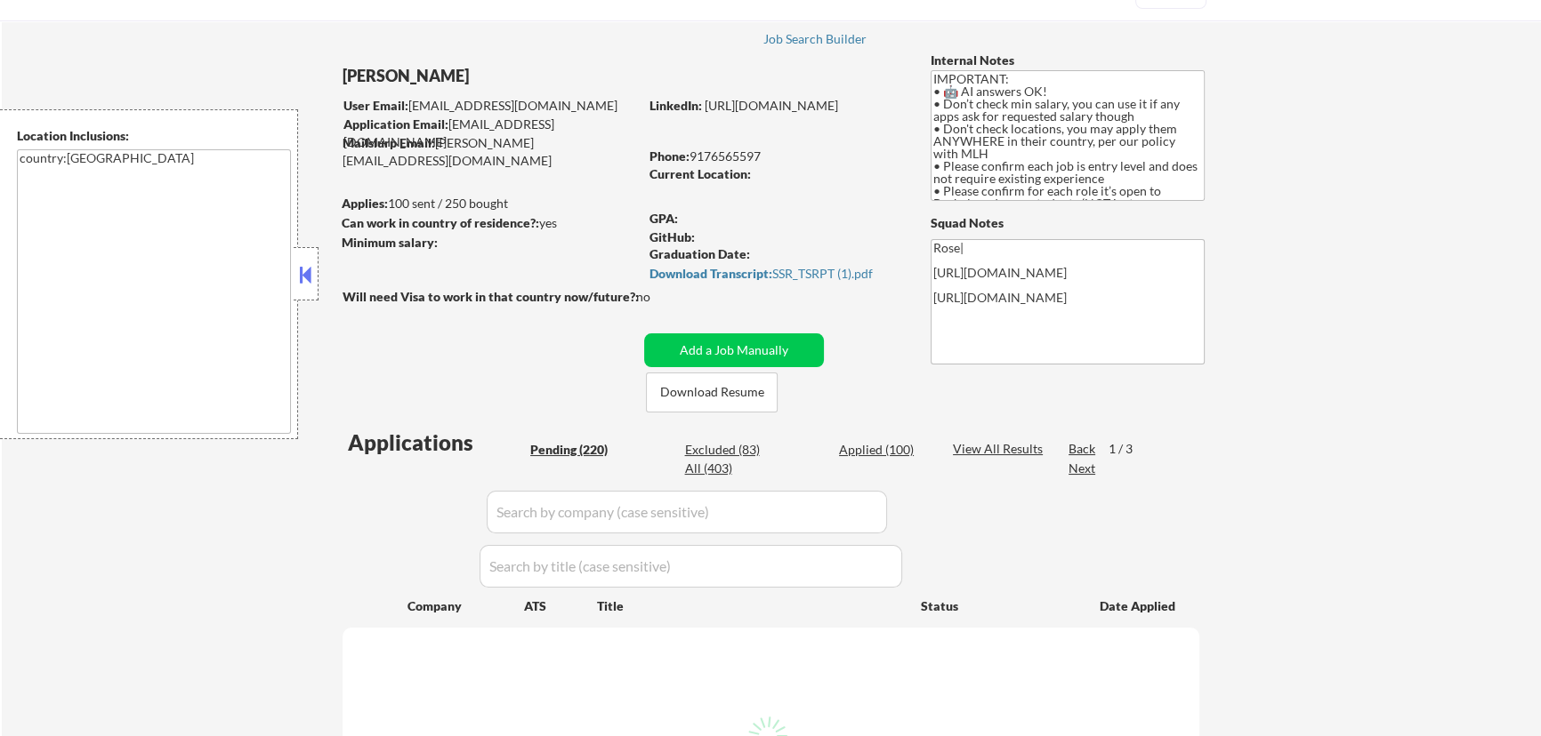
select select ""pending""
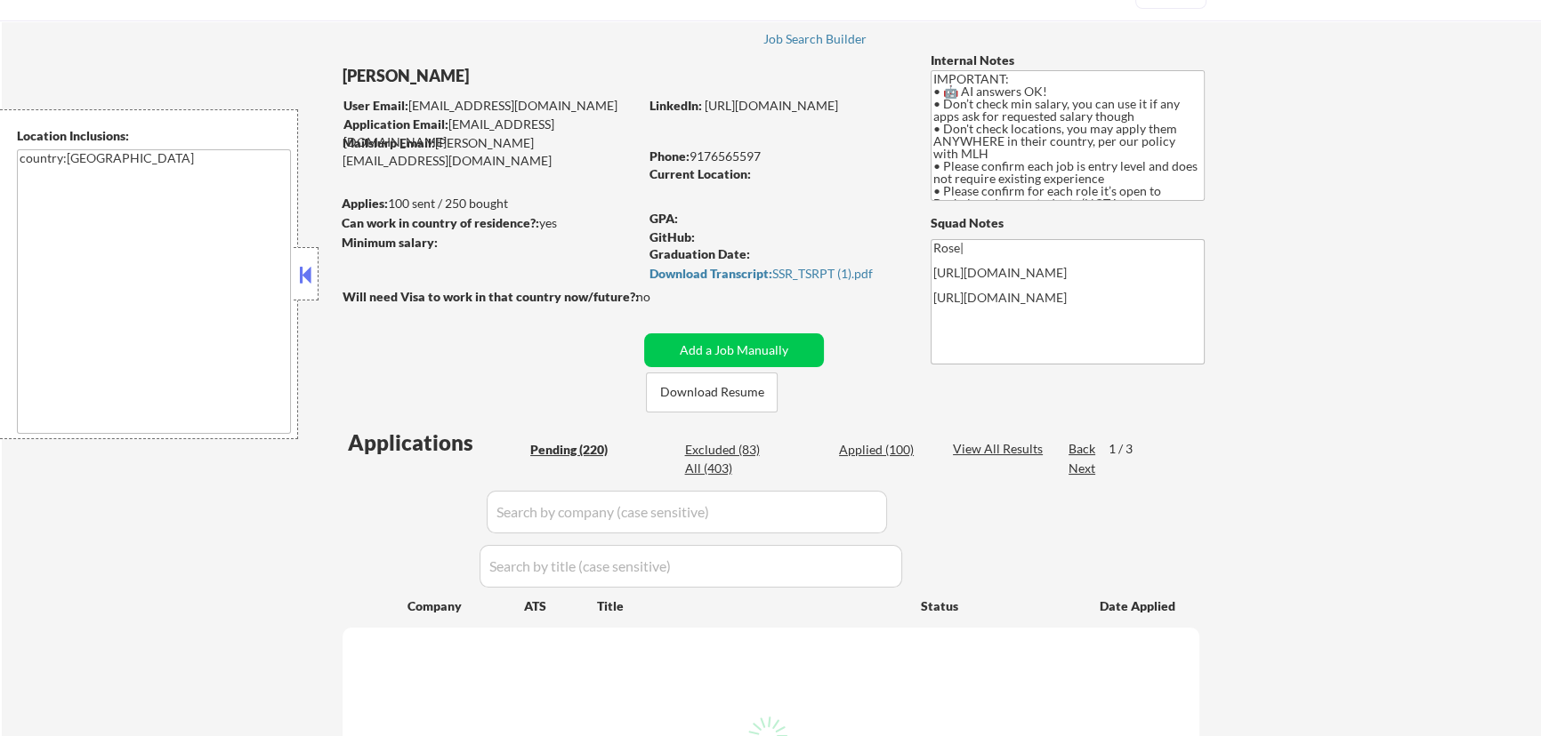
select select ""pending""
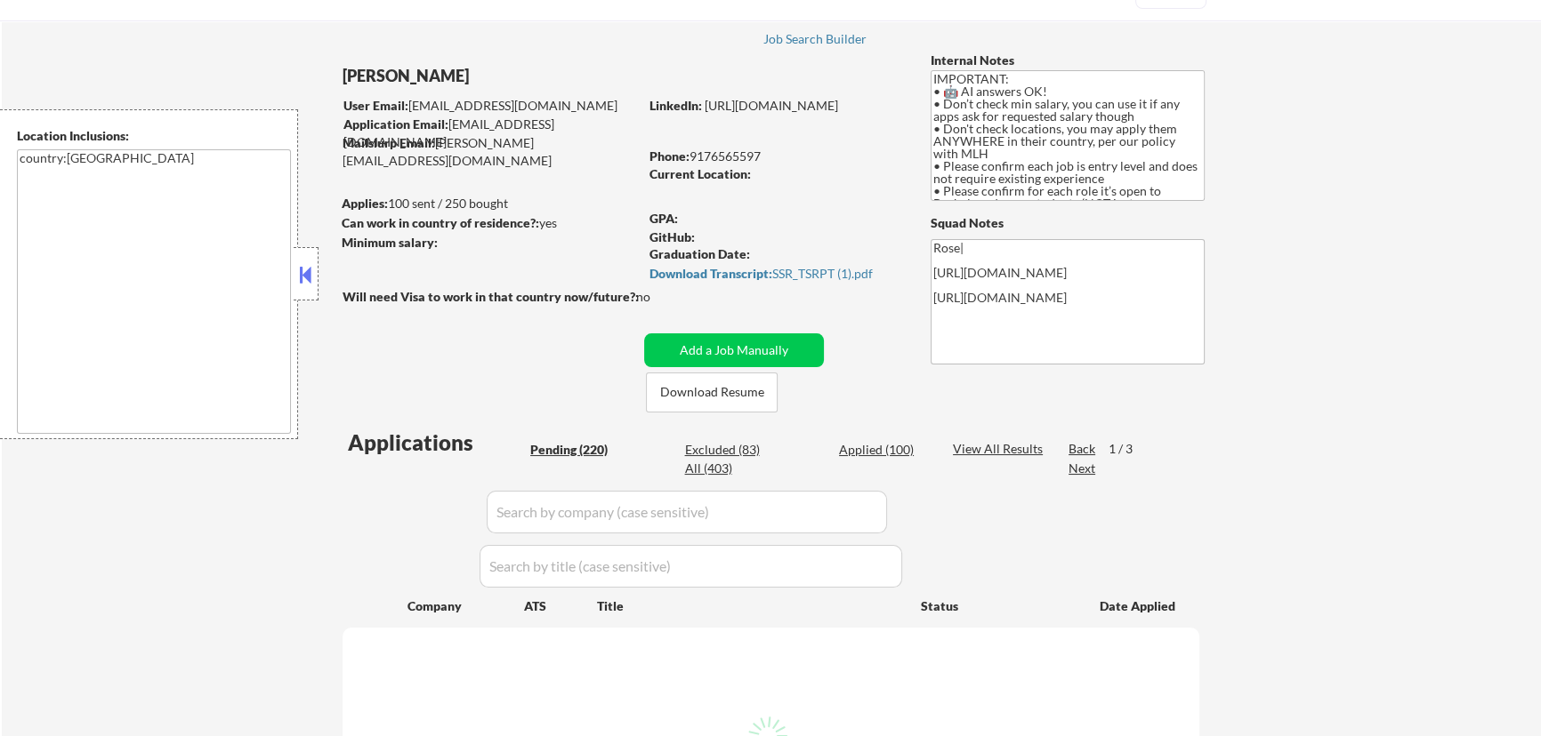
select select ""pending""
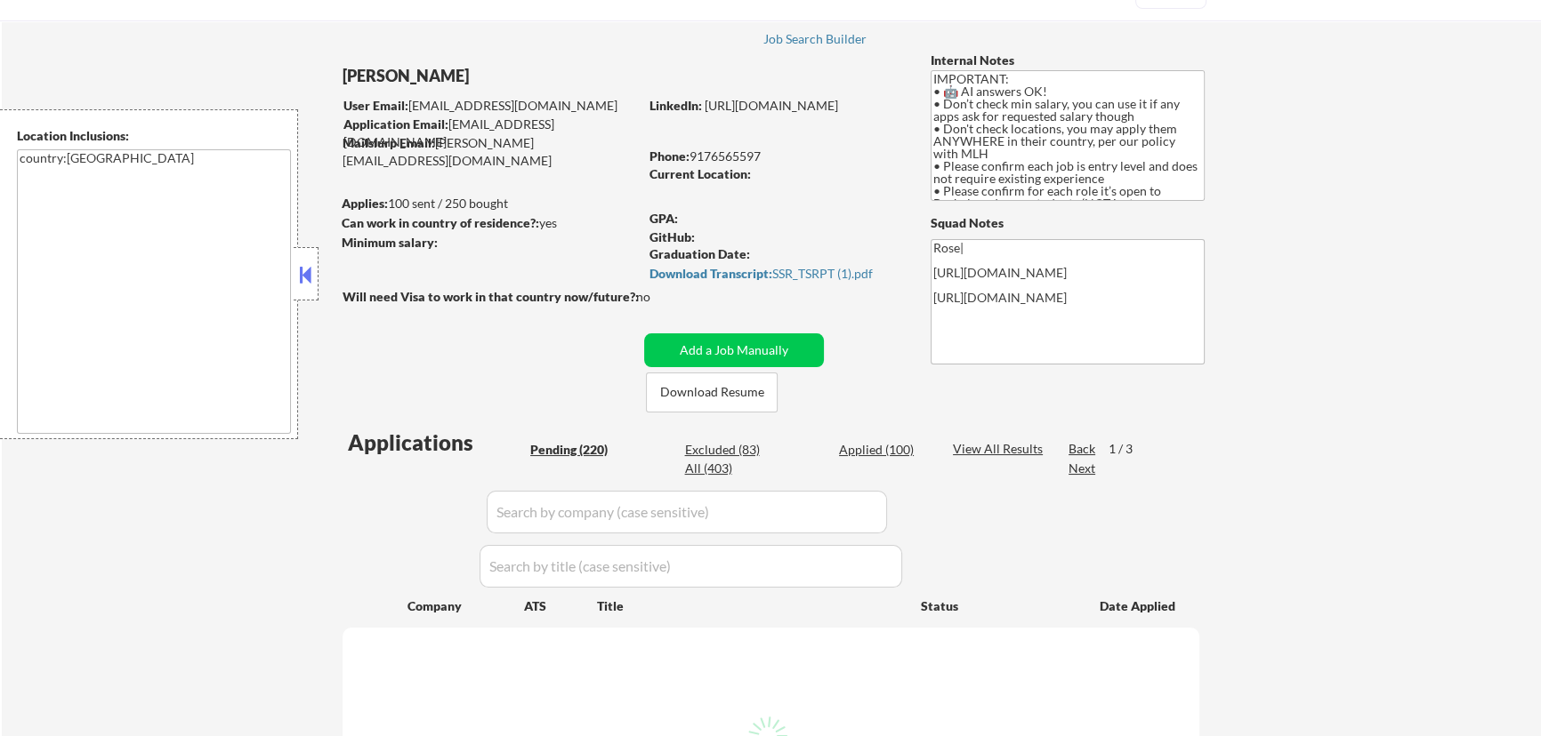
select select ""pending""
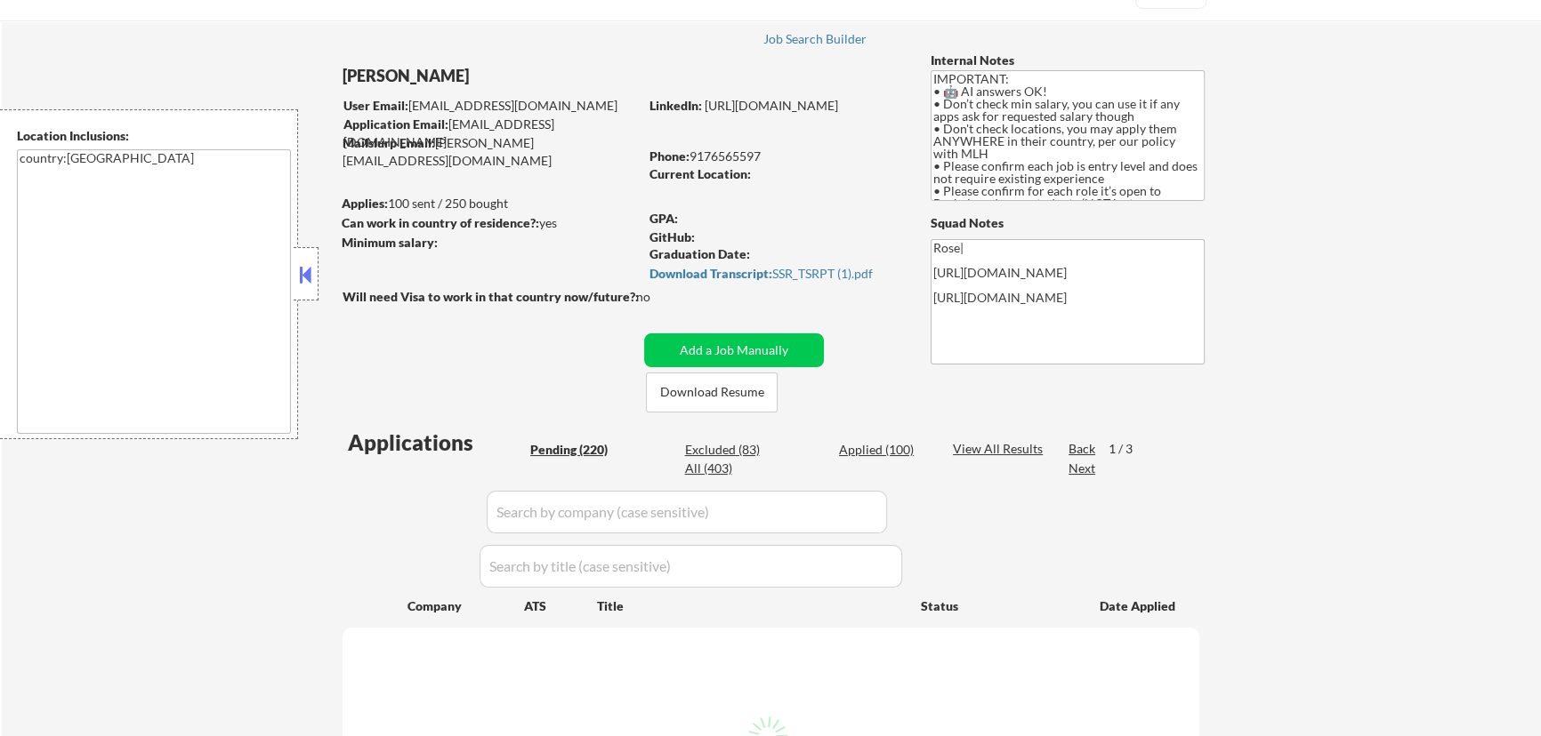
select select ""pending""
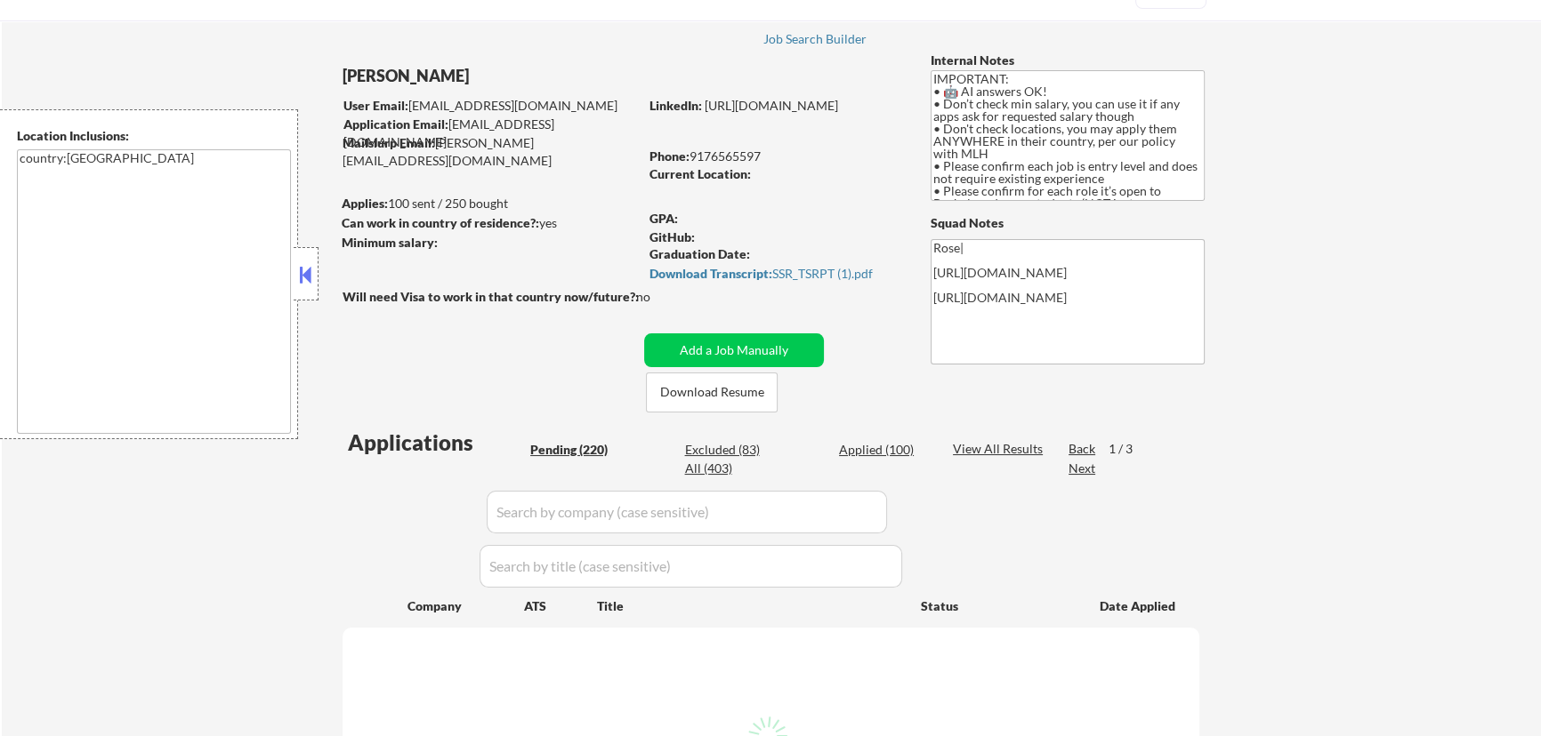
select select ""pending""
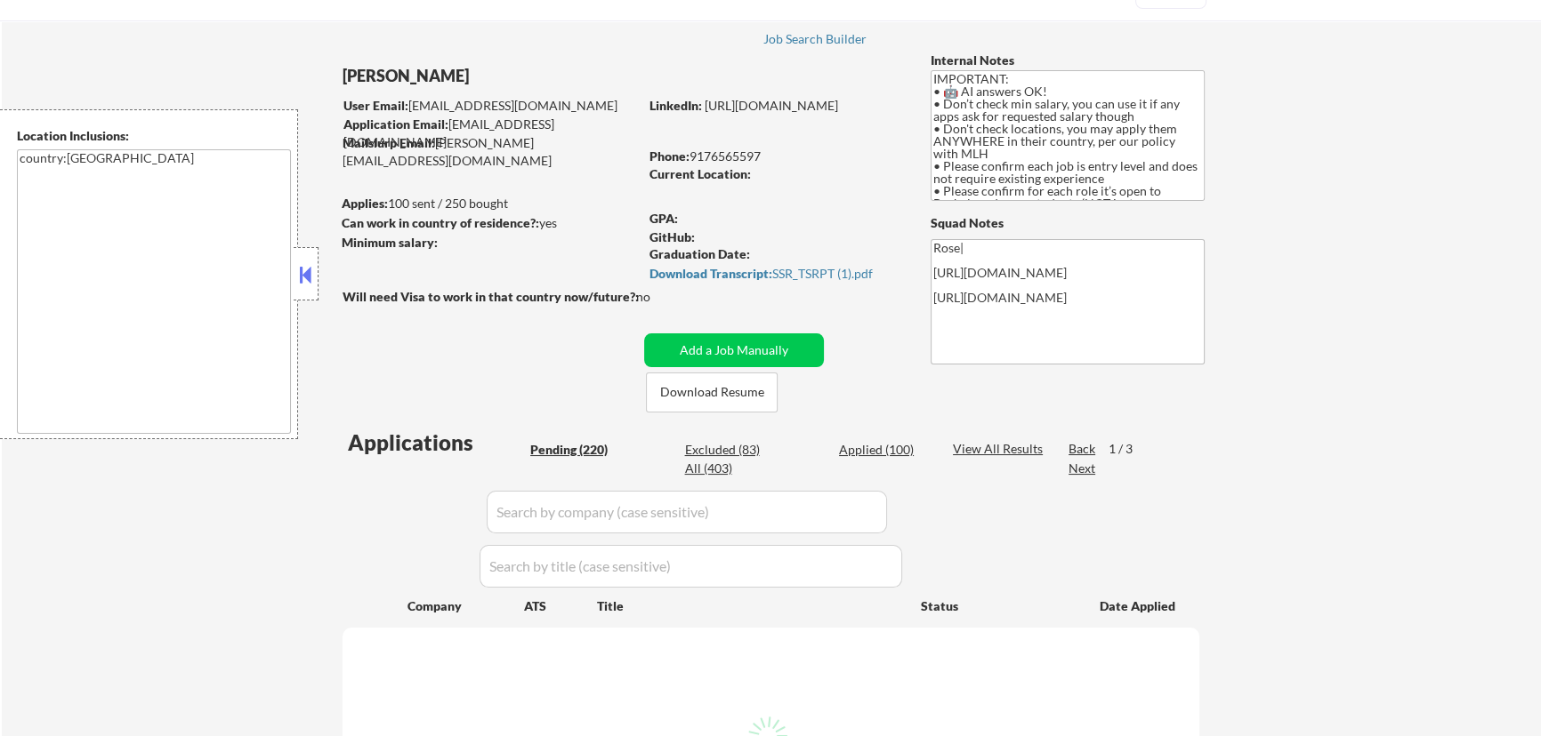
select select ""pending""
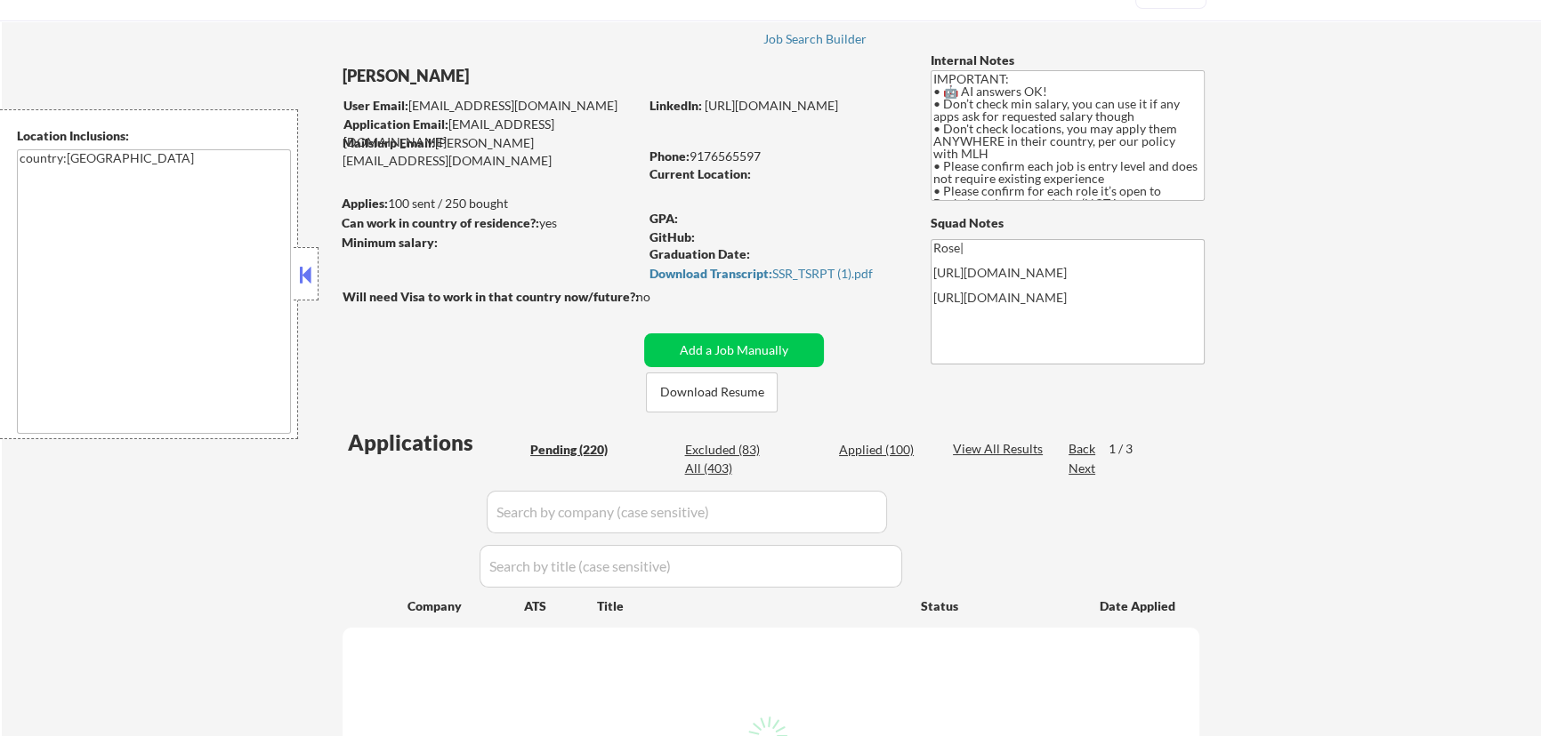
select select ""pending""
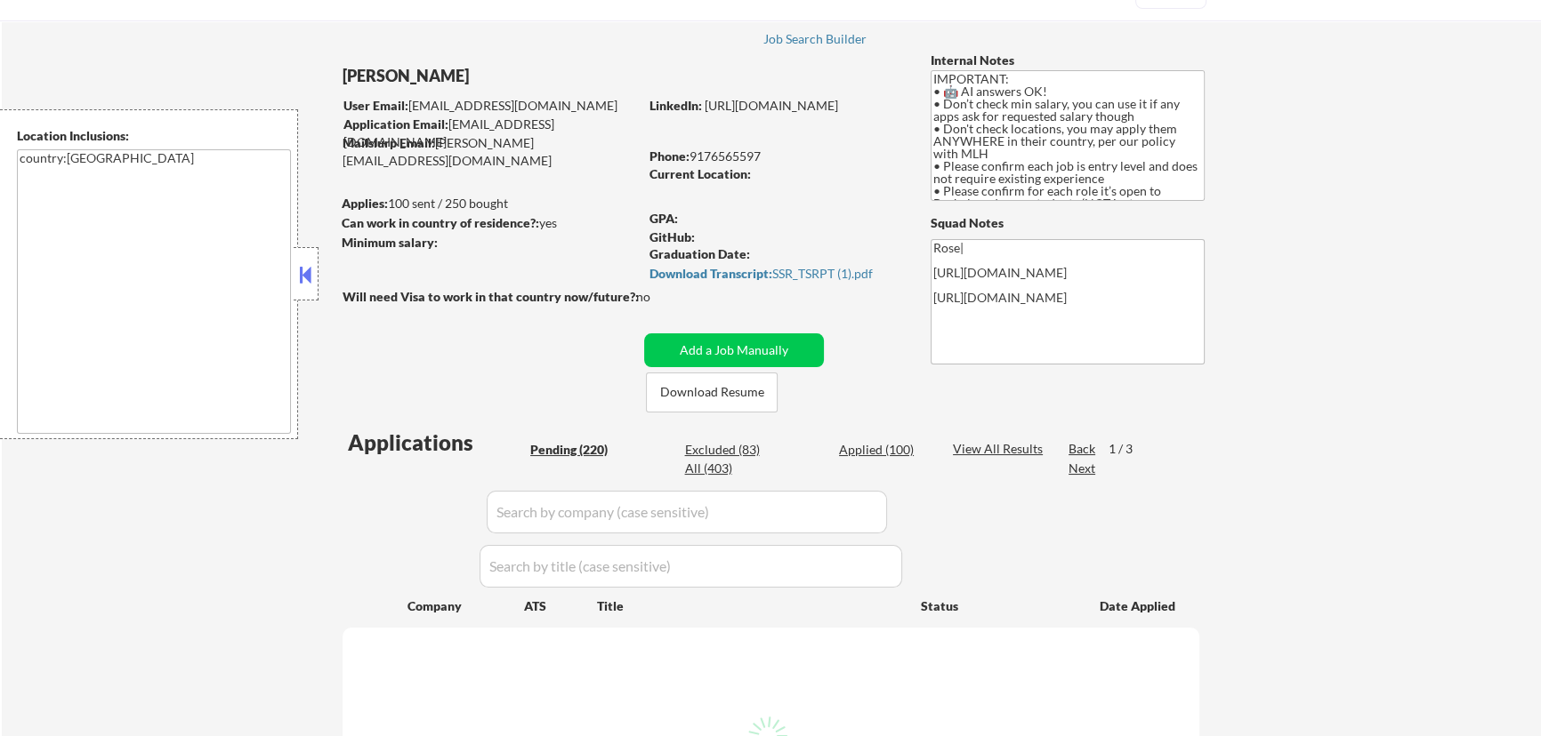
select select ""pending""
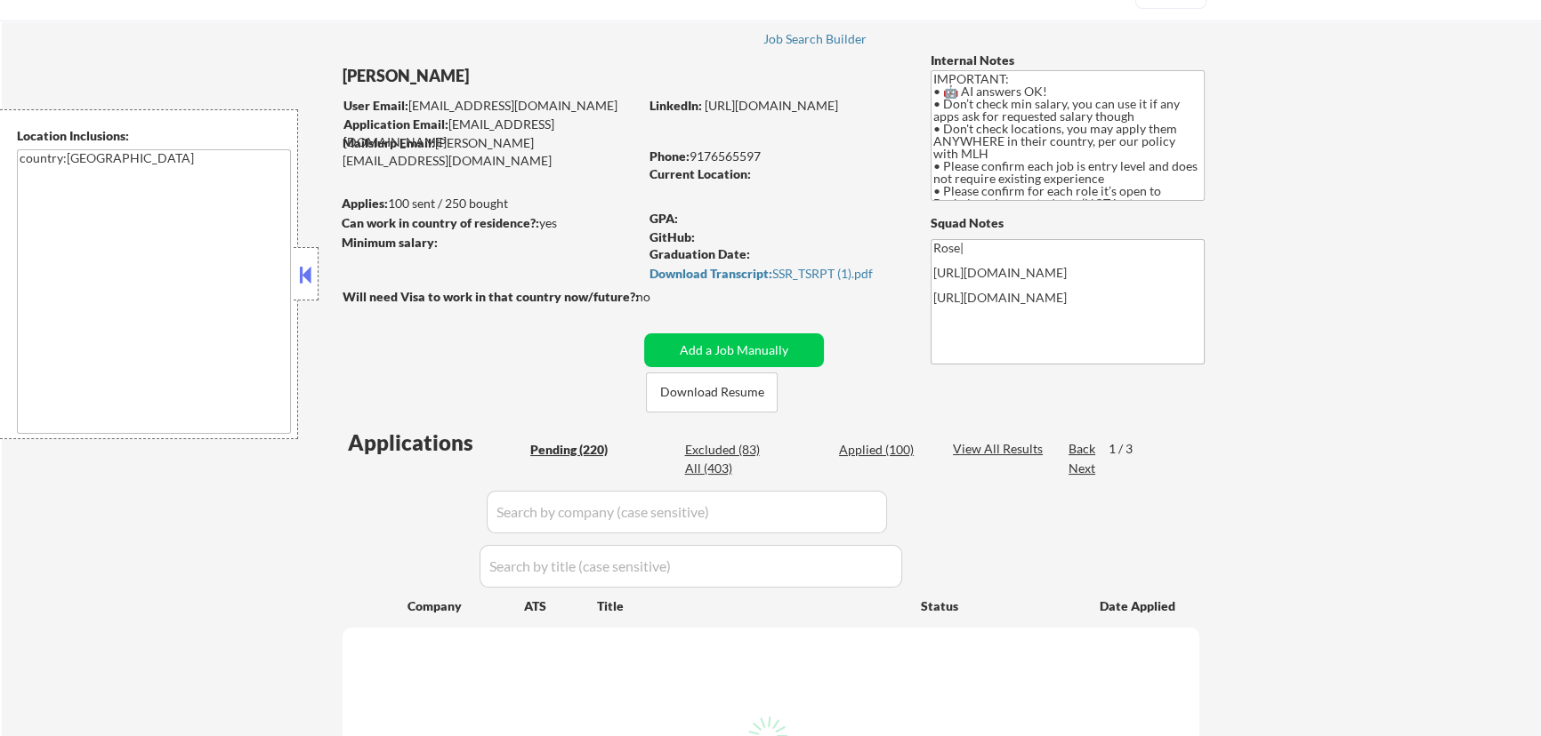
select select ""pending""
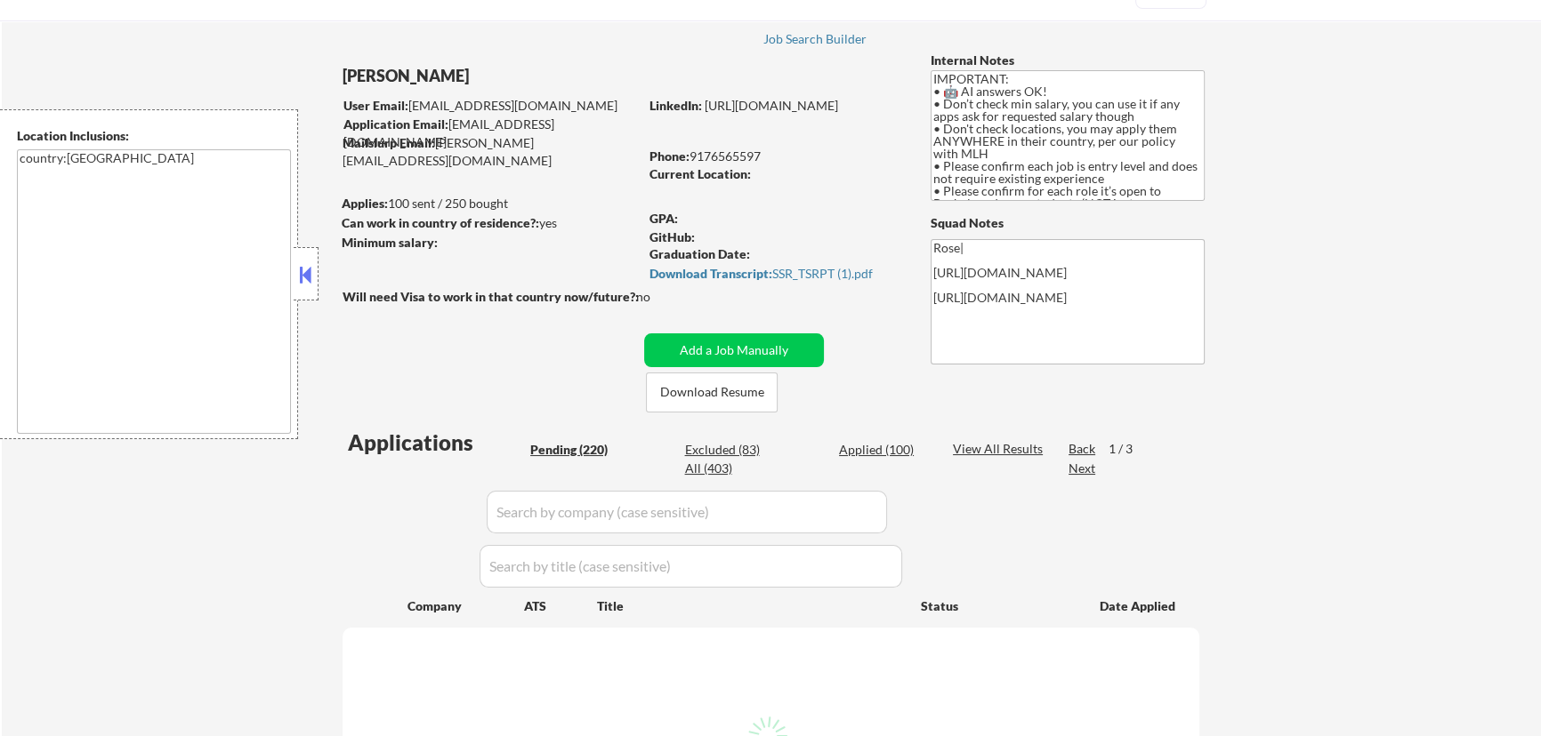
select select ""pending""
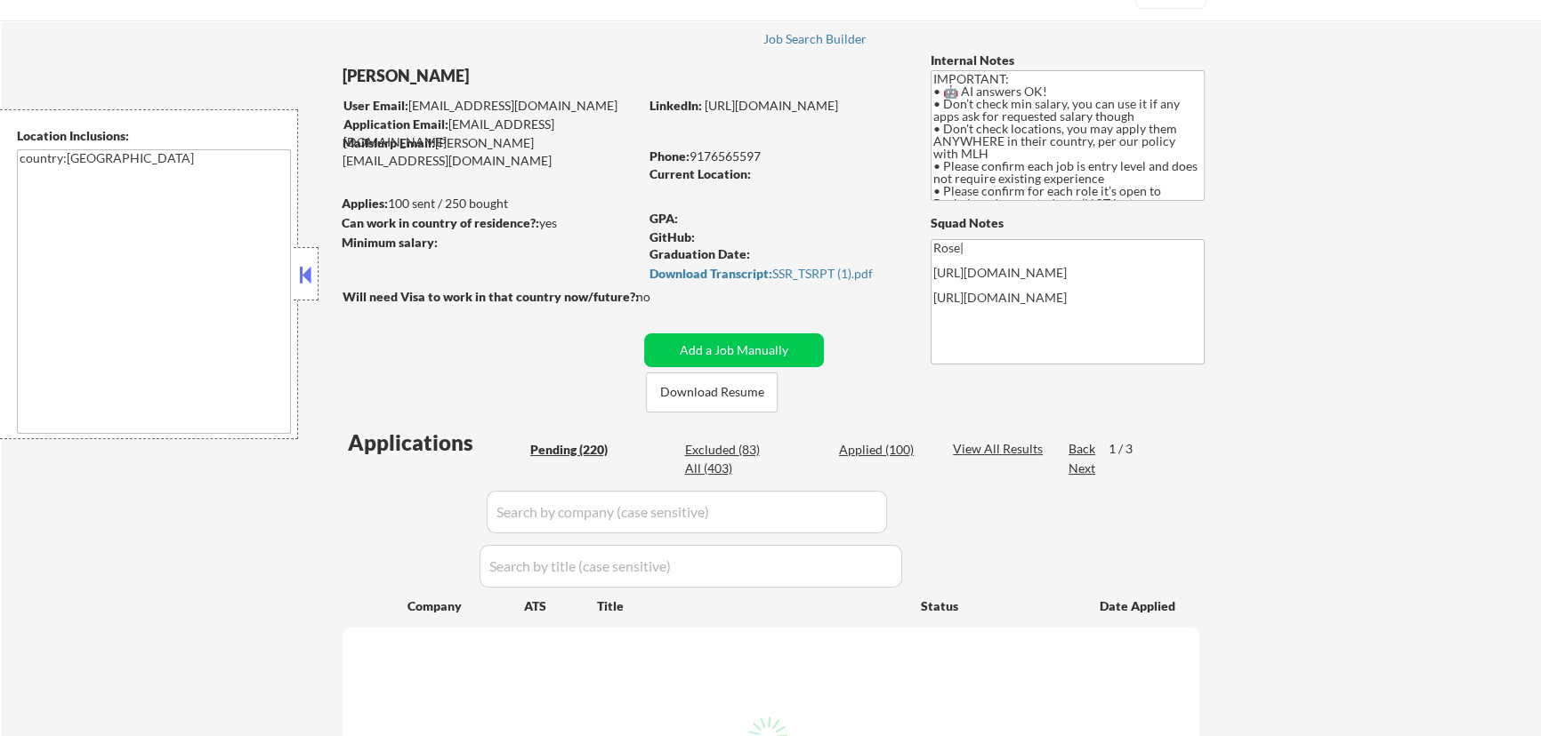
select select ""pending""
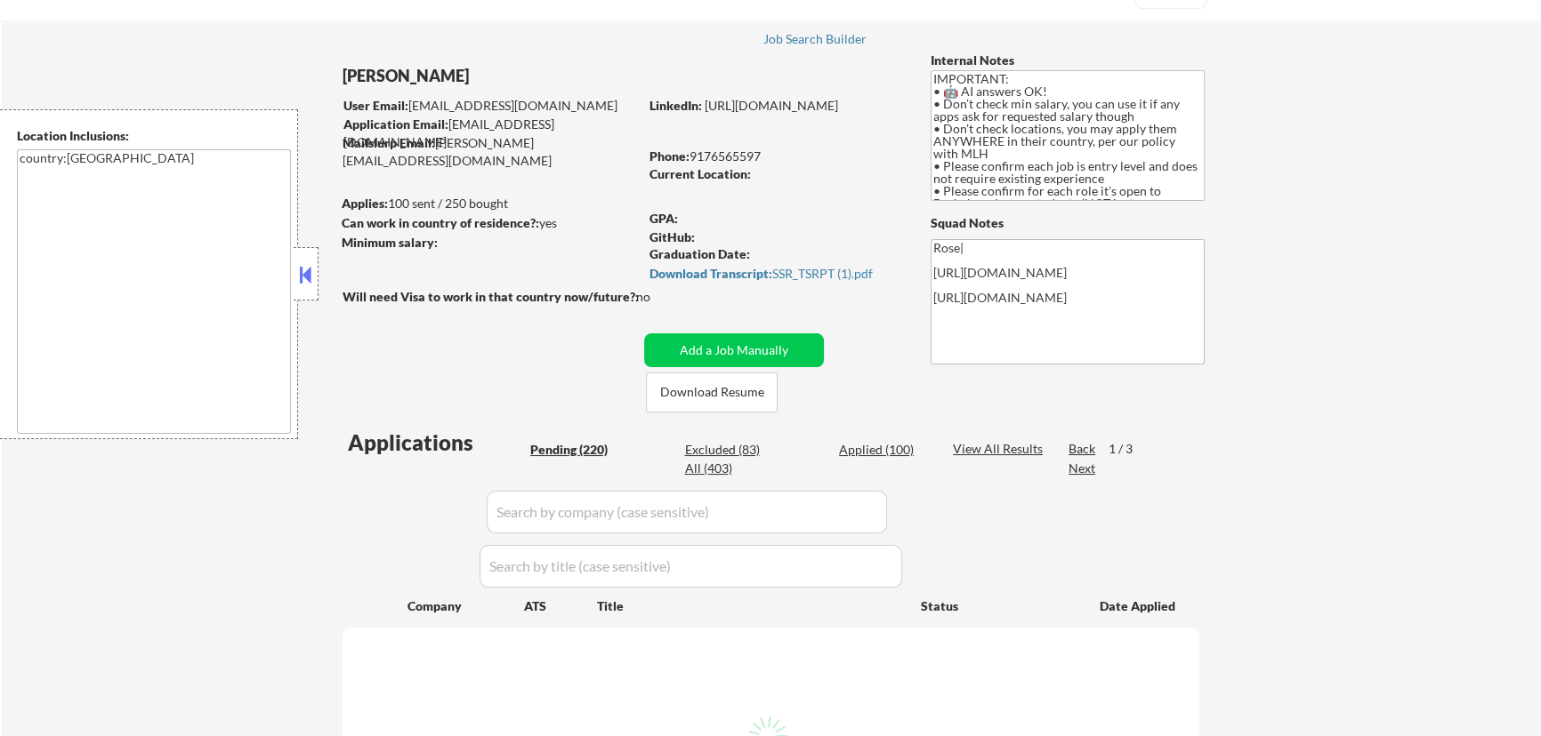
select select ""pending""
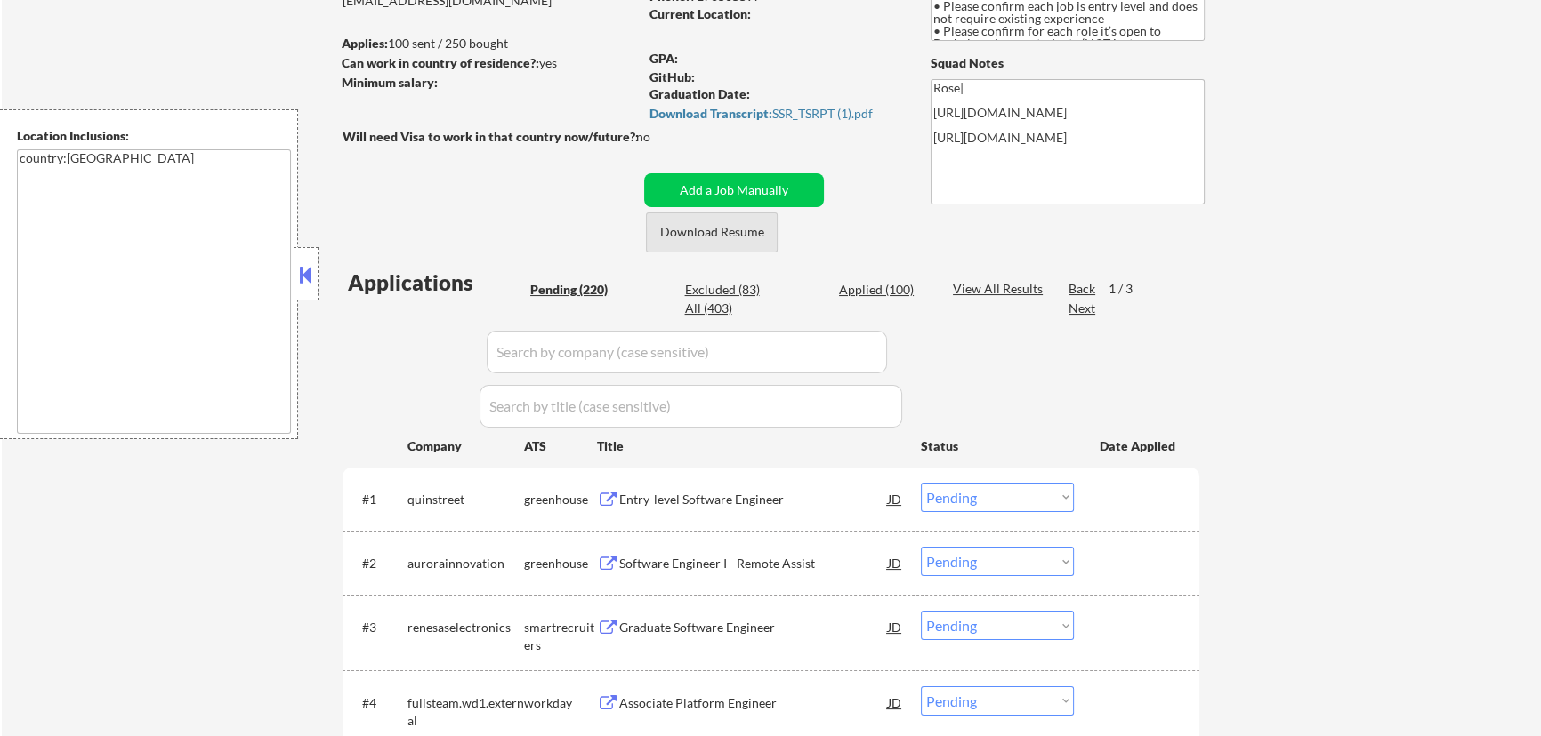
scroll to position [242, 0]
click at [290, 278] on textarea "country:[GEOGRAPHIC_DATA]" at bounding box center [154, 291] width 274 height 285
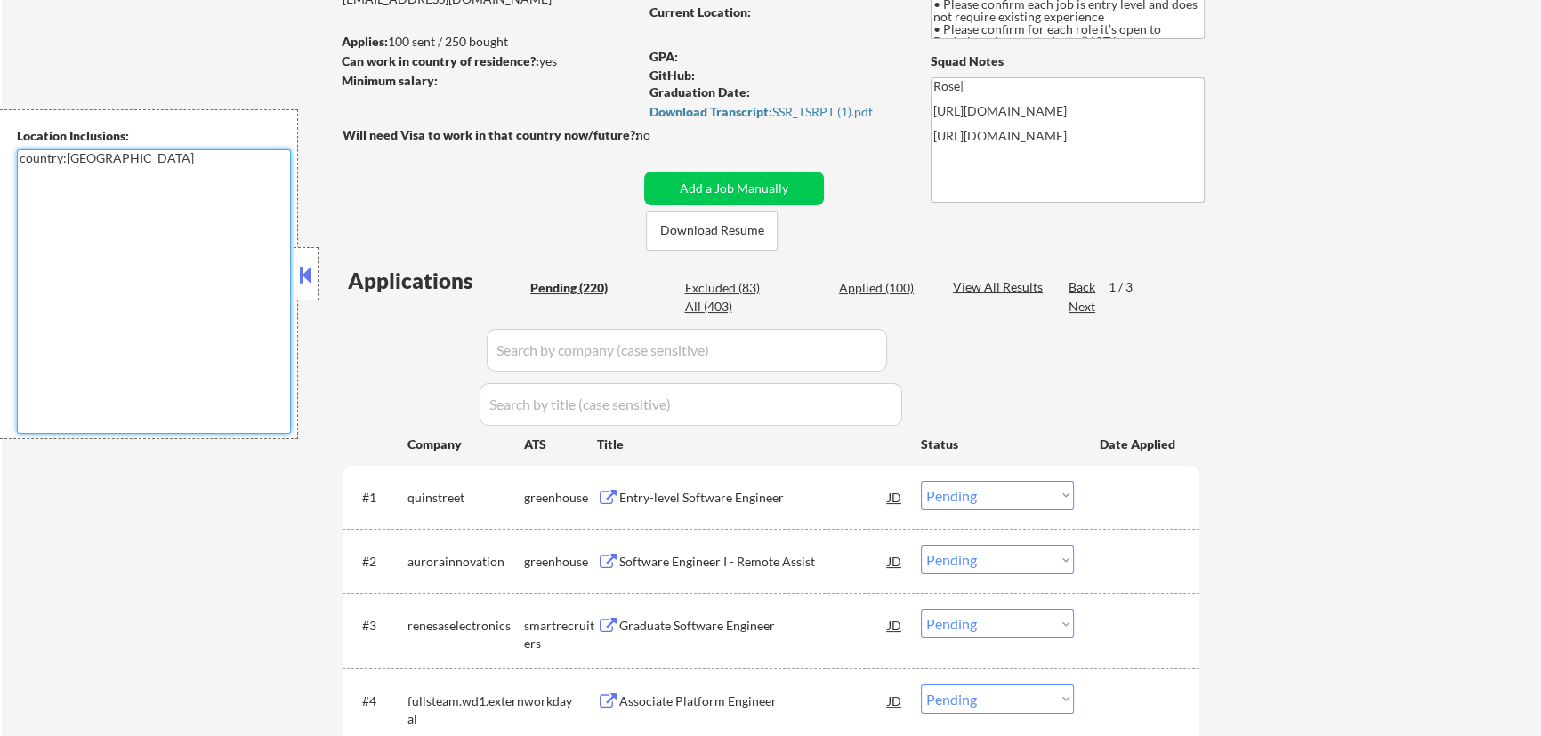
click at [302, 275] on button at bounding box center [306, 274] width 20 height 27
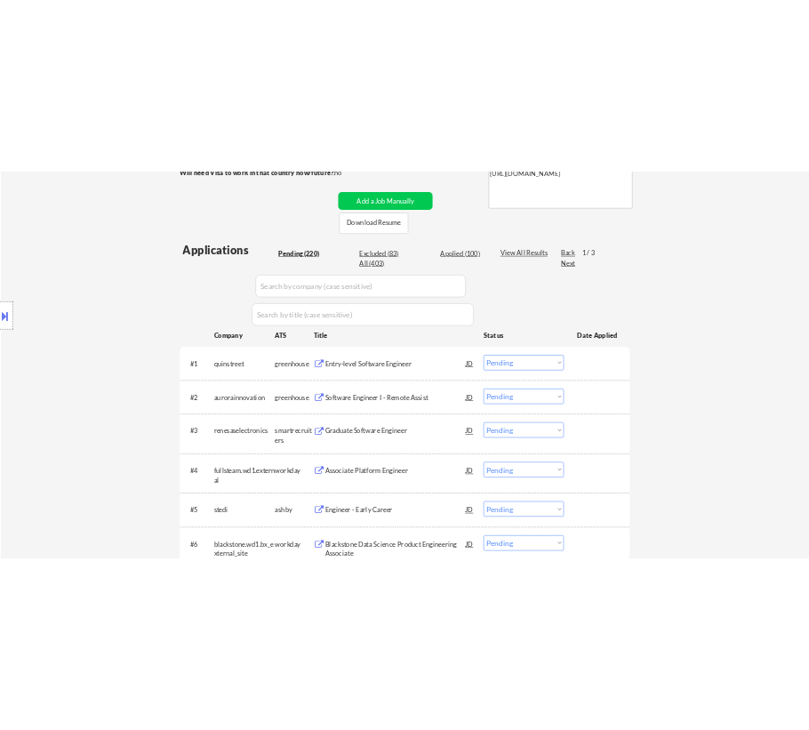
scroll to position [404, 0]
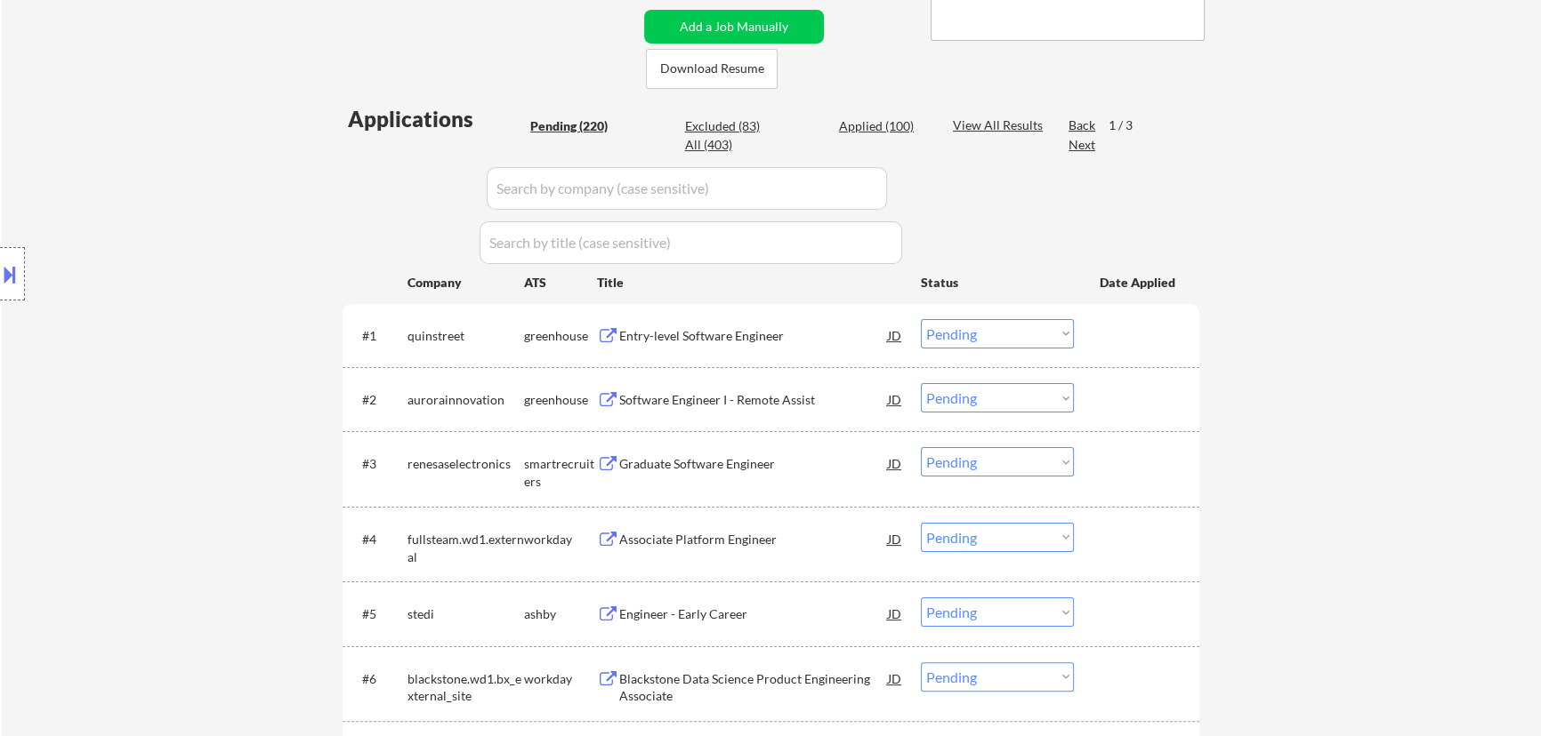
click at [743, 332] on div "Entry-level Software Engineer" at bounding box center [753, 336] width 269 height 18
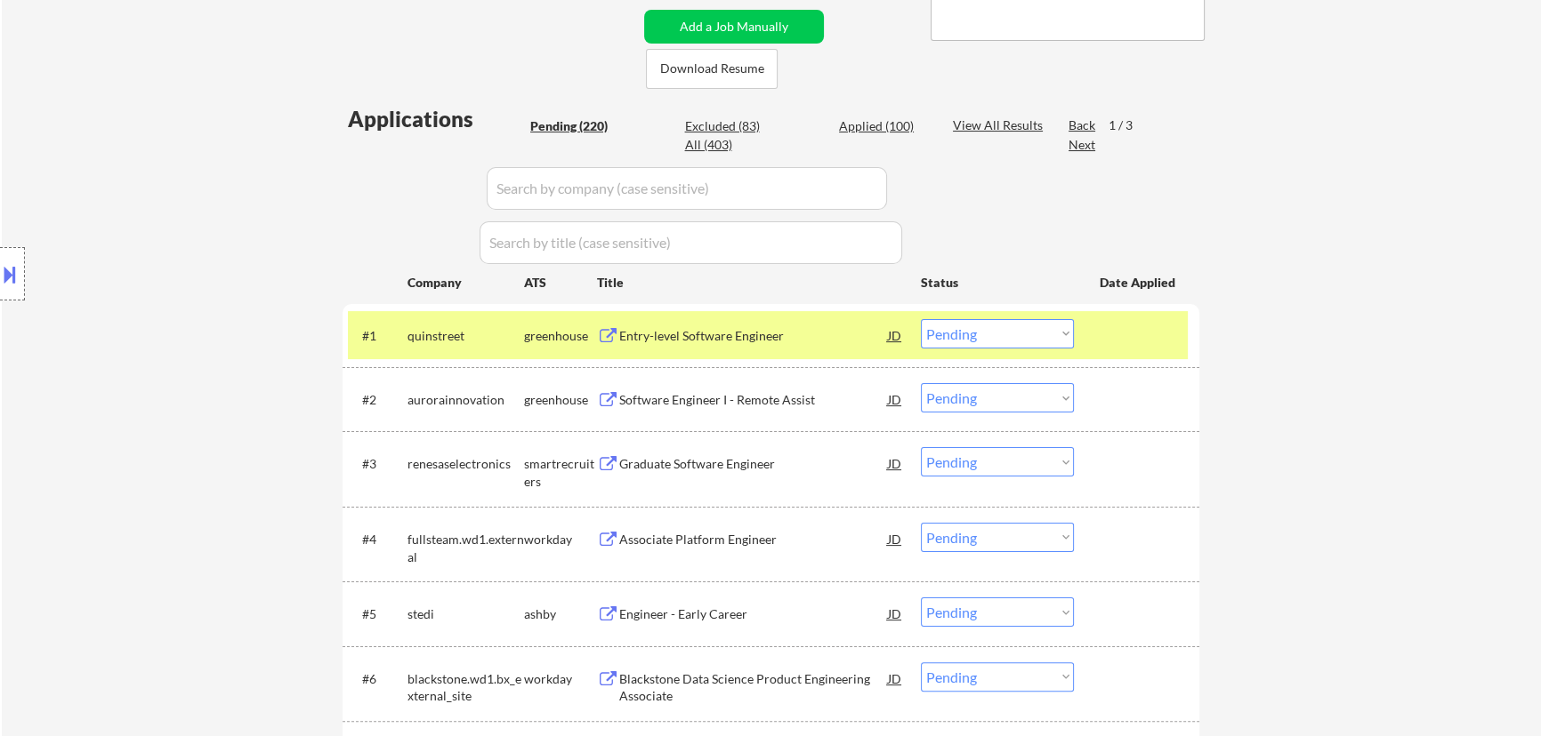
select select ""pending""
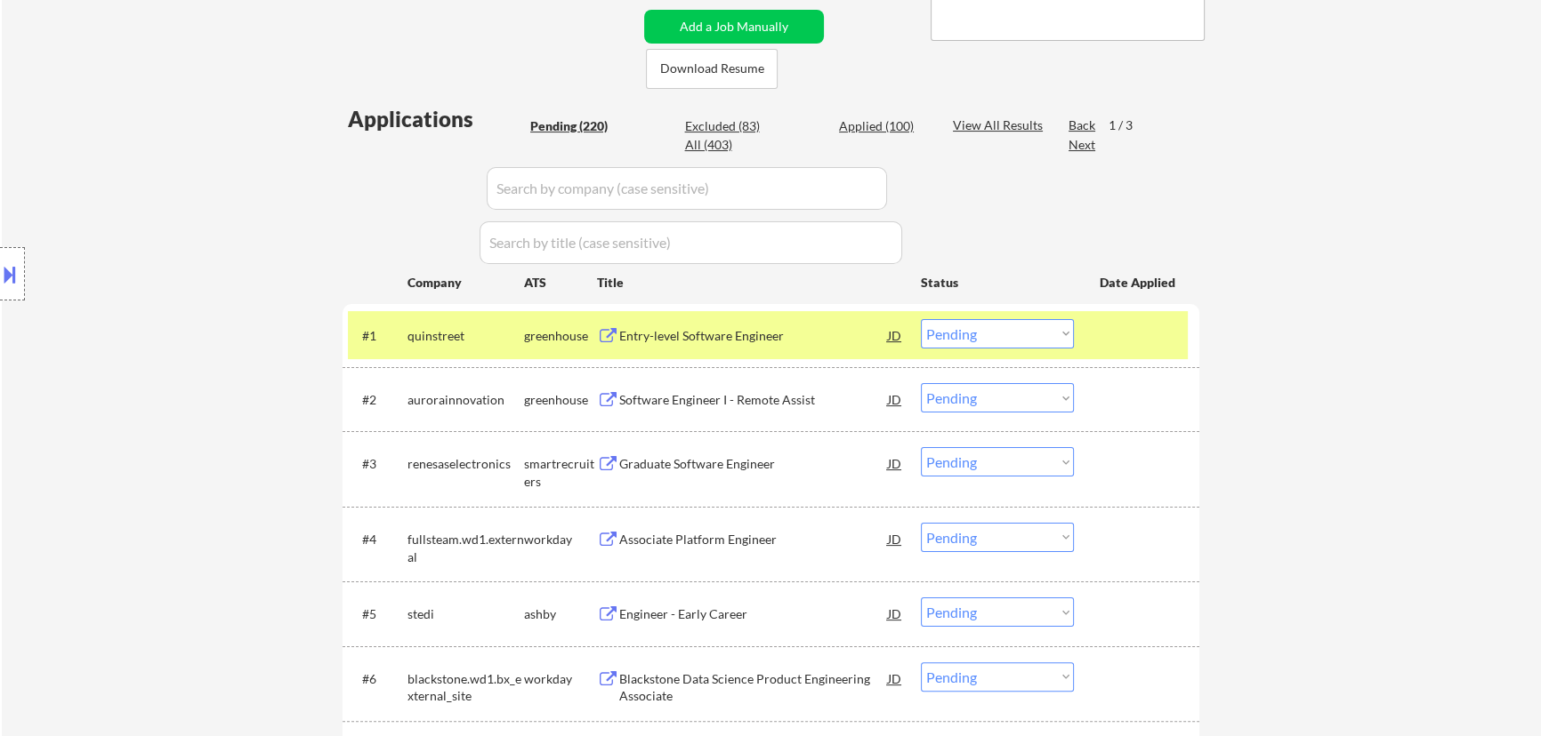
select select ""pending""
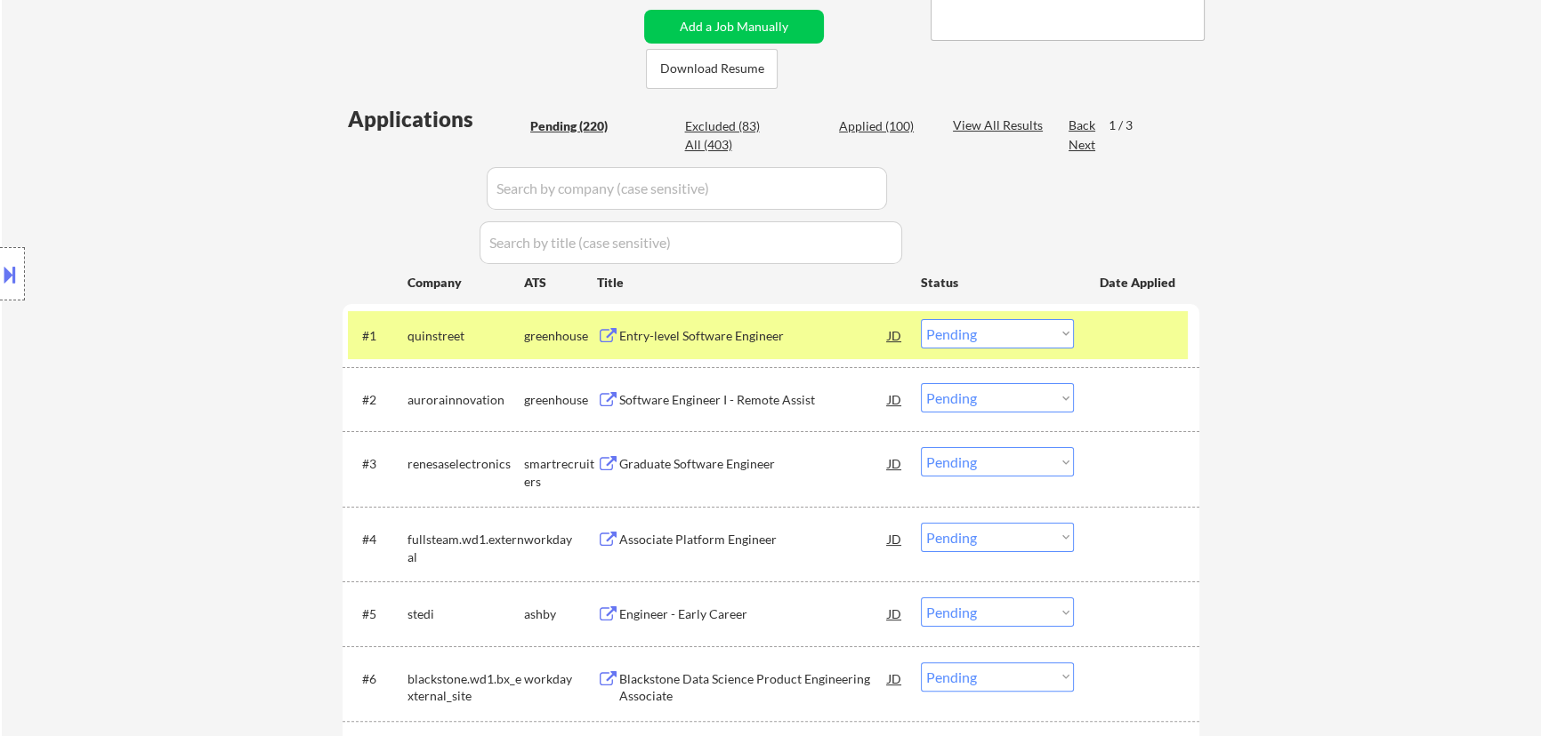
select select ""pending""
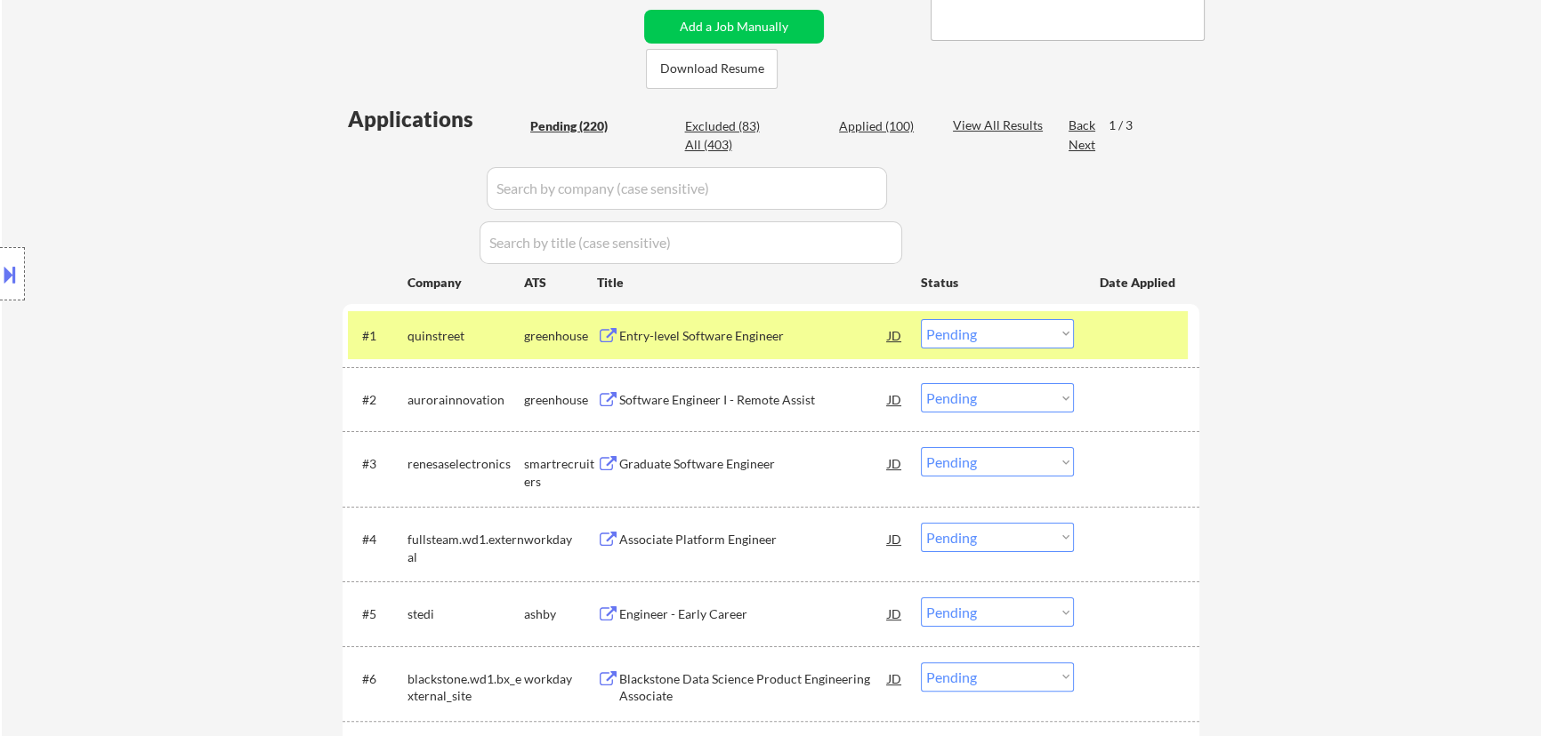
select select ""pending""
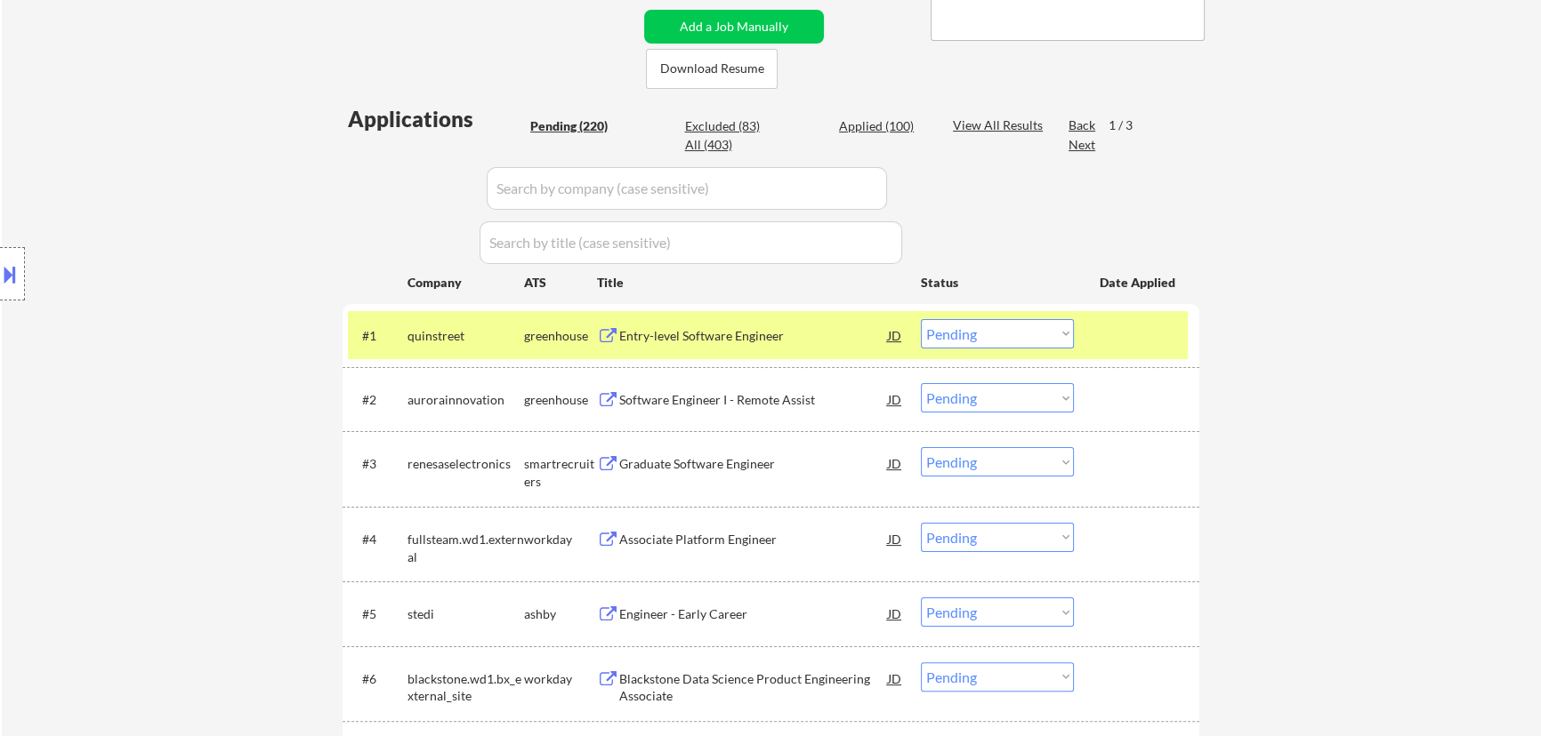
select select ""pending""
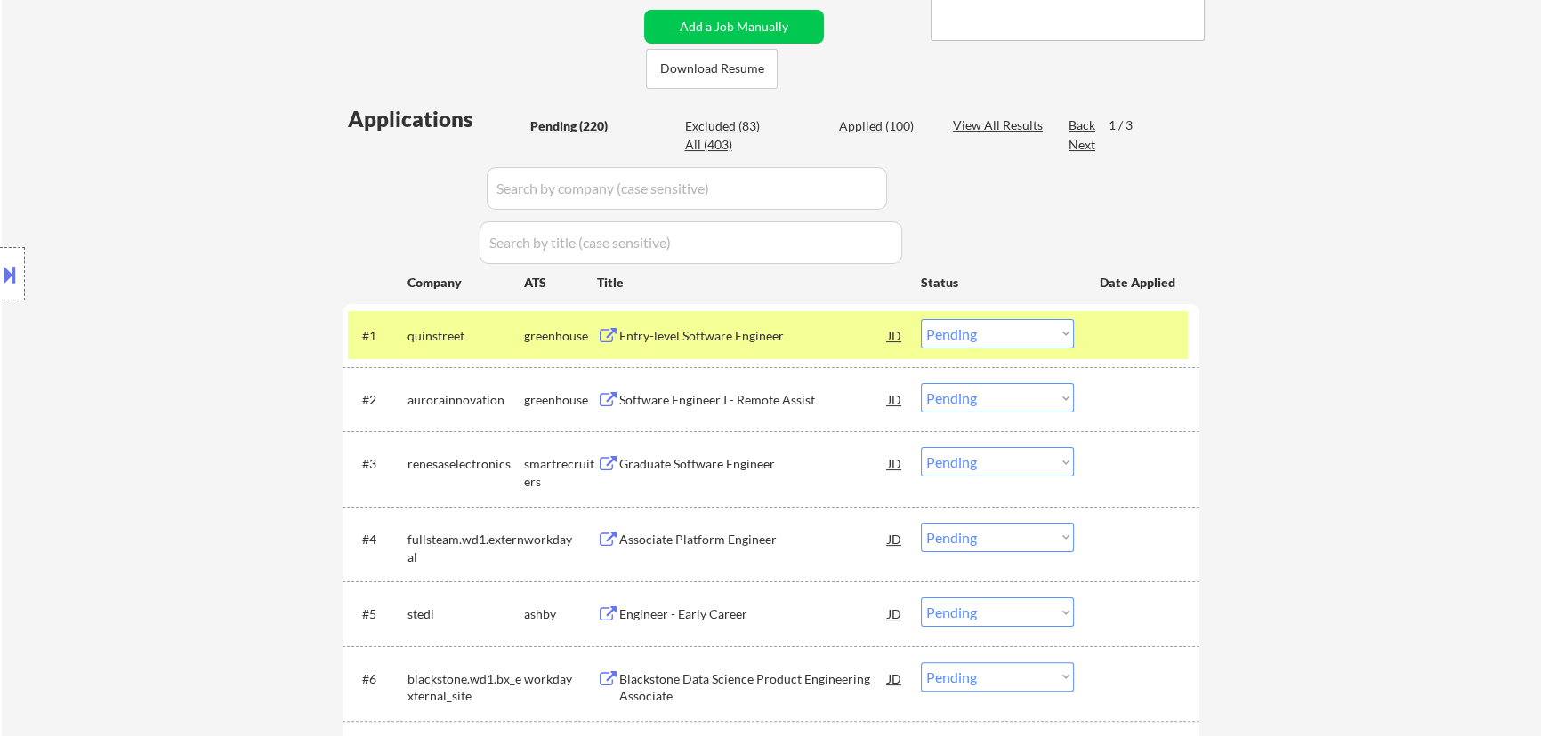
select select ""pending""
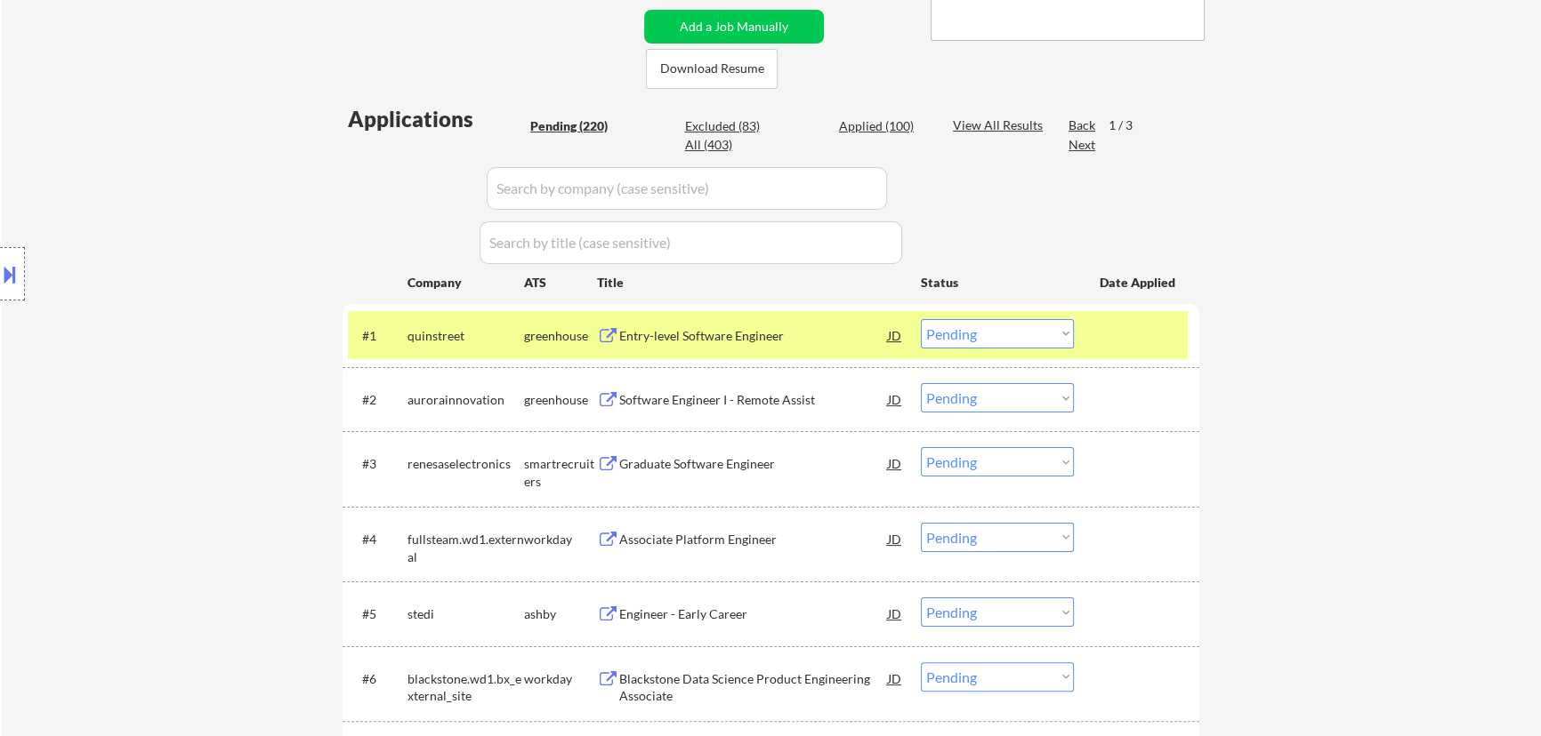
select select ""pending""
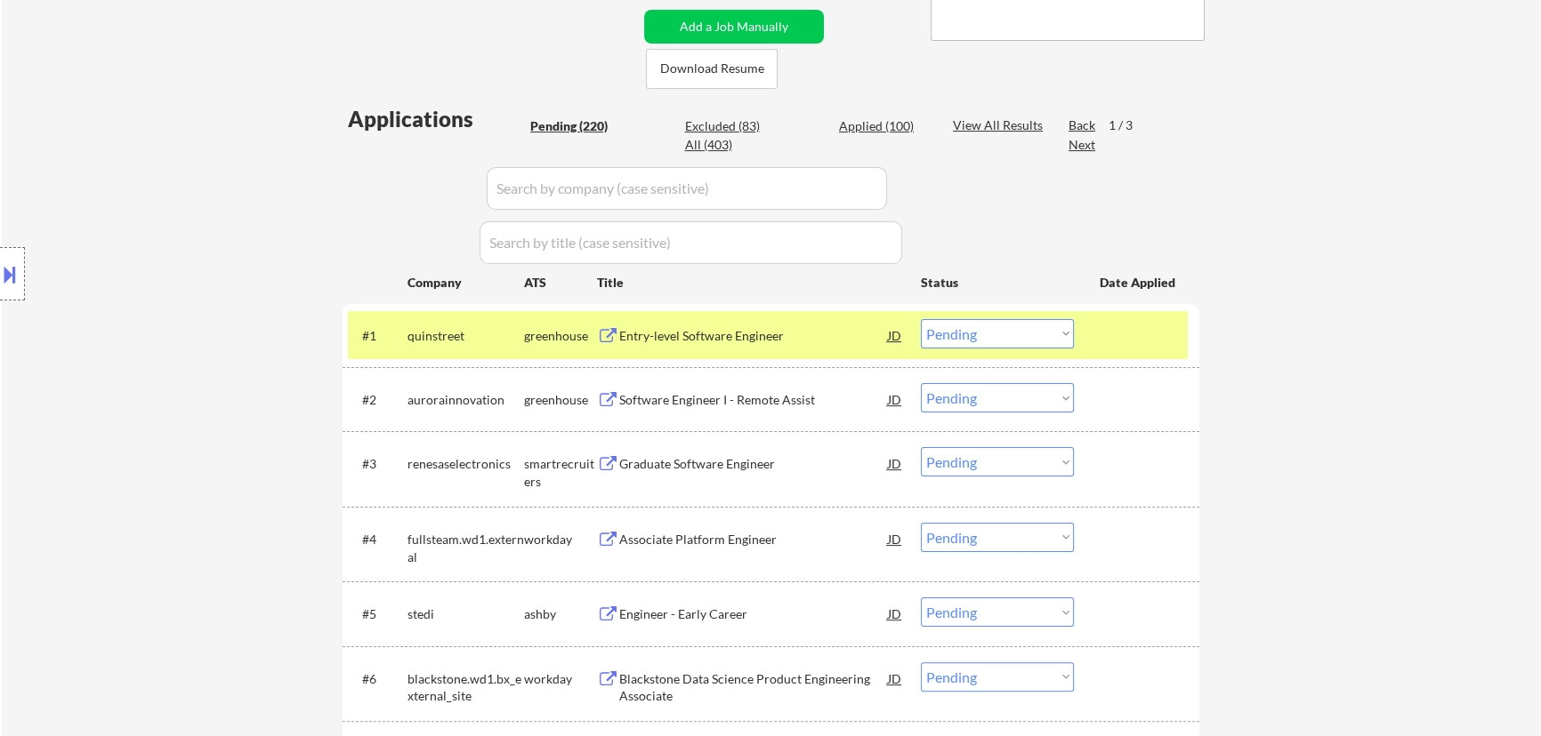
select select ""pending""
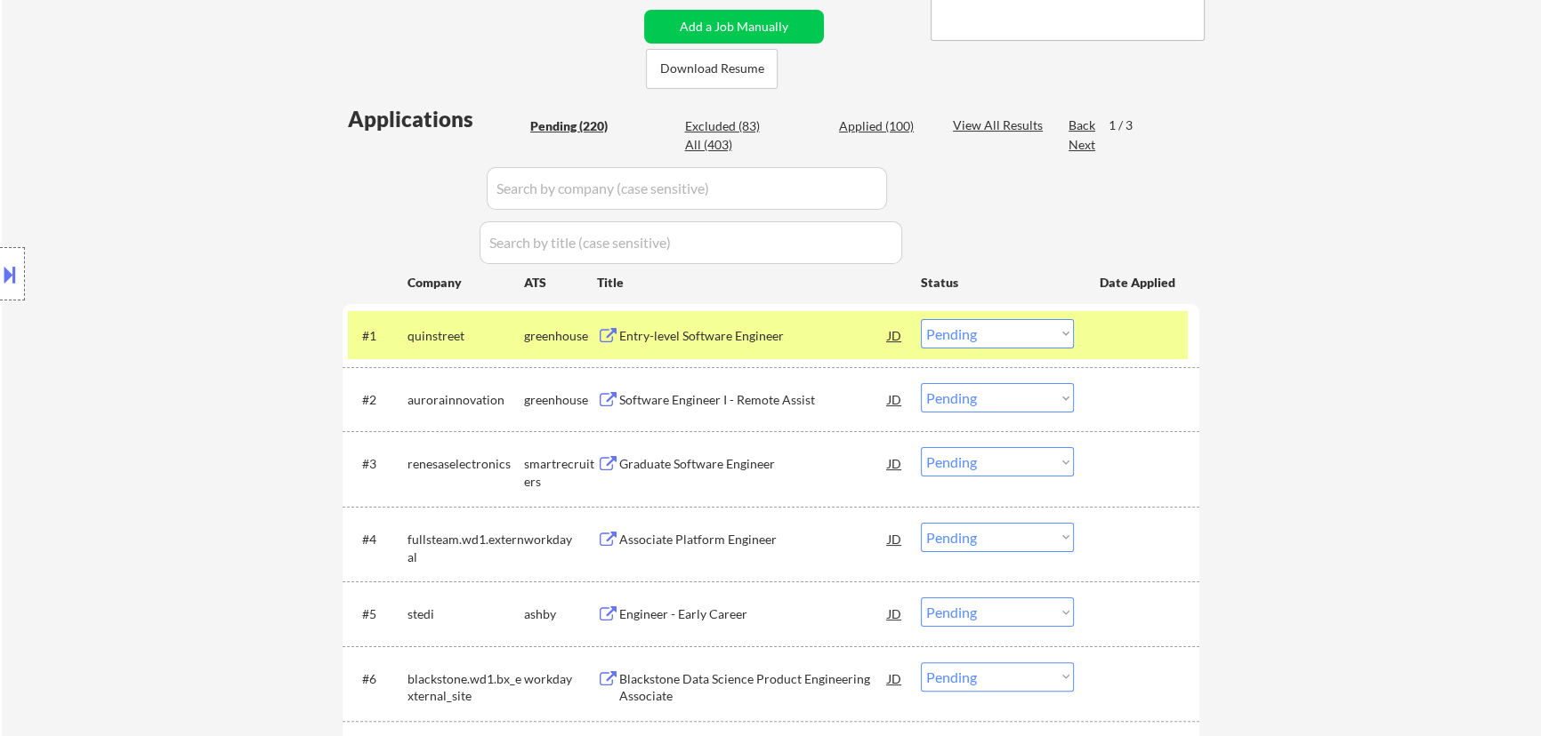
select select ""pending""
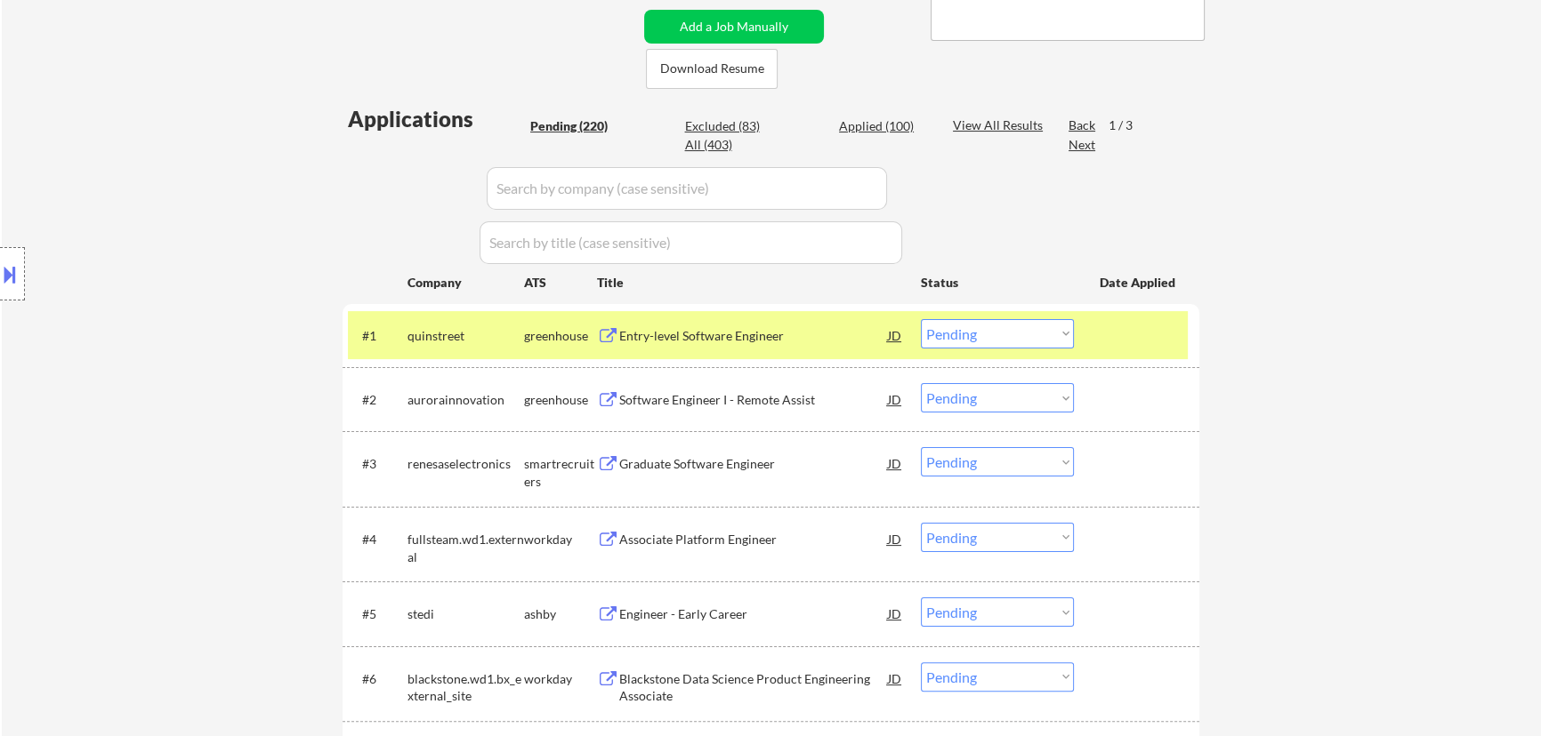
select select ""pending""
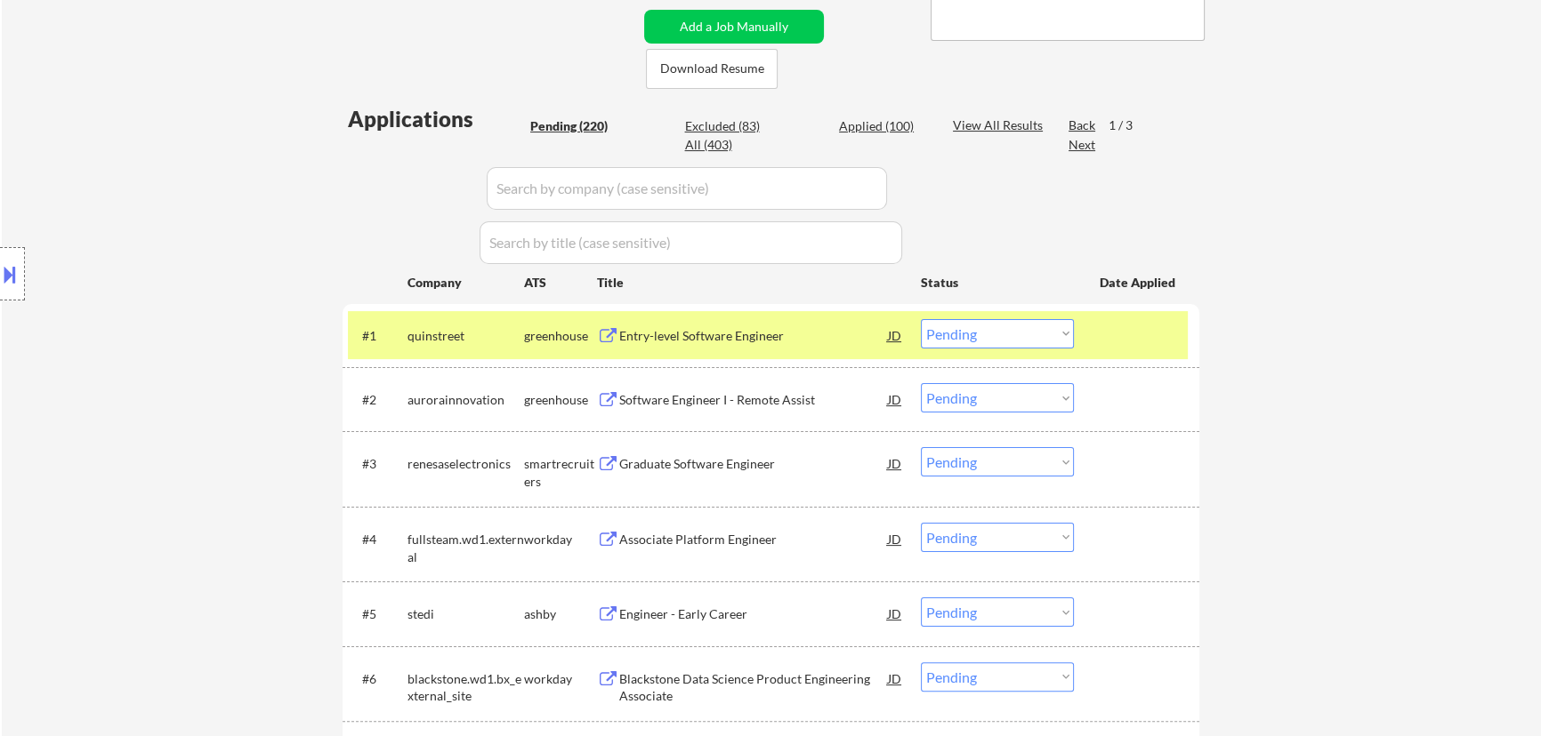
select select ""pending""
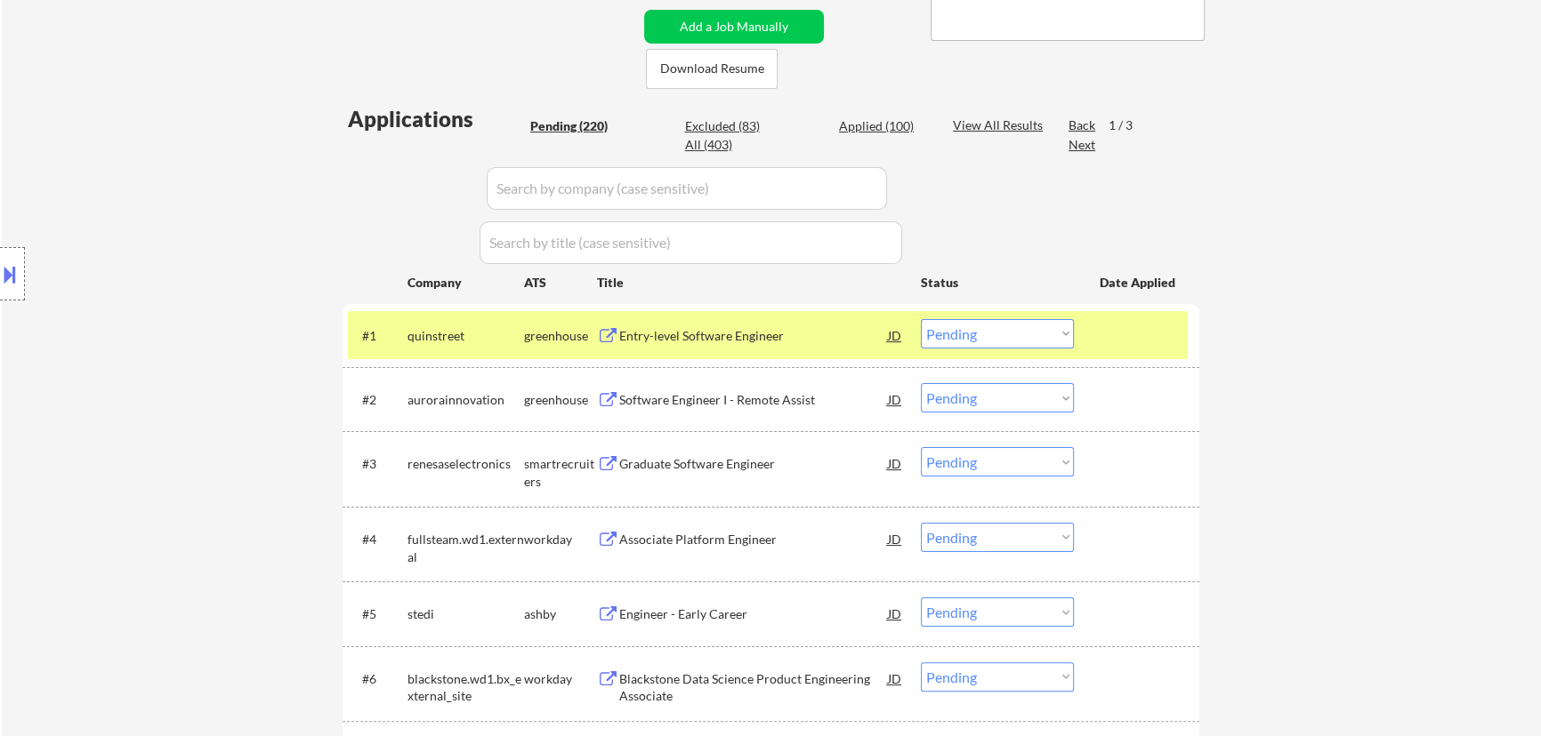
select select ""pending""
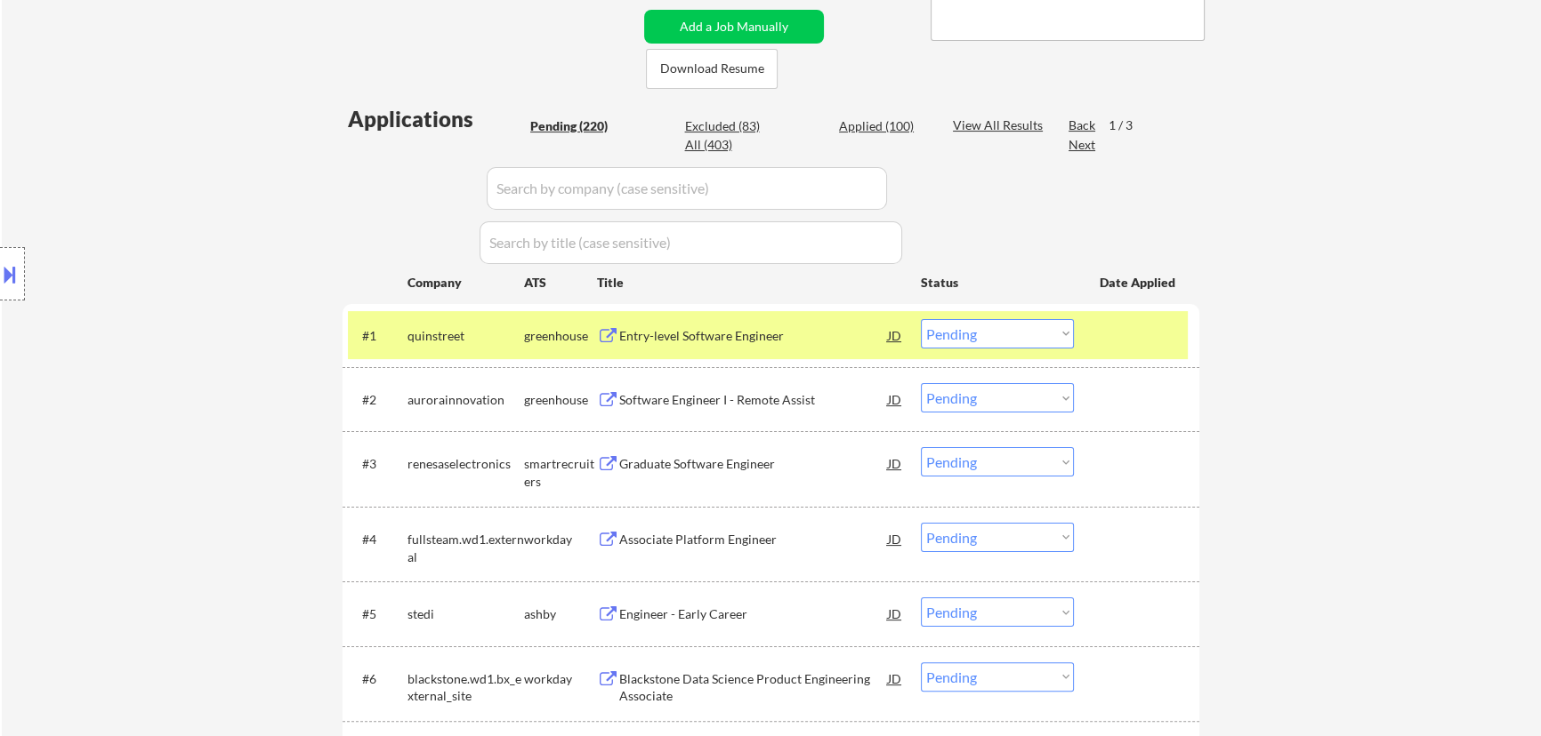
select select ""pending""
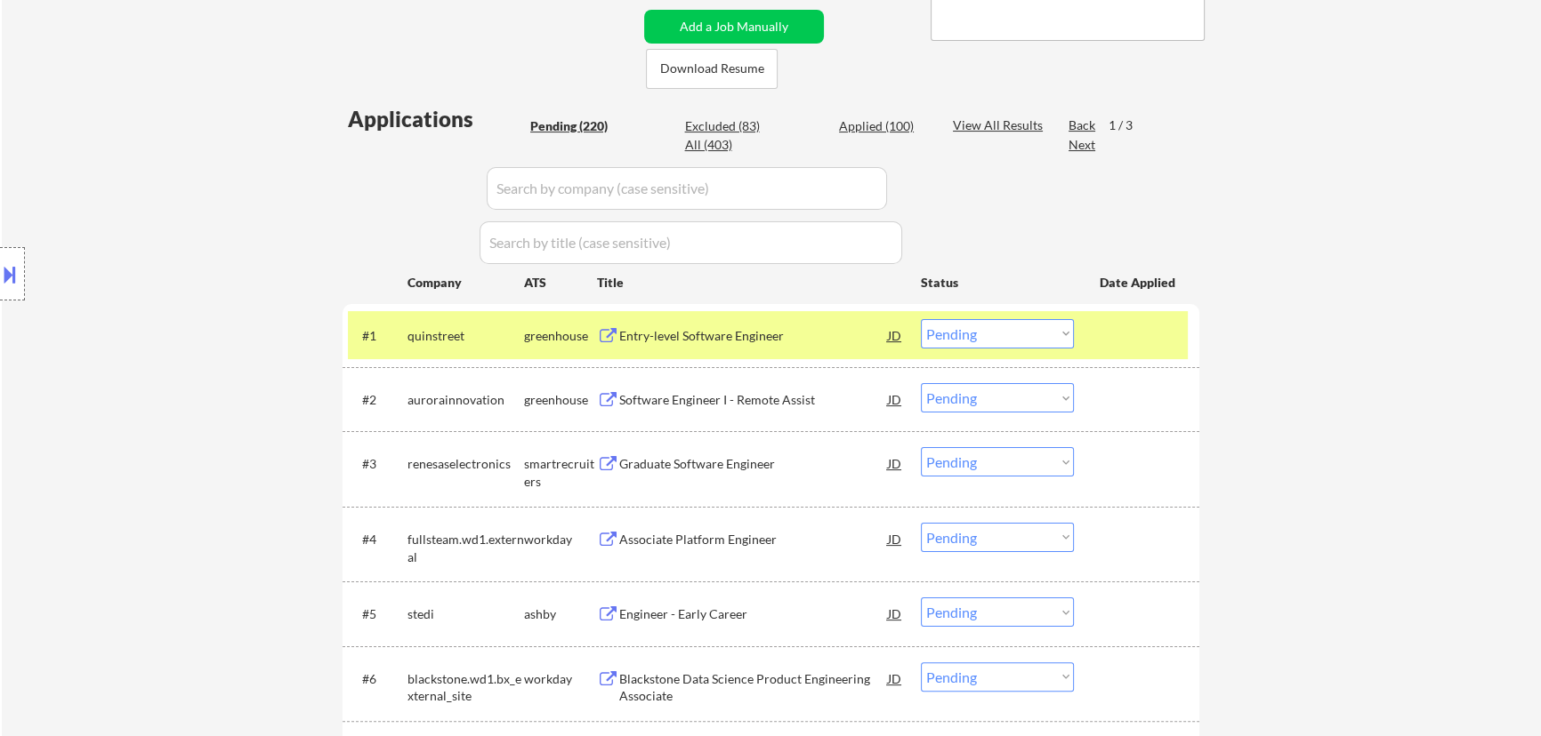
select select ""pending""
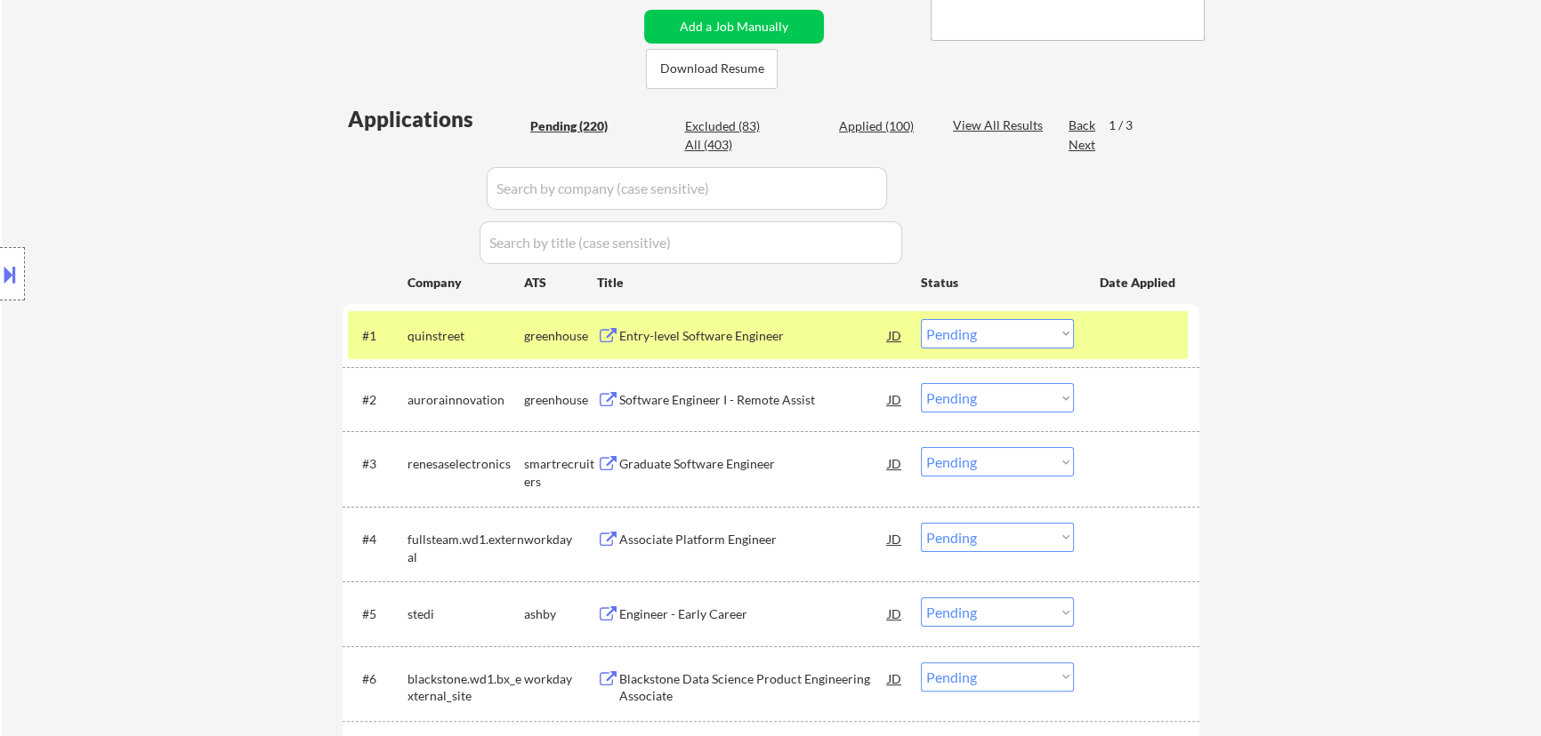
select select ""pending""
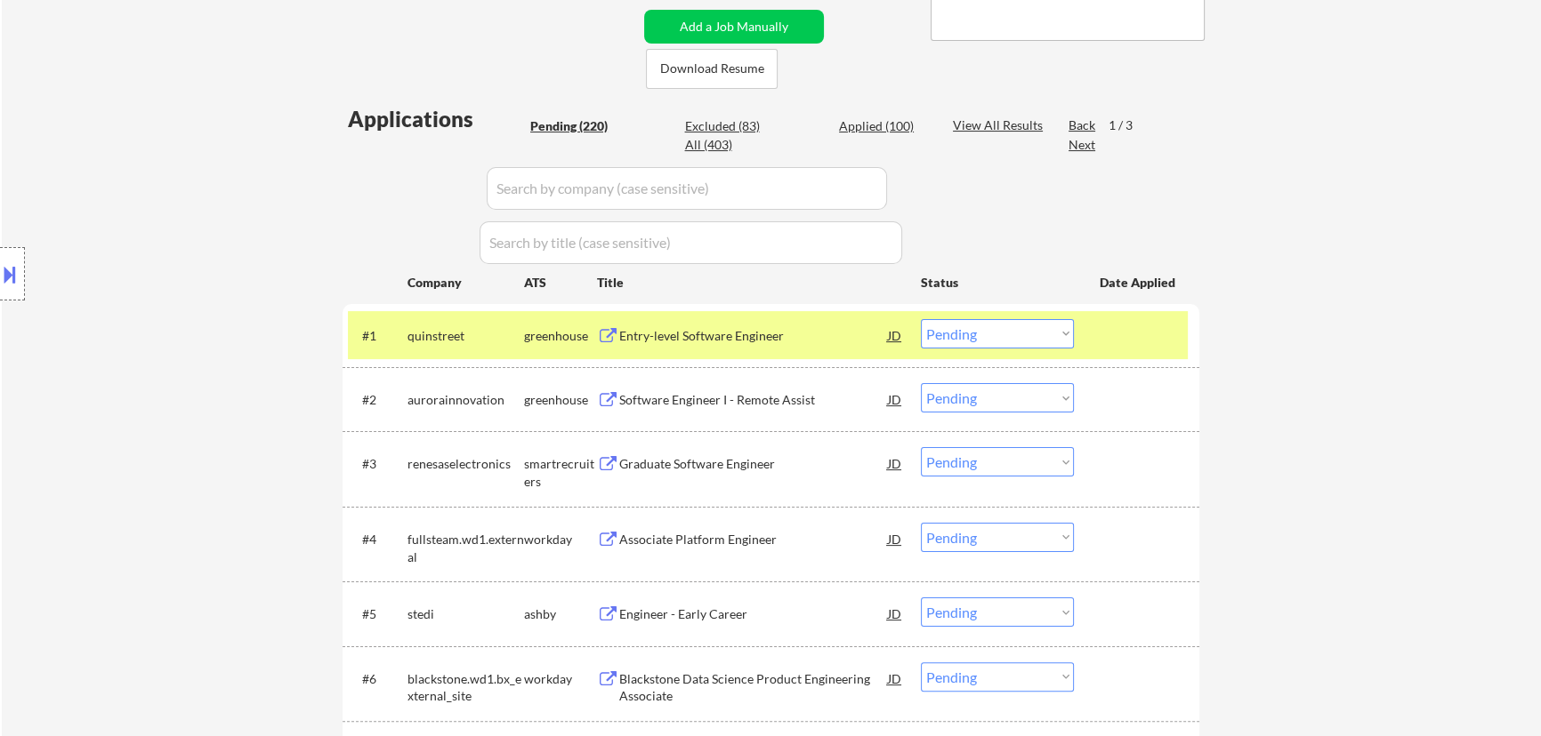
select select ""pending""
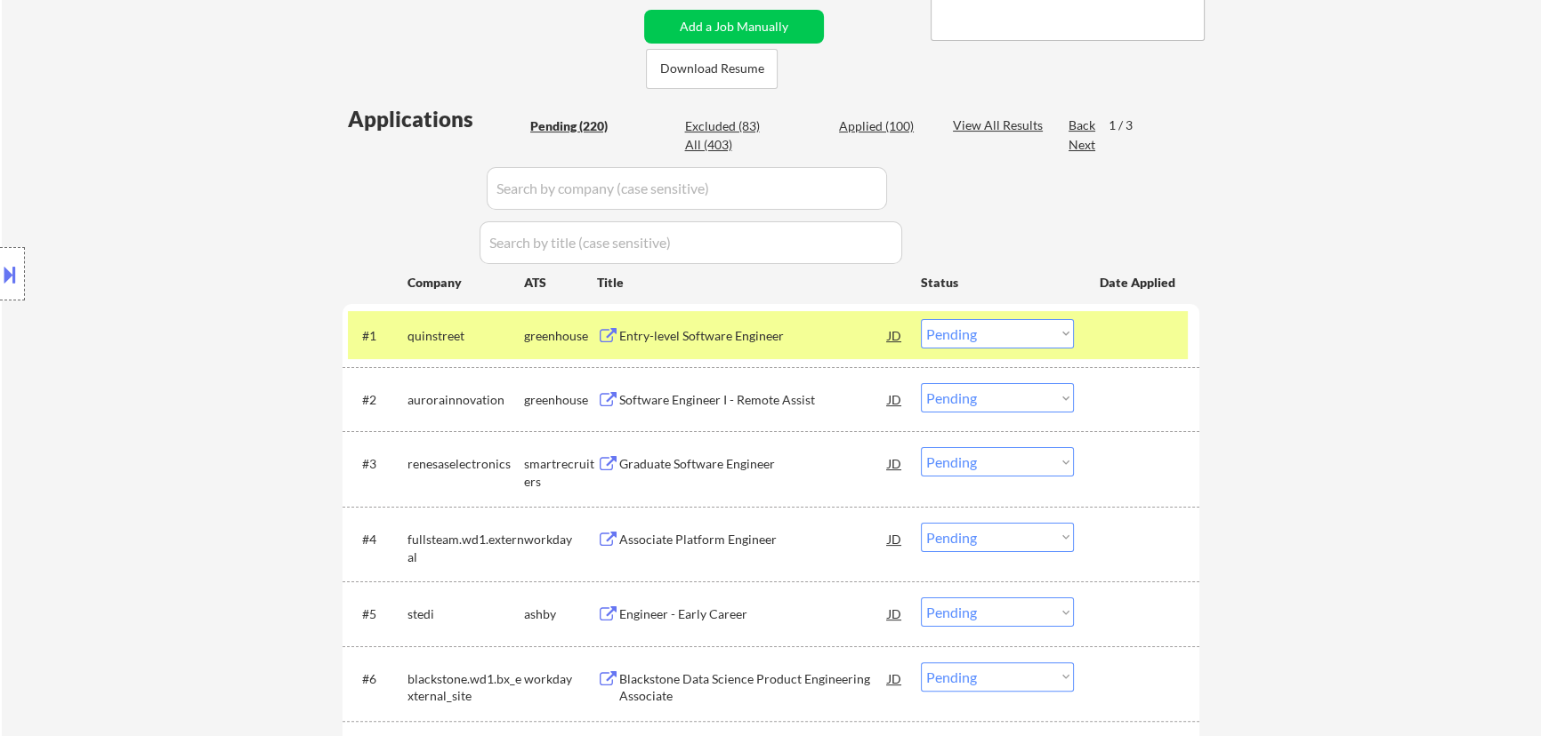
select select ""pending""
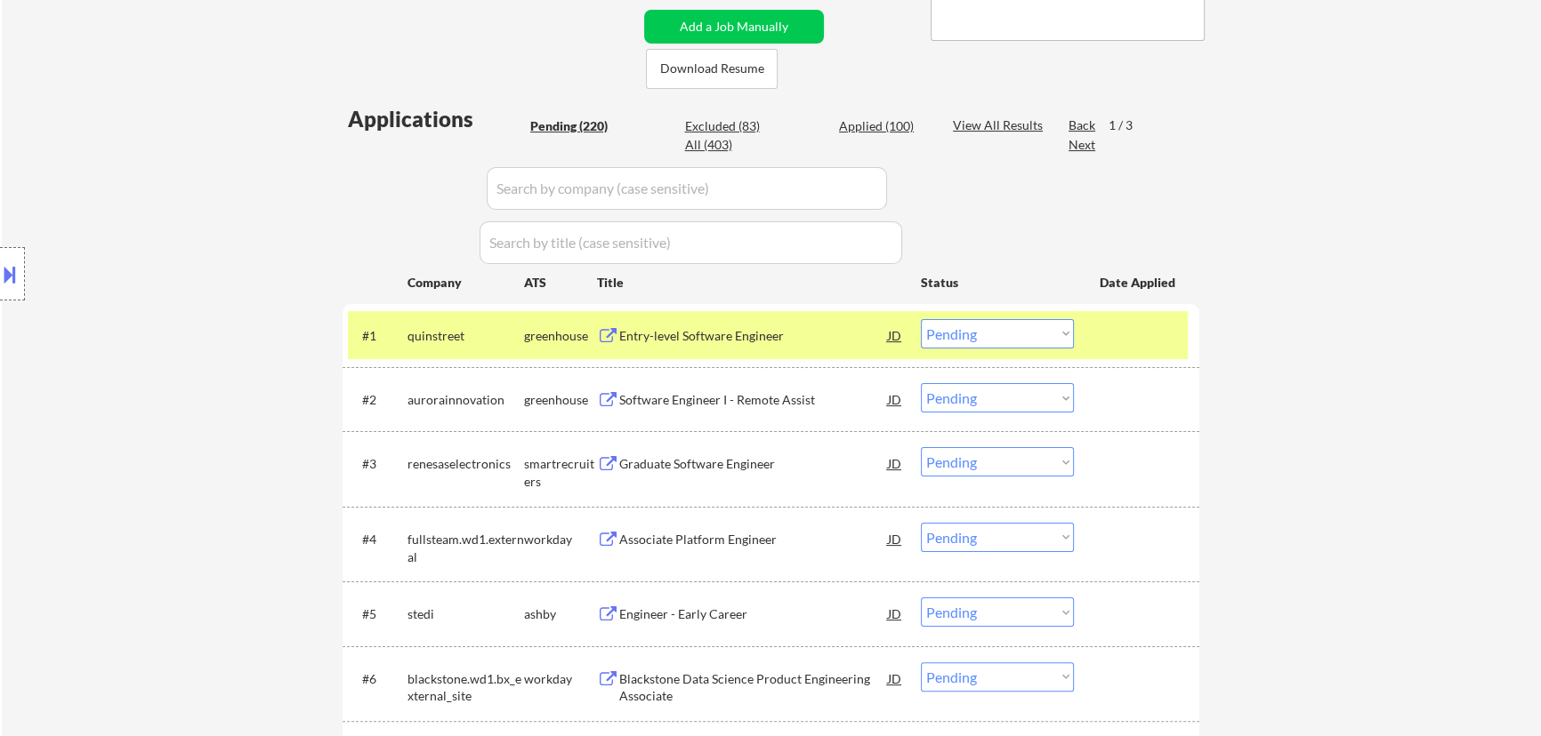
select select ""pending""
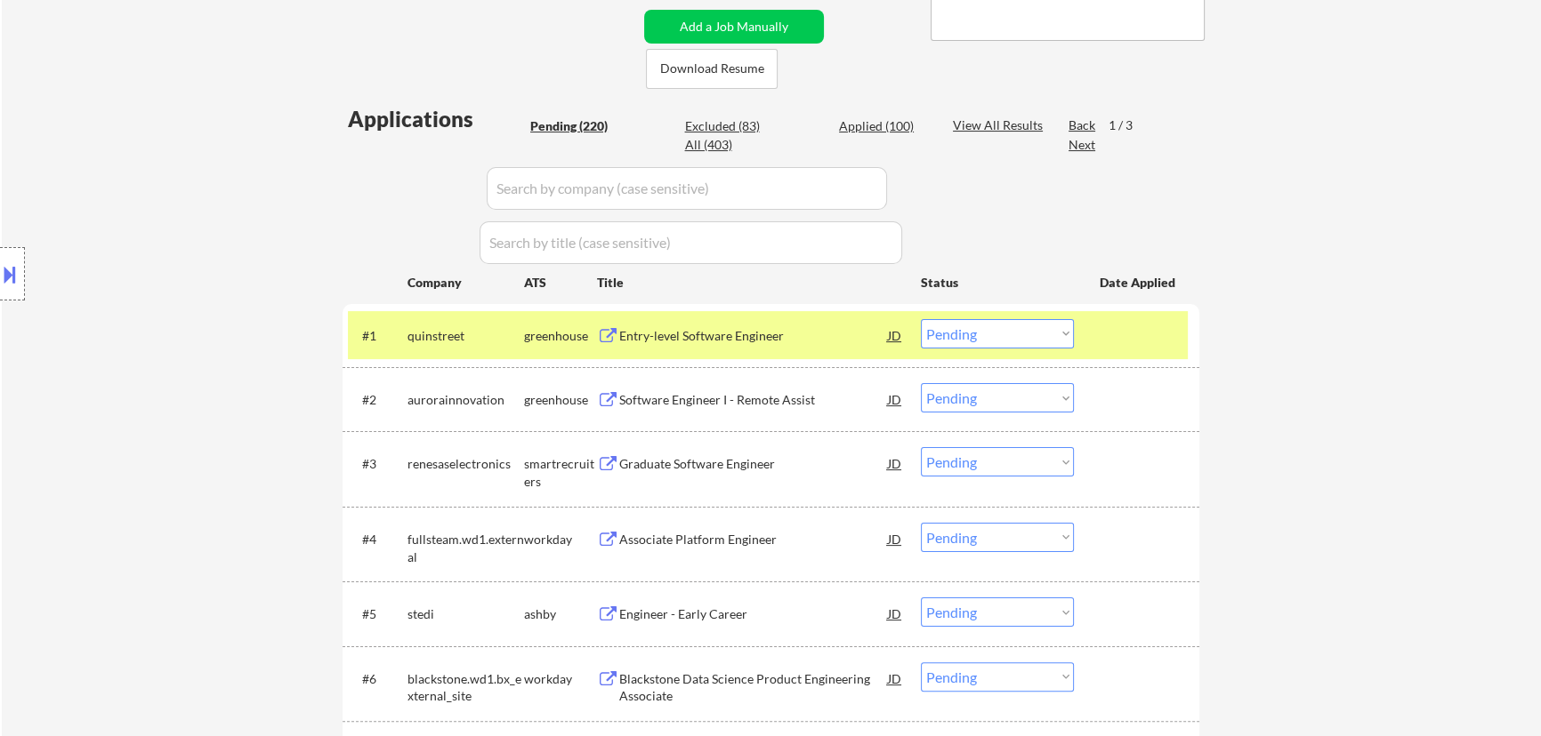
select select ""pending""
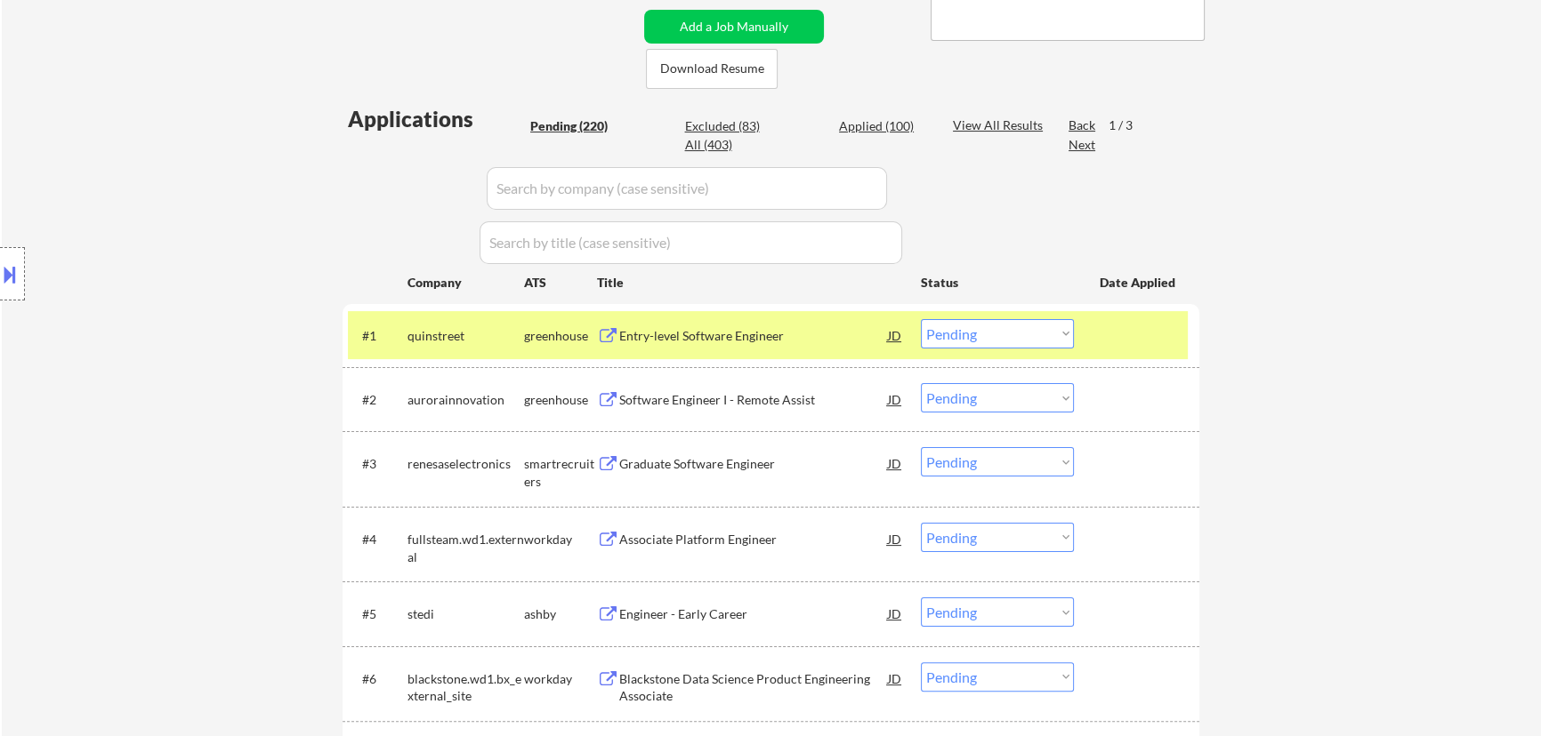
select select ""pending""
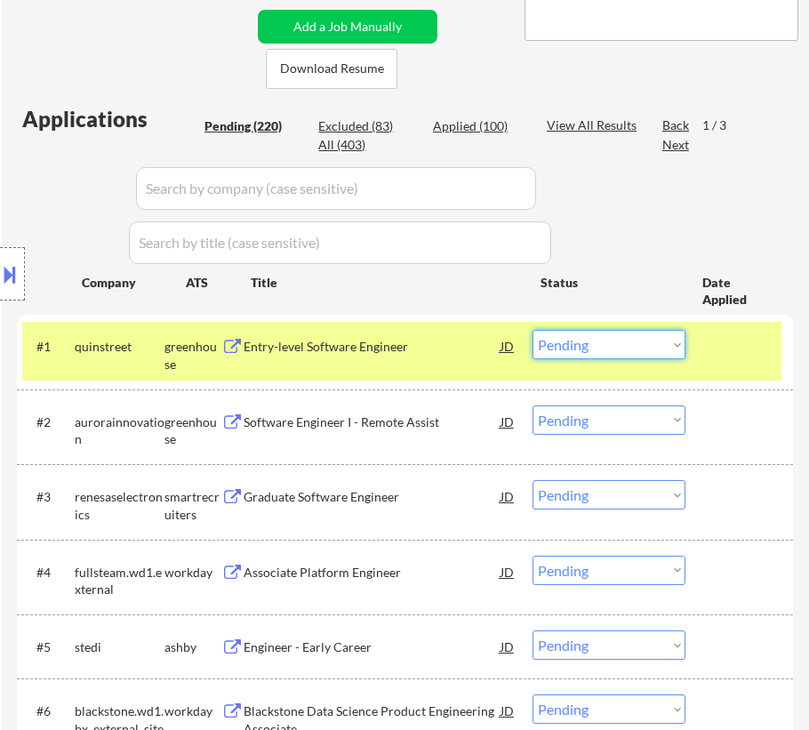
drag, startPoint x: 625, startPoint y: 343, endPoint x: 624, endPoint y: 357, distance: 13.4
click at [625, 343] on select "Choose an option... Pending Applied Excluded (Questions) Excluded (Expired) Exc…" at bounding box center [609, 344] width 153 height 29
click at [533, 330] on select "Choose an option... Pending Applied Excluded (Questions) Excluded (Expired) Exc…" at bounding box center [609, 344] width 153 height 29
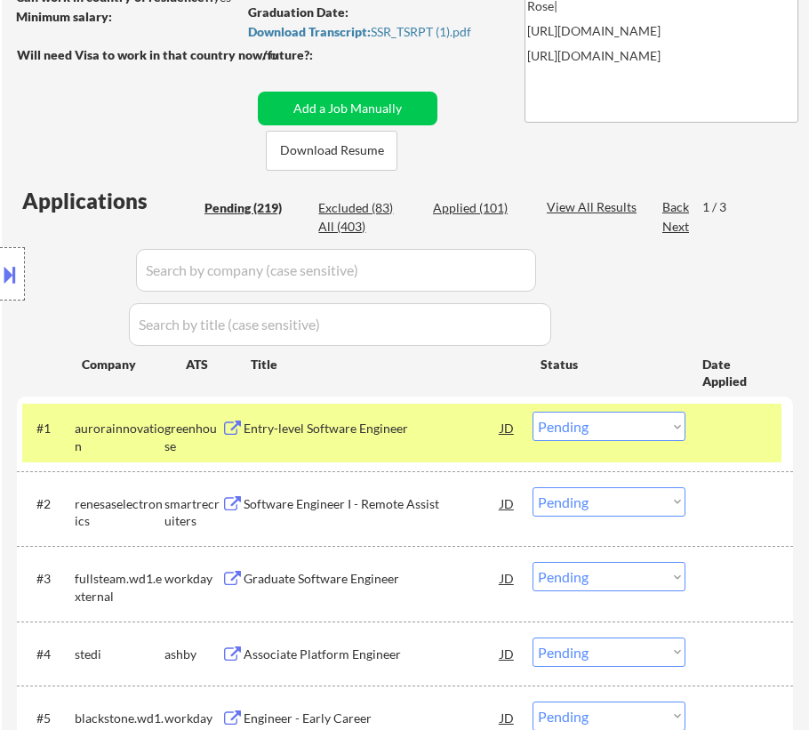
scroll to position [323, 0]
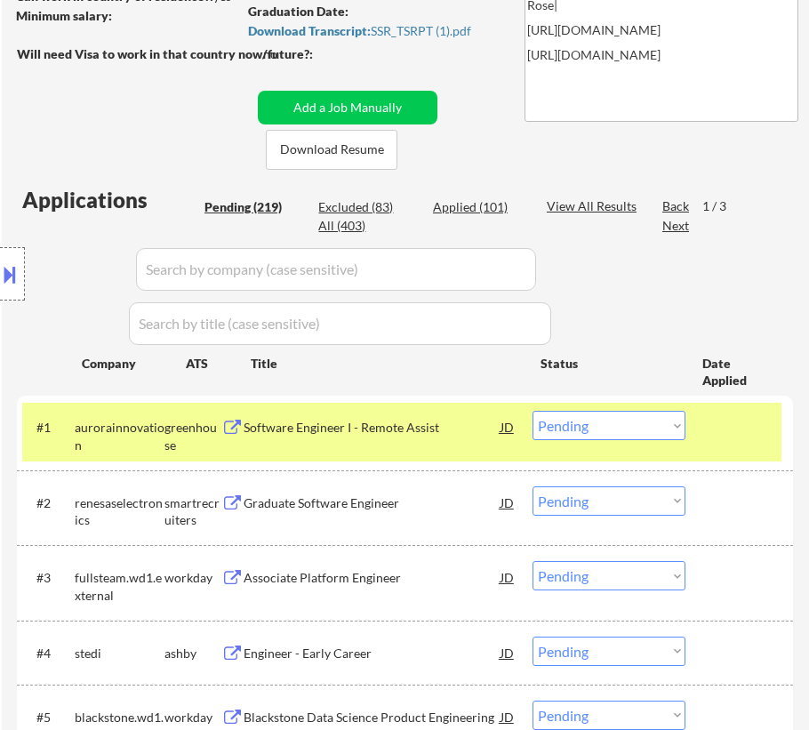
click at [371, 452] on div "#1 aurorainnovation greenhouse Software Engineer I - Remote Assist JD Choose an…" at bounding box center [402, 432] width 760 height 59
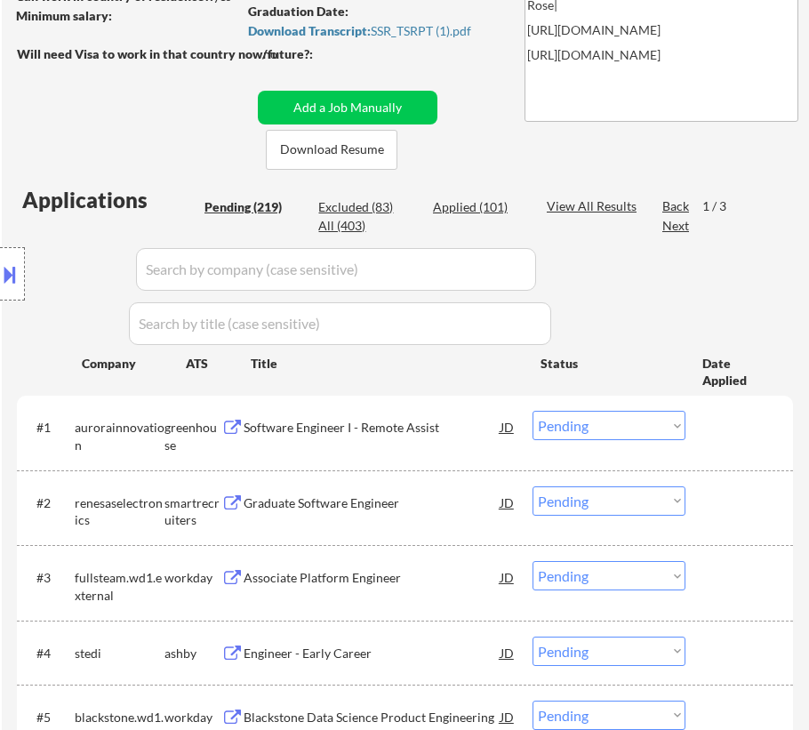
click at [372, 430] on div "Software Engineer I - Remote Assist" at bounding box center [372, 428] width 257 height 18
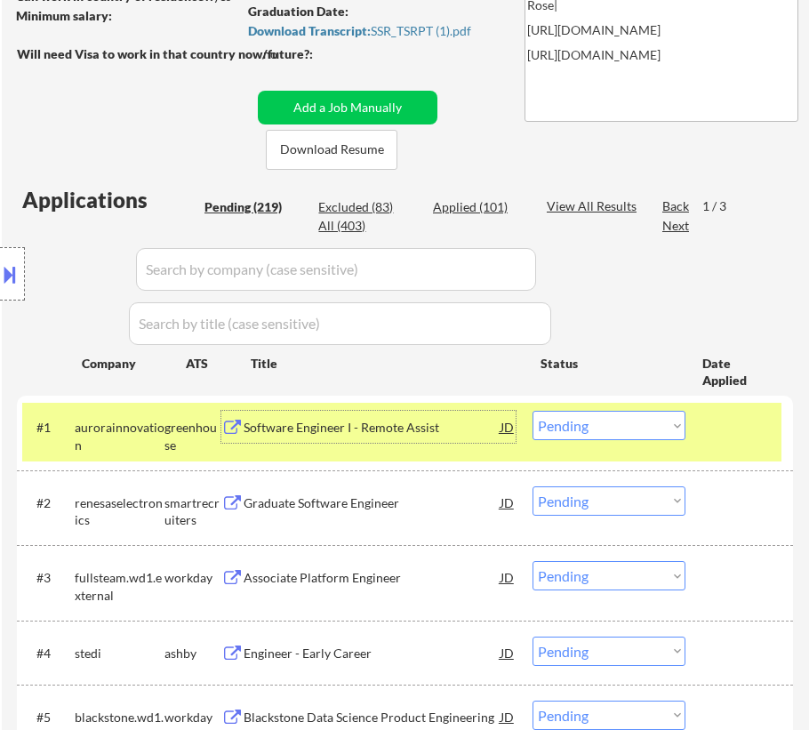
click at [605, 425] on select "Choose an option... Pending Applied Excluded (Questions) Excluded (Expired) Exc…" at bounding box center [609, 425] width 153 height 29
click at [533, 411] on select "Choose an option... Pending Applied Excluded (Questions) Excluded (Expired) Exc…" at bounding box center [609, 425] width 153 height 29
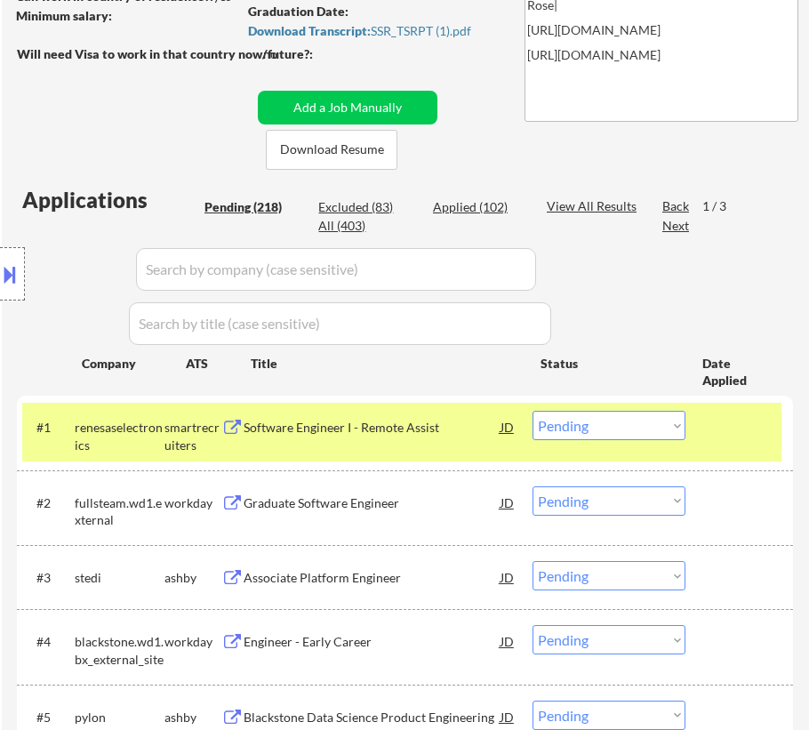
scroll to position [404, 0]
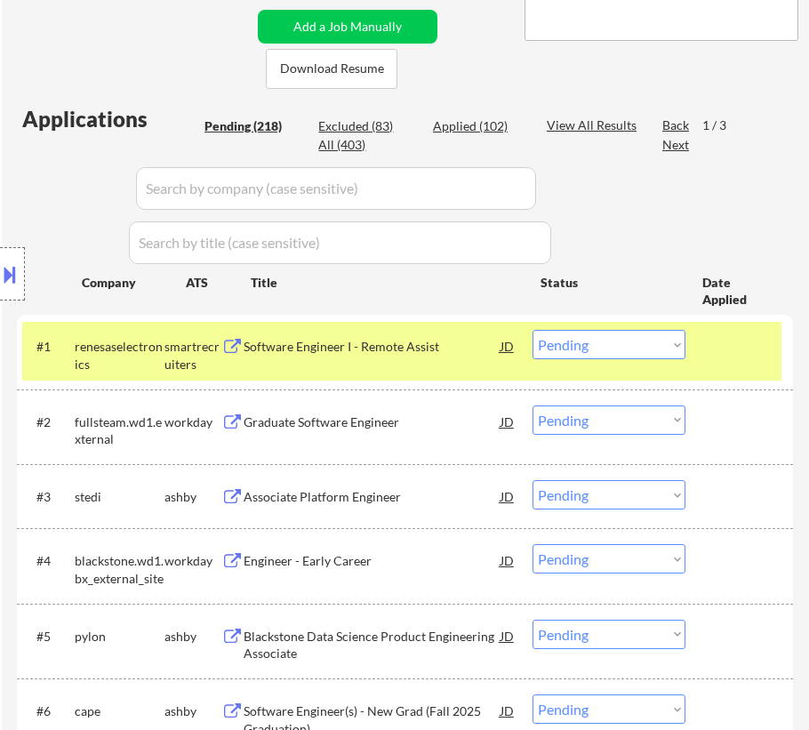
click at [422, 349] on div "Software Engineer I - Remote Assist" at bounding box center [372, 347] width 257 height 18
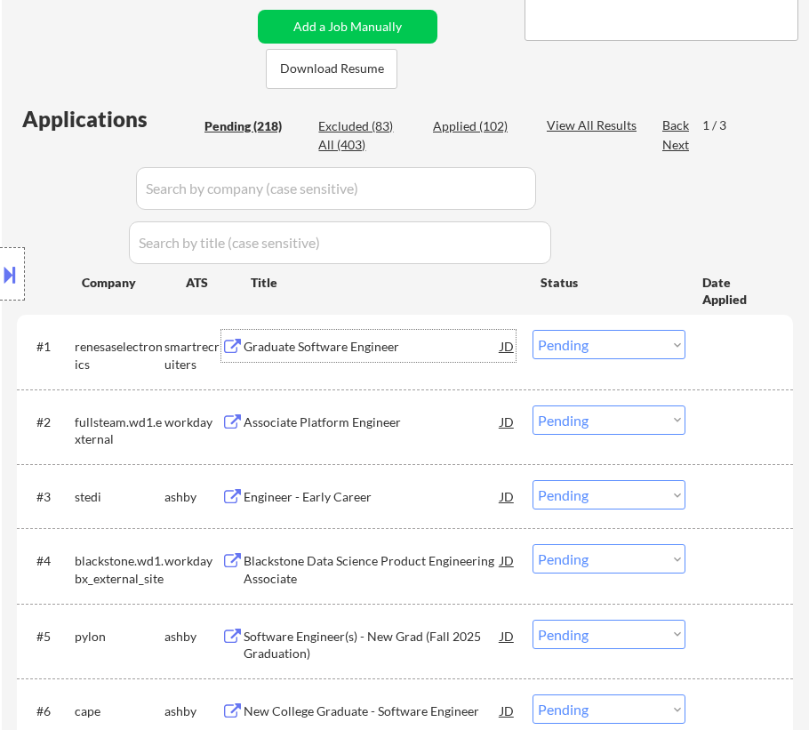
drag, startPoint x: 587, startPoint y: 342, endPoint x: 590, endPoint y: 352, distance: 10.1
click at [587, 342] on select "Choose an option... Pending Applied Excluded (Questions) Excluded (Expired) Exc…" at bounding box center [609, 344] width 153 height 29
click at [533, 330] on select "Choose an option... Pending Applied Excluded (Questions) Excluded (Expired) Exc…" at bounding box center [609, 344] width 153 height 29
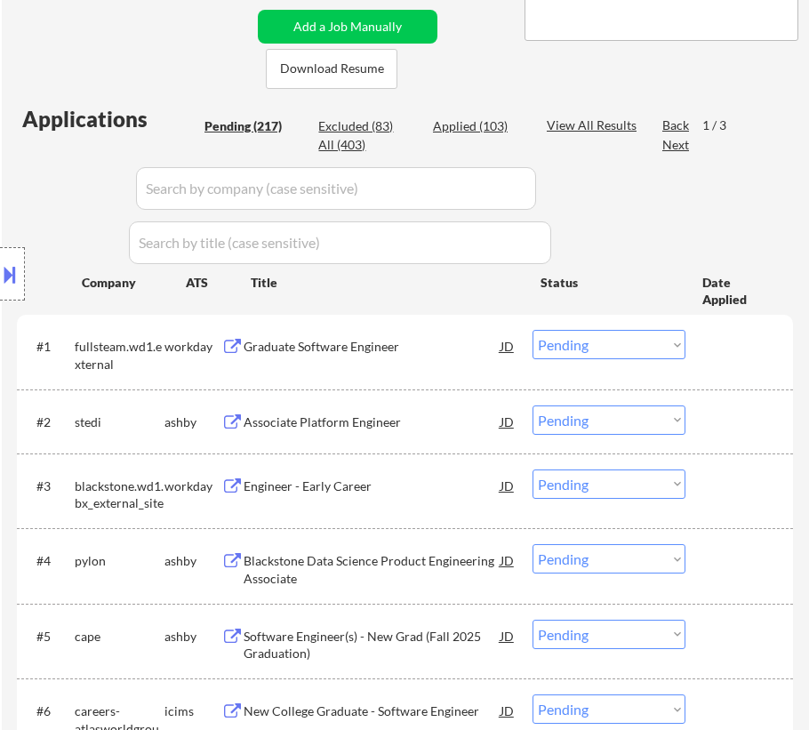
click at [353, 425] on div "Associate Platform Engineer" at bounding box center [372, 423] width 257 height 18
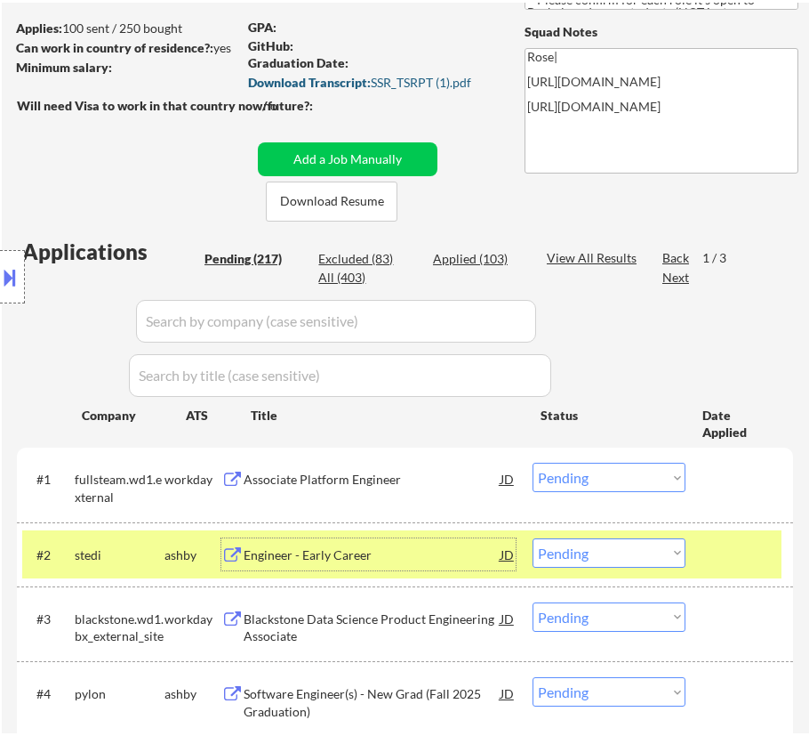
scroll to position [323, 0]
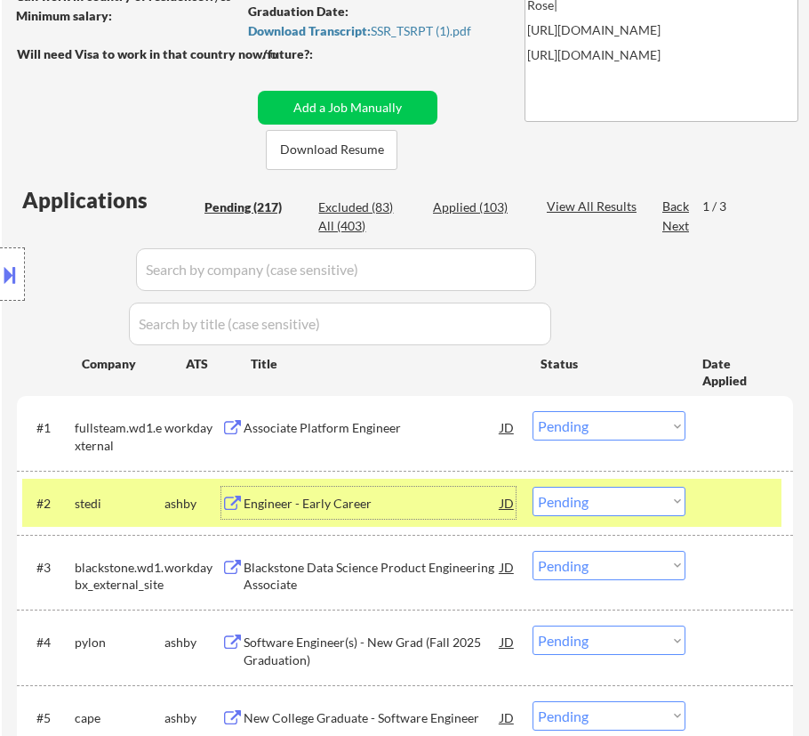
click at [631, 498] on select "Choose an option... Pending Applied Excluded (Questions) Excluded (Expired) Exc…" at bounding box center [609, 501] width 153 height 29
click at [533, 487] on select "Choose an option... Pending Applied Excluded (Questions) Excluded (Expired) Exc…" at bounding box center [609, 501] width 153 height 29
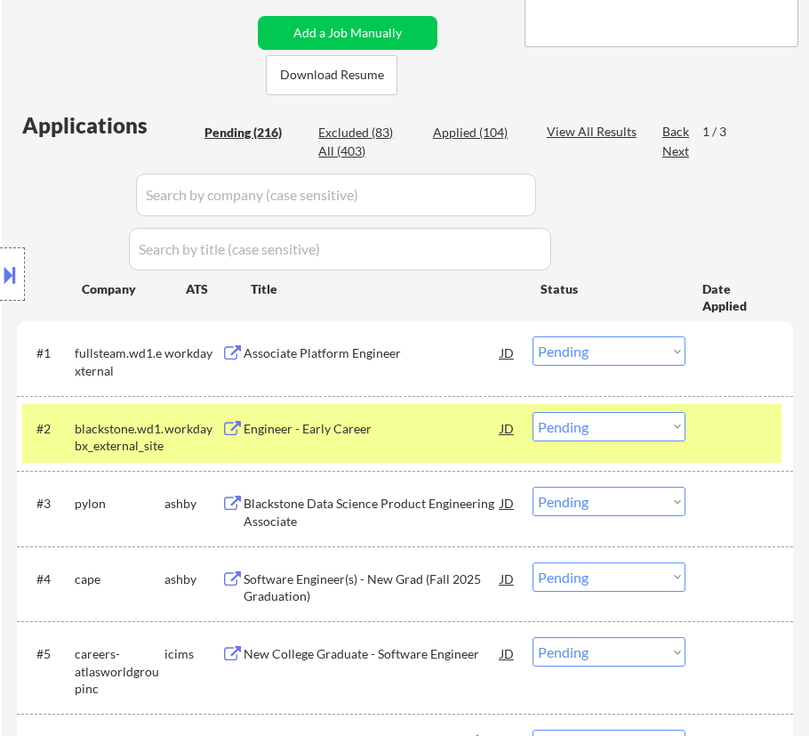
scroll to position [485, 0]
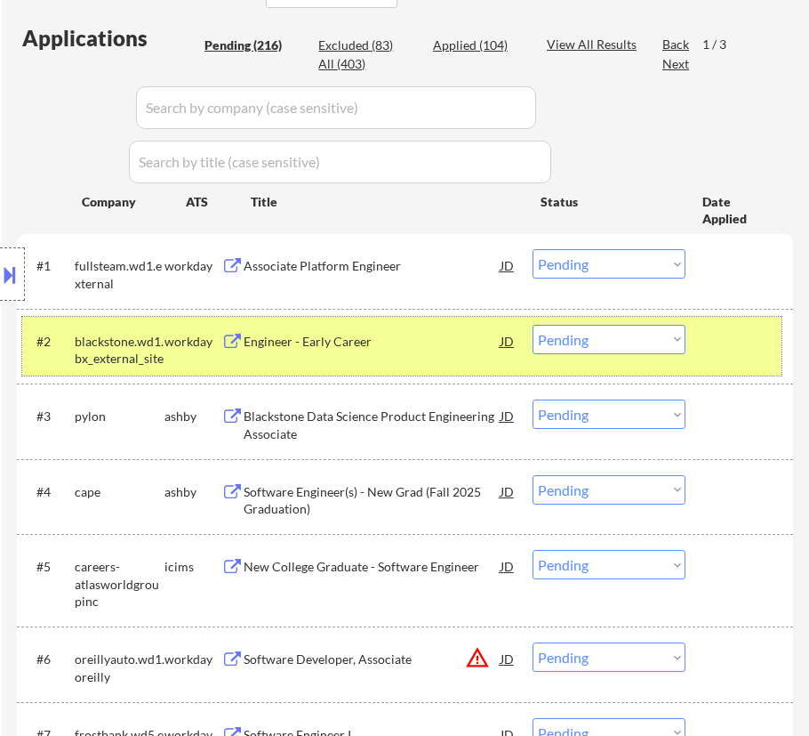
click at [727, 345] on div at bounding box center [742, 341] width 60 height 32
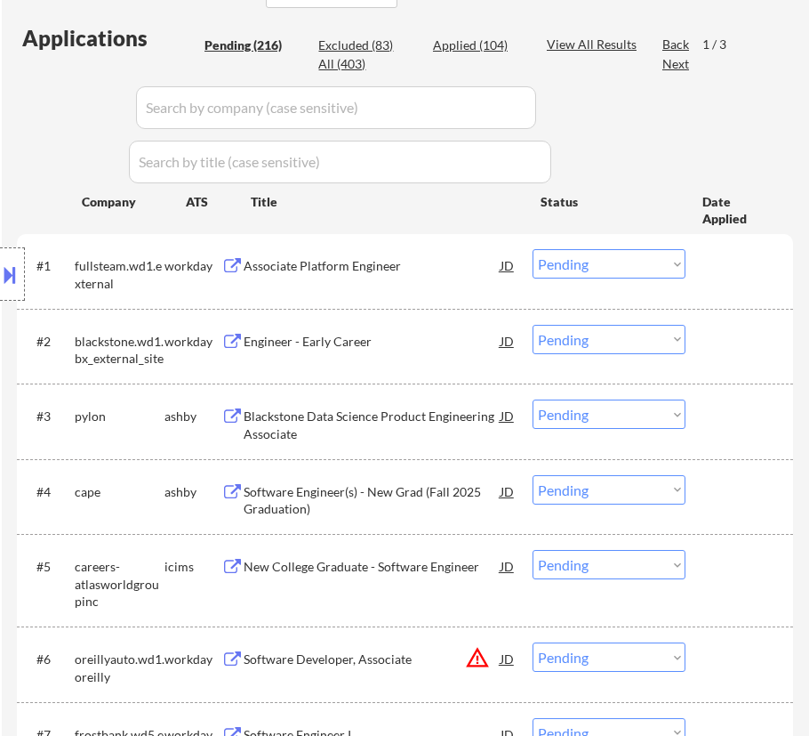
click at [382, 420] on div "Blackstone Data Science Product Engineering Associate" at bounding box center [372, 424] width 257 height 35
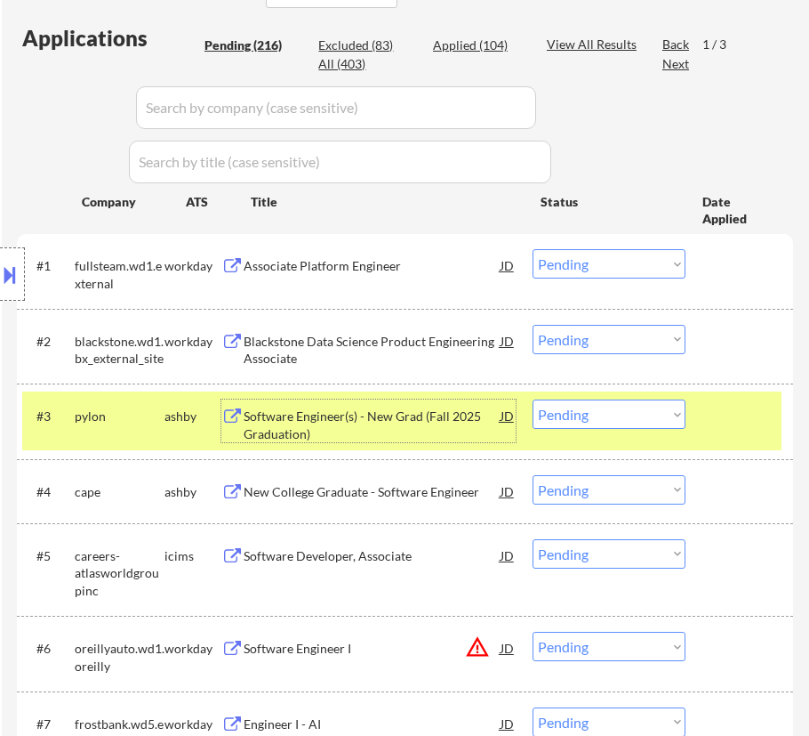
click at [657, 414] on select "Choose an option... Pending Applied Excluded (Questions) Excluded (Expired) Exc…" at bounding box center [609, 413] width 153 height 29
click at [533, 399] on select "Choose an option... Pending Applied Excluded (Questions) Excluded (Expired) Exc…" at bounding box center [609, 413] width 153 height 29
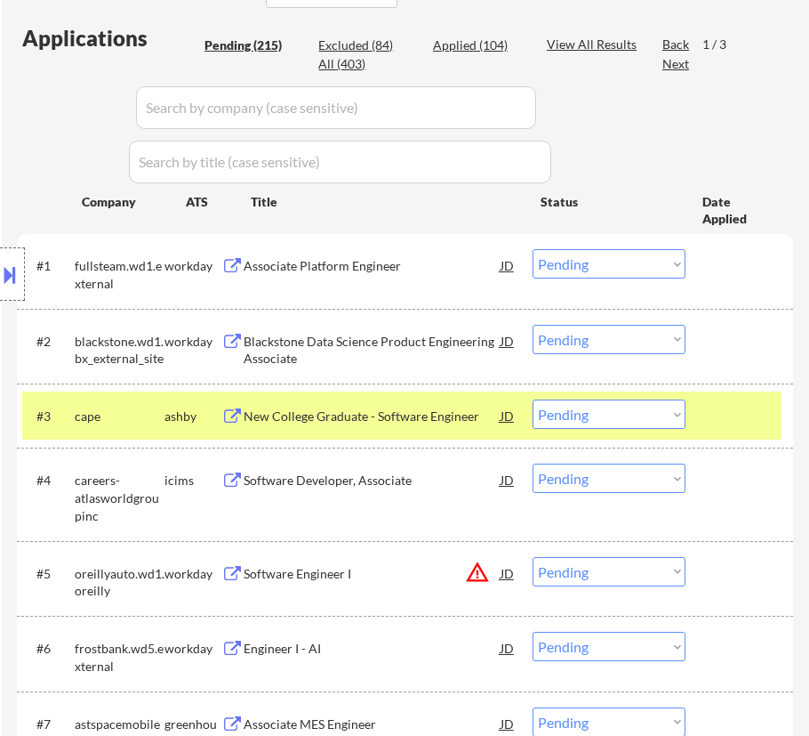
click at [357, 417] on div "New College Graduate - Software Engineer" at bounding box center [372, 416] width 257 height 18
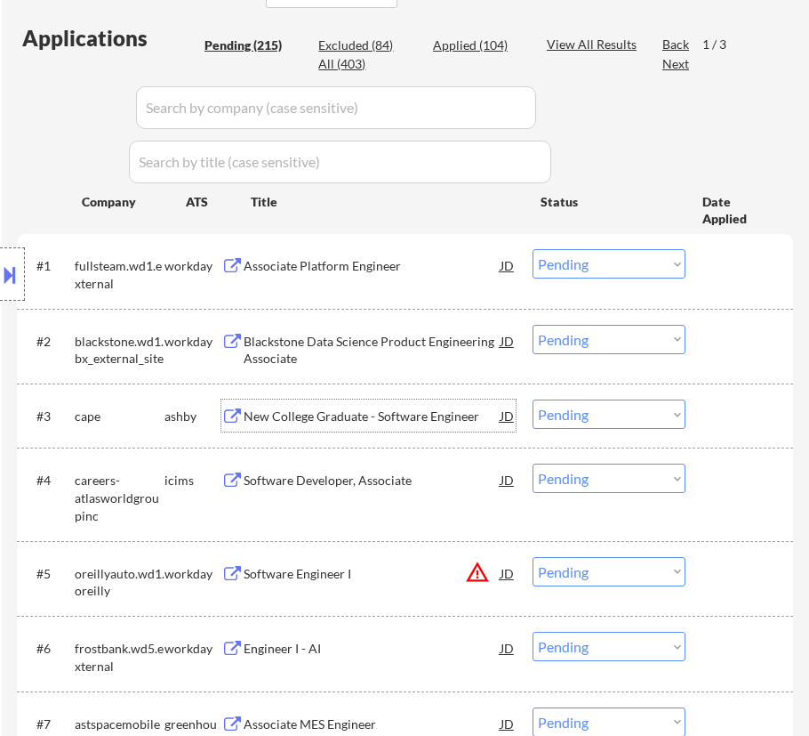
click at [628, 406] on select "Choose an option... Pending Applied Excluded (Questions) Excluded (Expired) Exc…" at bounding box center [609, 413] width 153 height 29
click at [533, 399] on select "Choose an option... Pending Applied Excluded (Questions) Excluded (Expired) Exc…" at bounding box center [609, 413] width 153 height 29
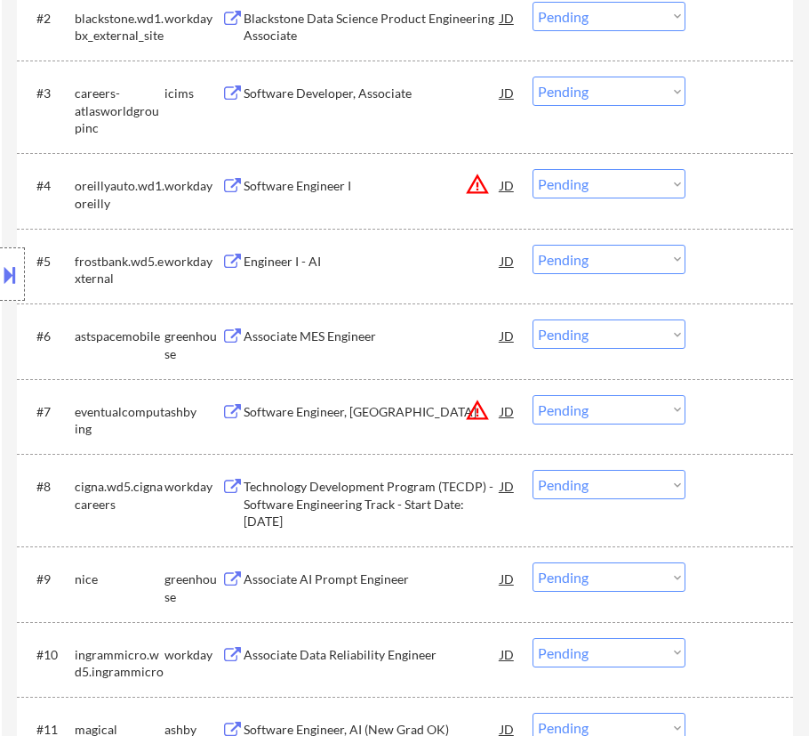
scroll to position [808, 0]
click at [399, 332] on div "Associate MES Engineer" at bounding box center [372, 335] width 257 height 18
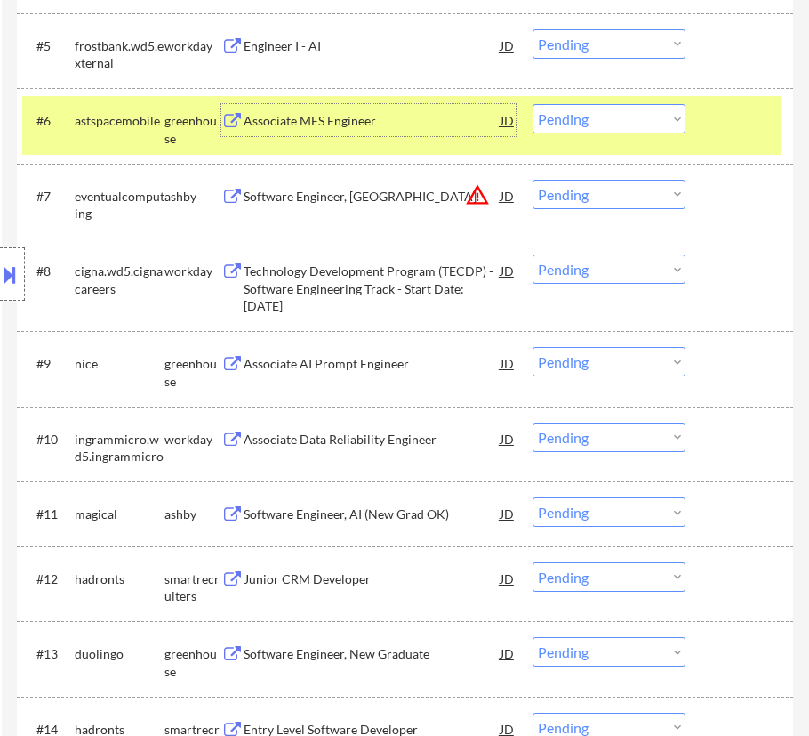
scroll to position [1050, 0]
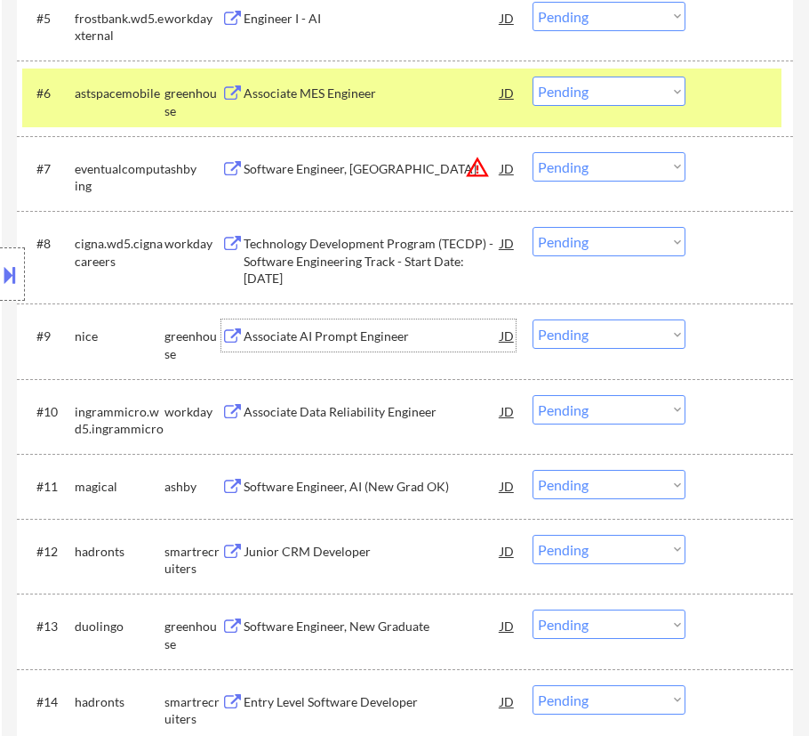
click at [389, 338] on div "Associate AI Prompt Engineer" at bounding box center [372, 336] width 257 height 18
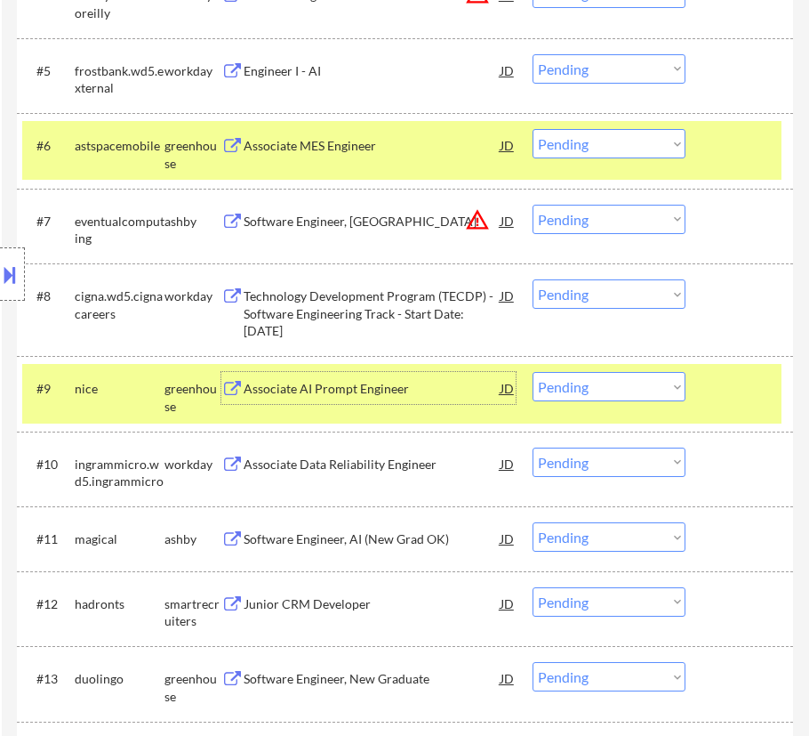
scroll to position [969, 0]
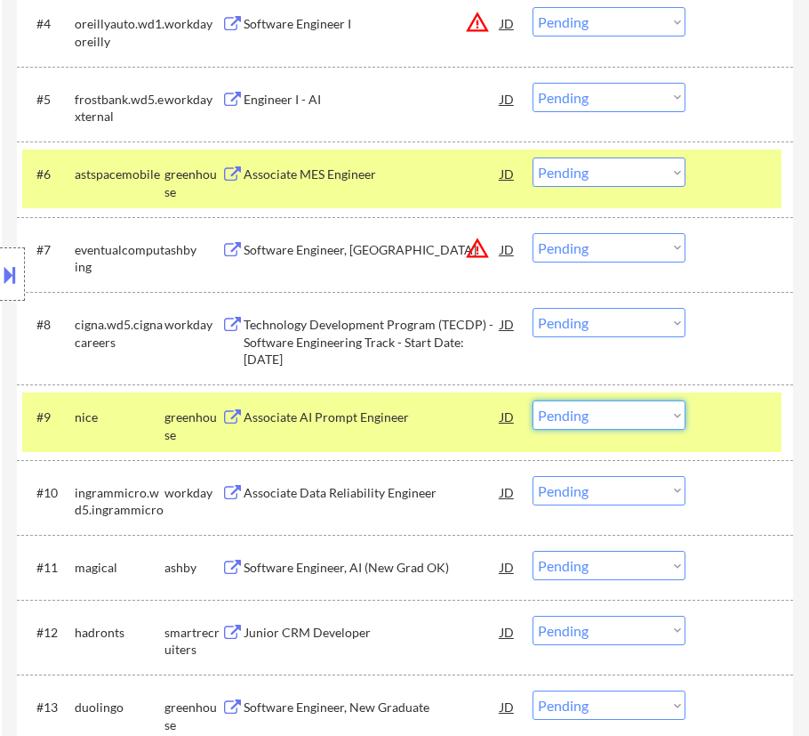
click at [640, 415] on select "Choose an option... Pending Applied Excluded (Questions) Excluded (Expired) Exc…" at bounding box center [609, 414] width 153 height 29
click at [533, 400] on select "Choose an option... Pending Applied Excluded (Questions) Excluded (Expired) Exc…" at bounding box center [609, 414] width 153 height 29
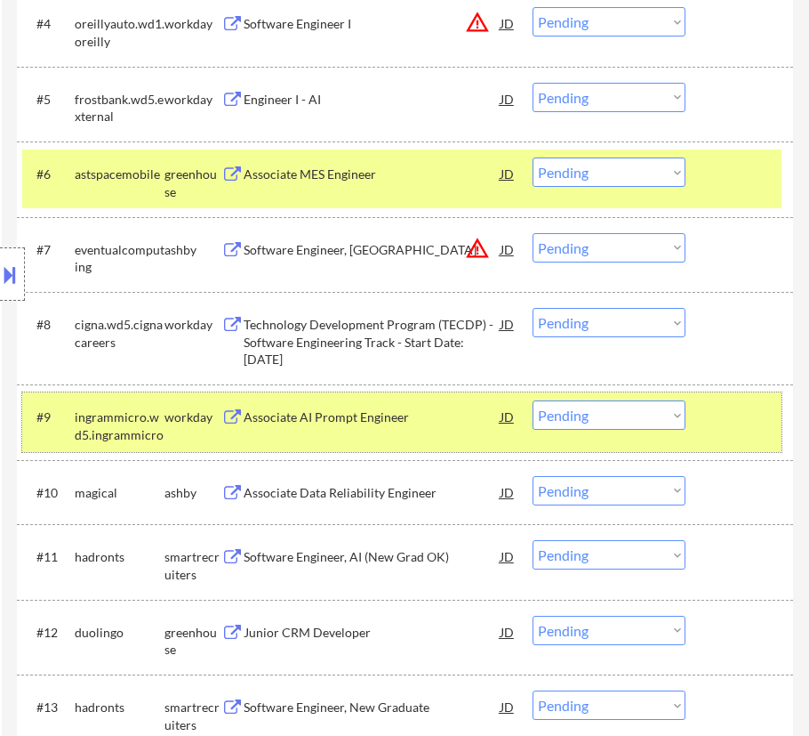
click at [727, 414] on div at bounding box center [742, 416] width 60 height 32
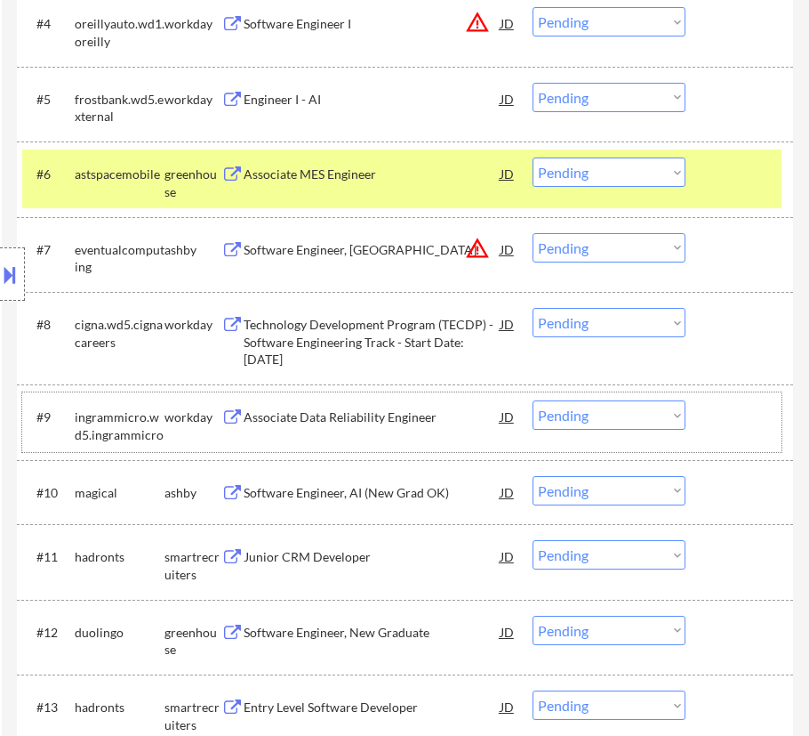
click at [576, 169] on select "Choose an option... Pending Applied Excluded (Questions) Excluded (Expired) Exc…" at bounding box center [609, 171] width 153 height 29
click at [533, 157] on select "Choose an option... Pending Applied Excluded (Questions) Excluded (Expired) Exc…" at bounding box center [609, 171] width 153 height 29
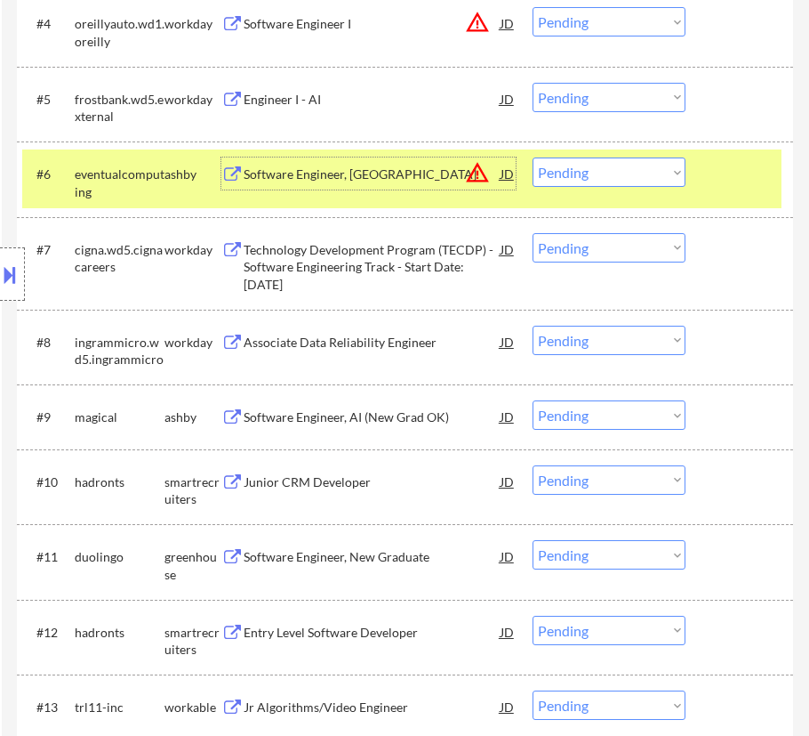
click at [432, 174] on div "Software Engineer, New Grad" at bounding box center [372, 174] width 257 height 18
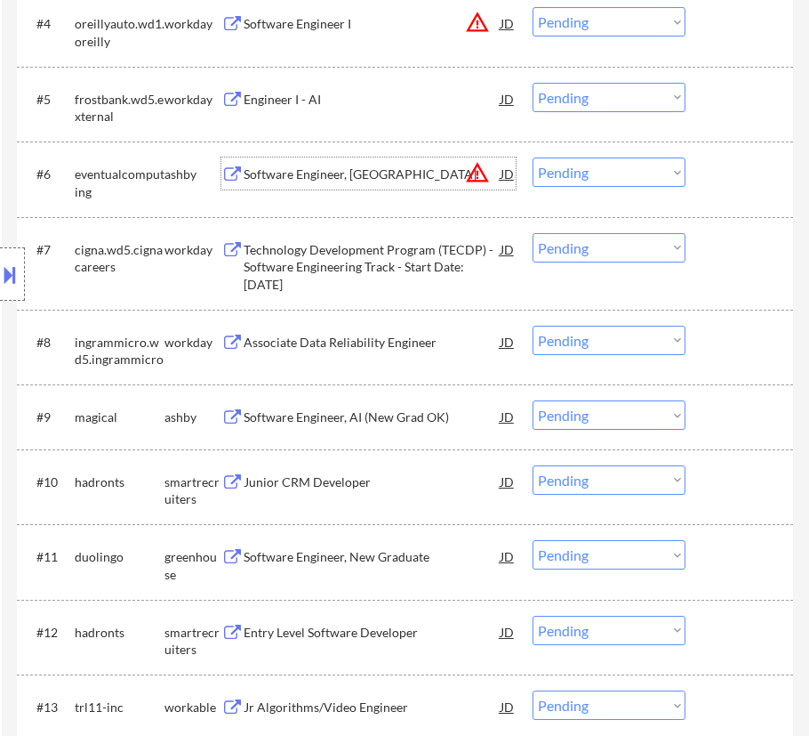
click at [591, 169] on select "Choose an option... Pending Applied Excluded (Questions) Excluded (Expired) Exc…" at bounding box center [609, 171] width 153 height 29
click at [533, 157] on select "Choose an option... Pending Applied Excluded (Questions) Excluded (Expired) Exc…" at bounding box center [609, 171] width 153 height 29
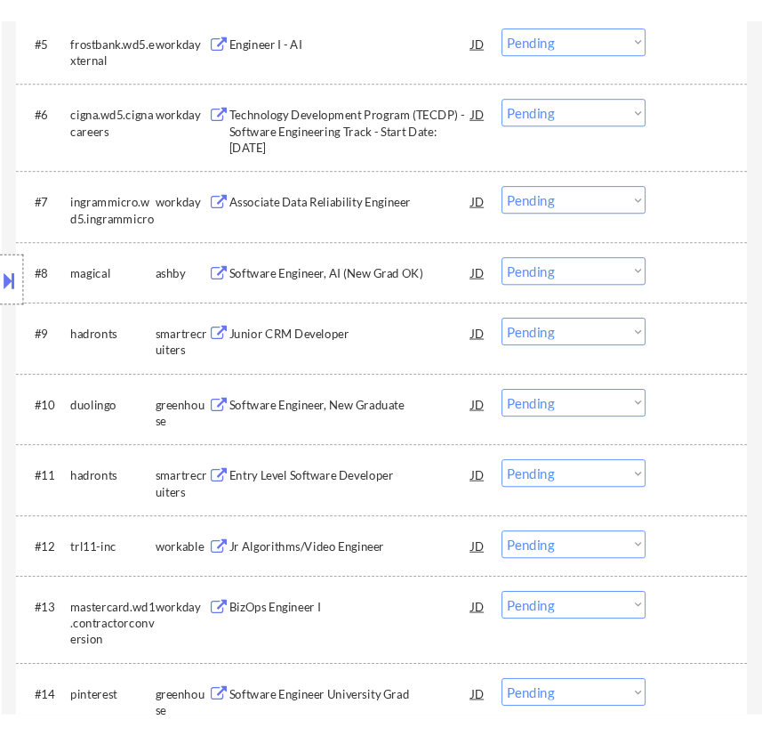
scroll to position [1050, 0]
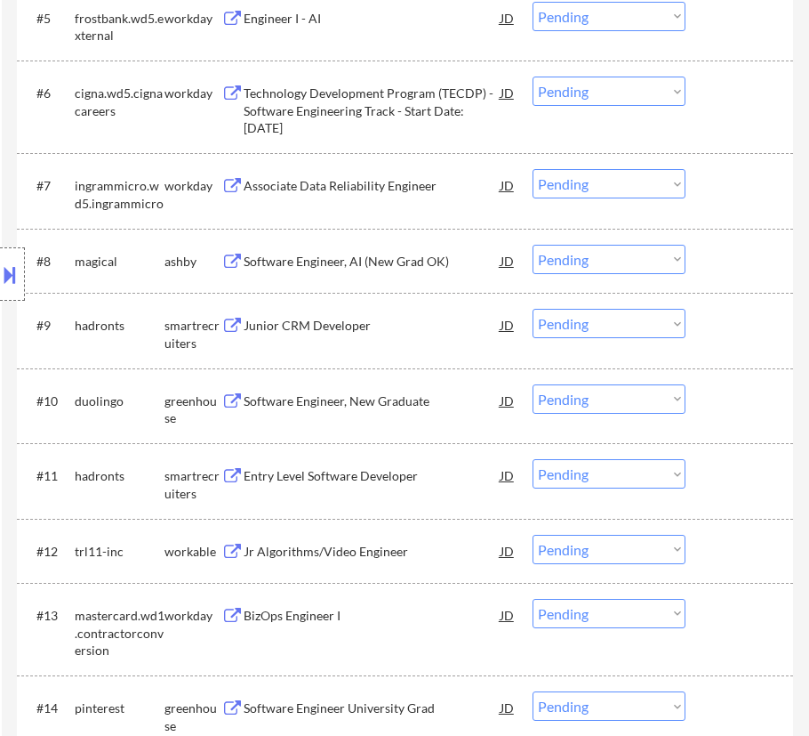
click at [378, 268] on div "Software Engineer, AI (New Grad OK)" at bounding box center [372, 262] width 257 height 18
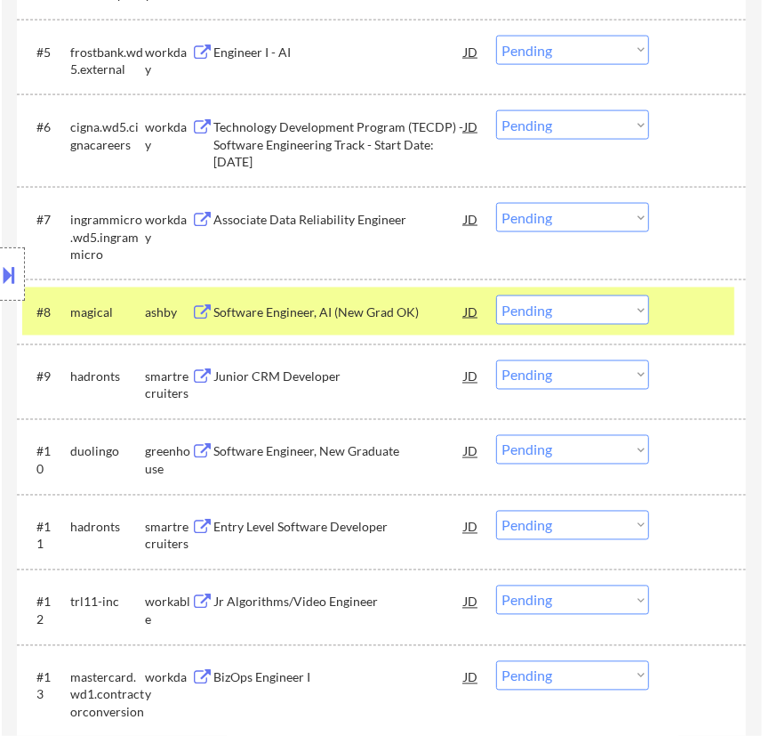
click at [574, 309] on select "Choose an option... Pending Applied Excluded (Questions) Excluded (Expired) Exc…" at bounding box center [572, 309] width 153 height 29
click at [496, 295] on select "Choose an option... Pending Applied Excluded (Questions) Excluded (Expired) Exc…" at bounding box center [572, 309] width 153 height 29
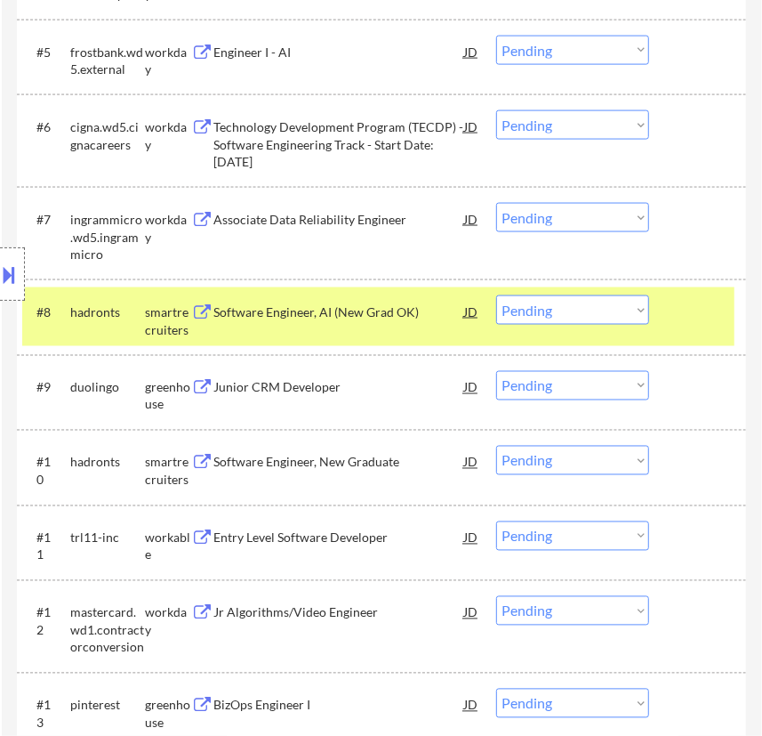
click at [402, 322] on div "Software Engineer, AI (New Grad OK)" at bounding box center [339, 311] width 250 height 32
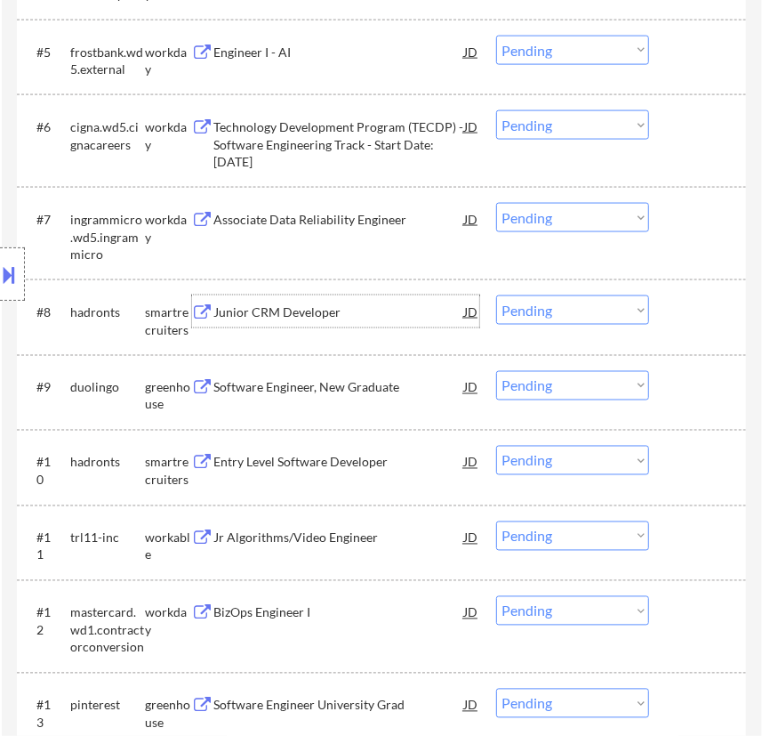
click at [573, 308] on select "Choose an option... Pending Applied Excluded (Questions) Excluded (Expired) Exc…" at bounding box center [572, 309] width 153 height 29
click at [496, 295] on select "Choose an option... Pending Applied Excluded (Questions) Excluded (Expired) Exc…" at bounding box center [572, 309] width 153 height 29
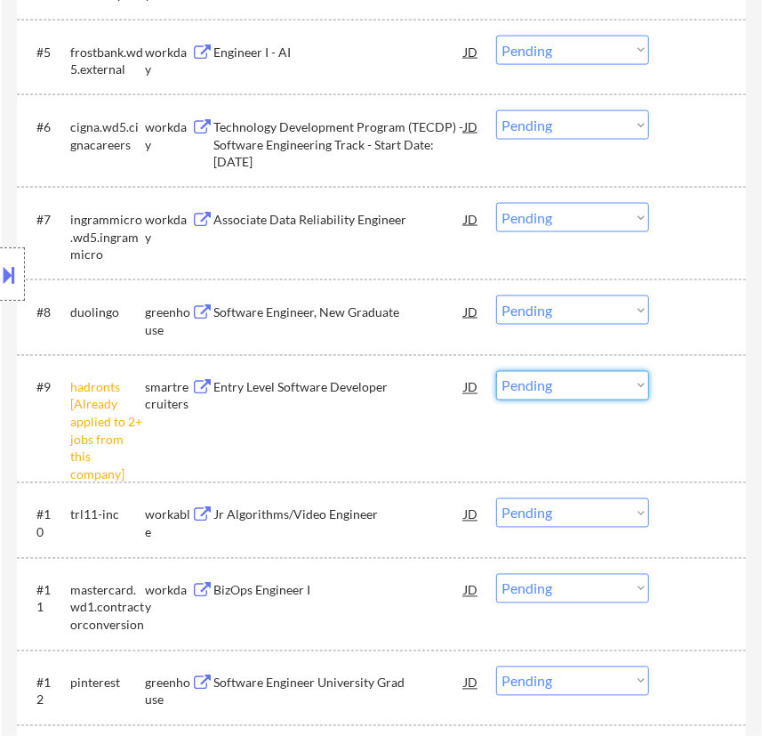
click at [626, 385] on select "Choose an option... Pending Applied Excluded (Questions) Excluded (Expired) Exc…" at bounding box center [572, 385] width 153 height 29
click at [496, 371] on select "Choose an option... Pending Applied Excluded (Questions) Excluded (Expired) Exc…" at bounding box center [572, 385] width 153 height 29
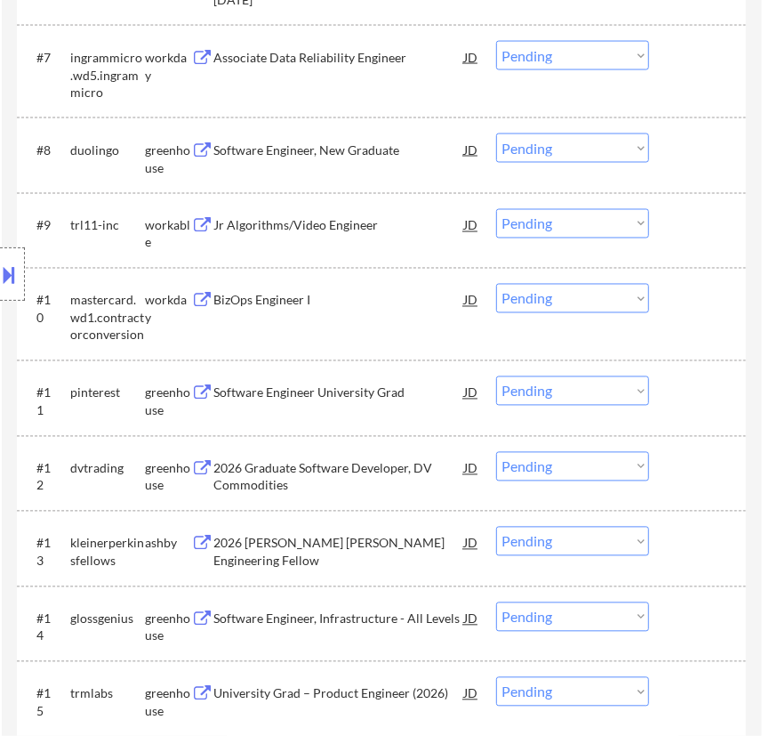
scroll to position [1293, 0]
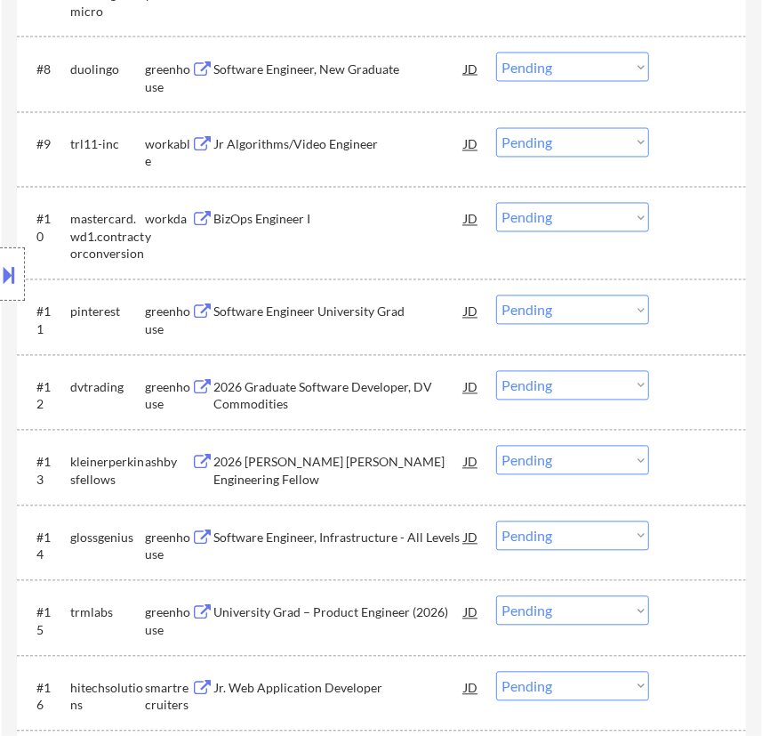
click at [357, 150] on div "Jr Algorithms/Video Engineer" at bounding box center [339, 145] width 250 height 18
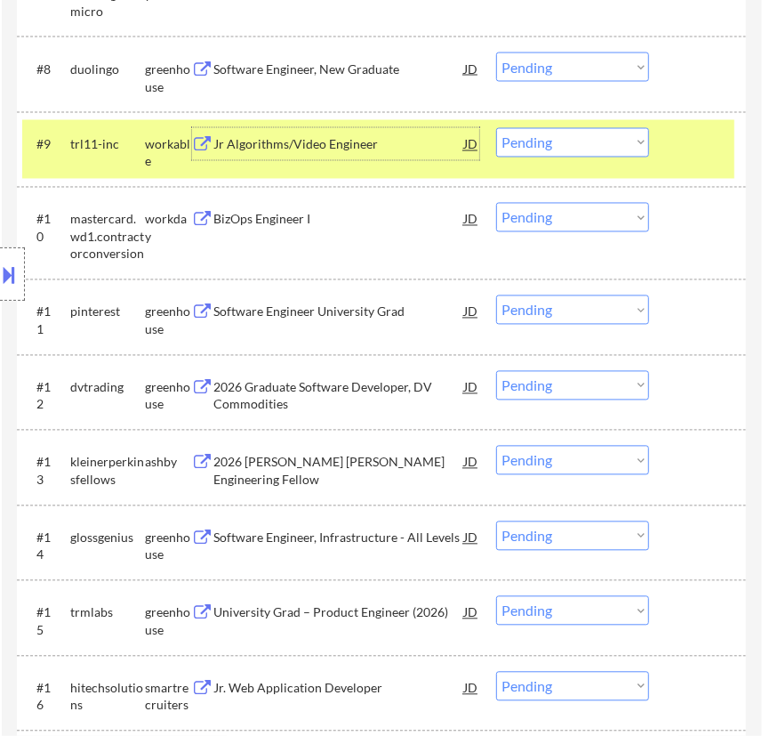
click at [538, 146] on select "Choose an option... Pending Applied Excluded (Questions) Excluded (Expired) Exc…" at bounding box center [572, 142] width 153 height 29
click at [496, 128] on select "Choose an option... Pending Applied Excluded (Questions) Excluded (Expired) Exc…" at bounding box center [572, 142] width 153 height 29
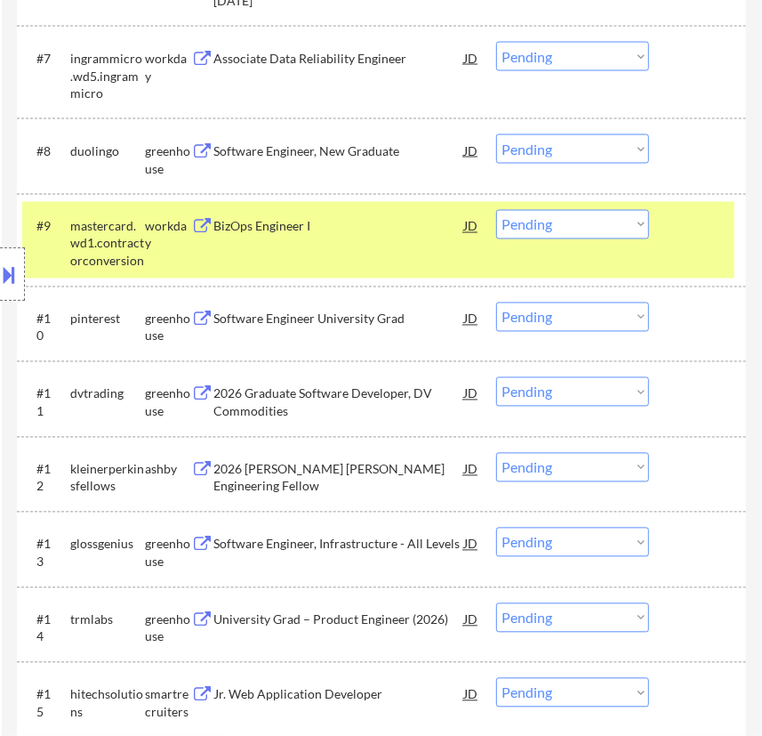
scroll to position [1212, 0]
click at [718, 231] on div at bounding box center [700, 225] width 50 height 32
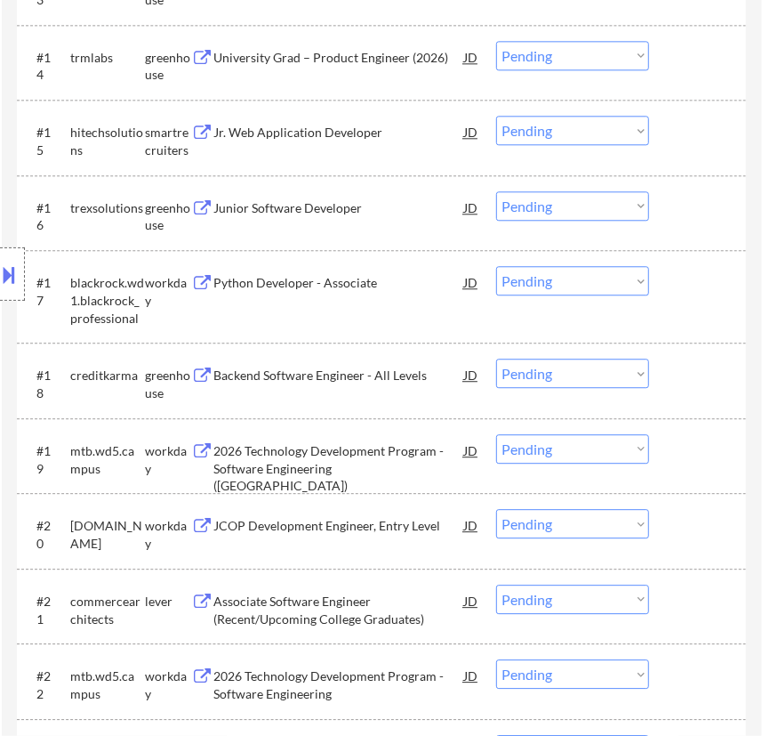
scroll to position [1779, 0]
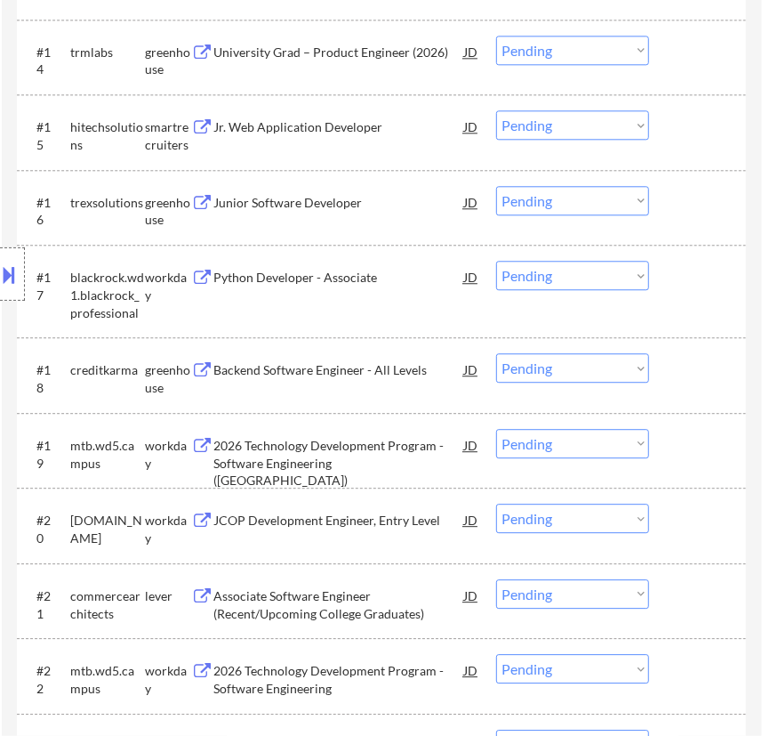
click at [302, 204] on div "Location Inclusions: country:US" at bounding box center [159, 274] width 318 height 330
click at [386, 199] on div "Junior Software Developer" at bounding box center [339, 203] width 250 height 18
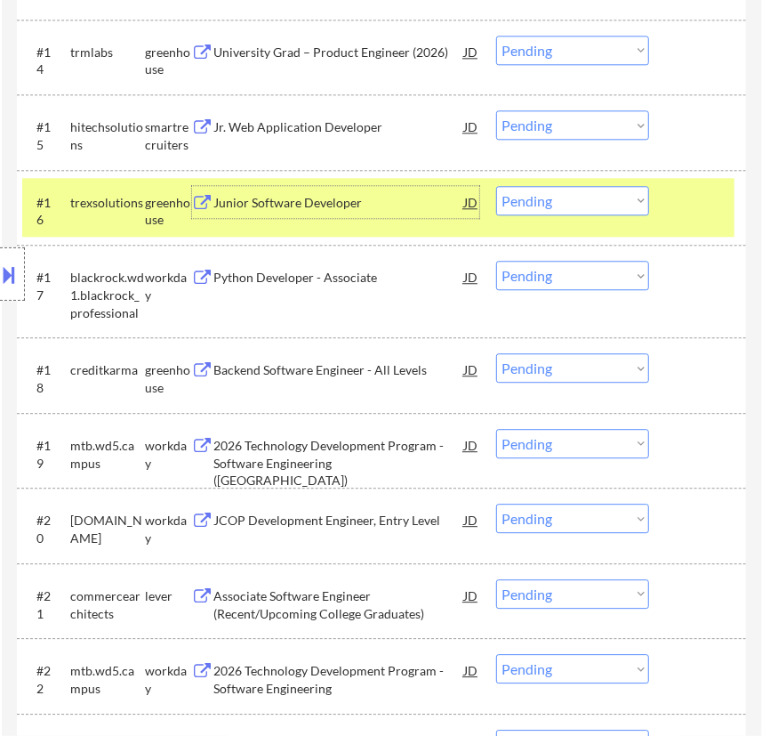
click at [570, 200] on select "Choose an option... Pending Applied Excluded (Questions) Excluded (Expired) Exc…" at bounding box center [572, 200] width 153 height 29
click at [496, 186] on select "Choose an option... Pending Applied Excluded (Questions) Excluded (Expired) Exc…" at bounding box center [572, 200] width 153 height 29
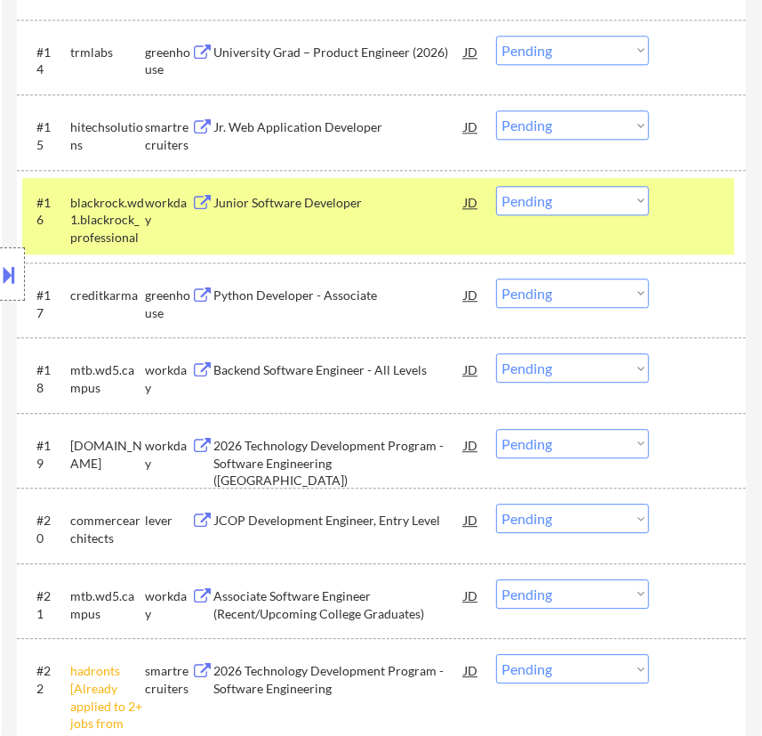
click at [658, 245] on div "#16 blackrock.wd1.blackrock_professional workday Junior Software Developer JD C…" at bounding box center [378, 216] width 712 height 76
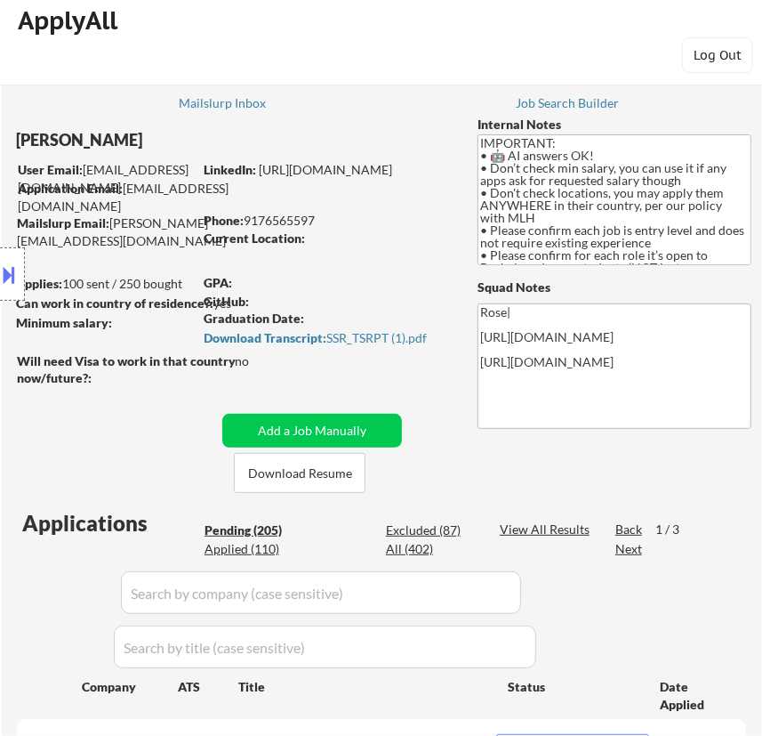
scroll to position [0, 0]
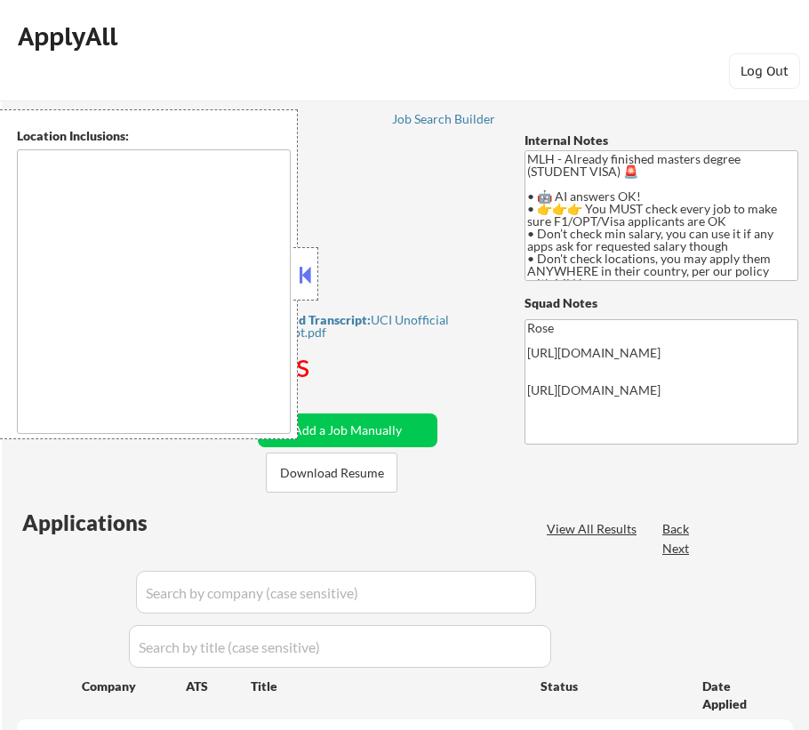
type textarea "country:[GEOGRAPHIC_DATA]"
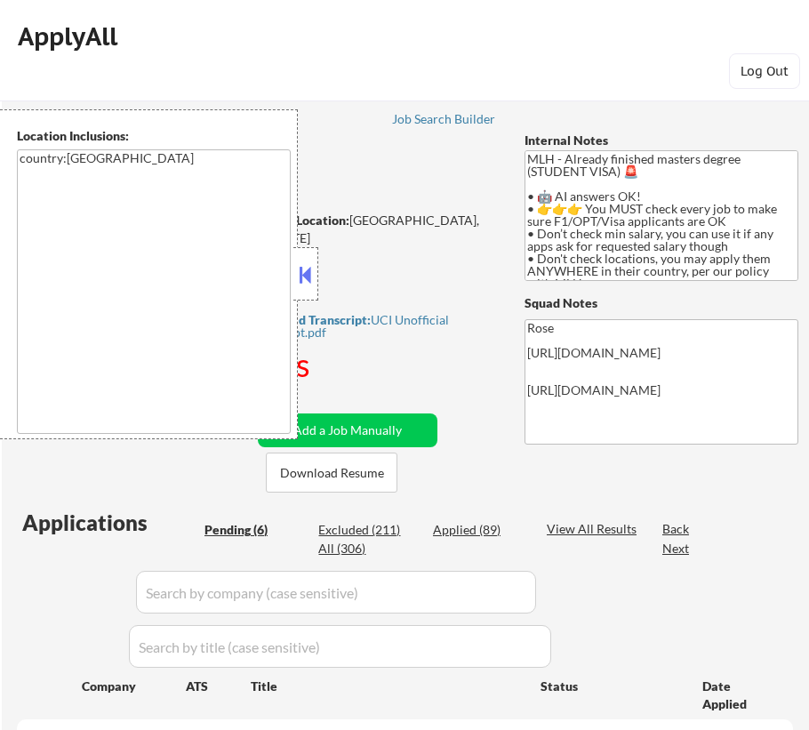
select select ""pending""
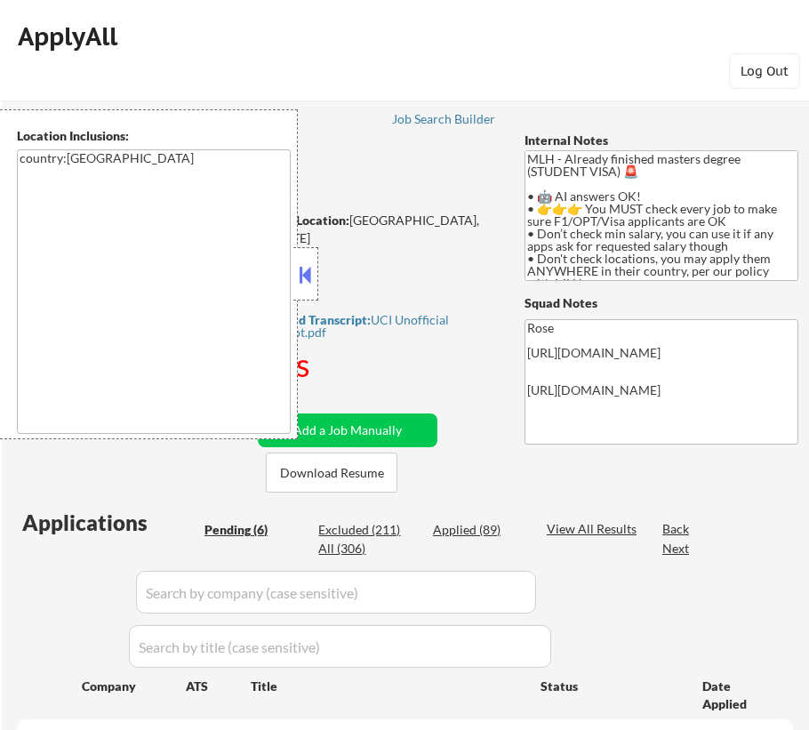
select select ""pending""
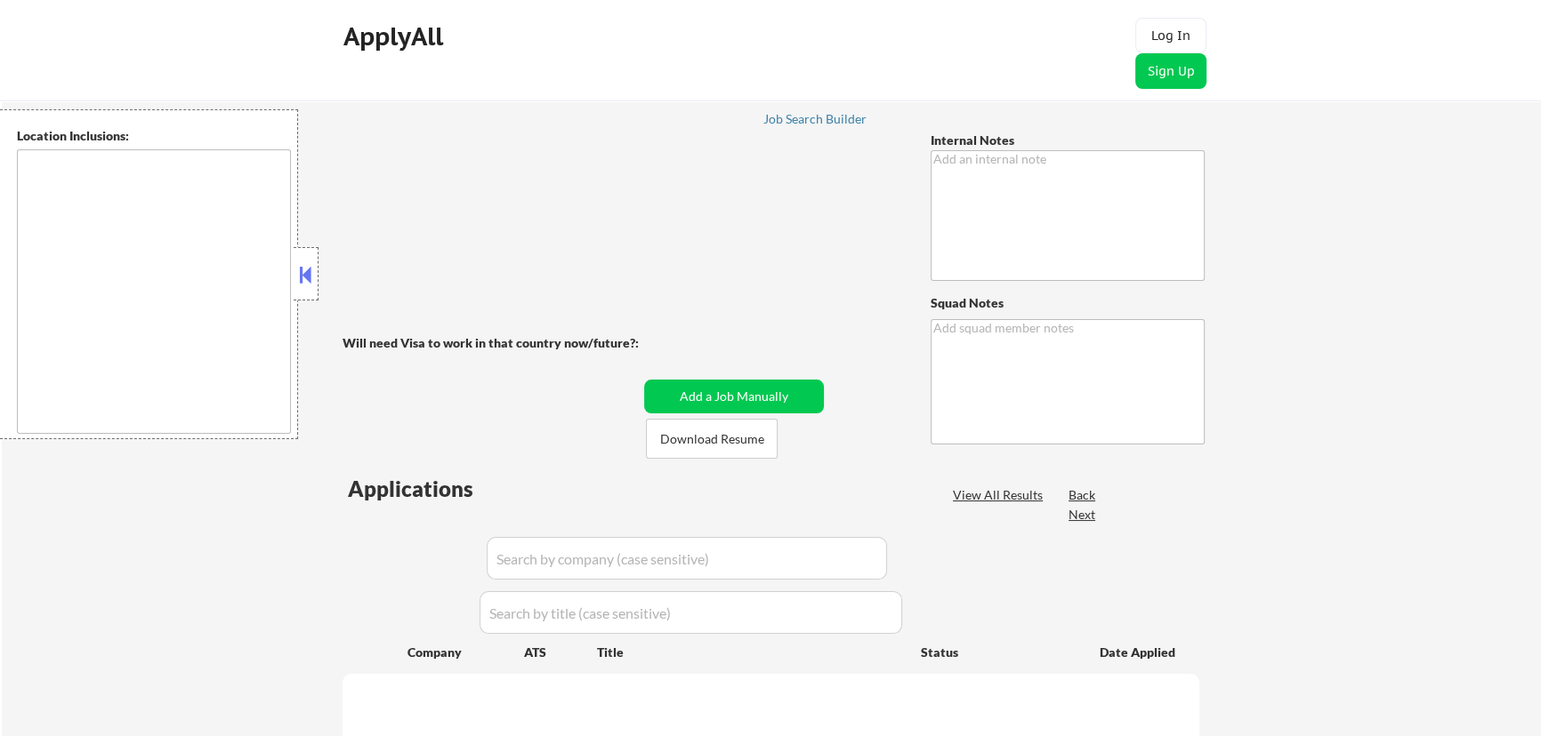
type textarea "IMPORTANT: • 🤖 AI answers OK! • Don’t check min salary, you can use it if any a…"
type textarea "Rose [URL][DOMAIN_NAME] [URL][DOMAIN_NAME]"
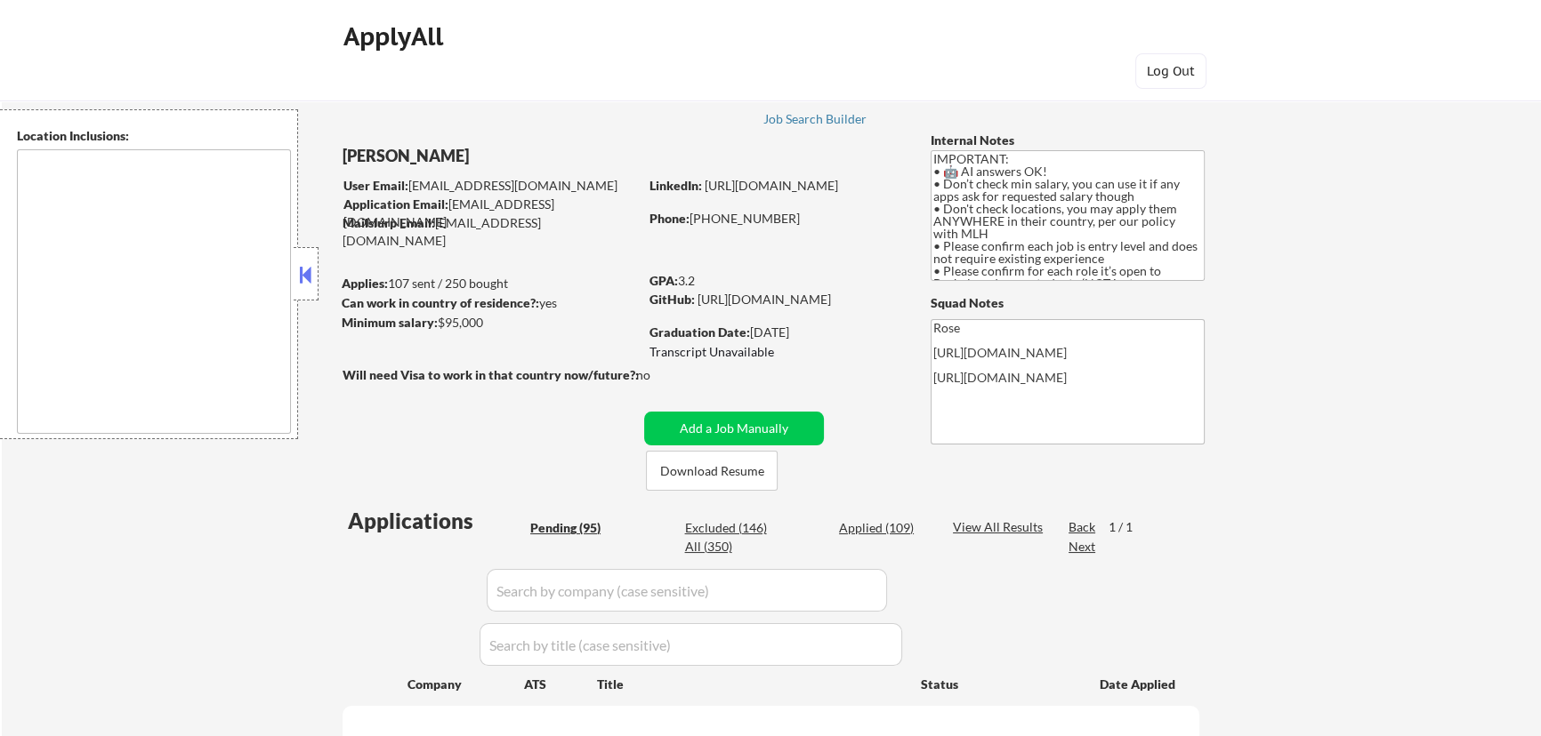
type textarea "country:[GEOGRAPHIC_DATA]"
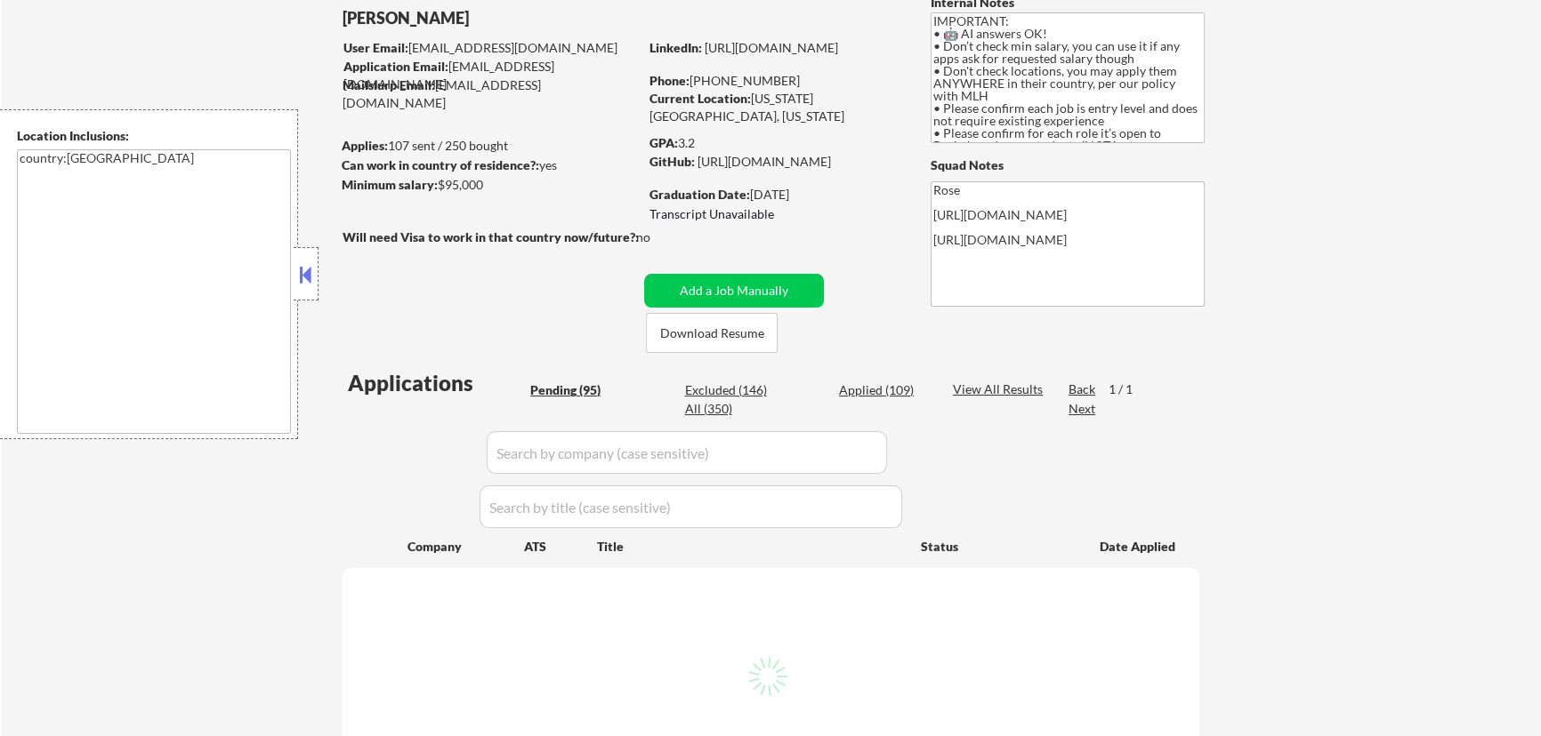
scroll to position [161, 0]
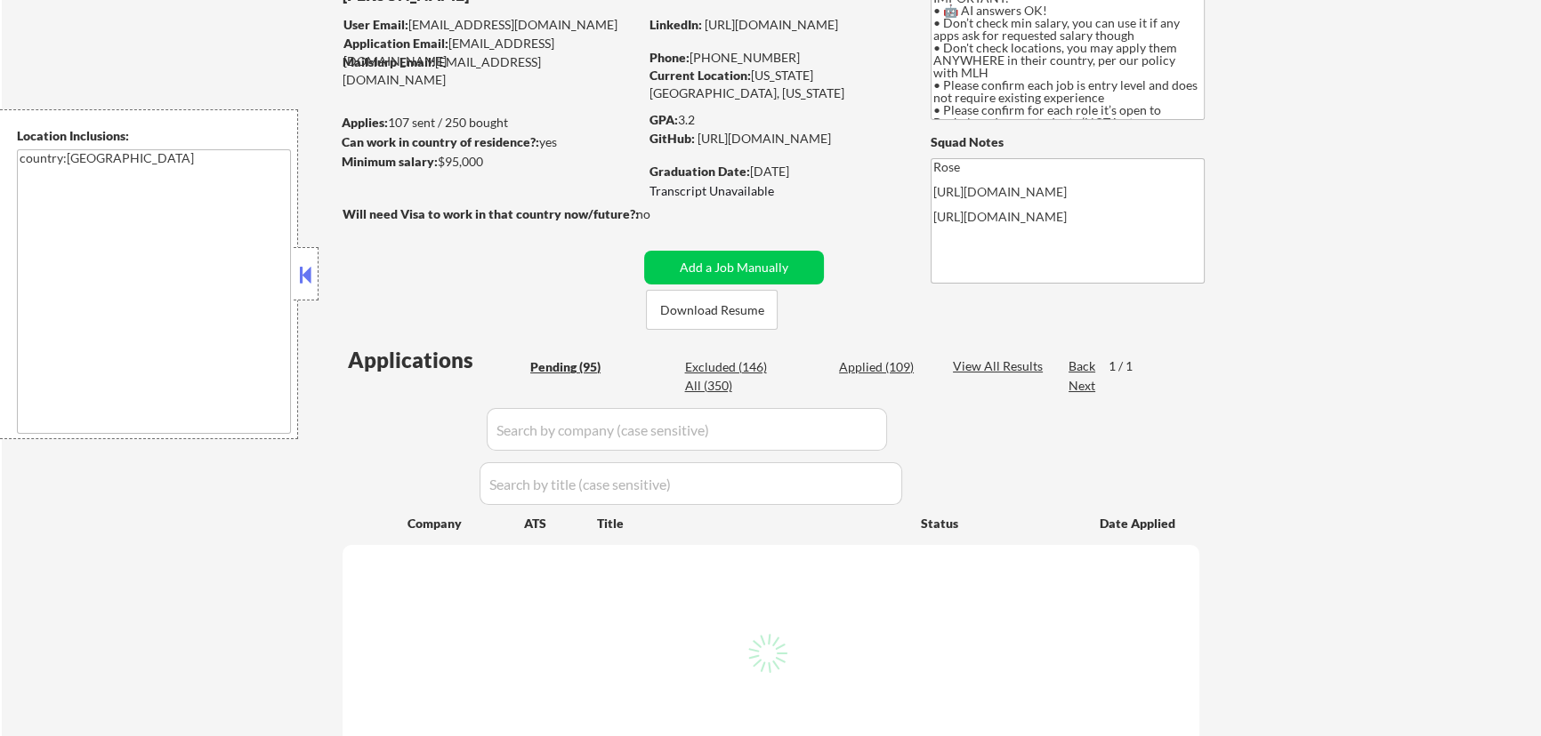
click at [734, 365] on div "Excluded (146)" at bounding box center [728, 367] width 89 height 18
click at [860, 425] on input "input" at bounding box center [687, 429] width 400 height 43
type input "yote"
select select ""excluded""
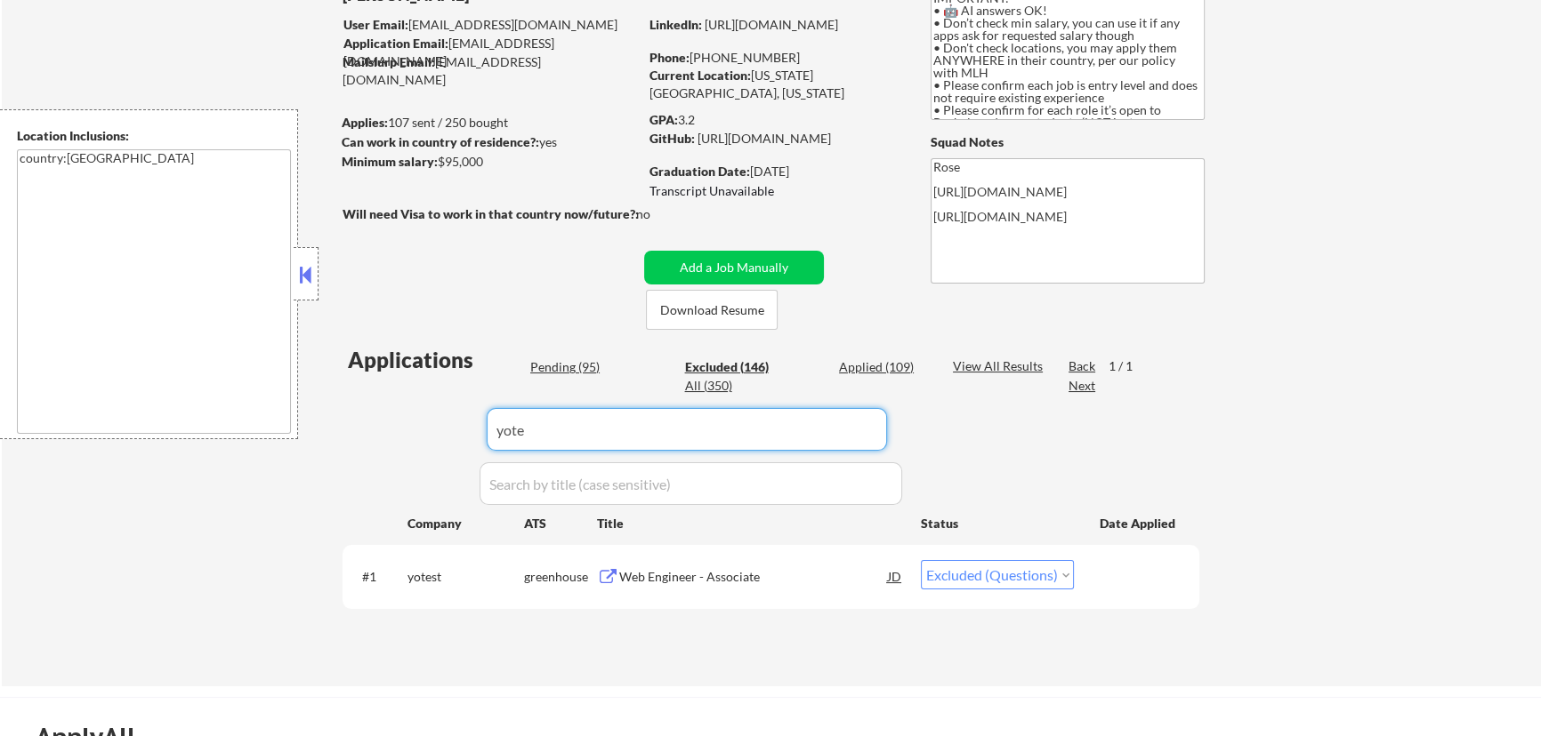
type input "yote"
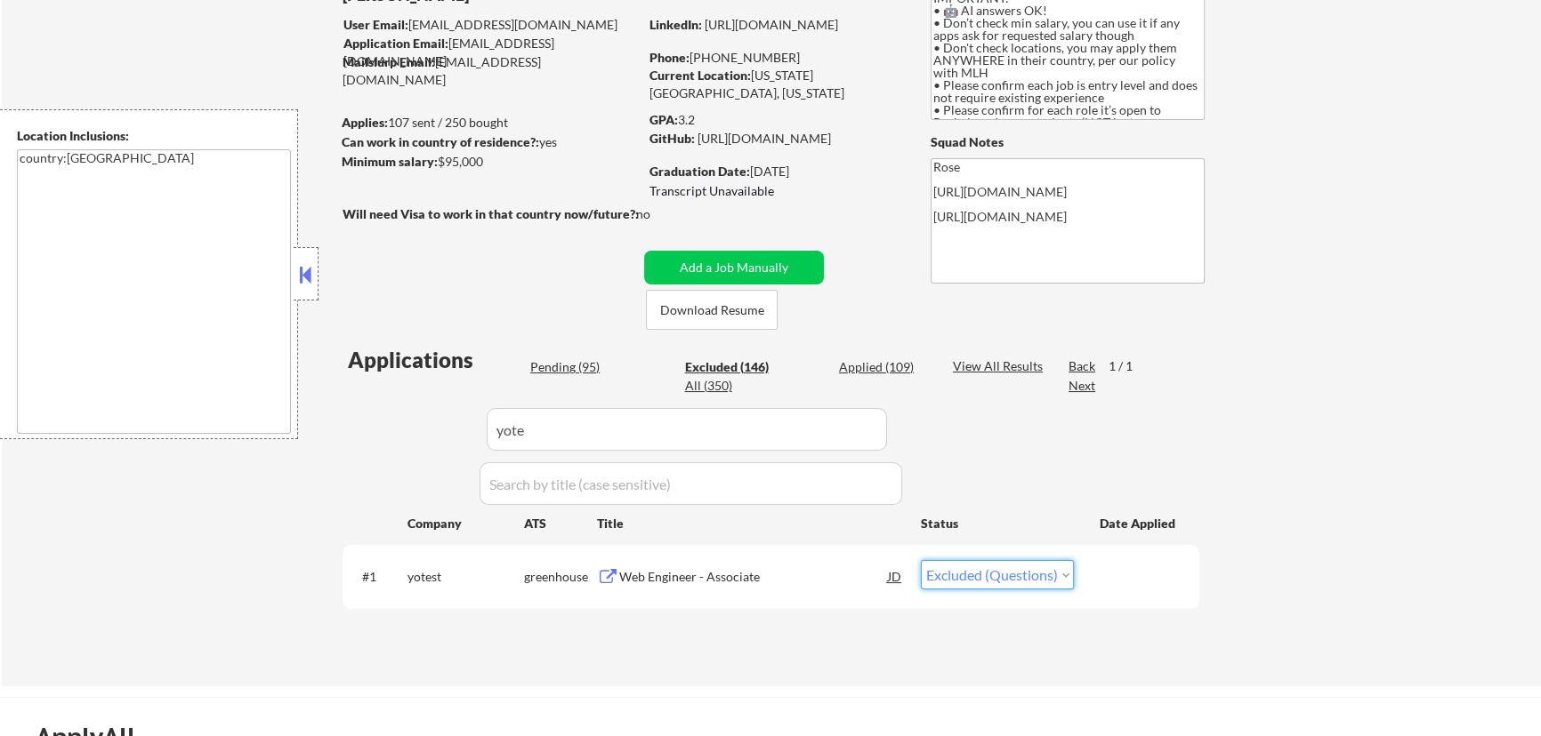
click at [1058, 572] on select "Choose an option... Pending Applied Excluded (Questions) Excluded (Expired) Exc…" at bounding box center [997, 574] width 153 height 29
select select ""applied""
click at [921, 560] on select "Choose an option... Pending Applied Excluded (Questions) Excluded (Expired) Exc…" at bounding box center [997, 574] width 153 height 29
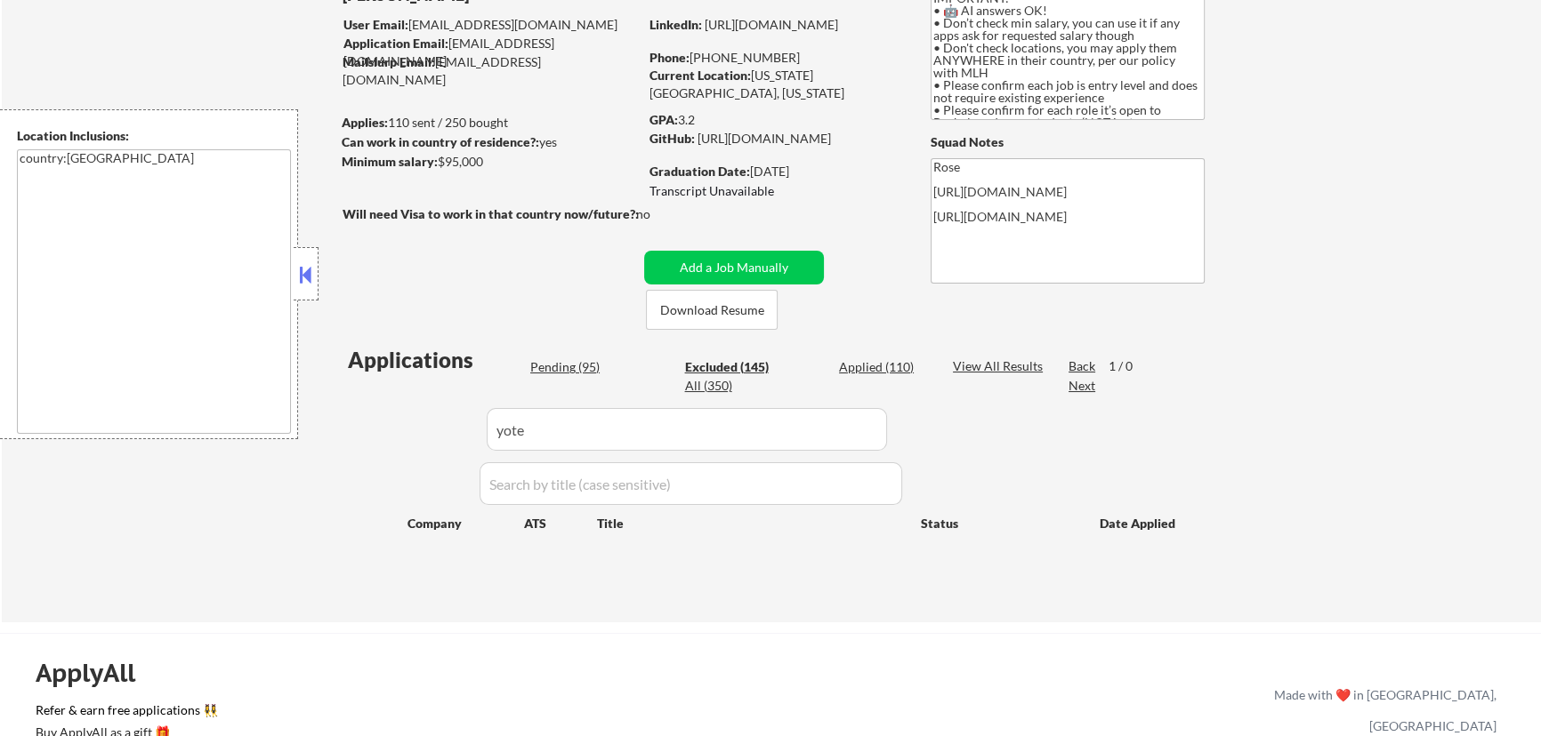
scroll to position [80, 0]
